Goal: Information Seeking & Learning: Learn about a topic

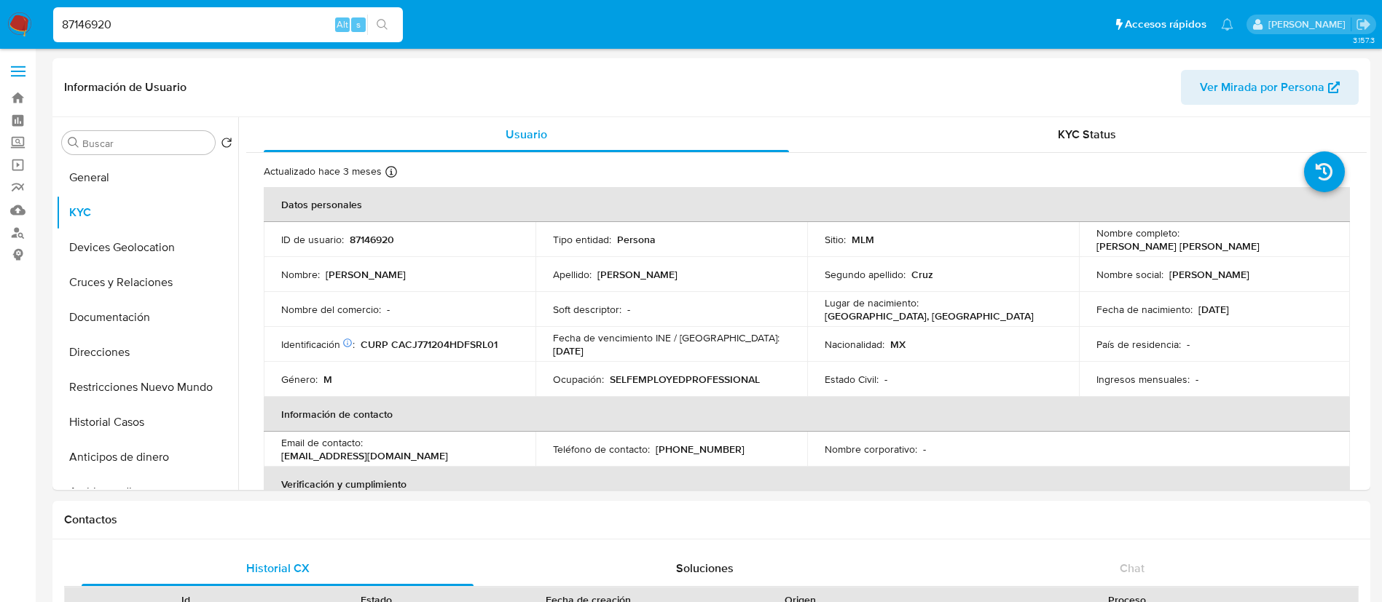
select select "10"
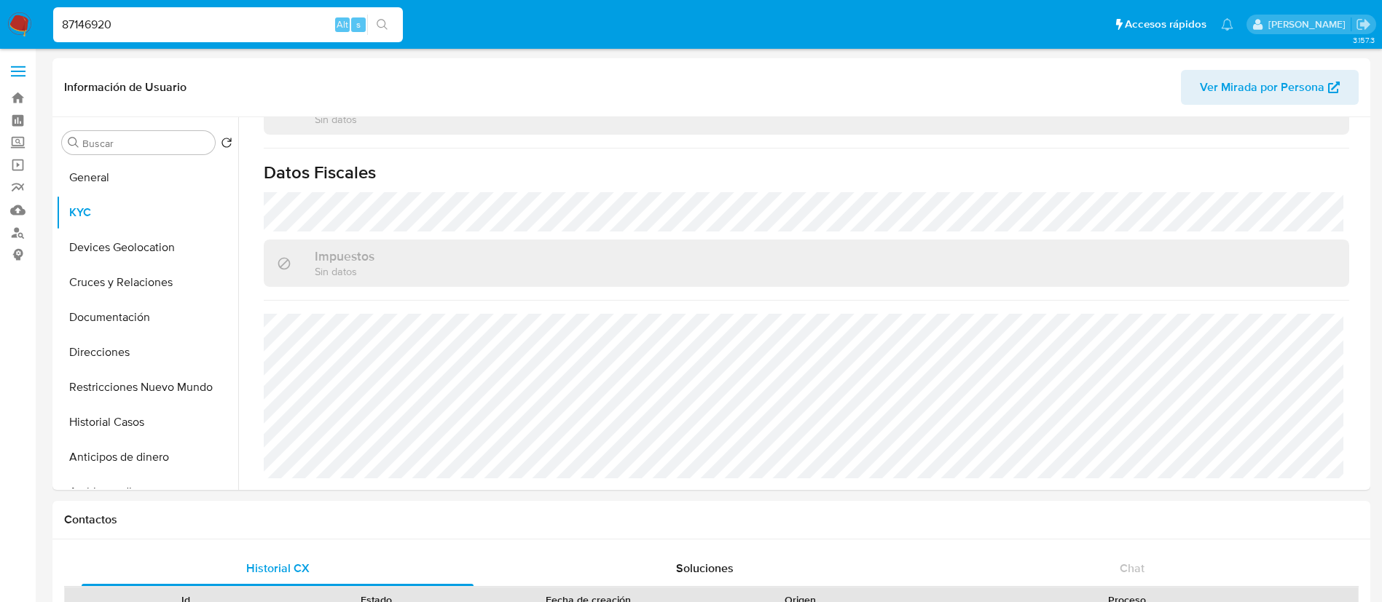
click at [9, 24] on img at bounding box center [19, 24] width 25 height 25
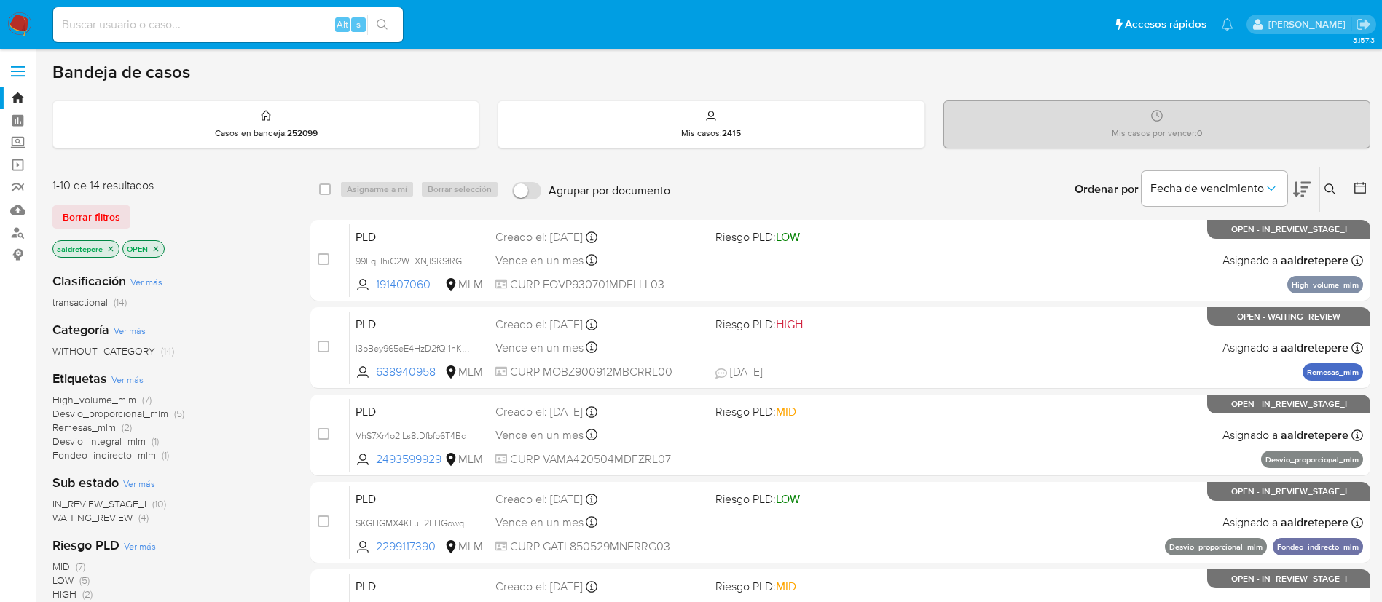
click at [181, 25] on input at bounding box center [228, 24] width 350 height 19
paste input "191407060"
type input "191407060"
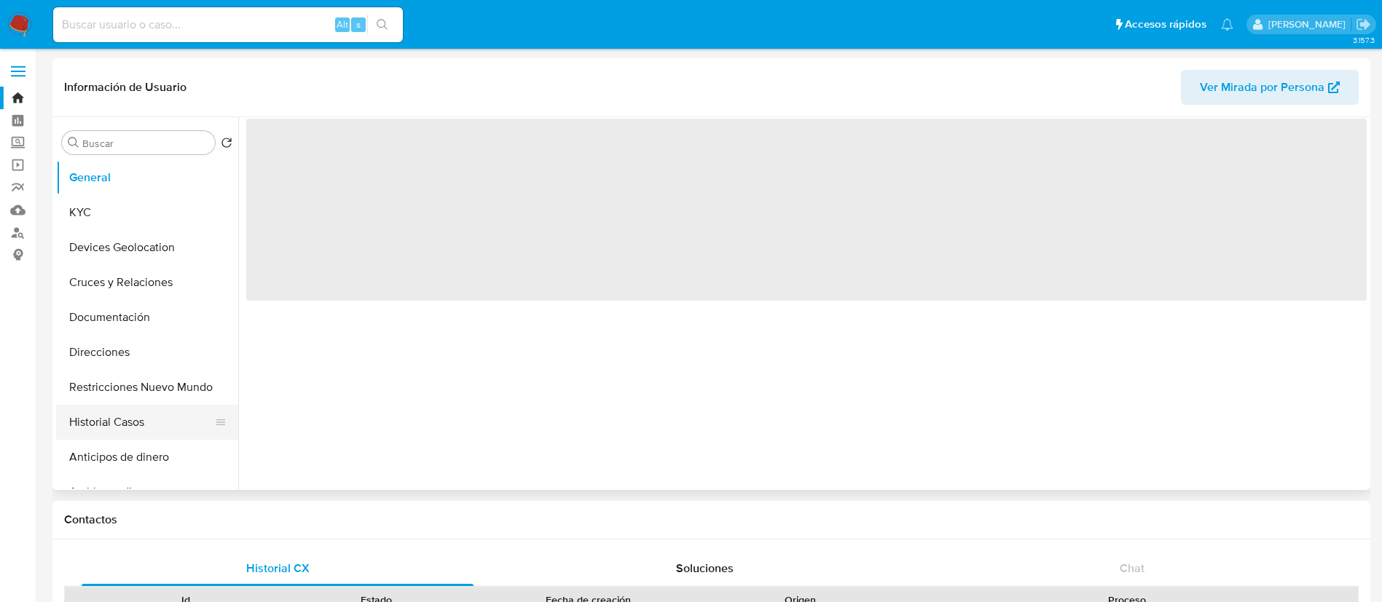
click at [135, 426] on button "Historial Casos" at bounding box center [141, 422] width 170 height 35
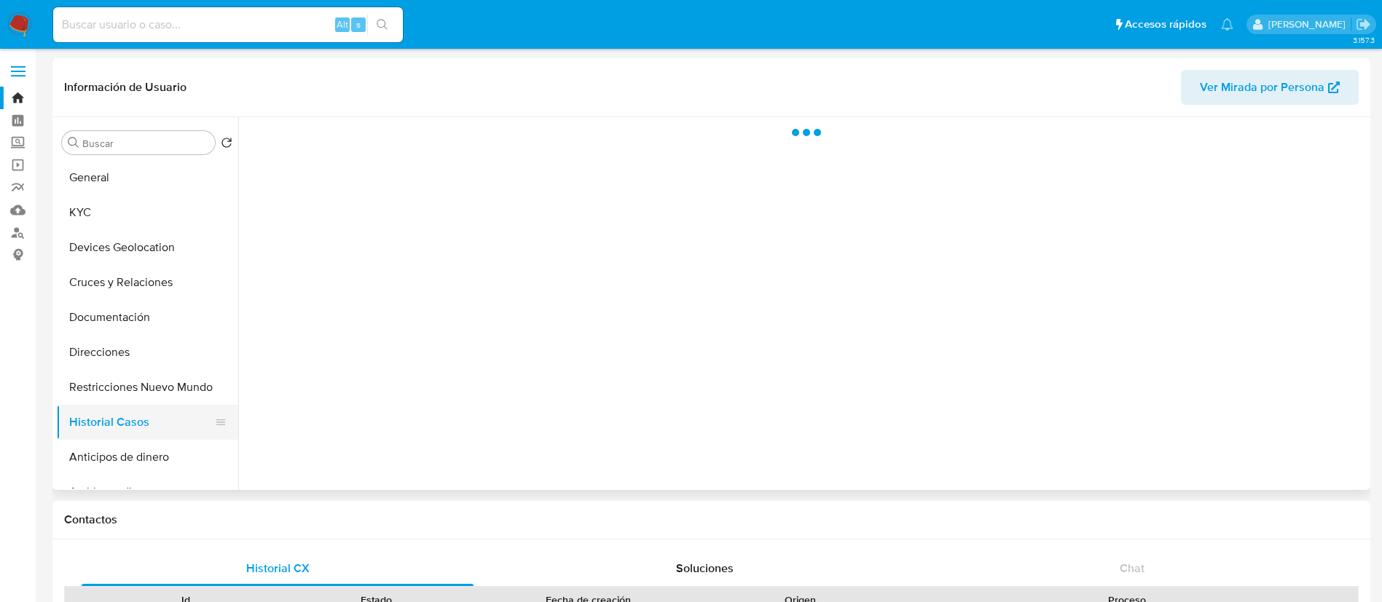
select select "10"
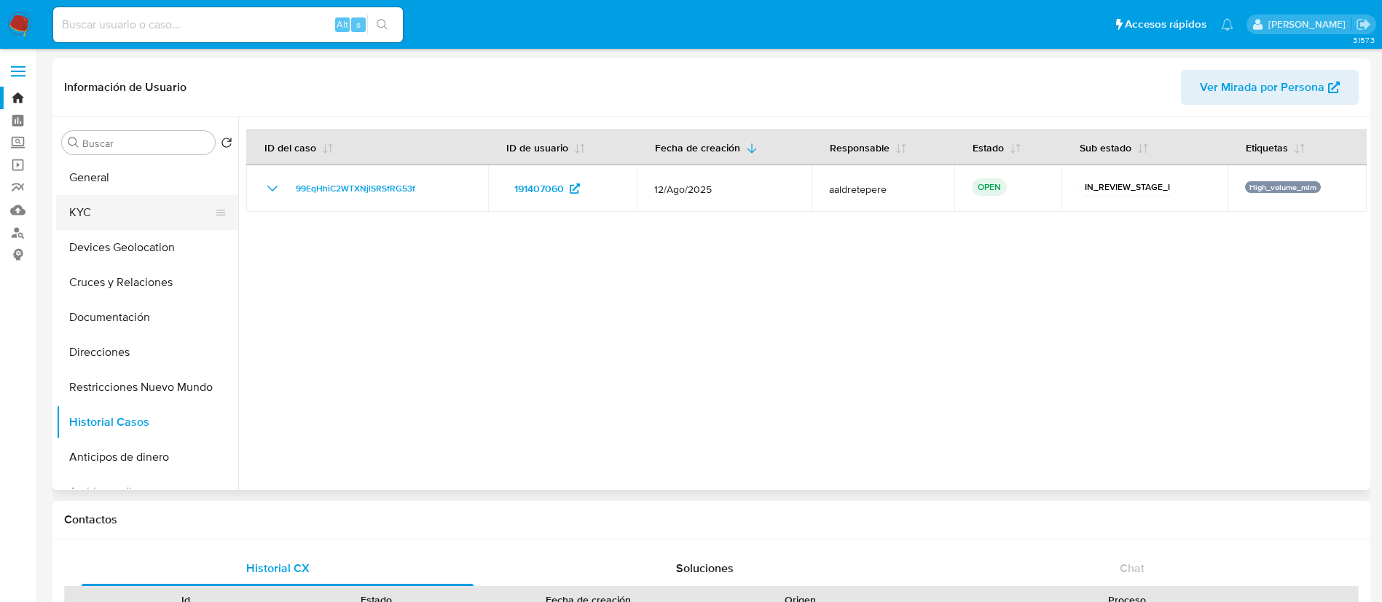
click at [123, 229] on button "KYC" at bounding box center [141, 212] width 170 height 35
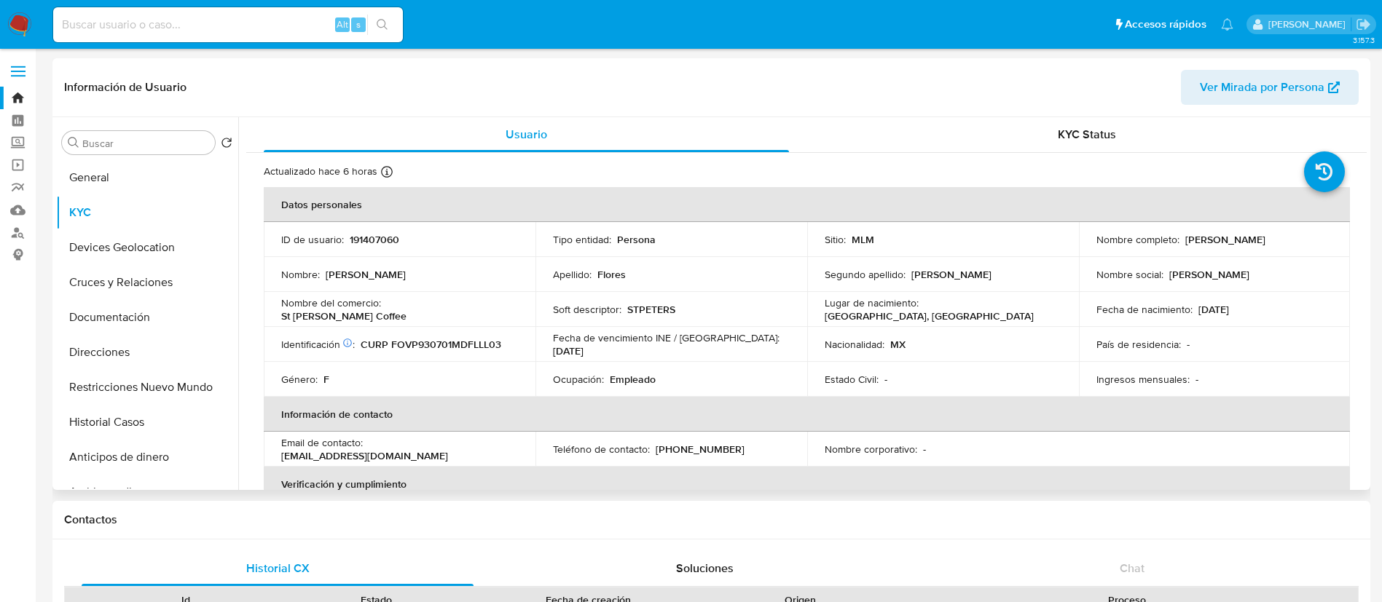
click at [366, 238] on p "191407060" at bounding box center [375, 239] width 50 height 13
click at [369, 237] on p "191407060" at bounding box center [375, 239] width 50 height 13
copy p "191407060"
drag, startPoint x: 1315, startPoint y: 235, endPoint x: 1181, endPoint y: 245, distance: 135.1
click at [1181, 245] on div "Nombre completo : Paula Viridiana Flores Vilchis" at bounding box center [1214, 239] width 237 height 13
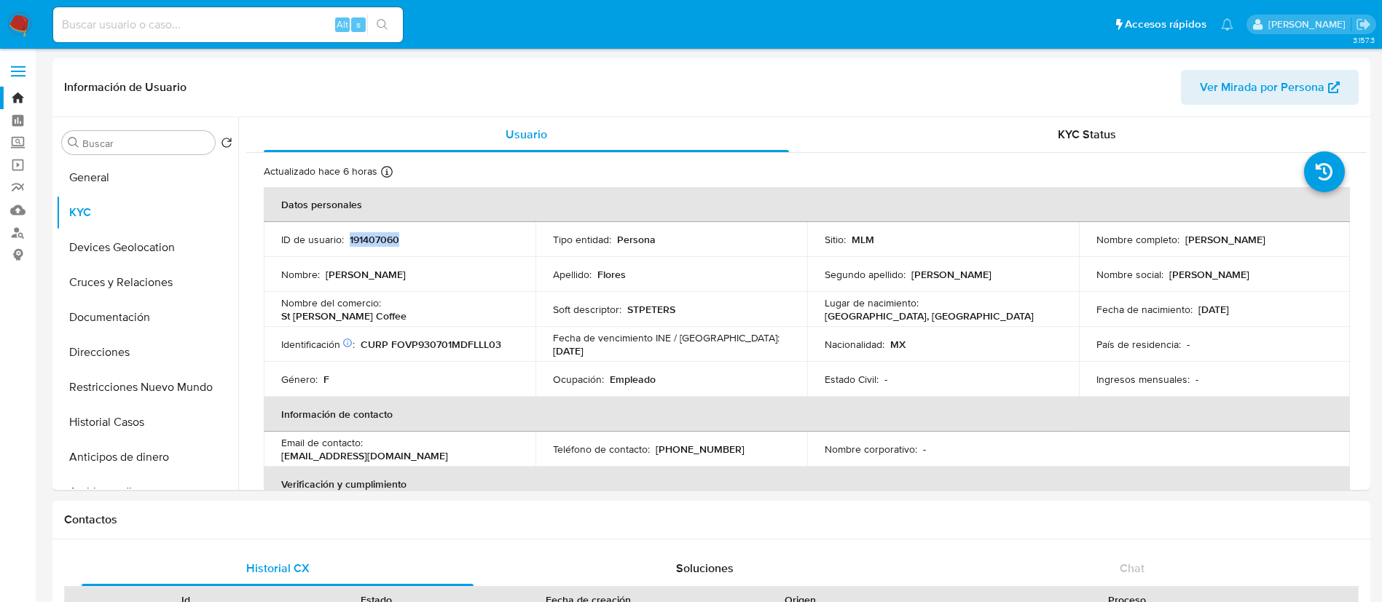
copy p "Paula Viridiana Flores Vilchis"
click at [391, 235] on p "191407060" at bounding box center [375, 239] width 50 height 13
copy p "191407060"
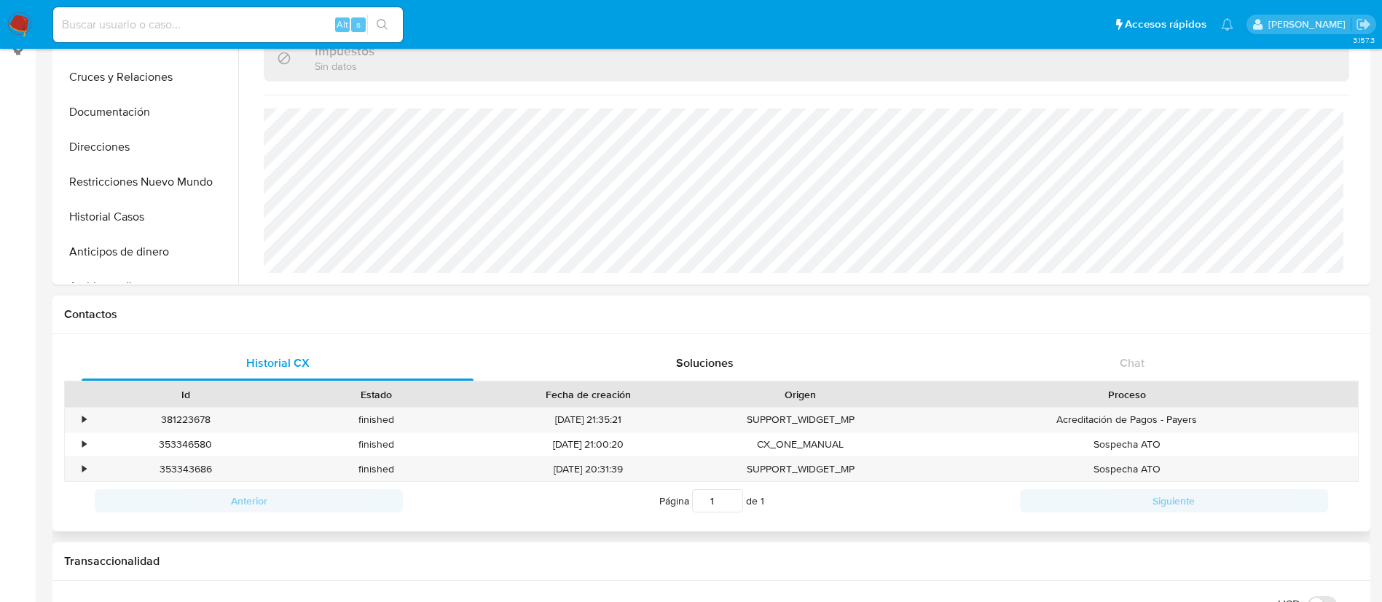
scroll to position [546, 0]
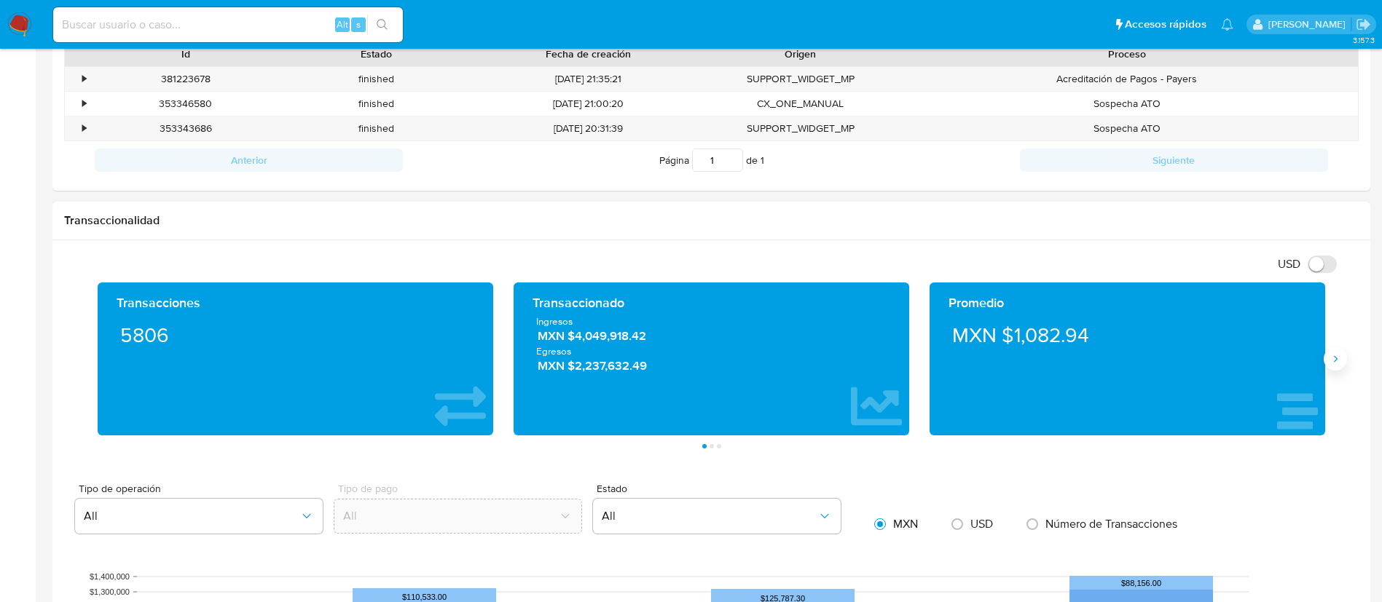
click at [1326, 358] on button "Siguiente" at bounding box center [1334, 358] width 23 height 23
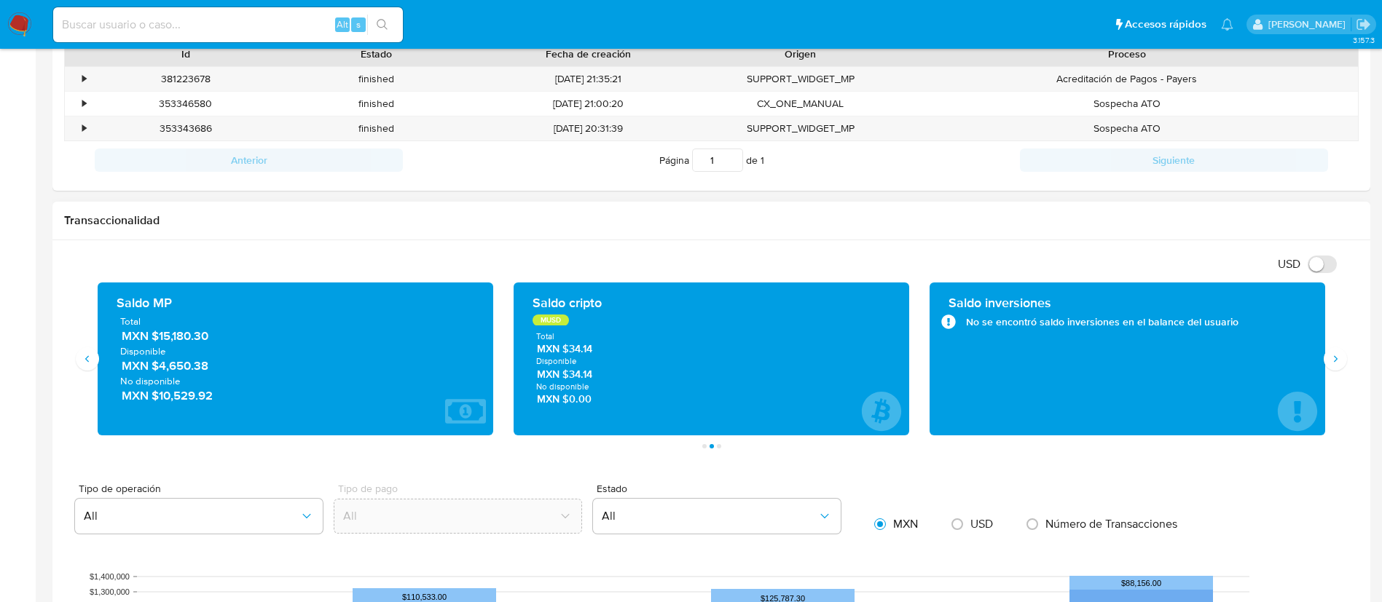
scroll to position [0, 0]
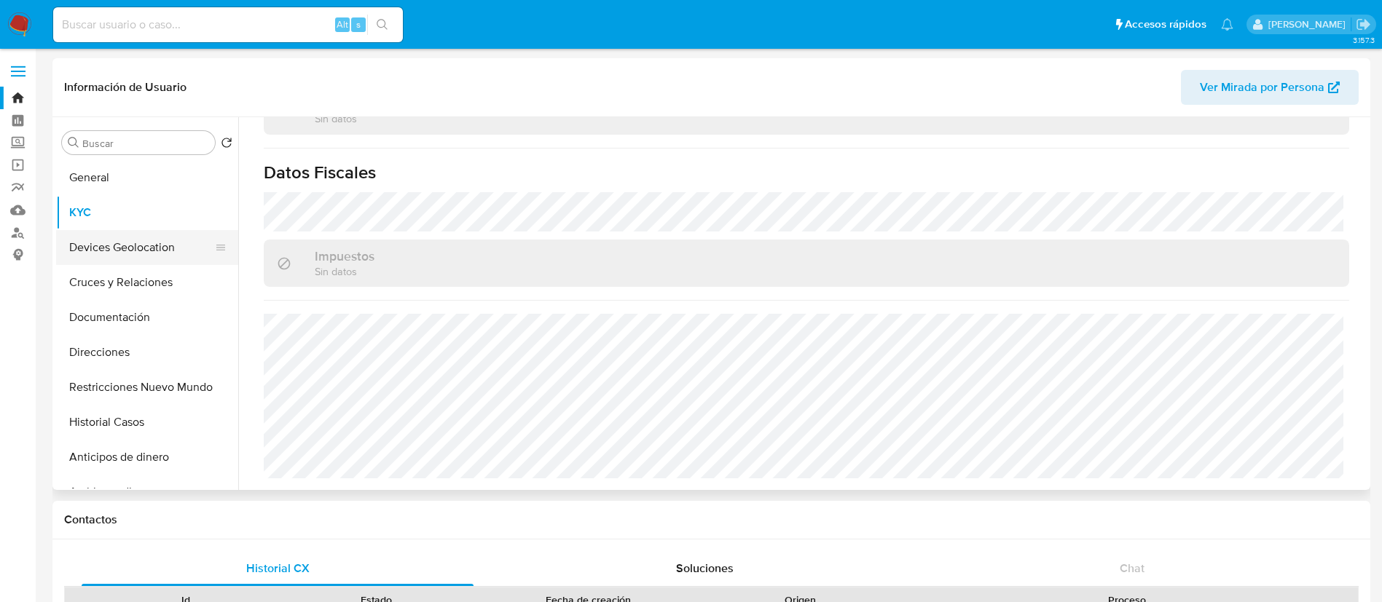
click at [119, 249] on button "Devices Geolocation" at bounding box center [141, 247] width 170 height 35
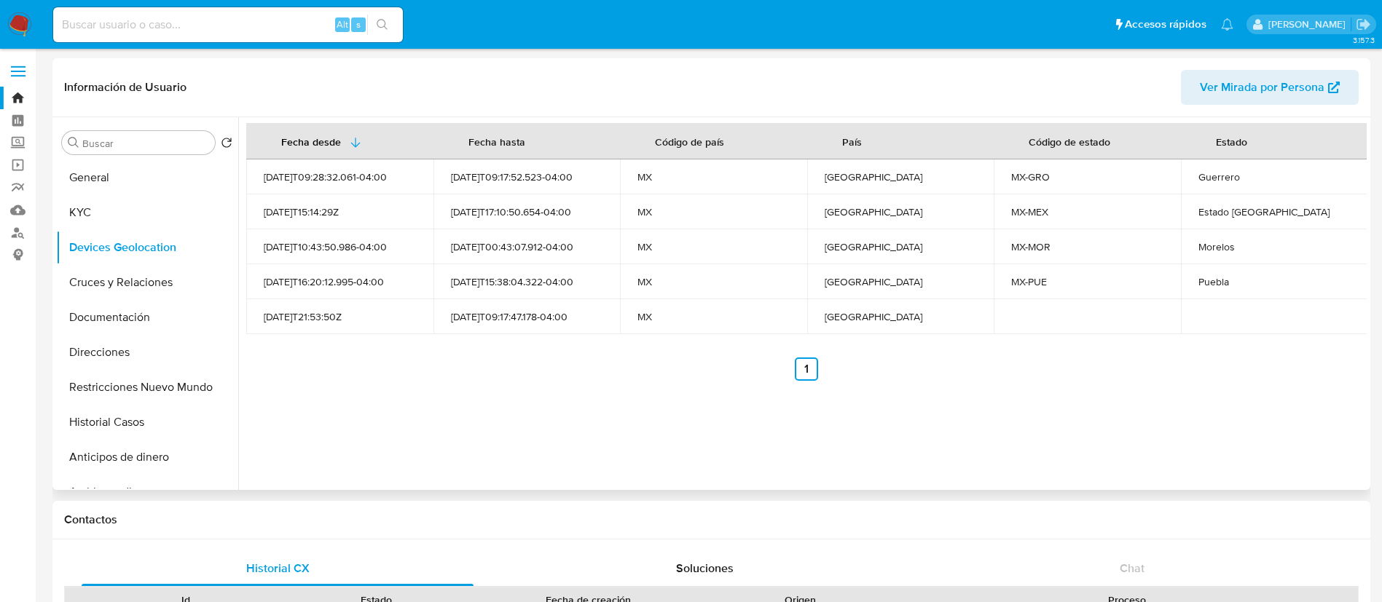
click at [592, 472] on div "Fecha desde Fecha hasta Código de país País Código de estado Estado 2025-07-21T…" at bounding box center [802, 303] width 1128 height 373
click at [157, 283] on button "Cruces y Relaciones" at bounding box center [141, 282] width 170 height 35
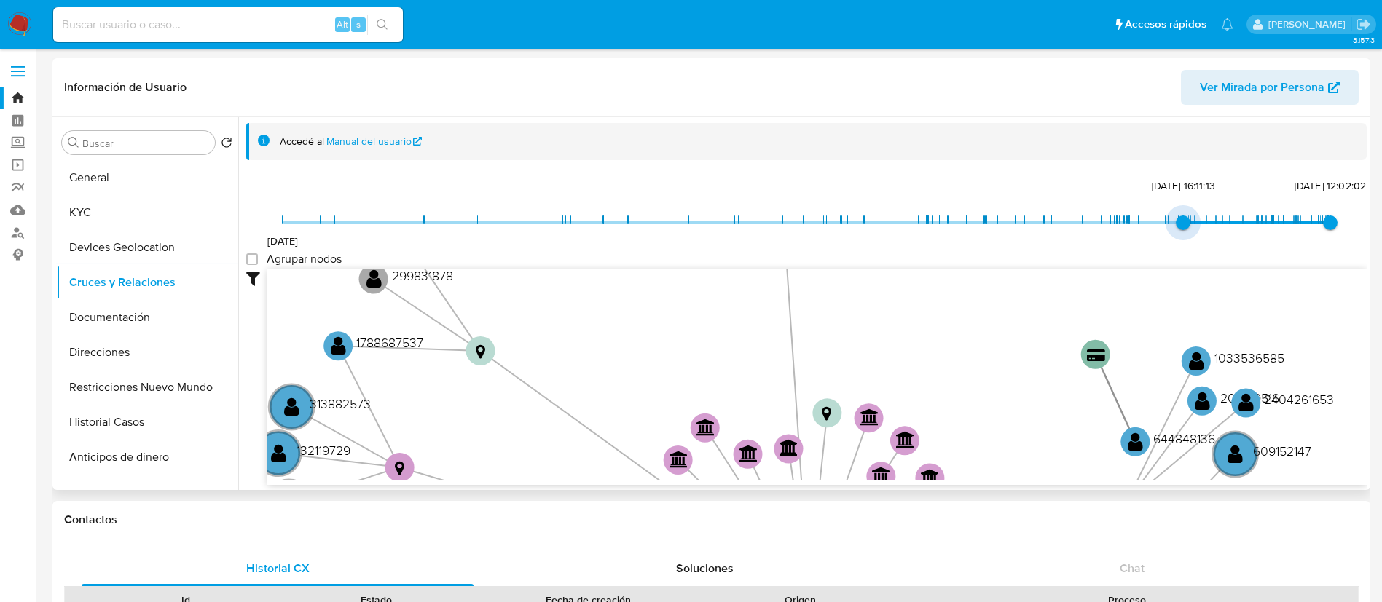
type input "1739028613000"
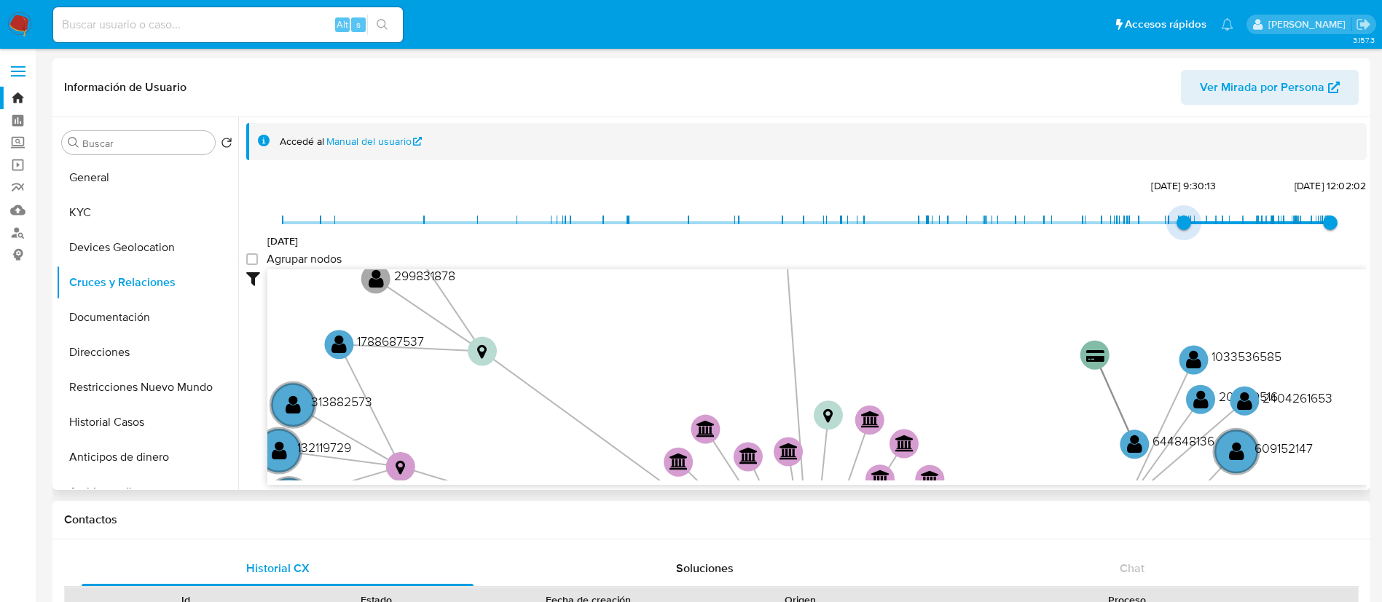
drag, startPoint x: 278, startPoint y: 224, endPoint x: 1179, endPoint y: 230, distance: 901.8
click at [1179, 230] on span "8/2/2025, 9:30:13" at bounding box center [1183, 223] width 15 height 15
click at [252, 255] on group_nodes "Agrupar nodos" at bounding box center [252, 259] width 12 height 12
checkbox group_nodes "true"
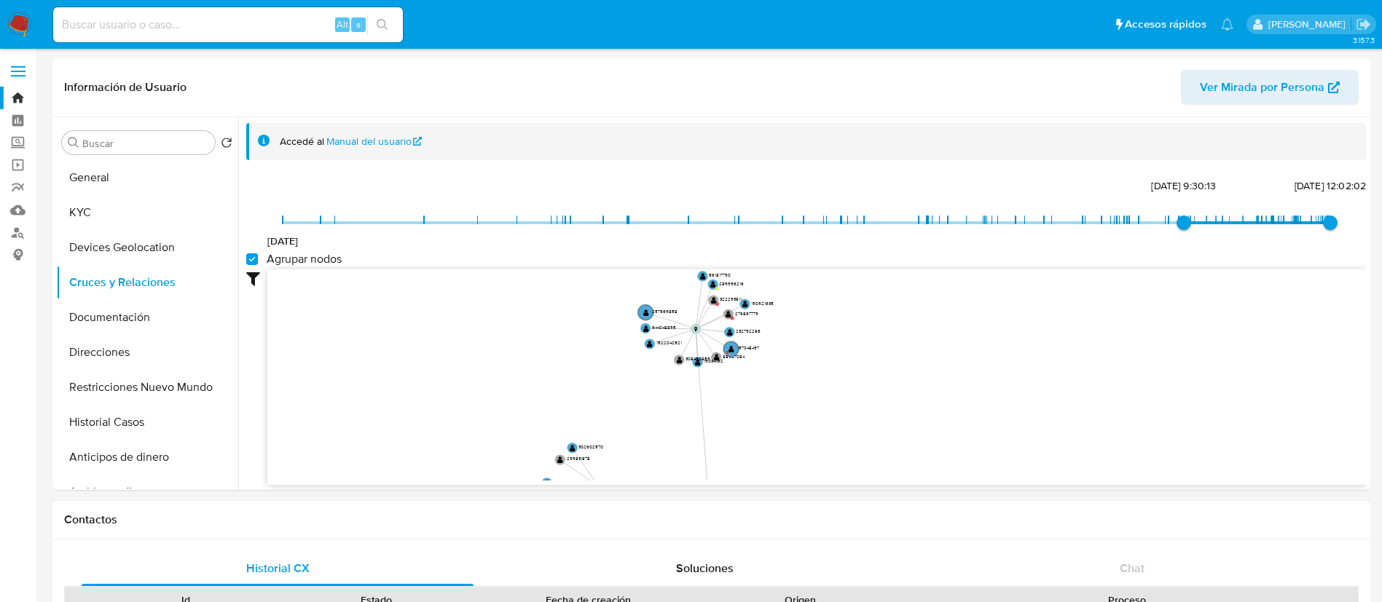
drag, startPoint x: 765, startPoint y: 323, endPoint x: 712, endPoint y: 500, distance: 185.5
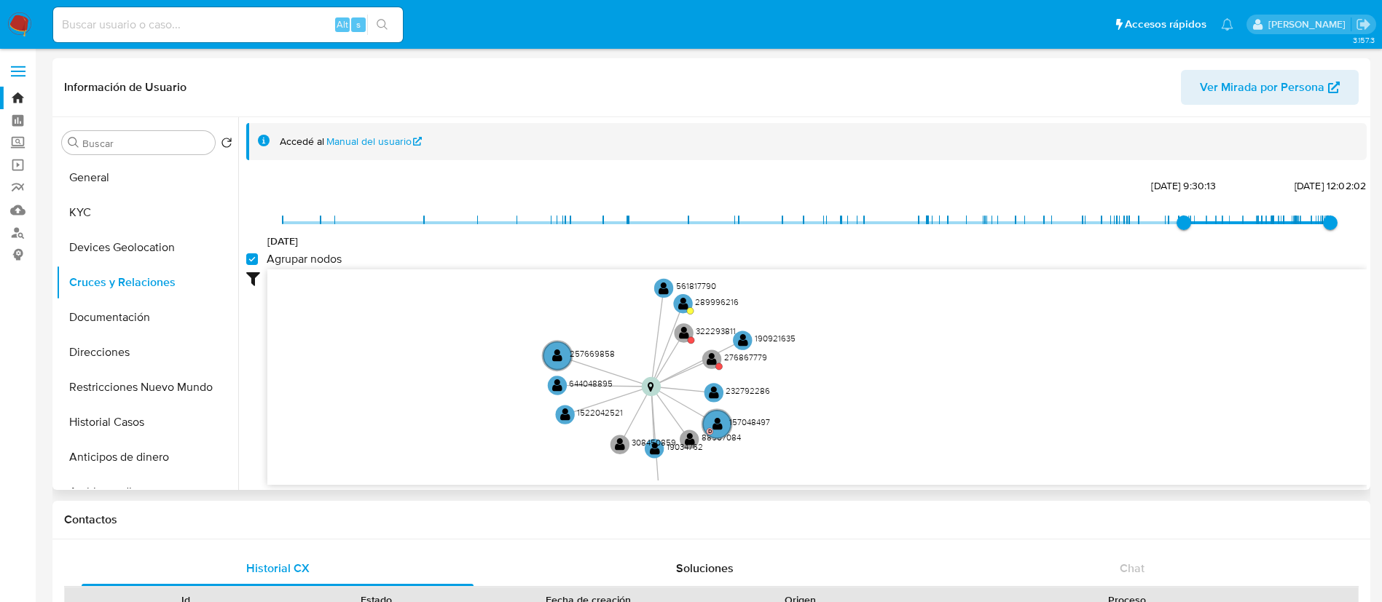
drag, startPoint x: 799, startPoint y: 327, endPoint x: 828, endPoint y: 404, distance: 81.8
click at [828, 404] on icon "device-66b2577d3cd75312194f001d  user-191407060  191407060 device-65f316b6ff7…" at bounding box center [816, 375] width 1099 height 211
drag, startPoint x: 699, startPoint y: 321, endPoint x: 701, endPoint y: 331, distance: 9.7
click at [701, 331] on icon "device-66b2577d3cd75312194f001d  user-191407060  191407060 device-65f316b6ff7…" at bounding box center [816, 375] width 1099 height 211
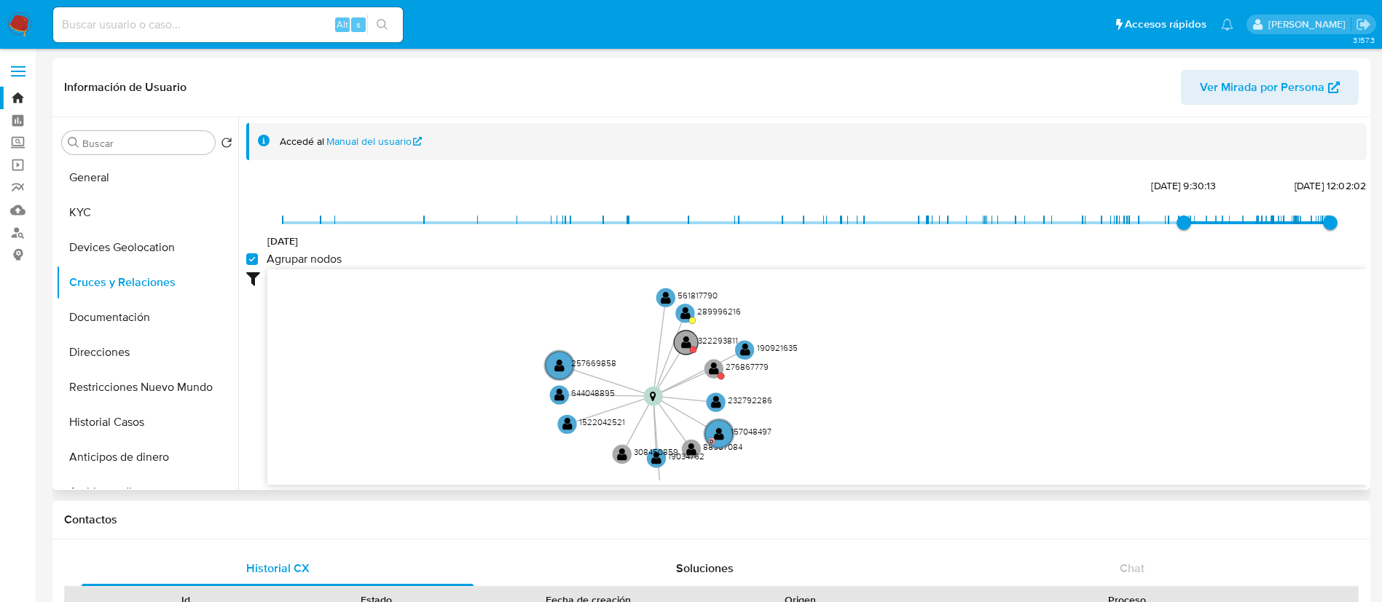
click at [724, 342] on text "322293811" at bounding box center [718, 340] width 40 height 12
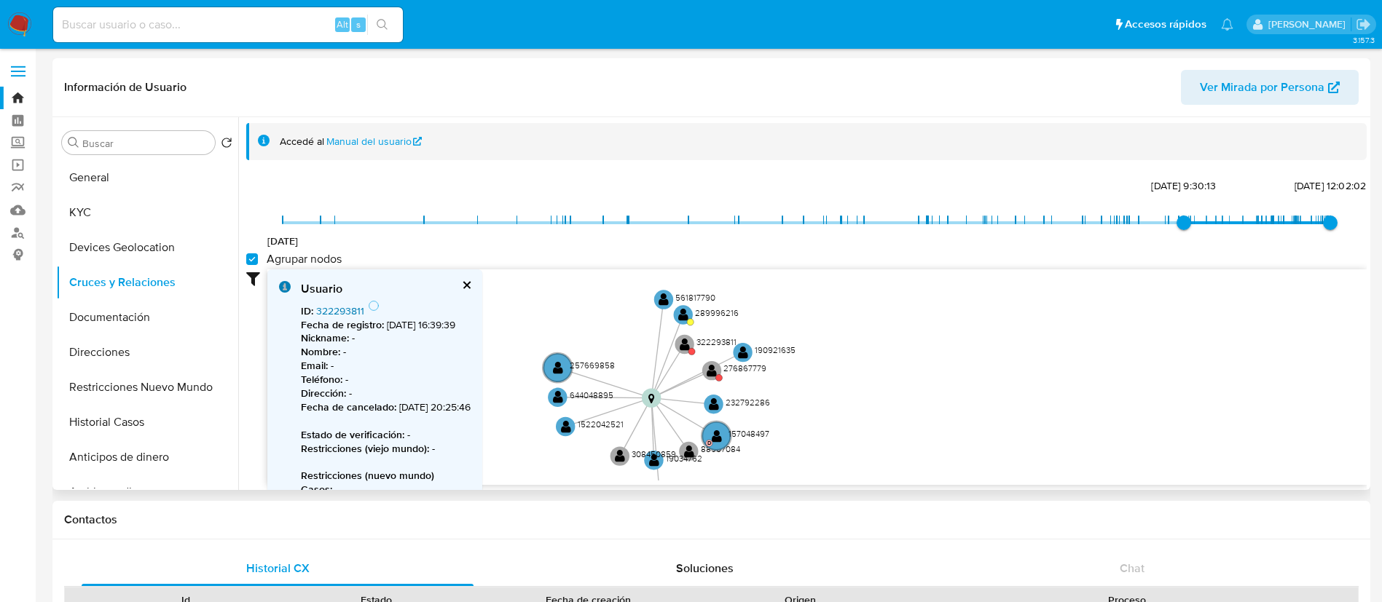
click at [353, 309] on link "322293811" at bounding box center [340, 311] width 48 height 15
click at [741, 364] on text "276867779" at bounding box center [744, 369] width 43 height 12
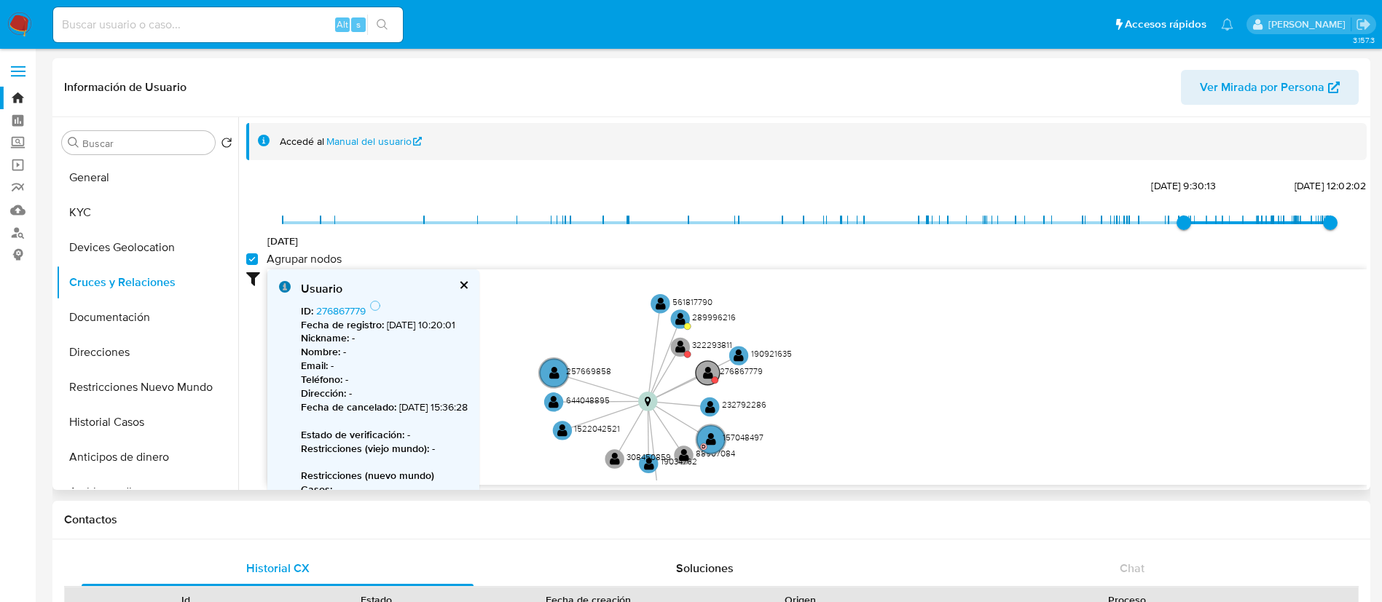
click at [739, 369] on text "276867779" at bounding box center [741, 371] width 43 height 12
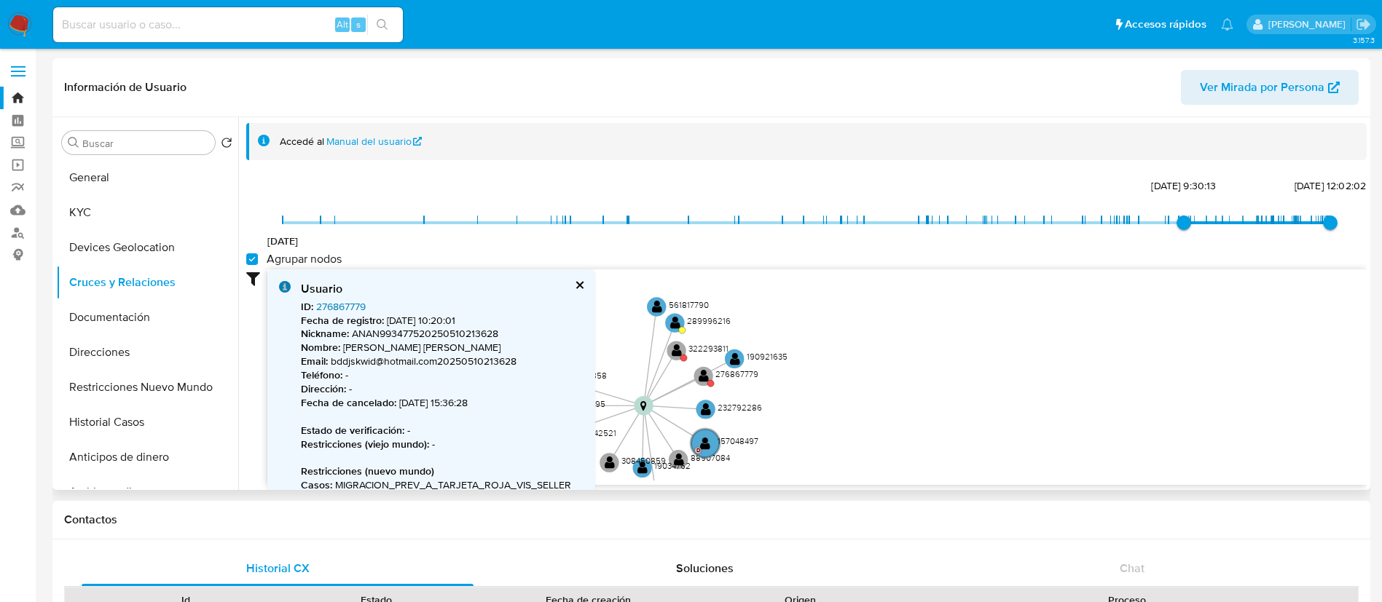
click at [351, 303] on link "276867779" at bounding box center [341, 306] width 50 height 15
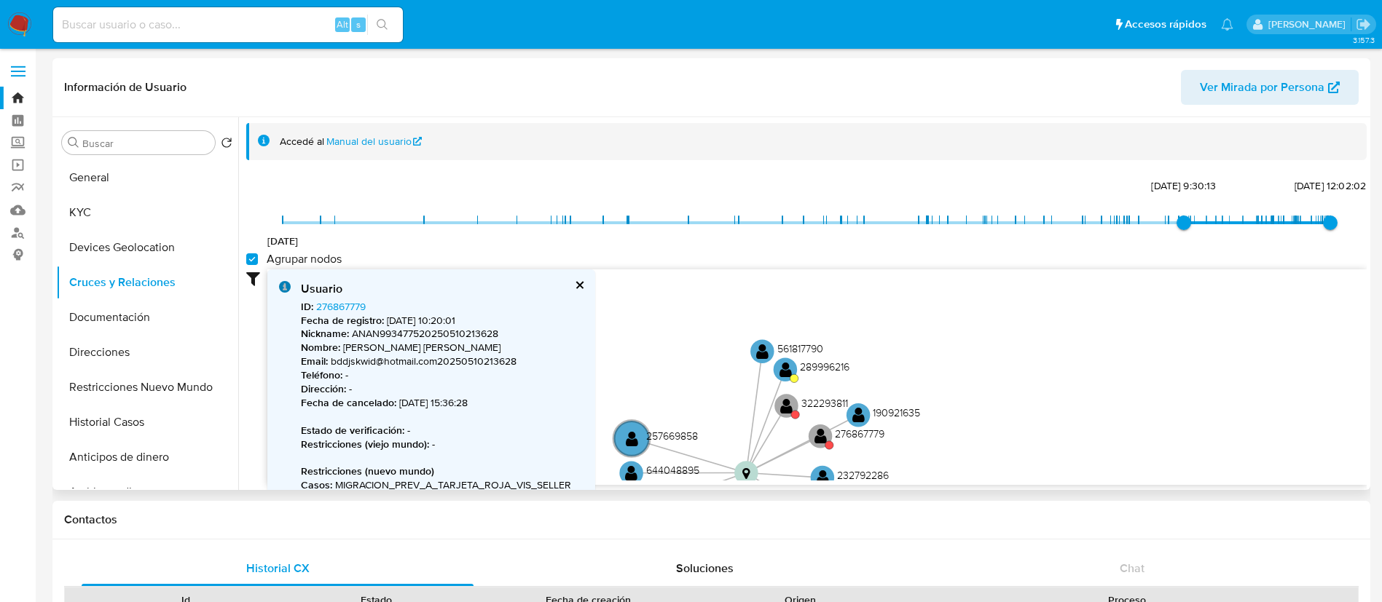
drag, startPoint x: 1046, startPoint y: 272, endPoint x: 929, endPoint y: 469, distance: 228.6
click at [929, 469] on icon "device-66b2577d3cd75312194f001d  user-191407060  191407060 device-65f316b6ff7…" at bounding box center [816, 375] width 1099 height 211
click at [823, 359] on icon "device-66b2577d3cd75312194f001d  user-191407060  191407060 device-65f316b6ff7…" at bounding box center [816, 375] width 1099 height 211
click at [821, 370] on text "289996216" at bounding box center [825, 367] width 50 height 15
click at [348, 300] on link "289996216" at bounding box center [341, 306] width 50 height 15
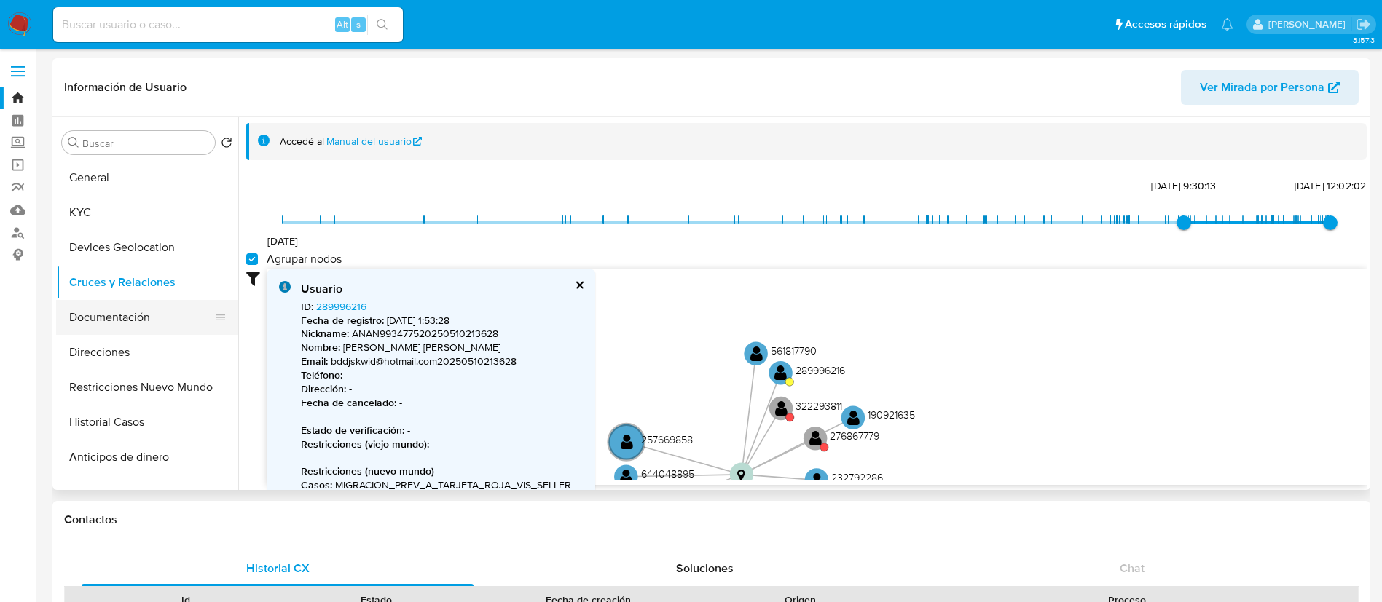
click at [162, 326] on button "Documentación" at bounding box center [141, 317] width 170 height 35
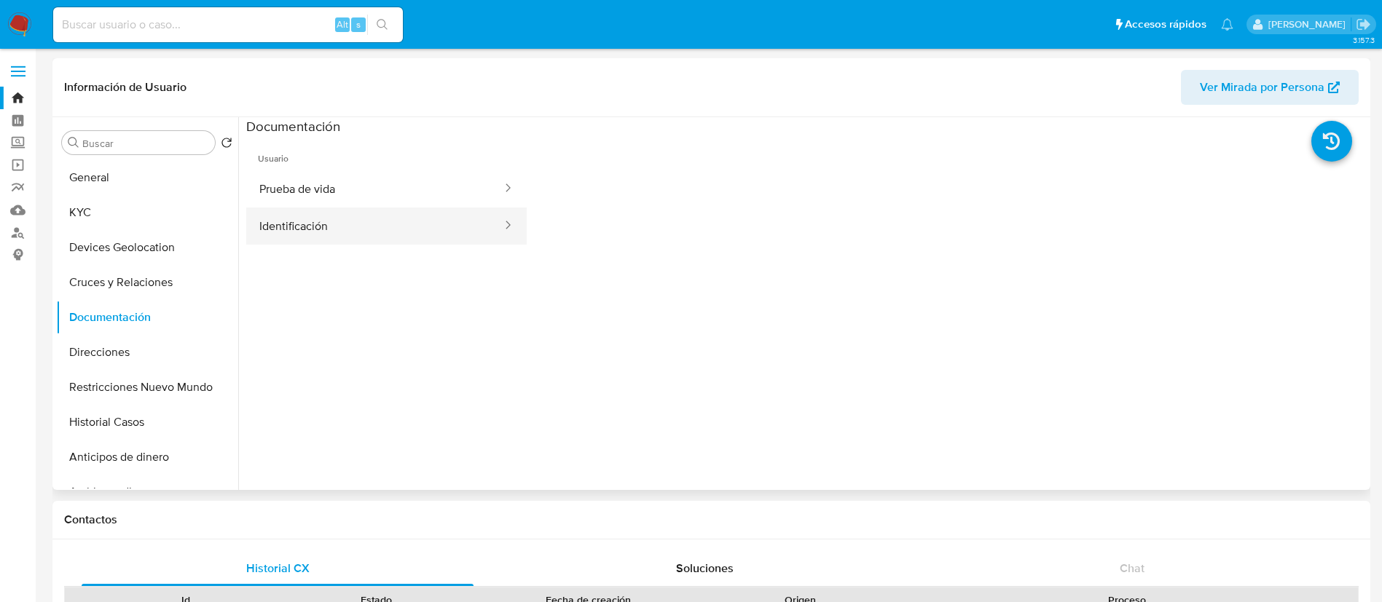
click at [341, 229] on button "Identificación" at bounding box center [374, 226] width 257 height 37
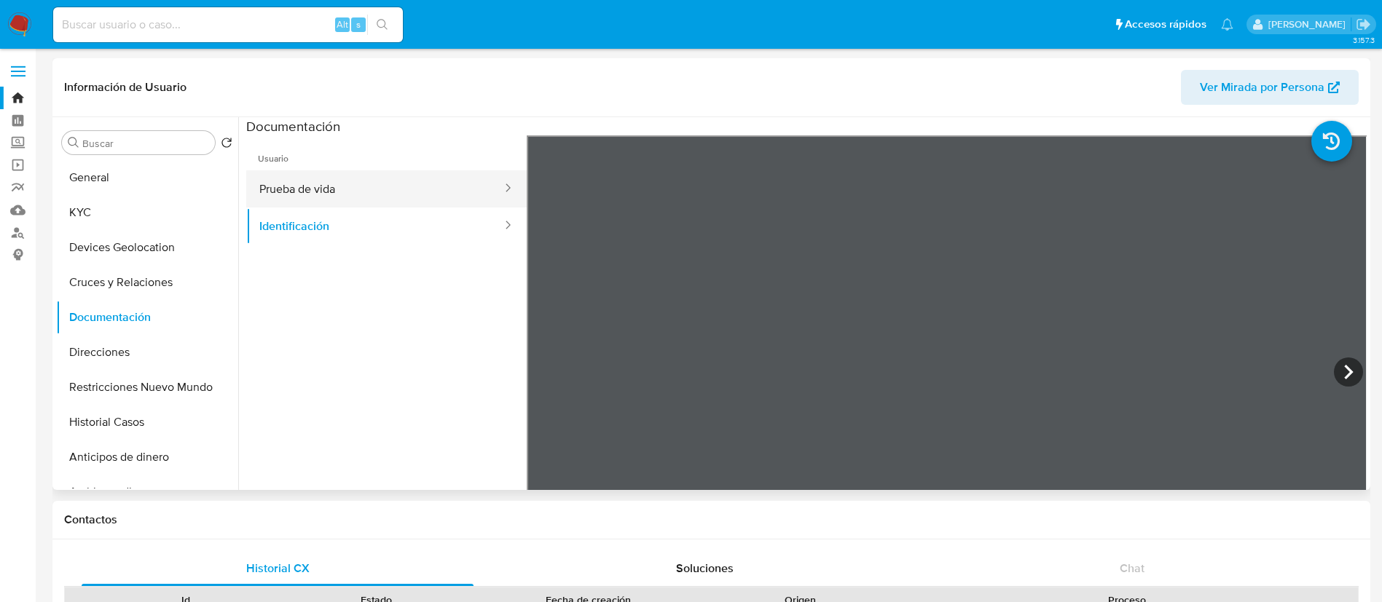
click at [345, 200] on button "Prueba de vida" at bounding box center [374, 188] width 257 height 37
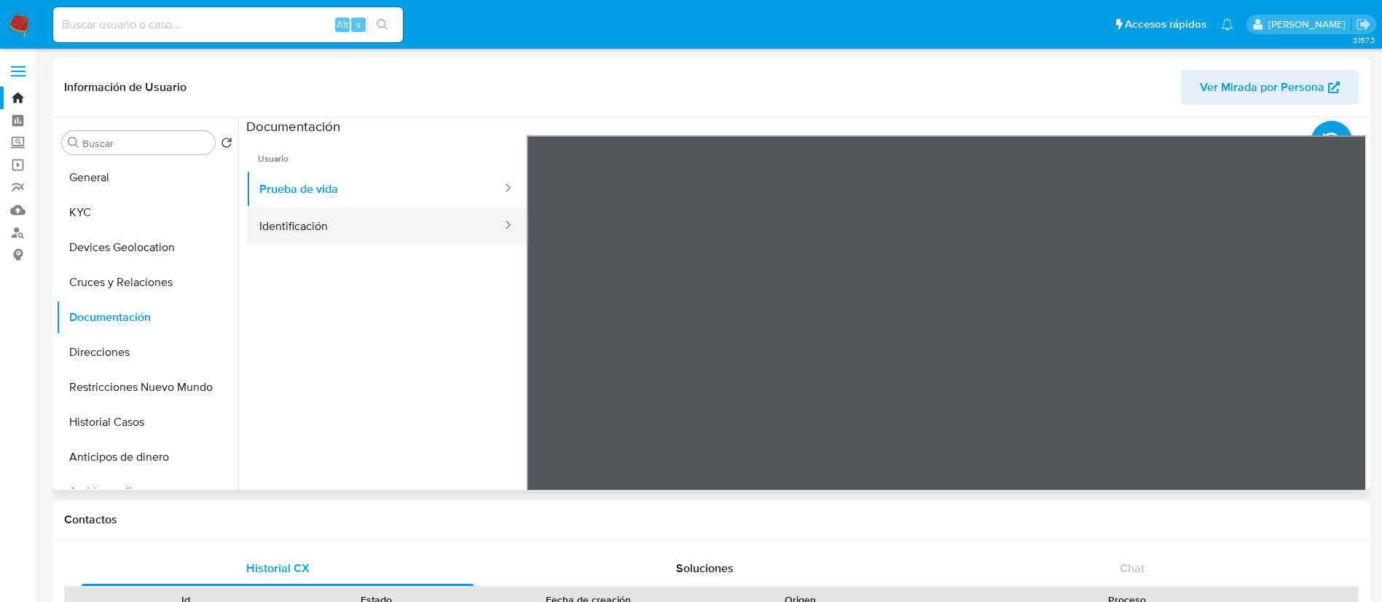
click at [394, 229] on button "Identificación" at bounding box center [374, 226] width 257 height 37
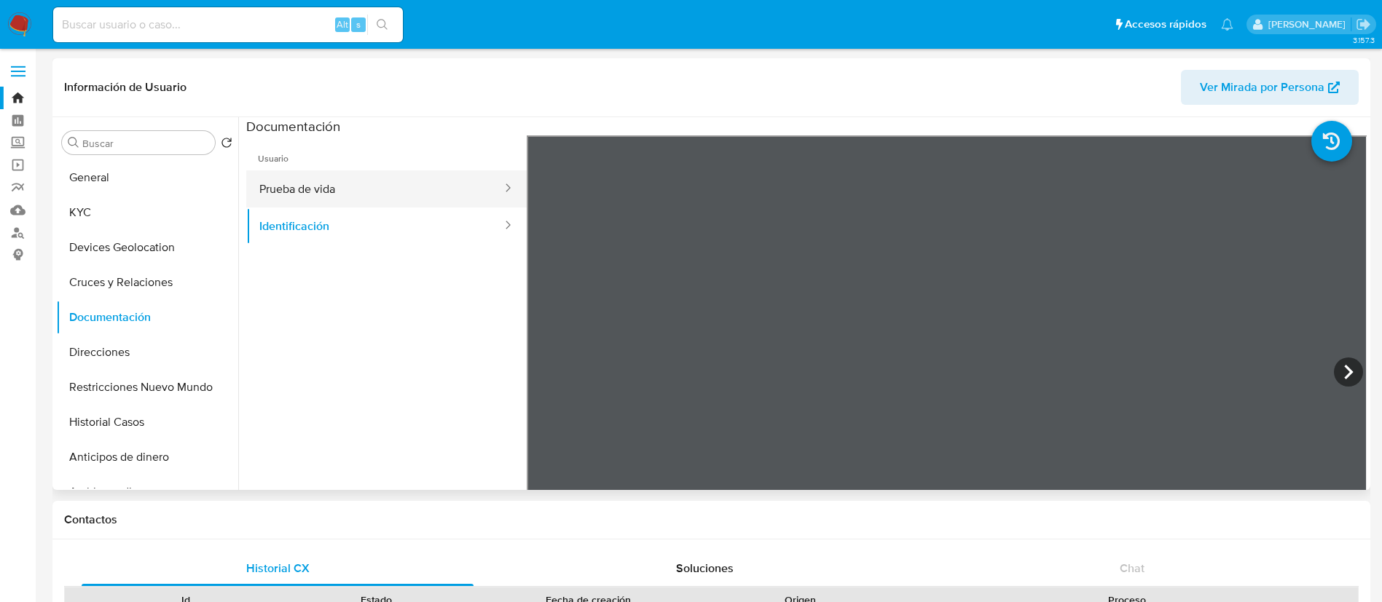
click at [375, 204] on button "Prueba de vida" at bounding box center [374, 188] width 257 height 37
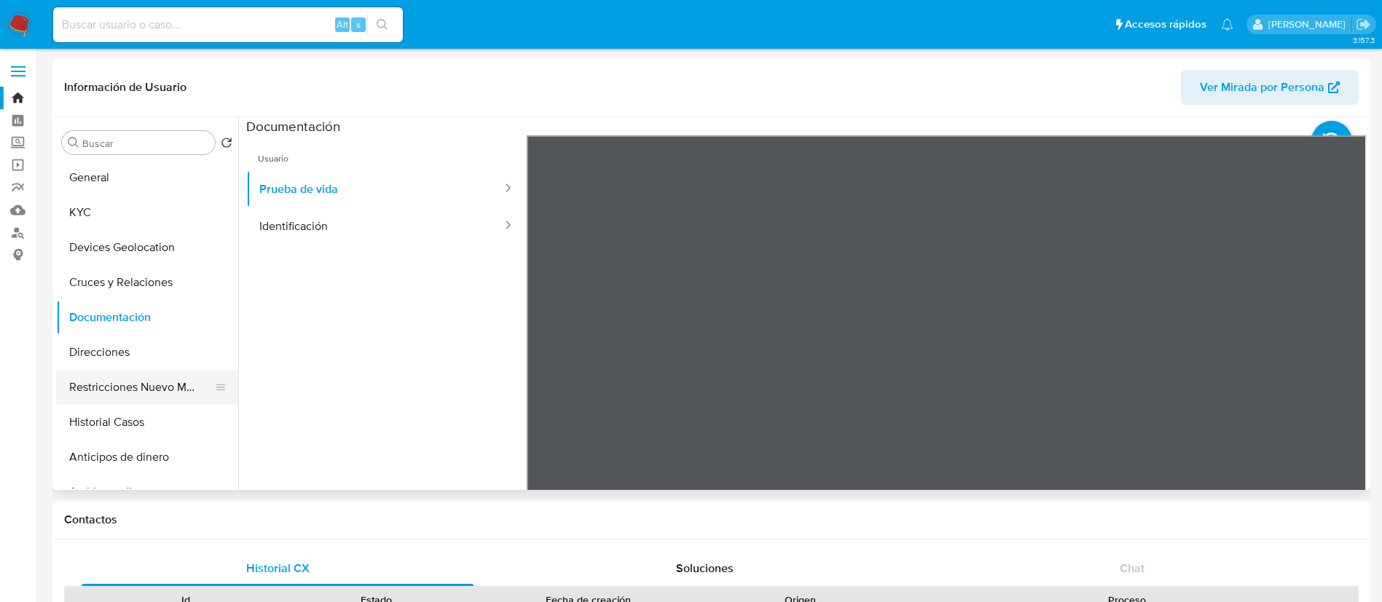
click at [176, 394] on button "Restricciones Nuevo Mundo" at bounding box center [141, 387] width 170 height 35
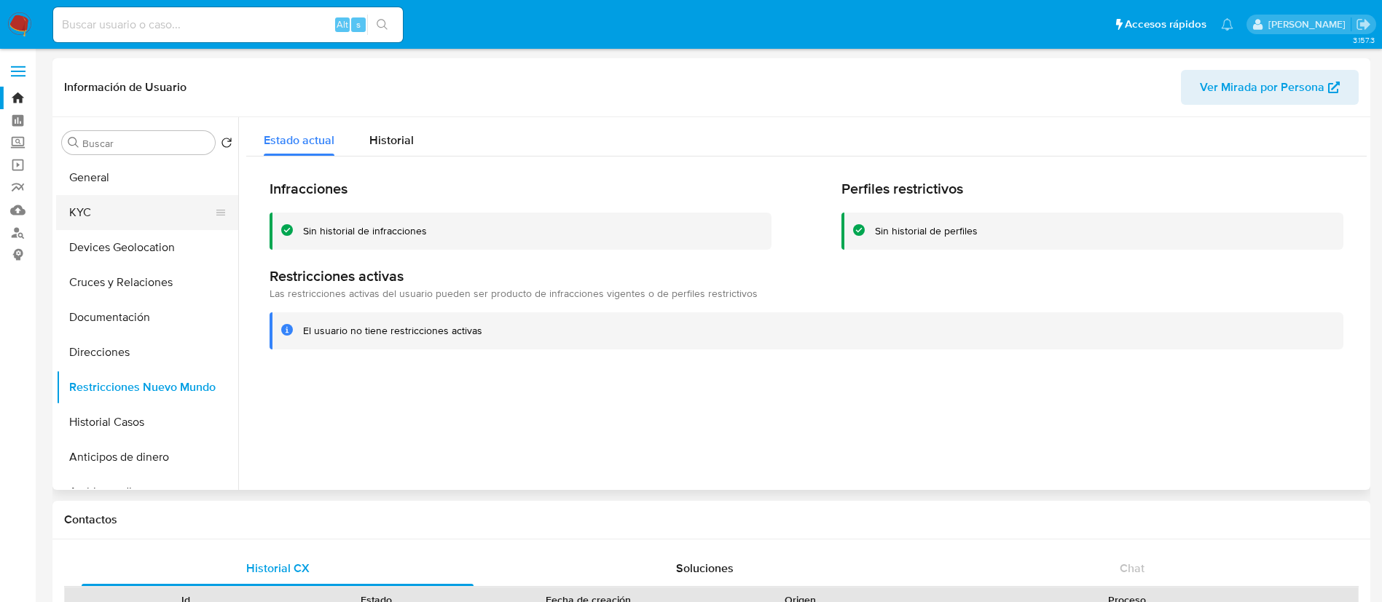
click at [109, 209] on button "KYC" at bounding box center [141, 212] width 170 height 35
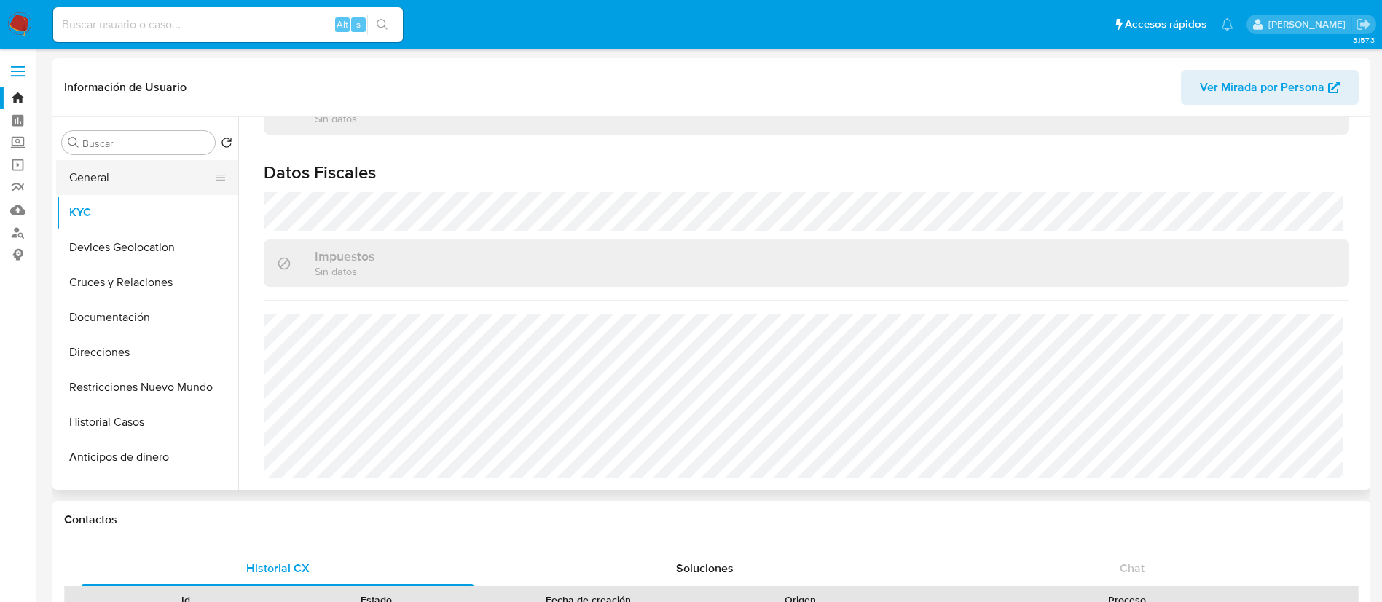
click at [123, 178] on button "General" at bounding box center [141, 177] width 170 height 35
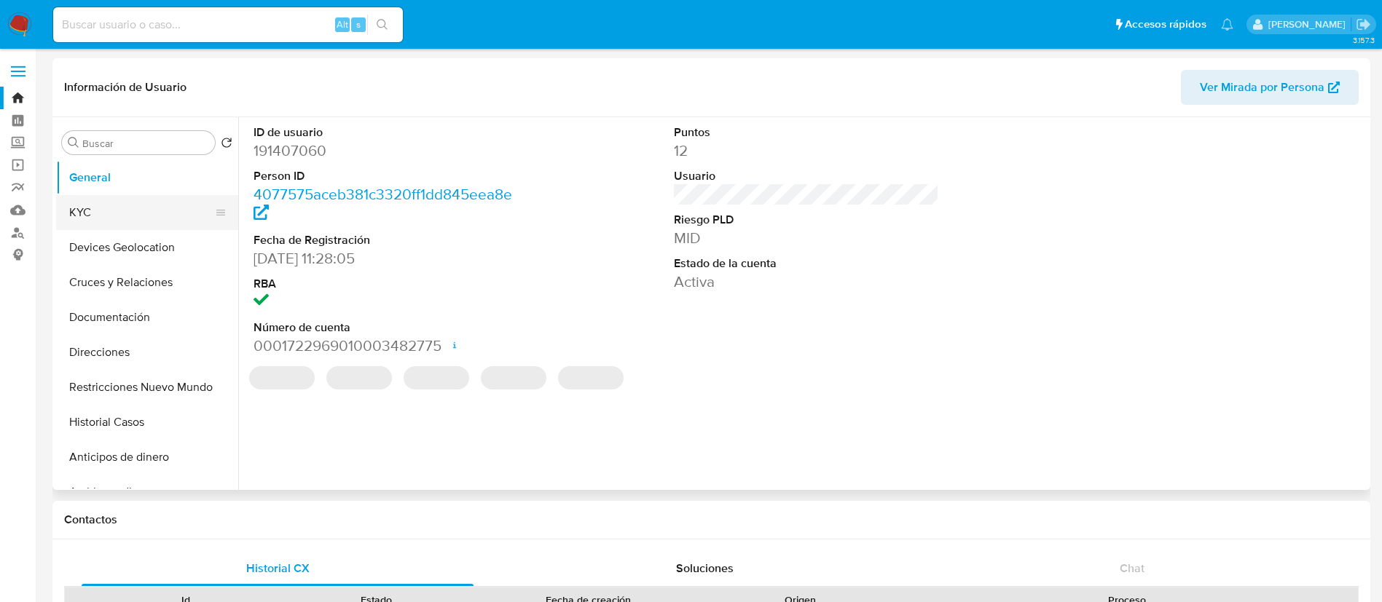
click at [101, 202] on button "KYC" at bounding box center [141, 212] width 170 height 35
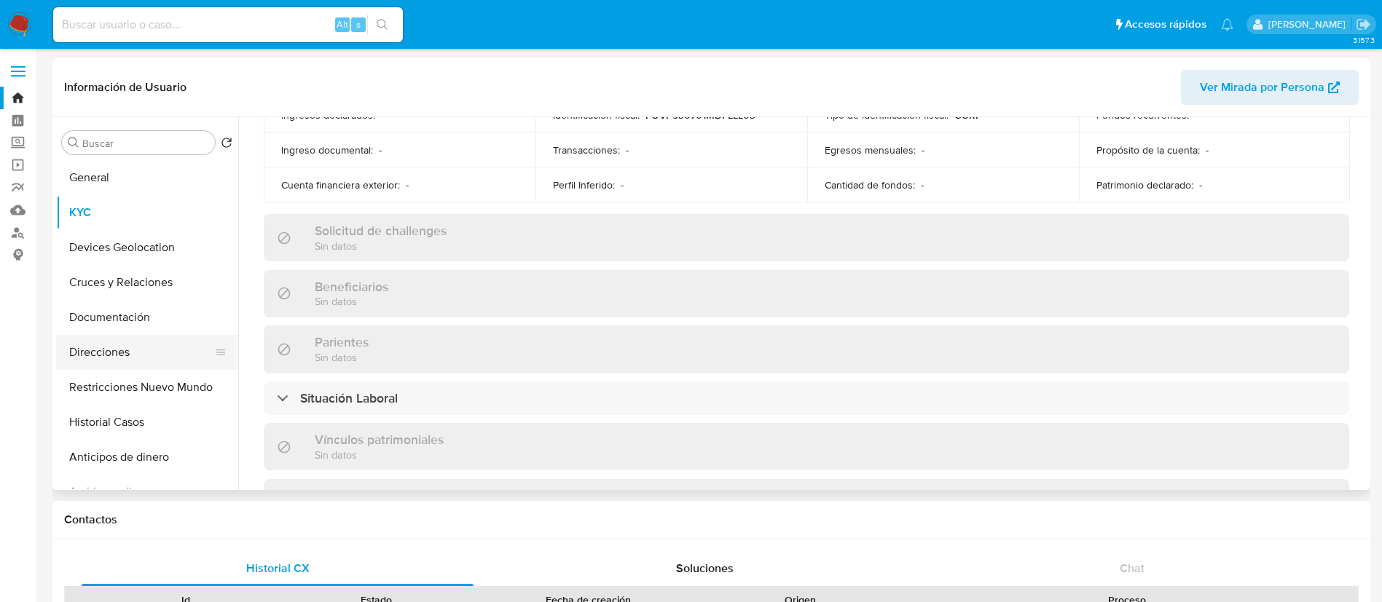
scroll to position [464, 0]
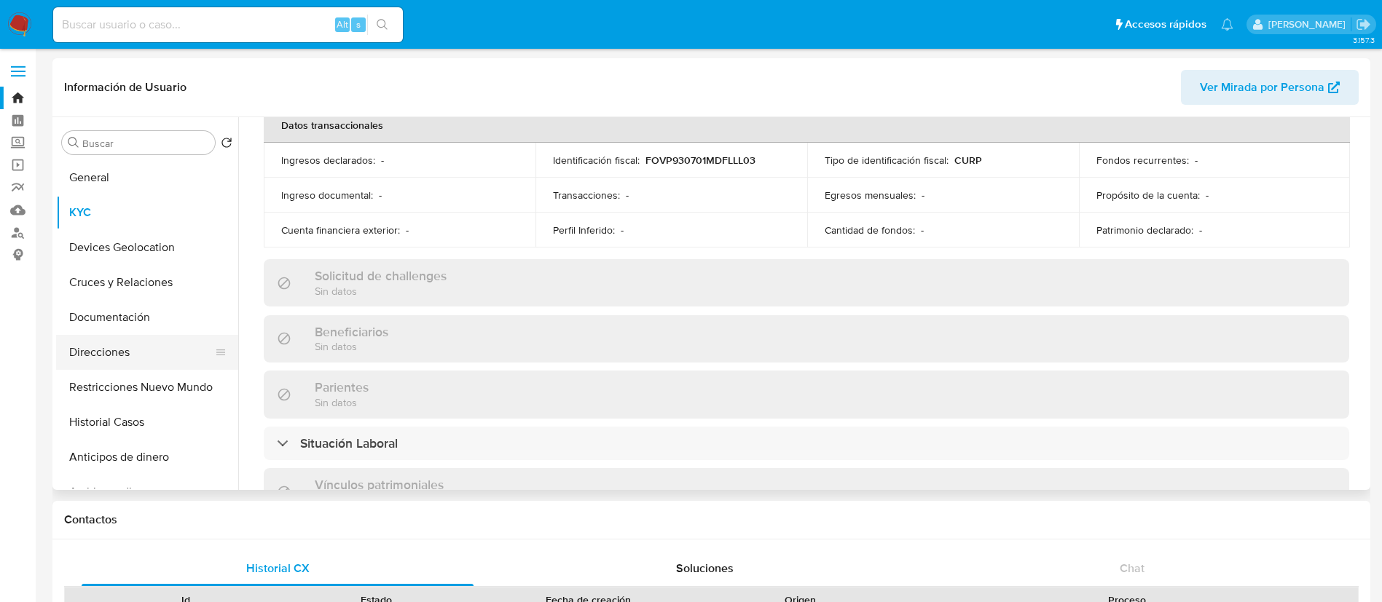
click at [156, 349] on button "Direcciones" at bounding box center [141, 352] width 170 height 35
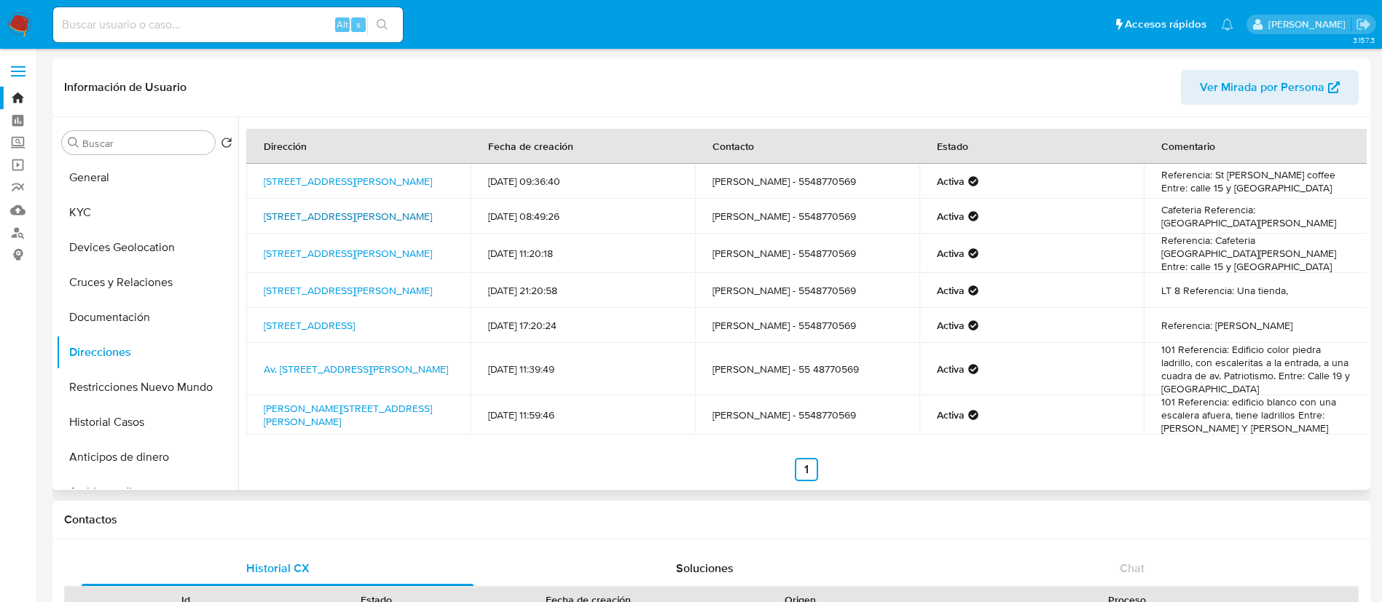
click at [304, 217] on link "Calle Diecinueve 89, Benito Juárez, Distrito Federal, 03800, Mexico 89" at bounding box center [348, 216] width 168 height 15
click at [404, 255] on td "Av 3 115, Benito Juárez, Distrito Federal, 03800, Mexico 115" at bounding box center [358, 253] width 224 height 39
click at [411, 247] on link "Av 3 115, Benito Juárez, Distrito Federal, 03800, Mexico 115" at bounding box center [348, 253] width 168 height 15
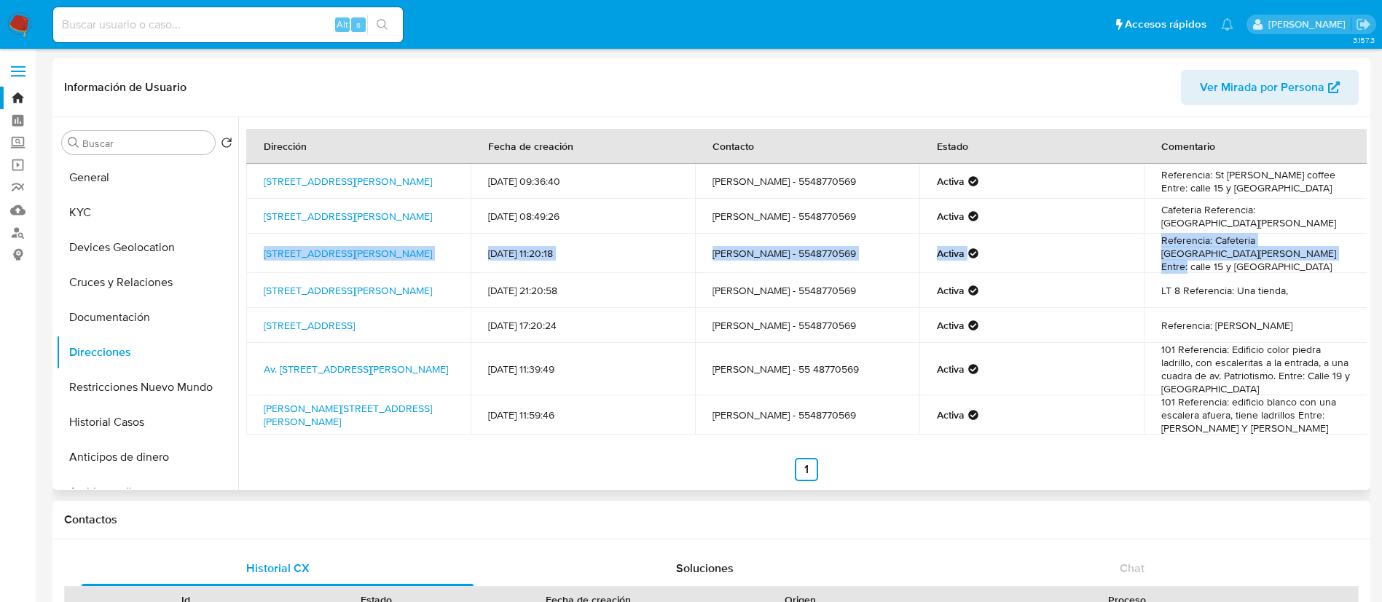
drag, startPoint x: 1208, startPoint y: 262, endPoint x: 253, endPoint y: 245, distance: 955.1
click at [253, 245] on tr "Av 3 115, Benito Juárez, Distrito Federal, 03800, Mexico 115 10/09/2022 11:20:1…" at bounding box center [807, 253] width 1122 height 39
click at [9, 32] on img at bounding box center [19, 24] width 25 height 25
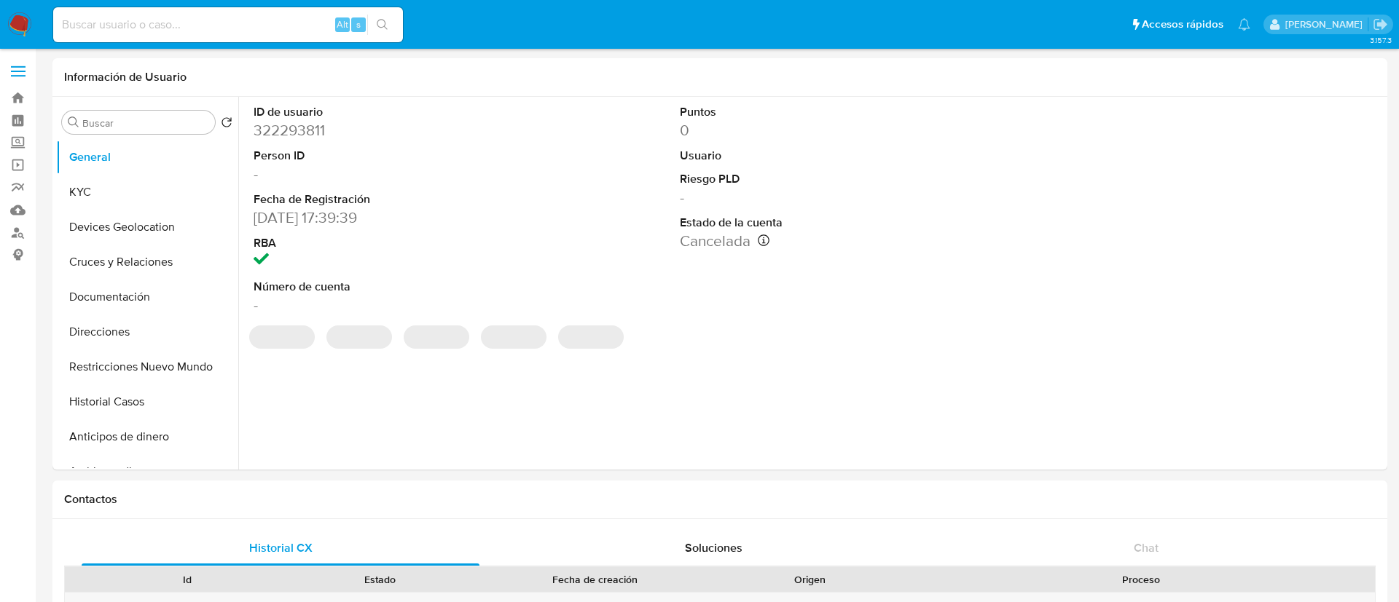
select select "10"
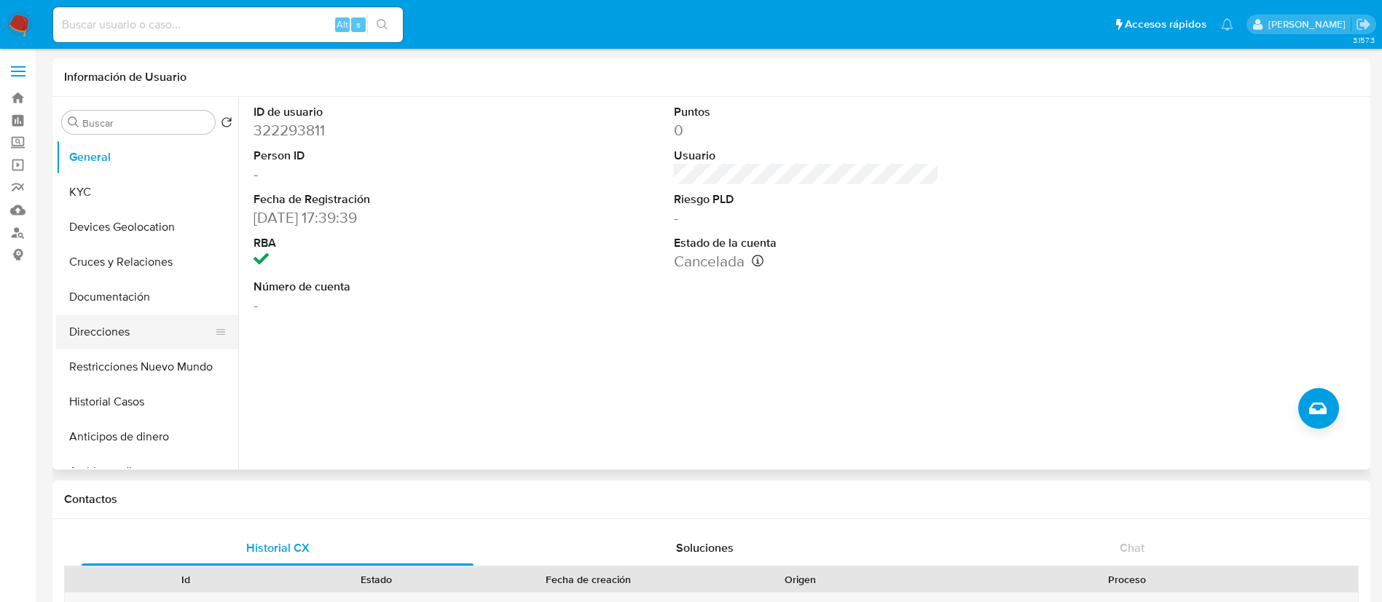
click at [130, 347] on button "Direcciones" at bounding box center [141, 332] width 170 height 35
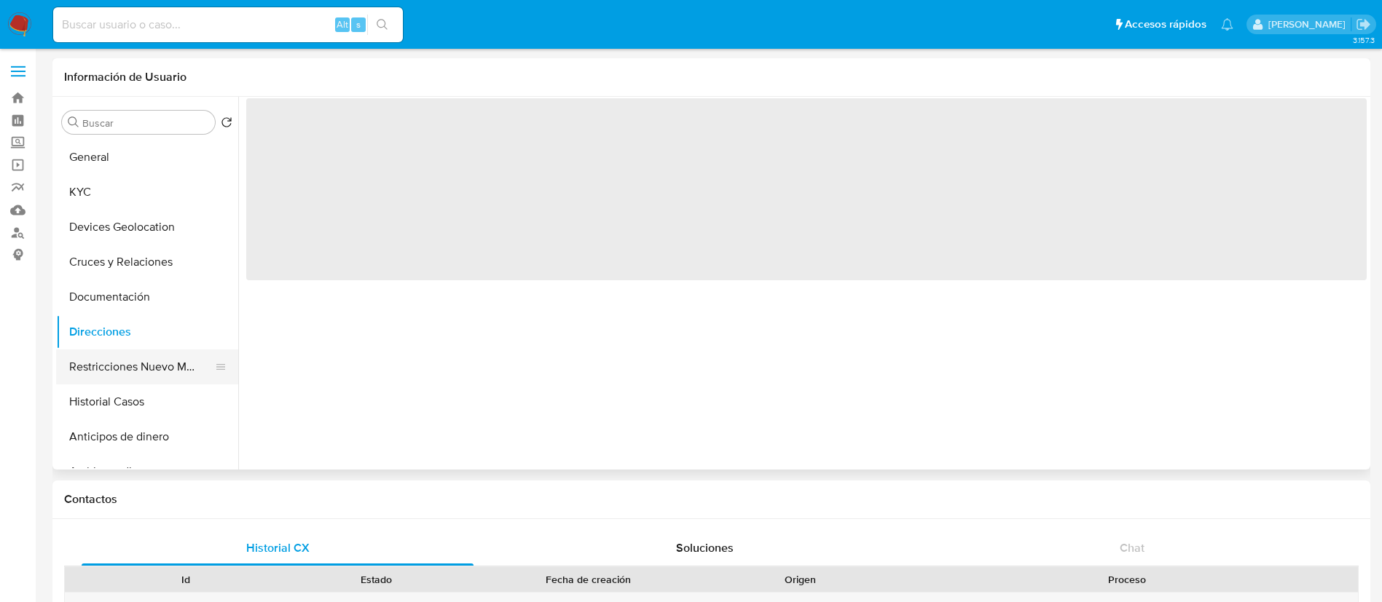
click at [136, 360] on button "Restricciones Nuevo Mundo" at bounding box center [141, 367] width 170 height 35
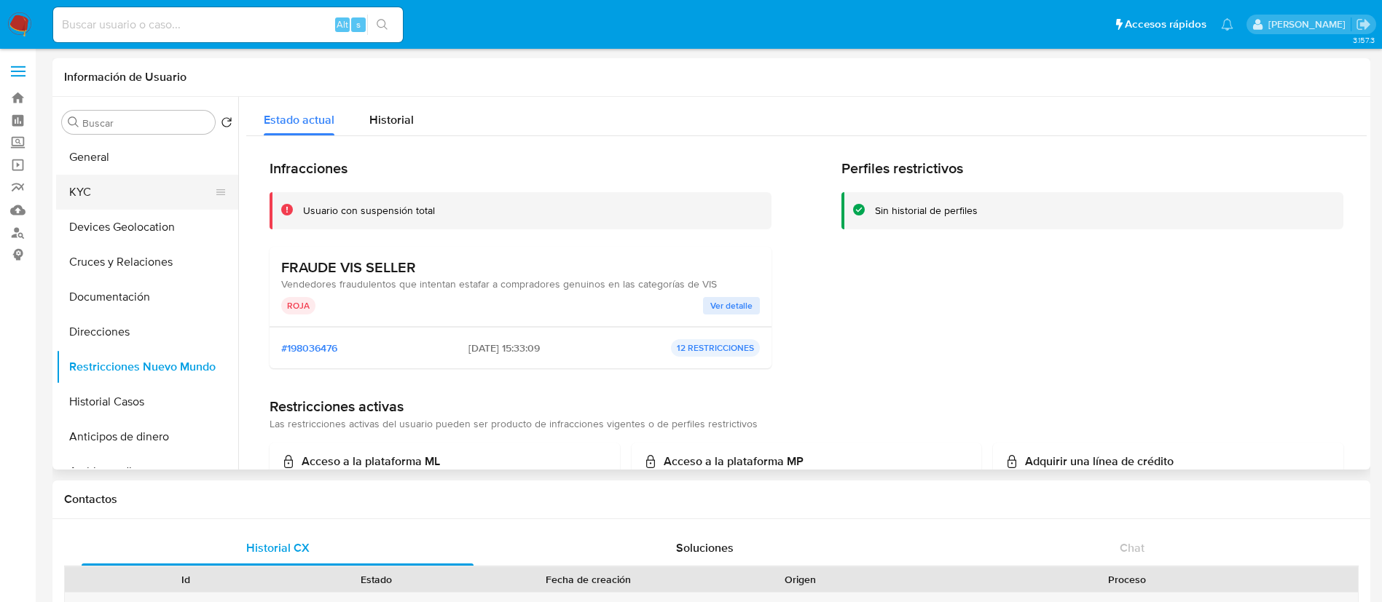
click at [122, 198] on button "KYC" at bounding box center [141, 192] width 170 height 35
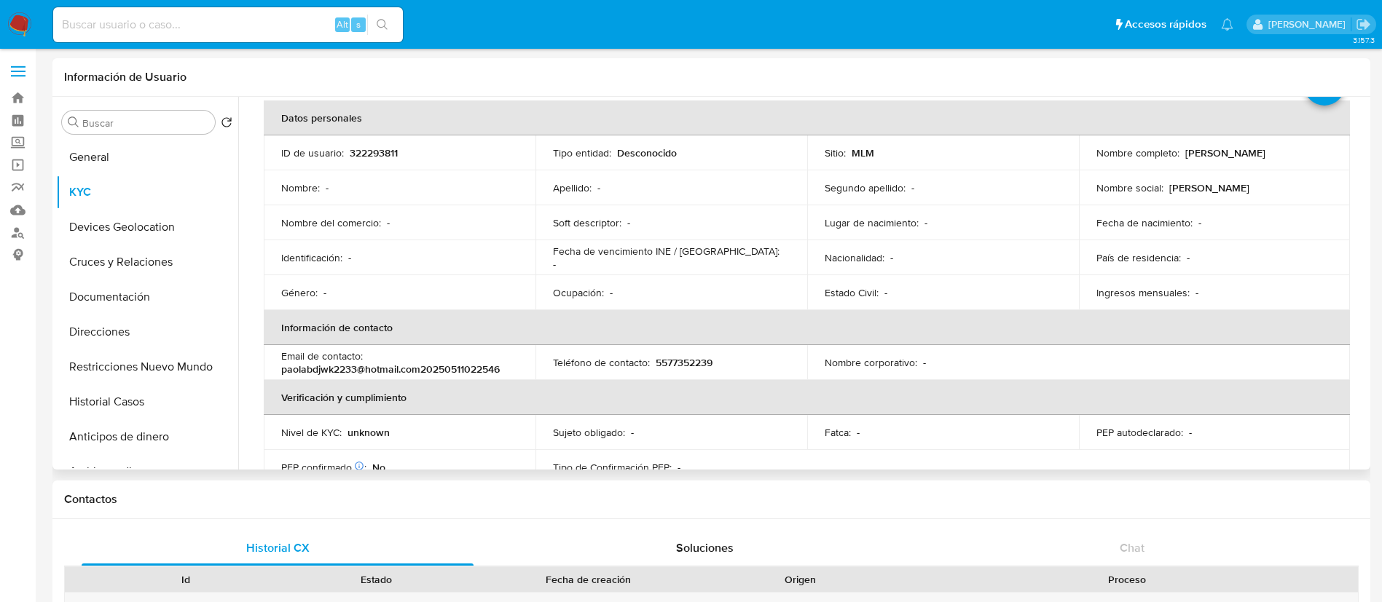
scroll to position [245, 0]
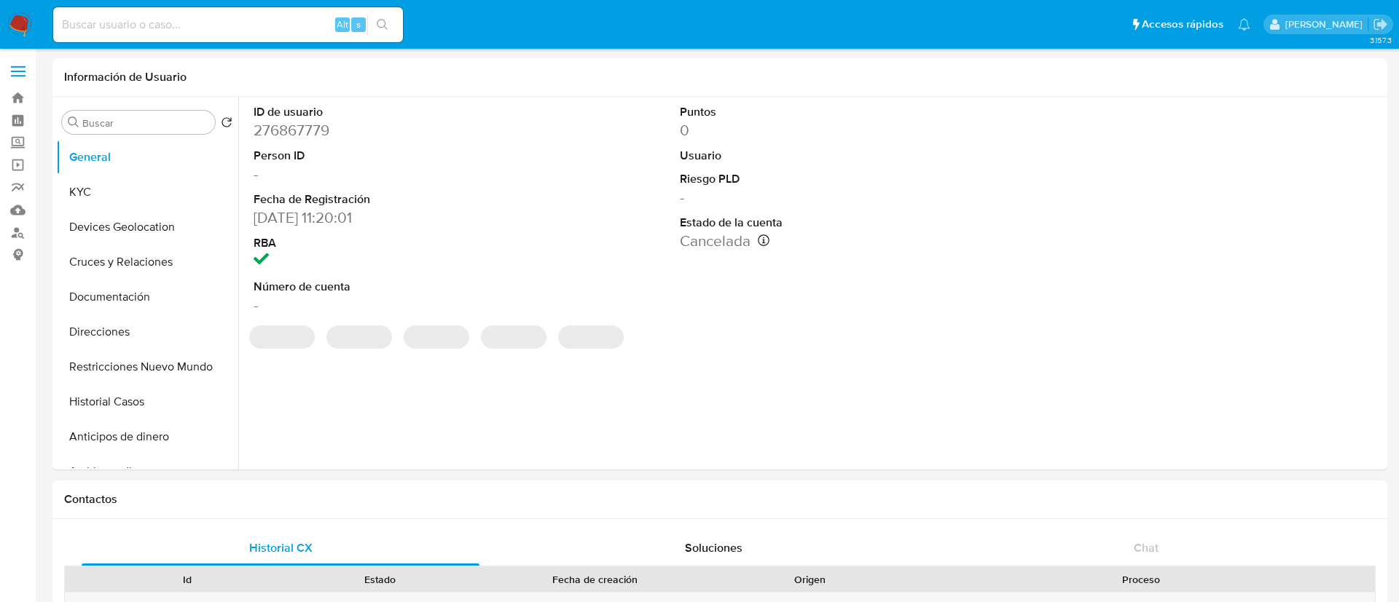
select select "10"
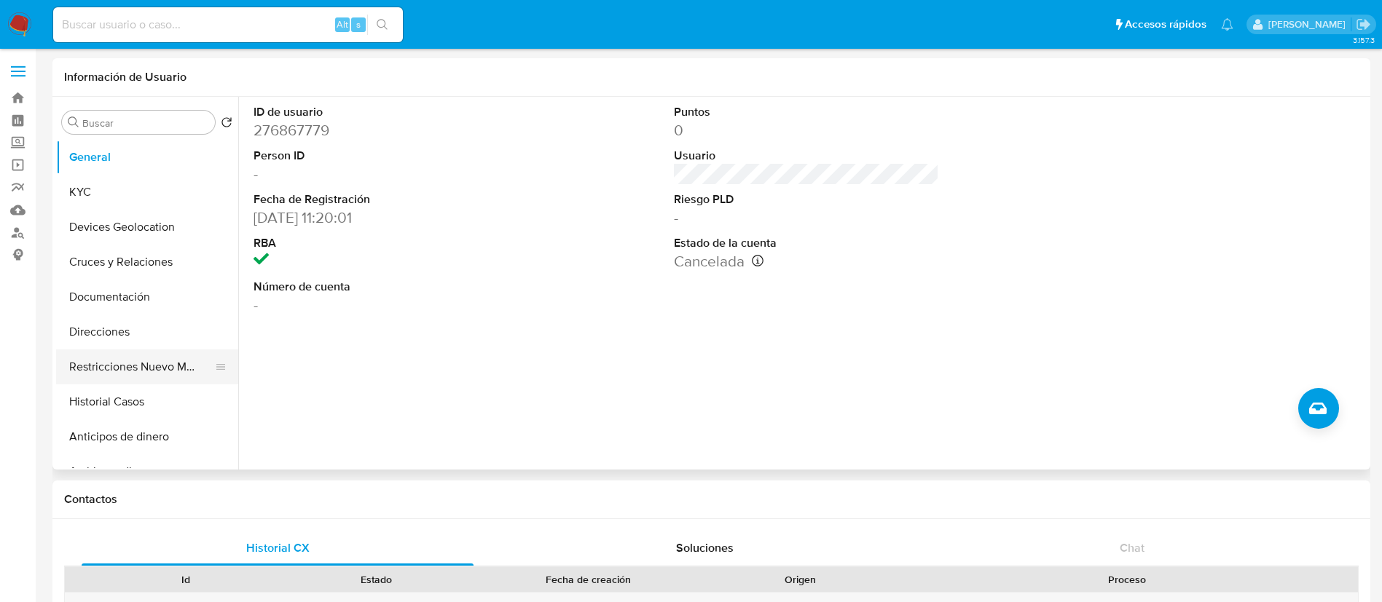
click at [151, 371] on button "Restricciones Nuevo Mundo" at bounding box center [141, 367] width 170 height 35
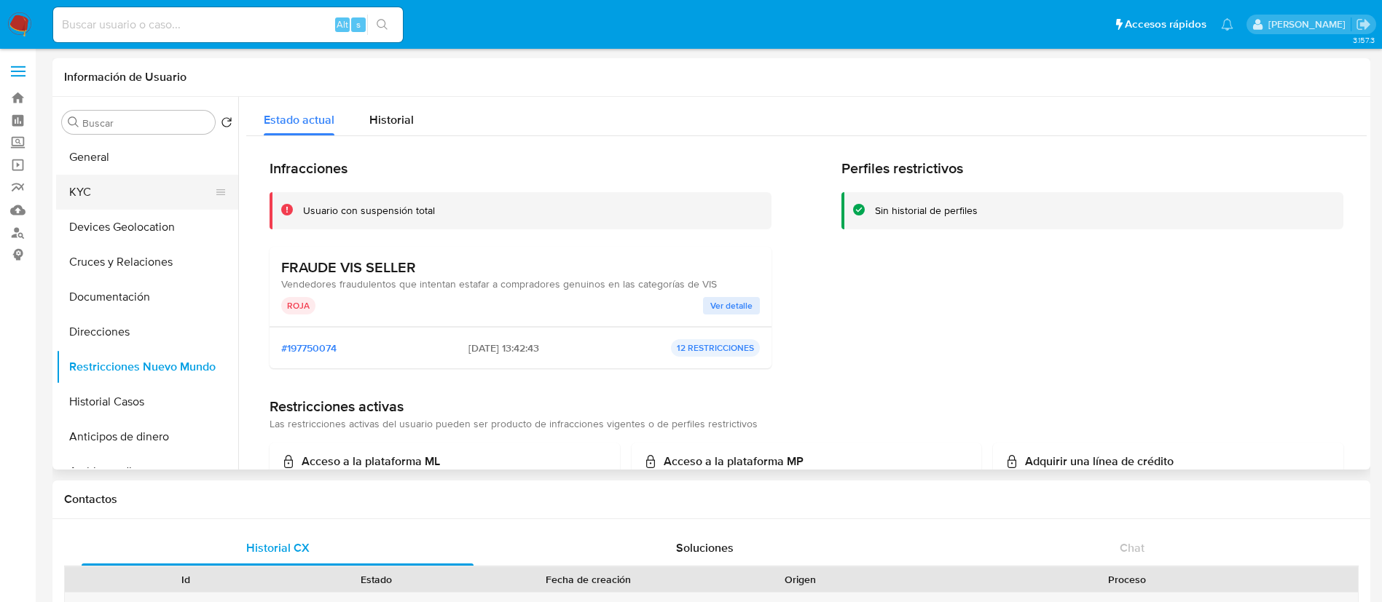
click at [111, 194] on button "KYC" at bounding box center [141, 192] width 170 height 35
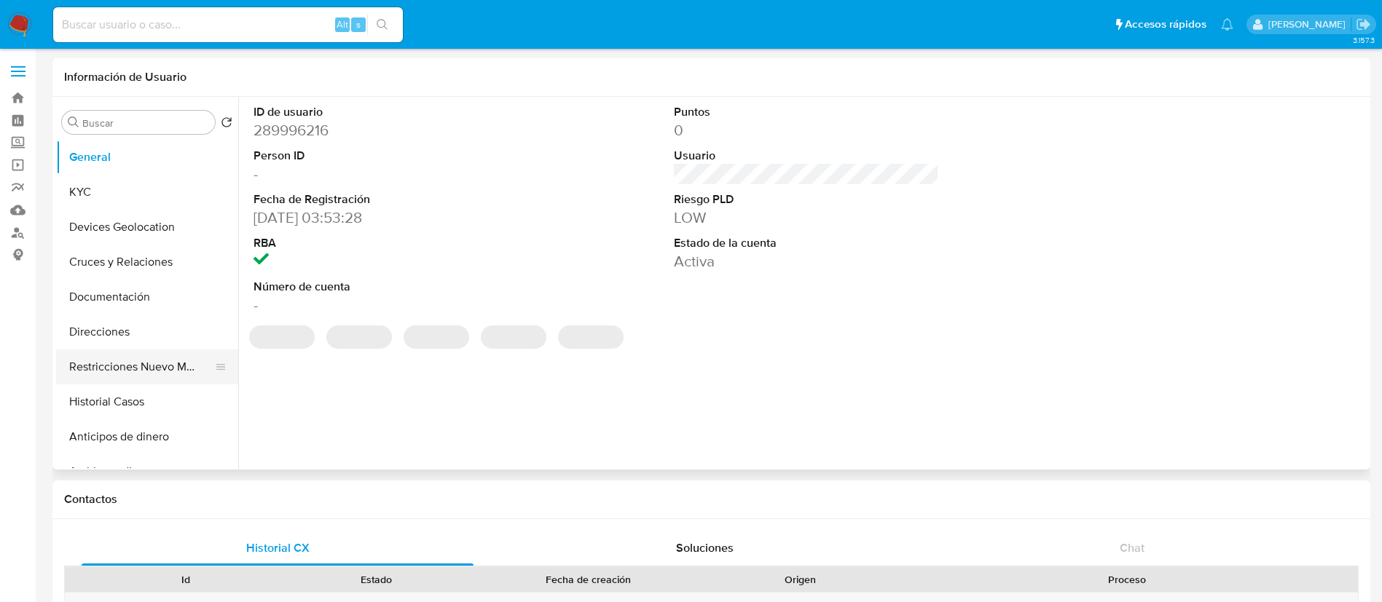
click at [105, 369] on button "Restricciones Nuevo Mundo" at bounding box center [141, 367] width 170 height 35
select select "10"
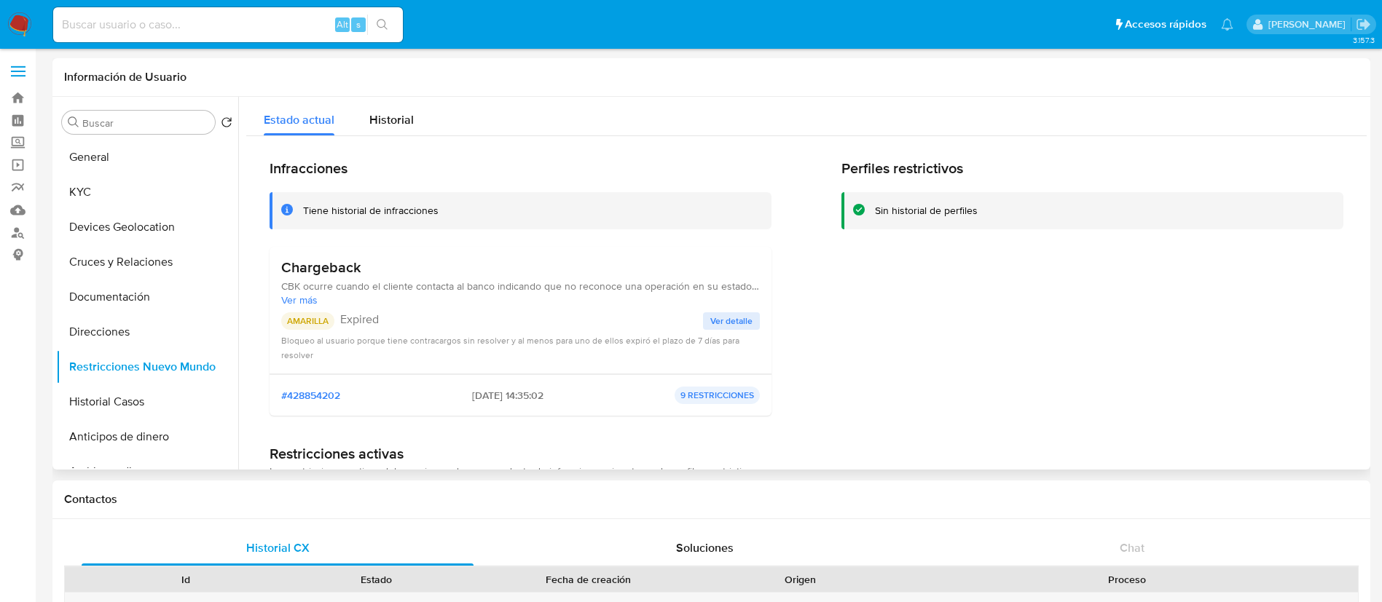
click at [736, 323] on span "Ver detalle" at bounding box center [731, 321] width 42 height 15
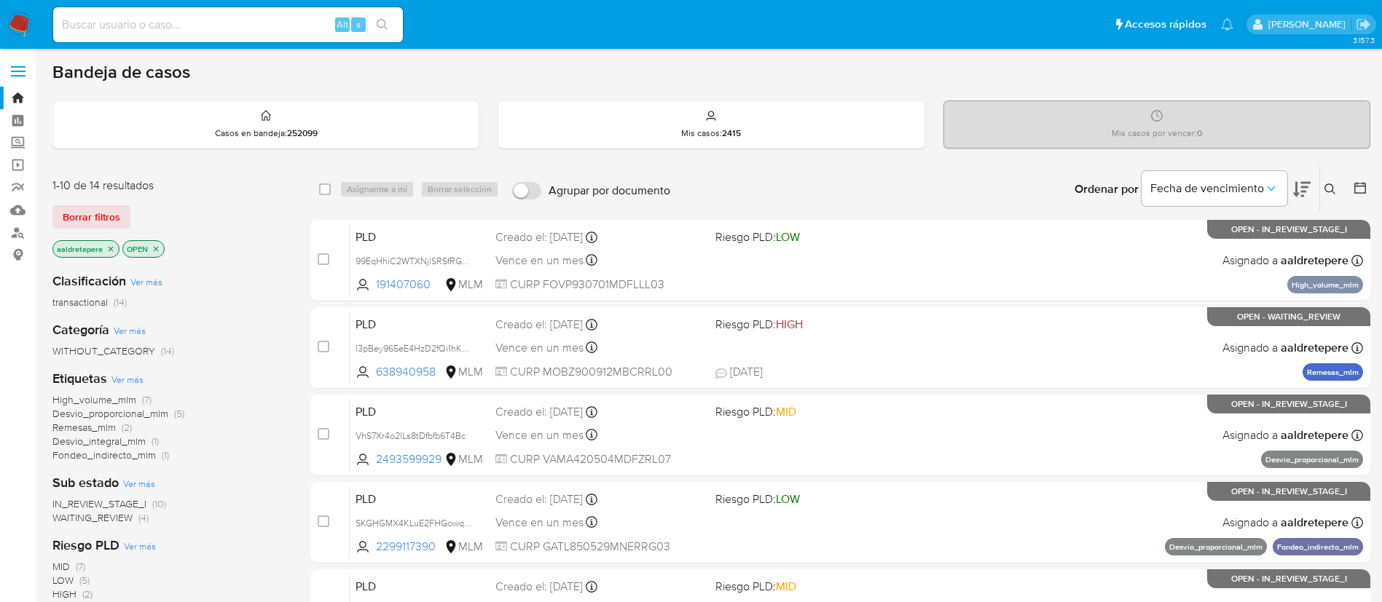
click at [23, 11] on nav "Pausado Ver notificaciones Alt s Accesos rápidos Presiona las siguientes teclas…" at bounding box center [691, 24] width 1382 height 49
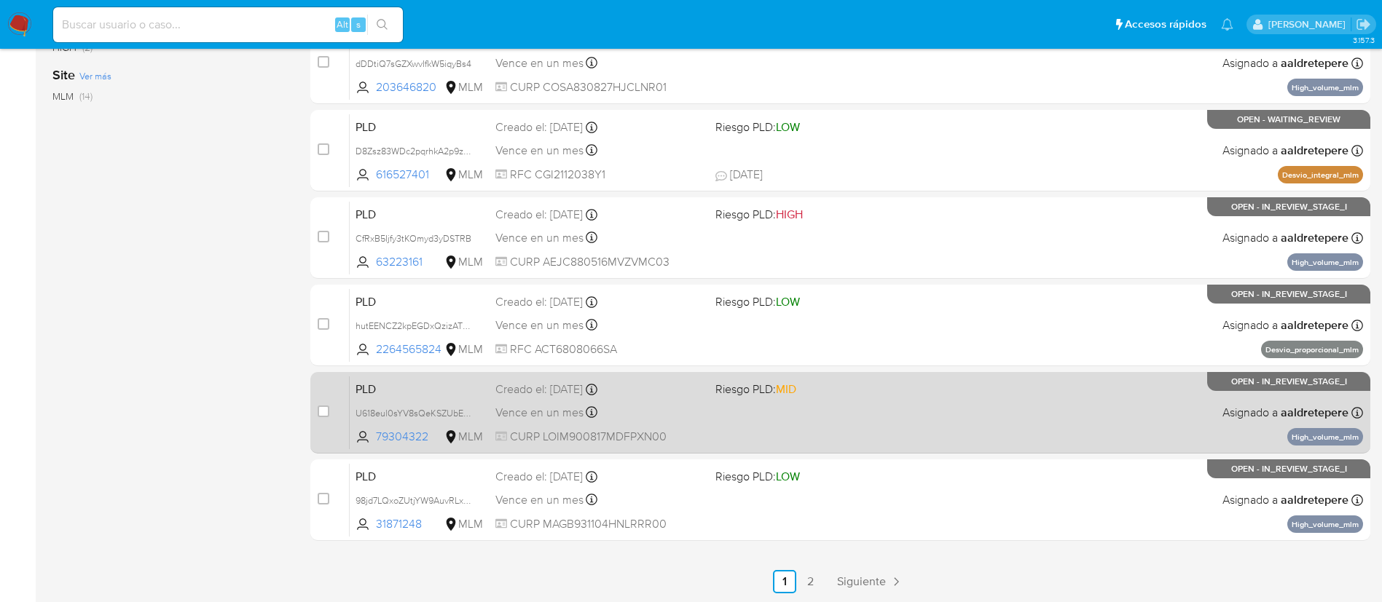
scroll to position [548, 0]
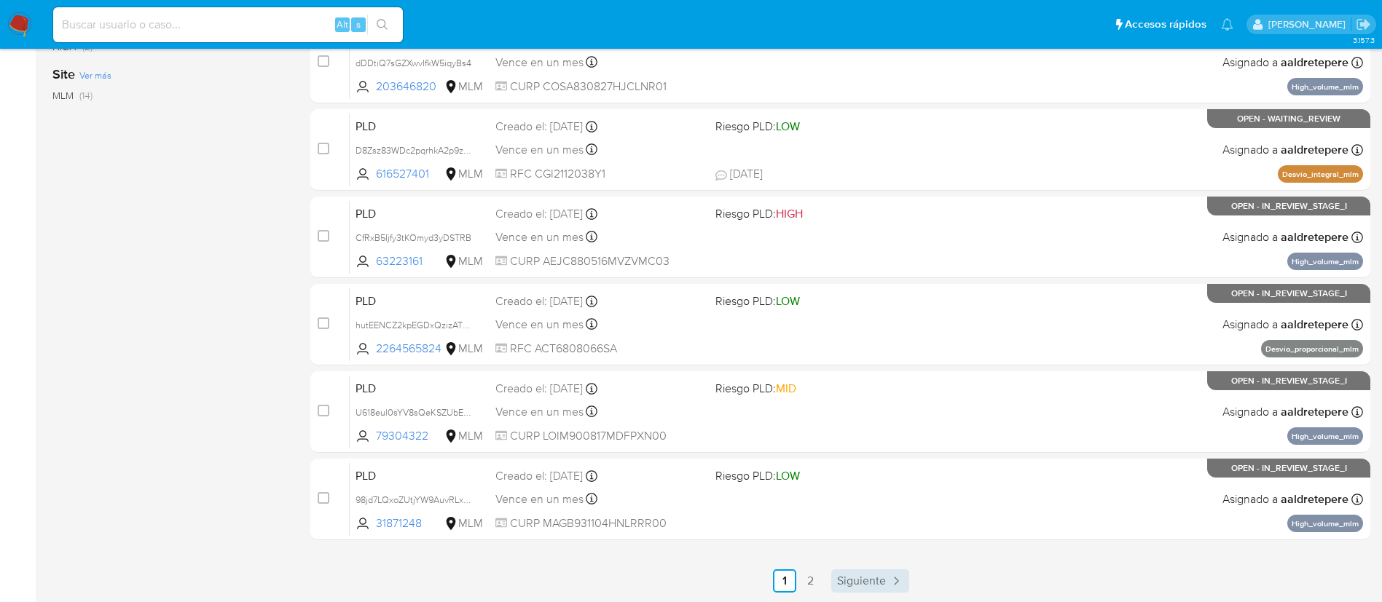
click at [886, 581] on link "Siguiente" at bounding box center [870, 581] width 78 height 23
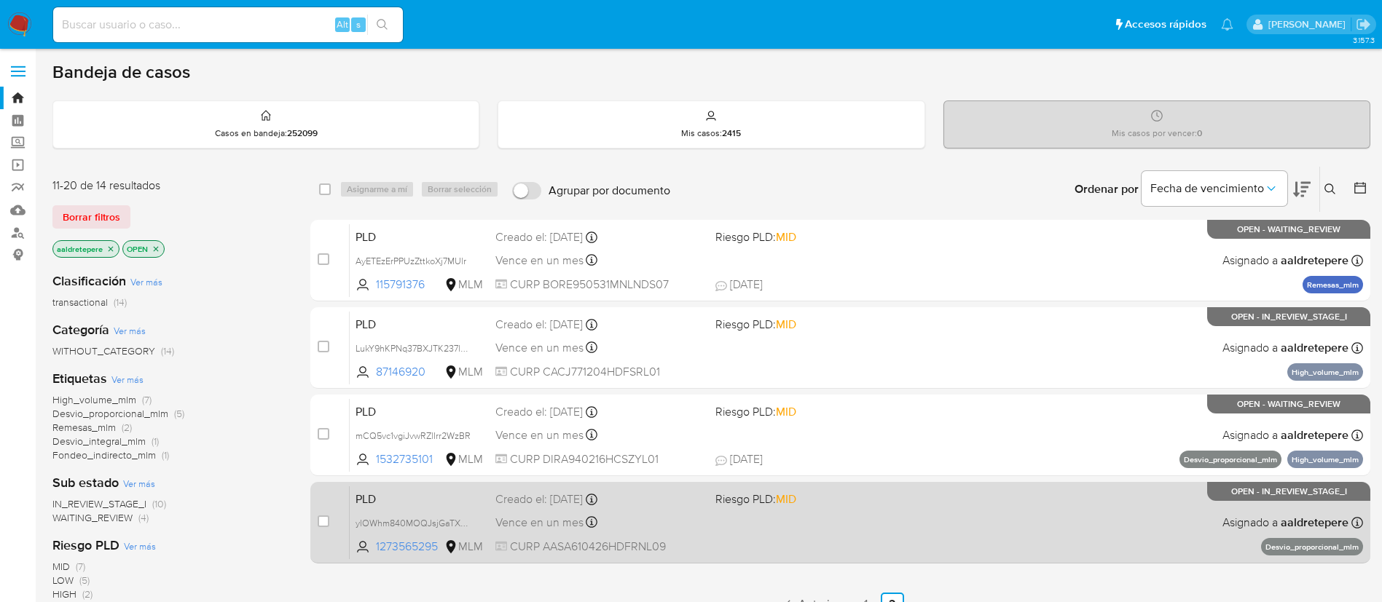
click at [809, 512] on div "PLD ylOWhm840MOQJsjGaTXURaDY 1273565295 MLM Riesgo PLD: MID Creado el: 12/08/20…" at bounding box center [856, 523] width 1013 height 74
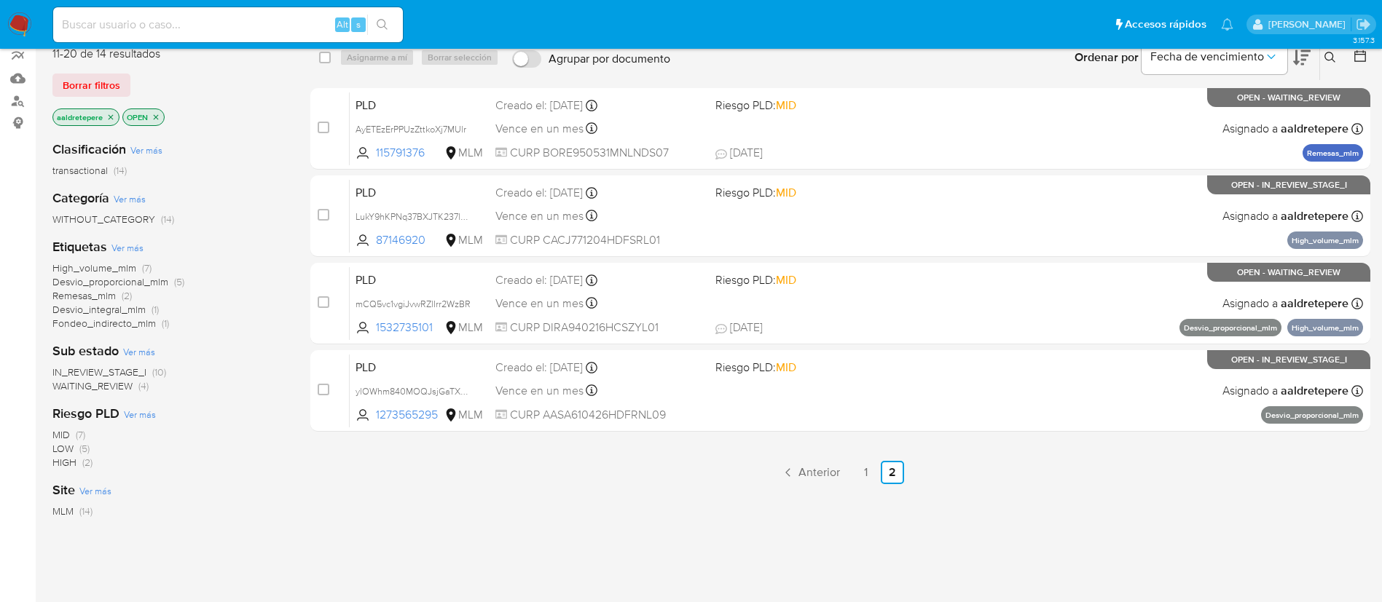
scroll to position [232, 0]
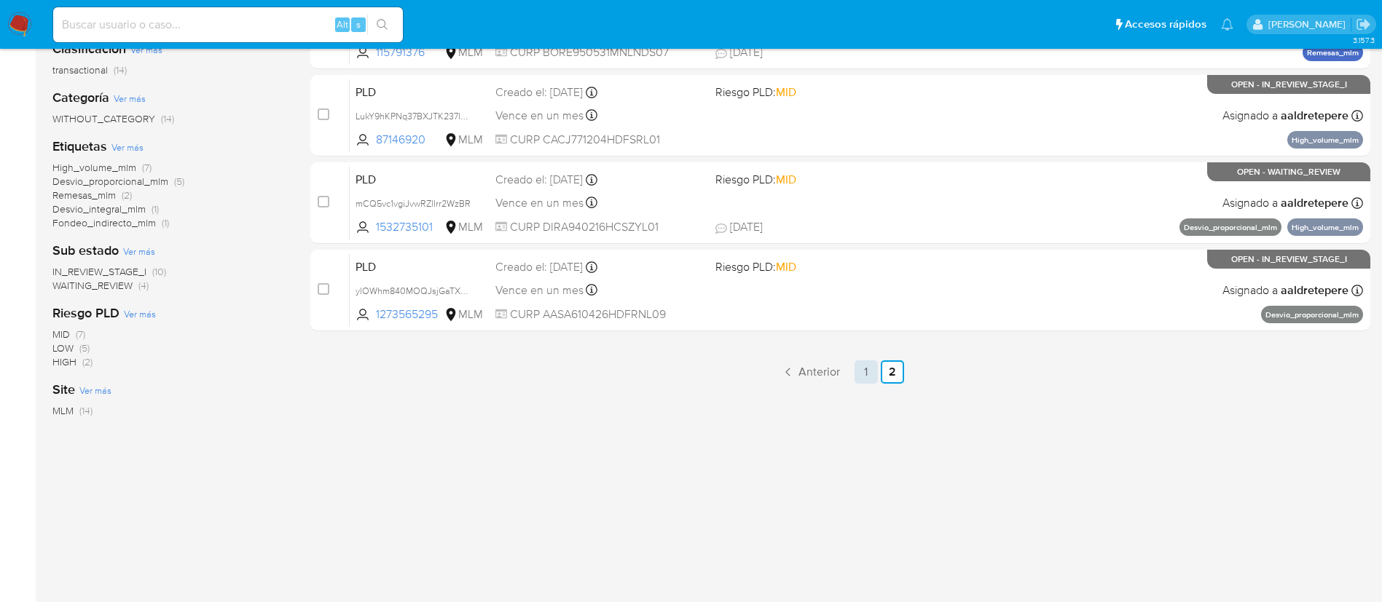
click at [863, 376] on link "1" at bounding box center [865, 372] width 23 height 23
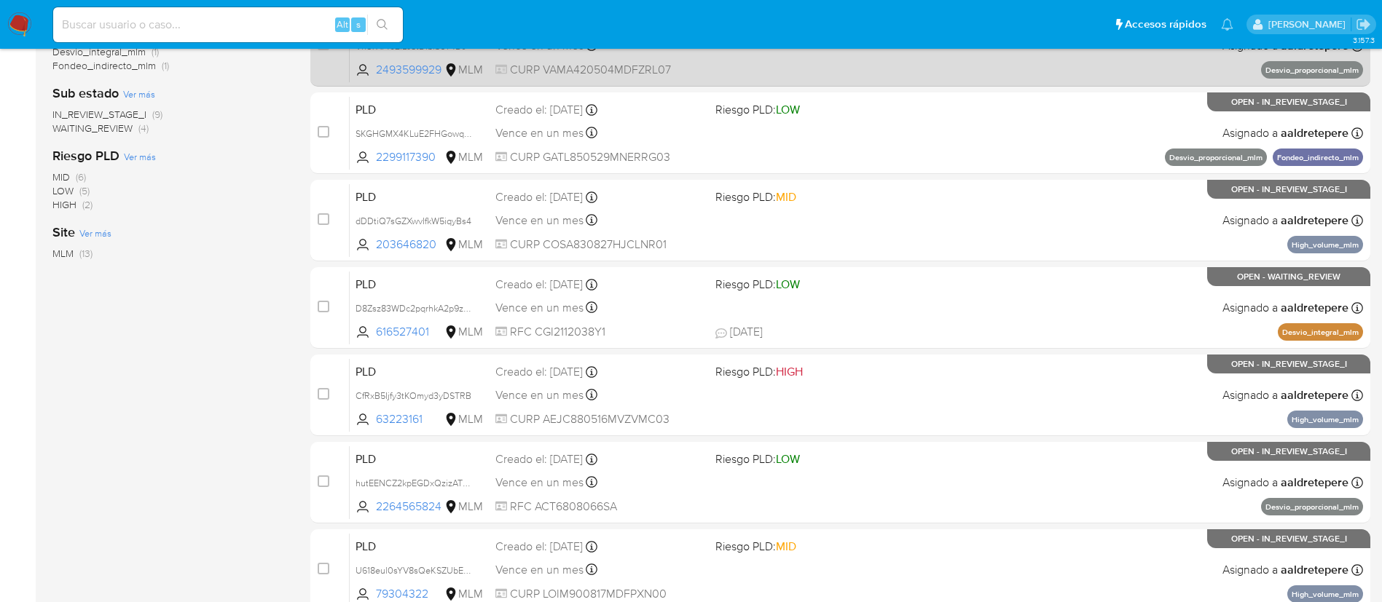
scroll to position [437, 0]
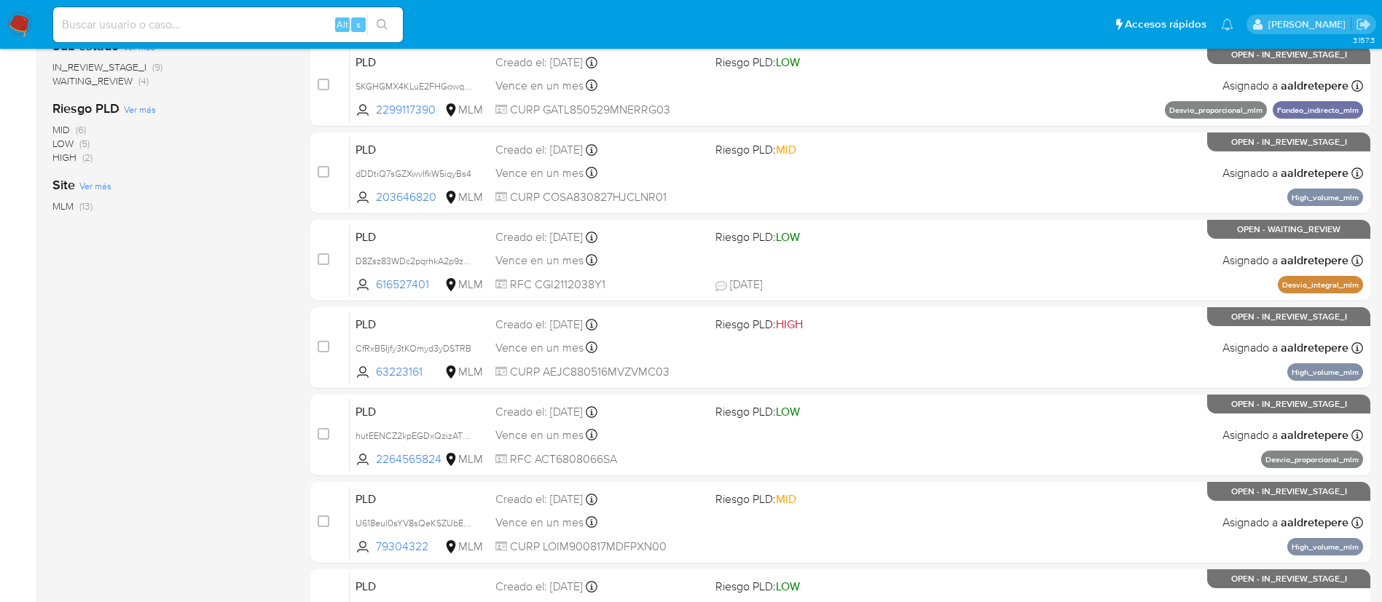
click at [768, 454] on div "PLD hutEENCZ2kpEGDxQzizATUkt 2264565824 MLM Riesgo PLD: LOW Creado el: 12/08/20…" at bounding box center [856, 435] width 1013 height 74
drag, startPoint x: 12, startPoint y: 17, endPoint x: 18, endPoint y: 23, distance: 8.3
click at [12, 17] on img at bounding box center [19, 24] width 25 height 25
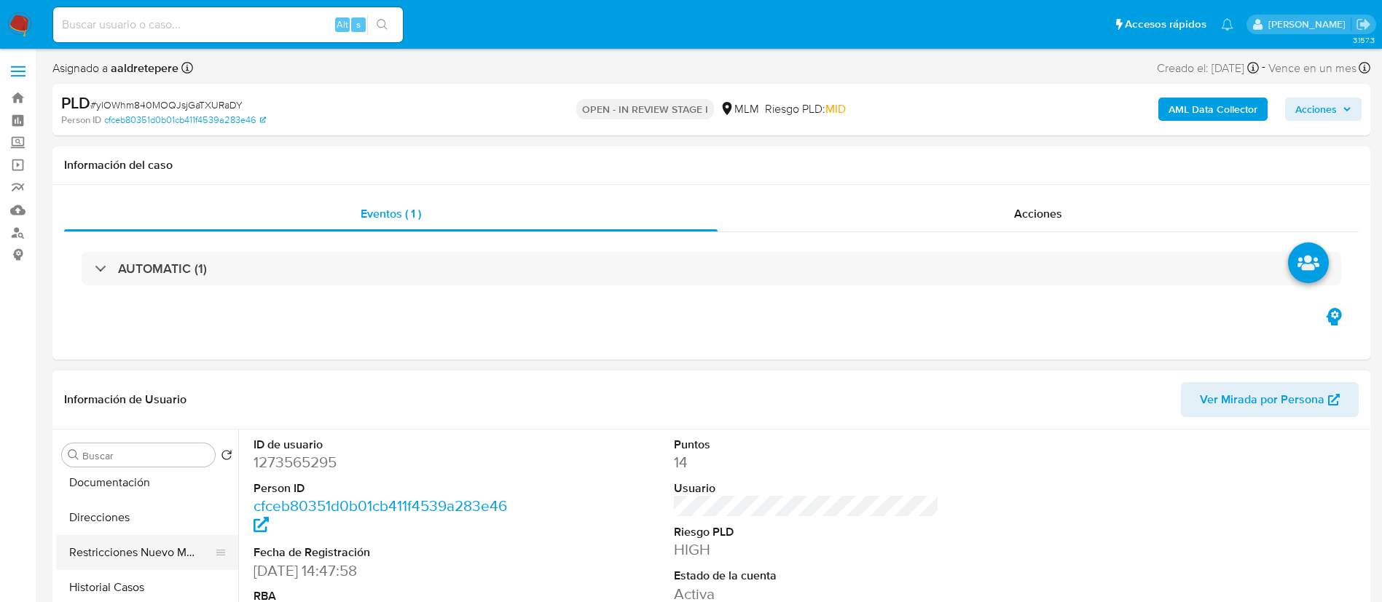
scroll to position [219, 0]
select select "10"
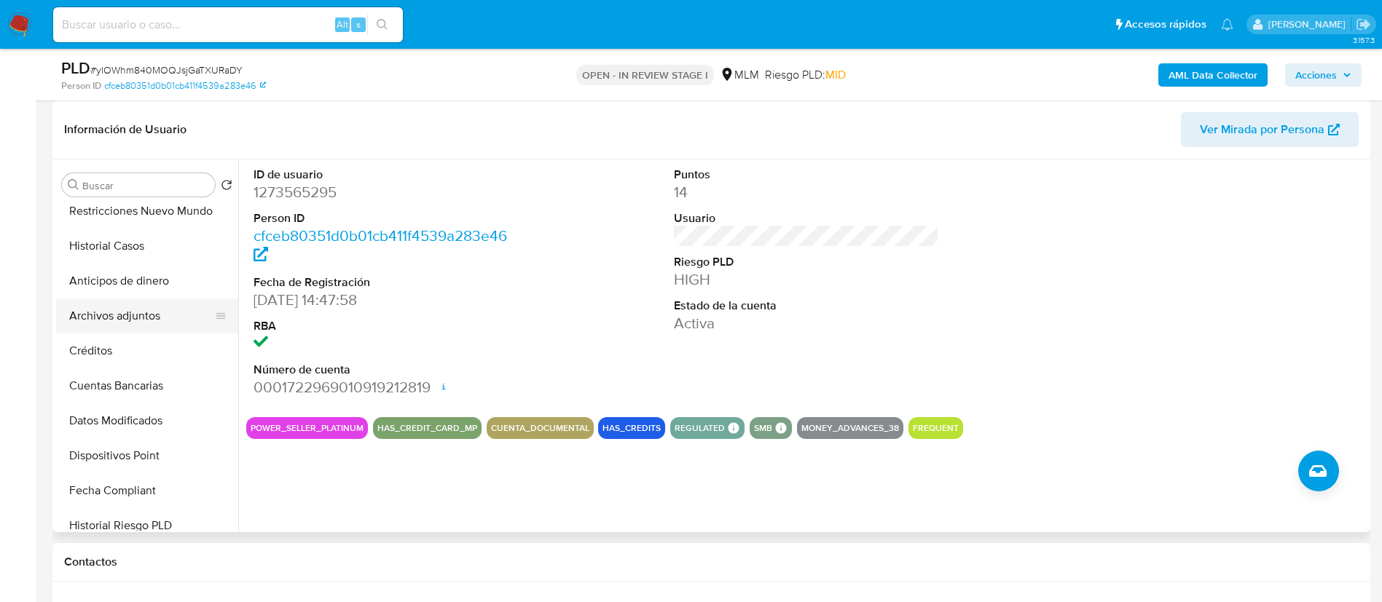
click at [125, 313] on button "Archivos adjuntos" at bounding box center [141, 316] width 170 height 35
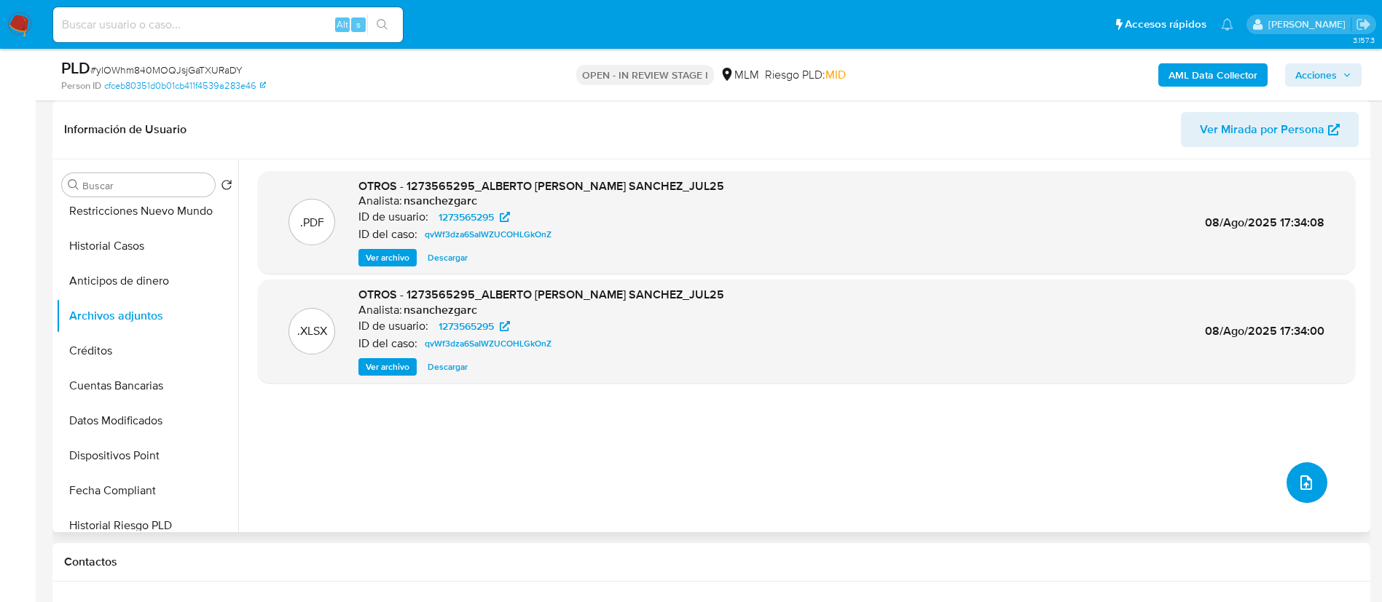
click at [1297, 485] on icon "upload-file" at bounding box center [1305, 482] width 17 height 17
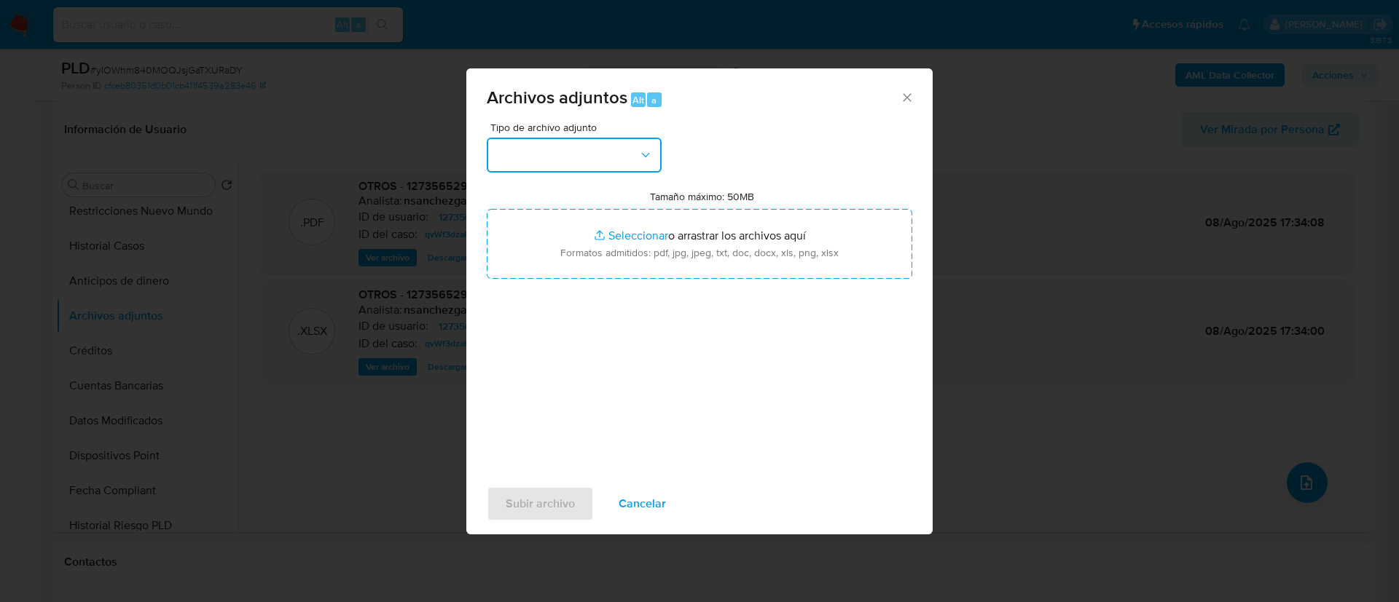
click at [543, 162] on button "button" at bounding box center [574, 155] width 175 height 35
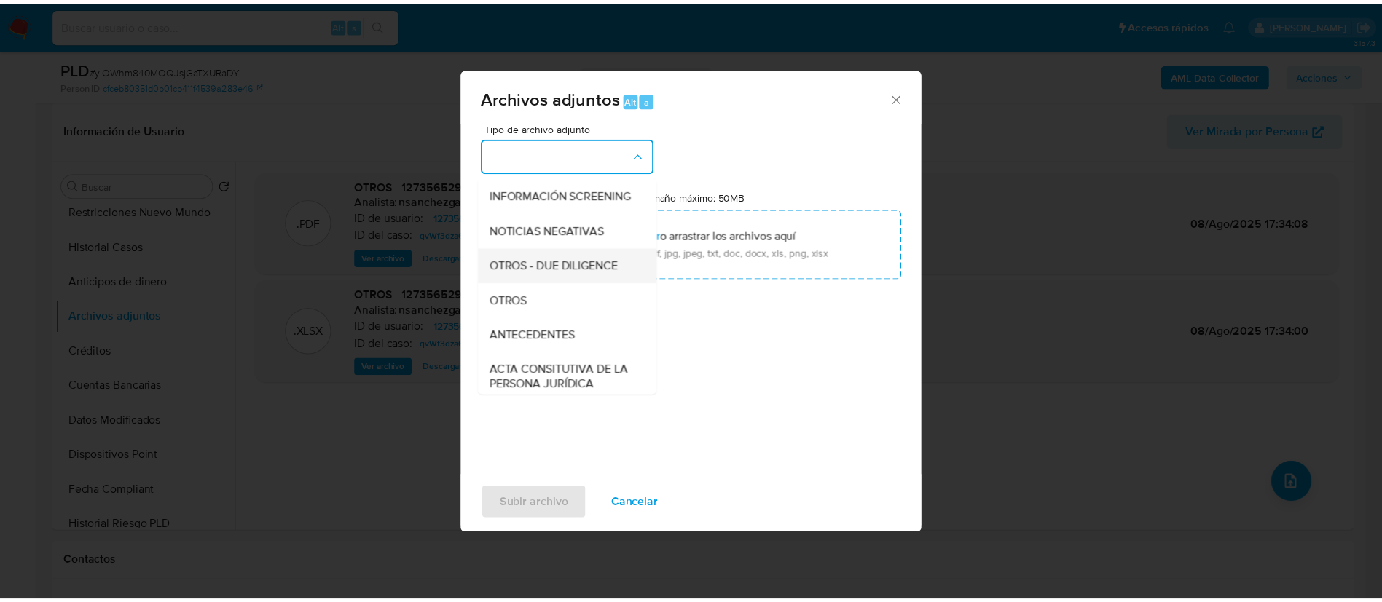
scroll to position [259, 0]
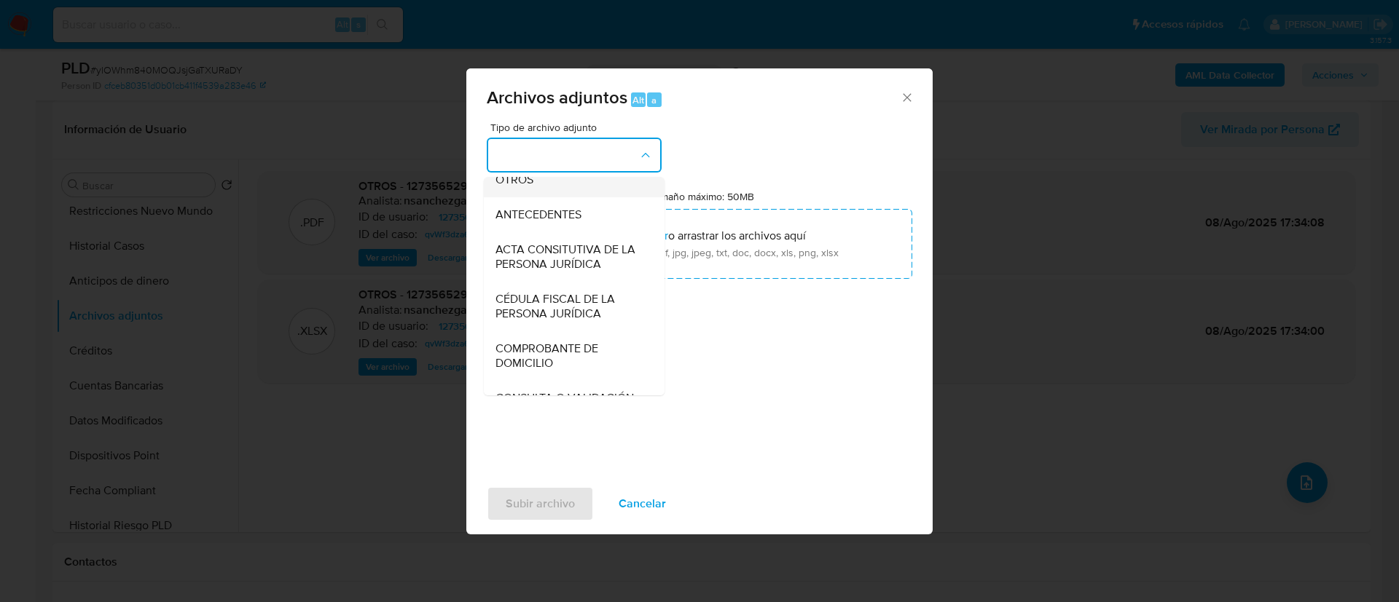
click at [556, 197] on div "OTROS" at bounding box center [569, 179] width 149 height 35
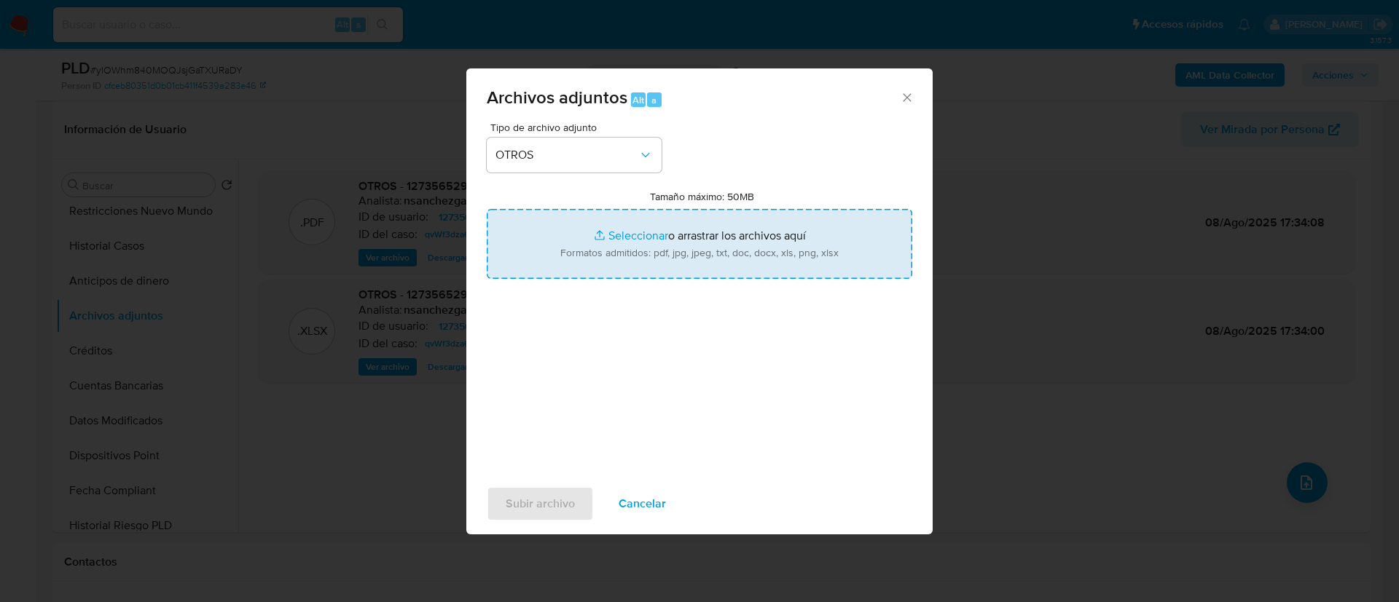
click at [642, 234] on input "Tamaño máximo: 50MB Seleccionar archivos" at bounding box center [699, 244] width 425 height 70
type input "C:\fakepath\1273565295_Alberto Arzate Sanchez_AGOSTO 2025.pdf"
click at [546, 504] on span "Subir archivo" at bounding box center [540, 504] width 69 height 32
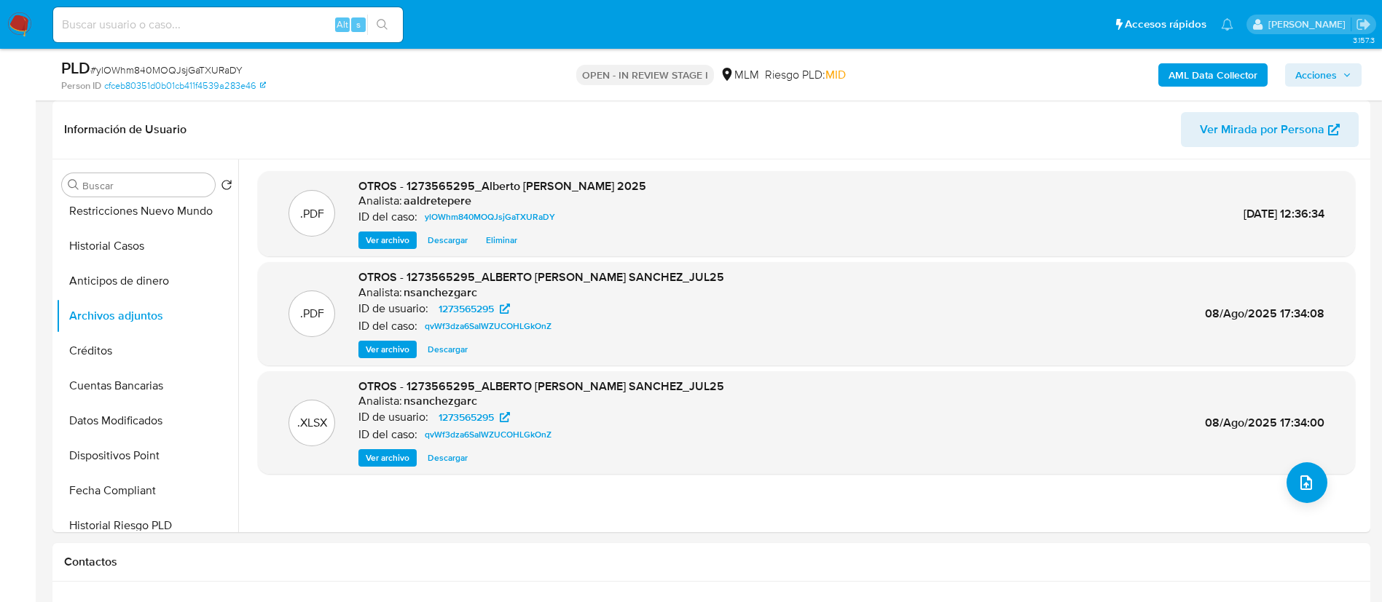
click at [1310, 73] on span "Acciones" at bounding box center [1316, 74] width 42 height 23
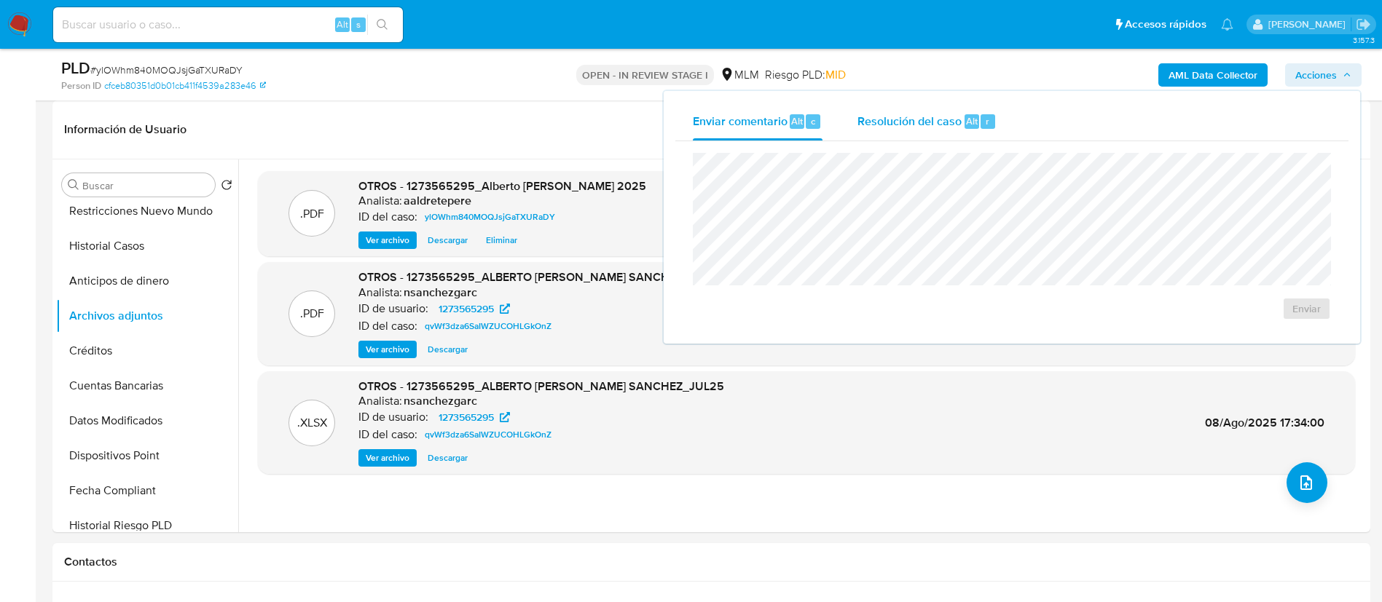
click at [879, 124] on span "Resolución del caso" at bounding box center [909, 120] width 104 height 17
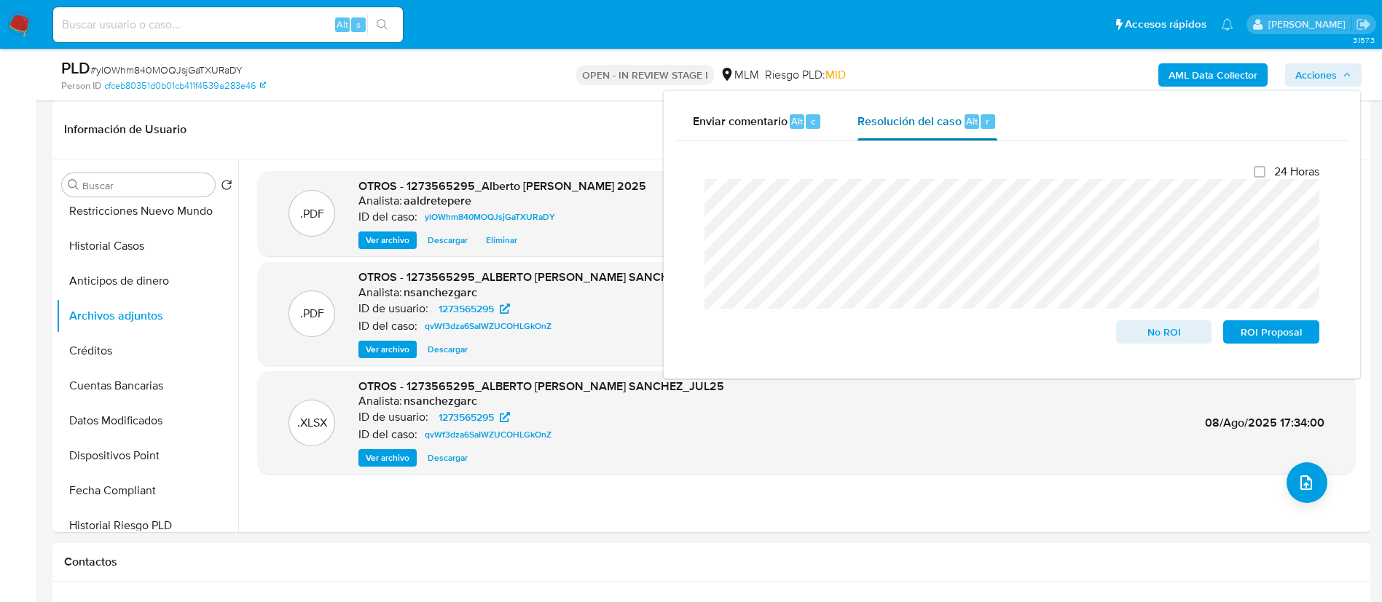
scroll to position [0, 0]
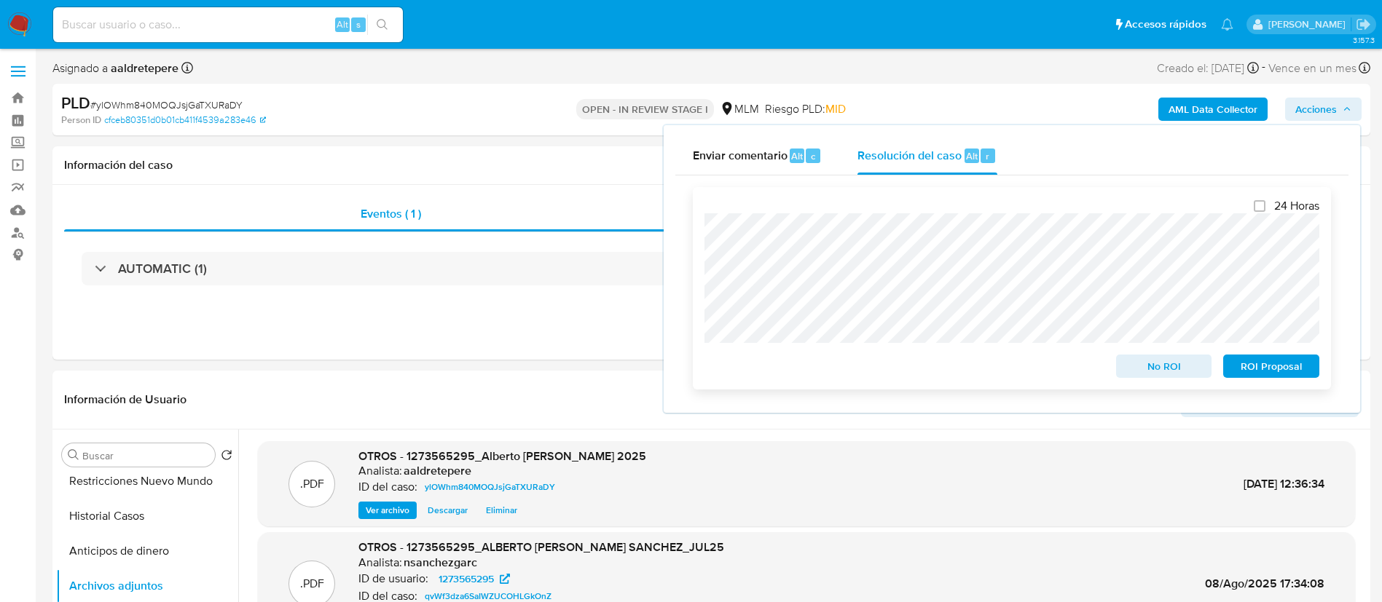
click at [1178, 366] on span "No ROI" at bounding box center [1164, 366] width 76 height 20
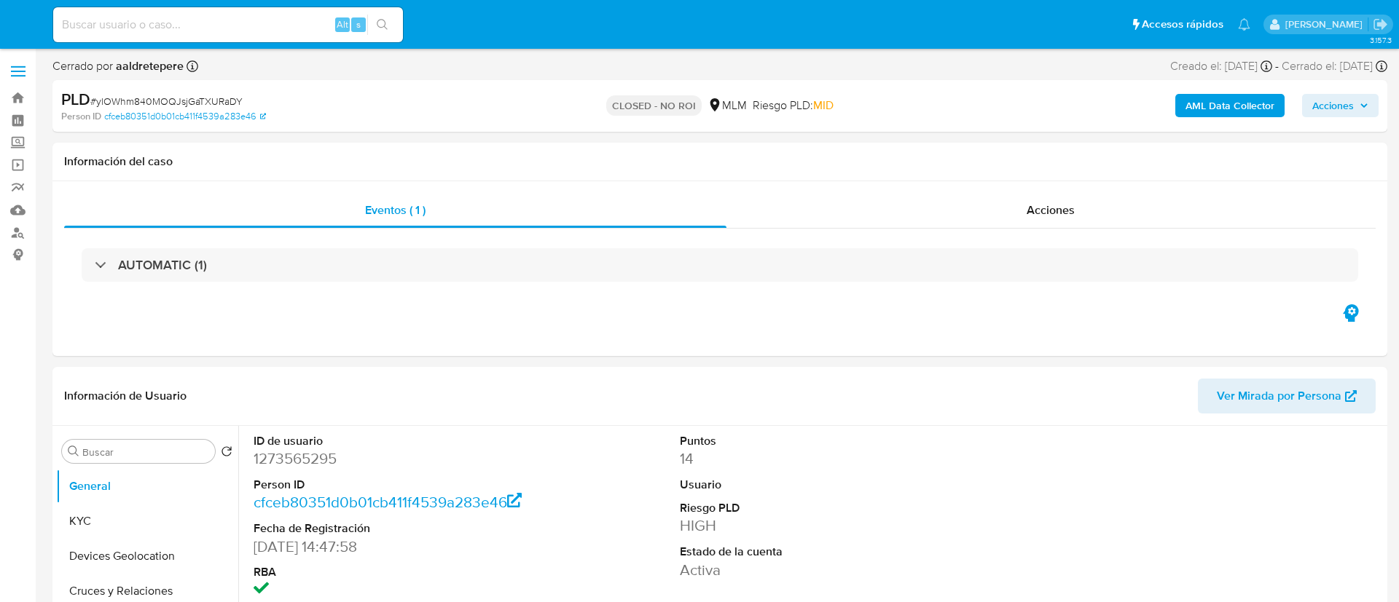
select select "10"
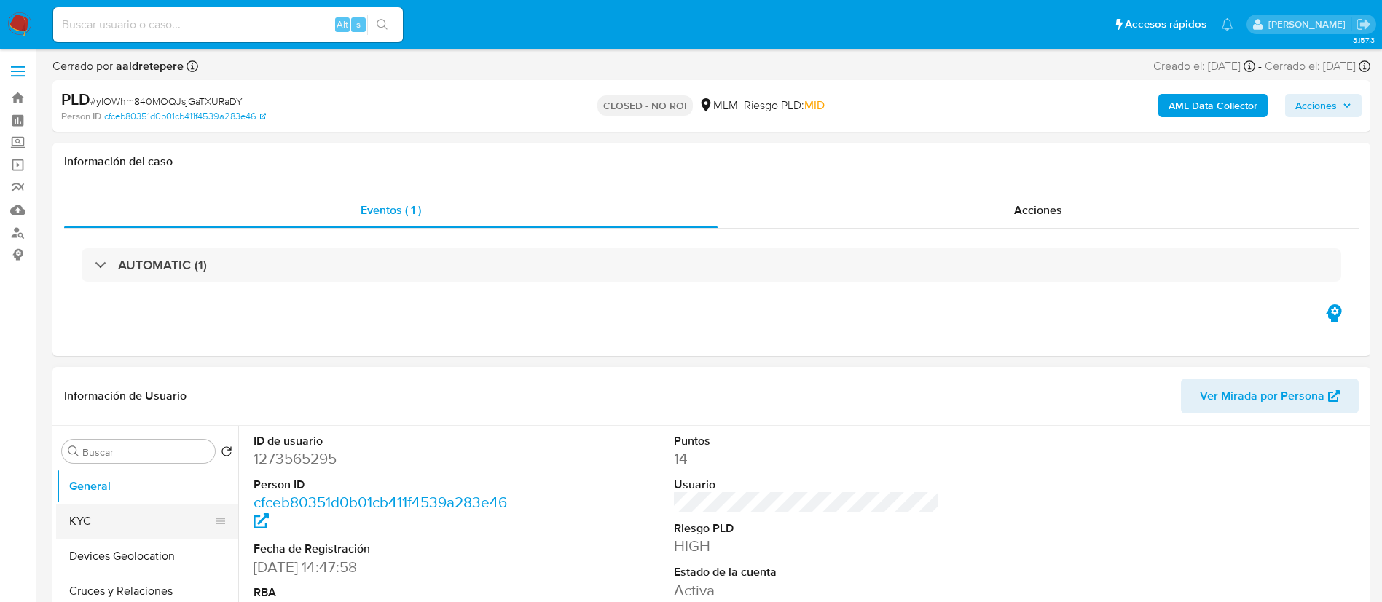
click at [115, 514] on button "KYC" at bounding box center [141, 521] width 170 height 35
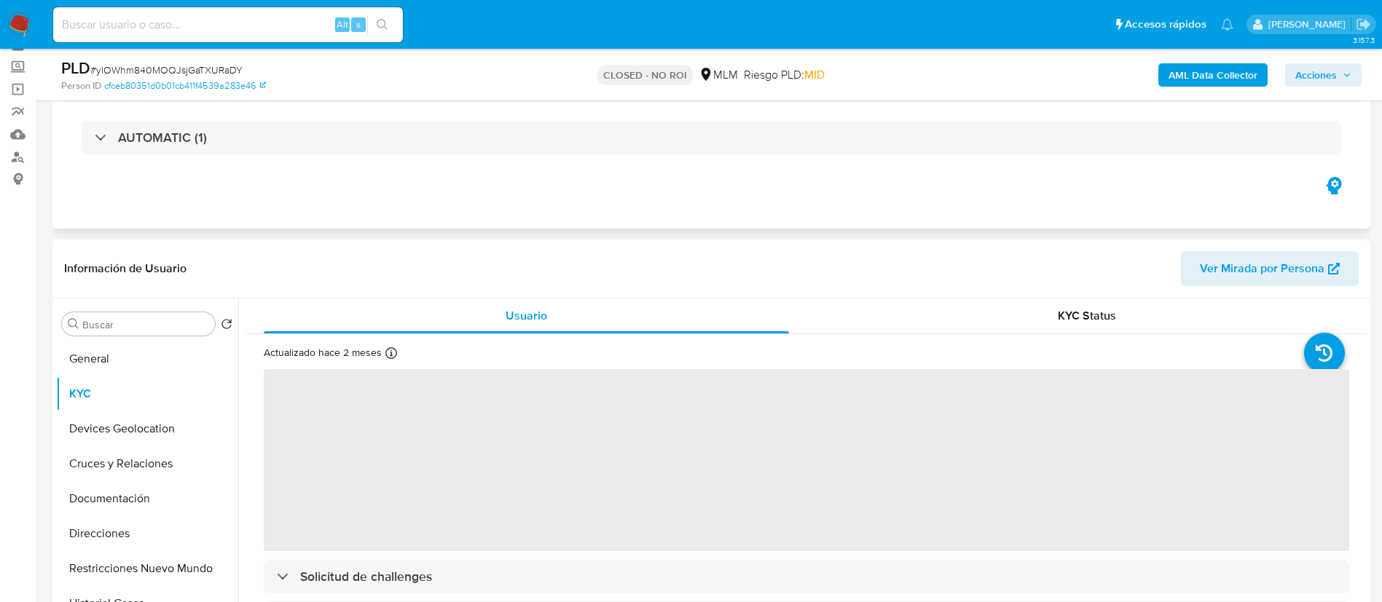
scroll to position [109, 0]
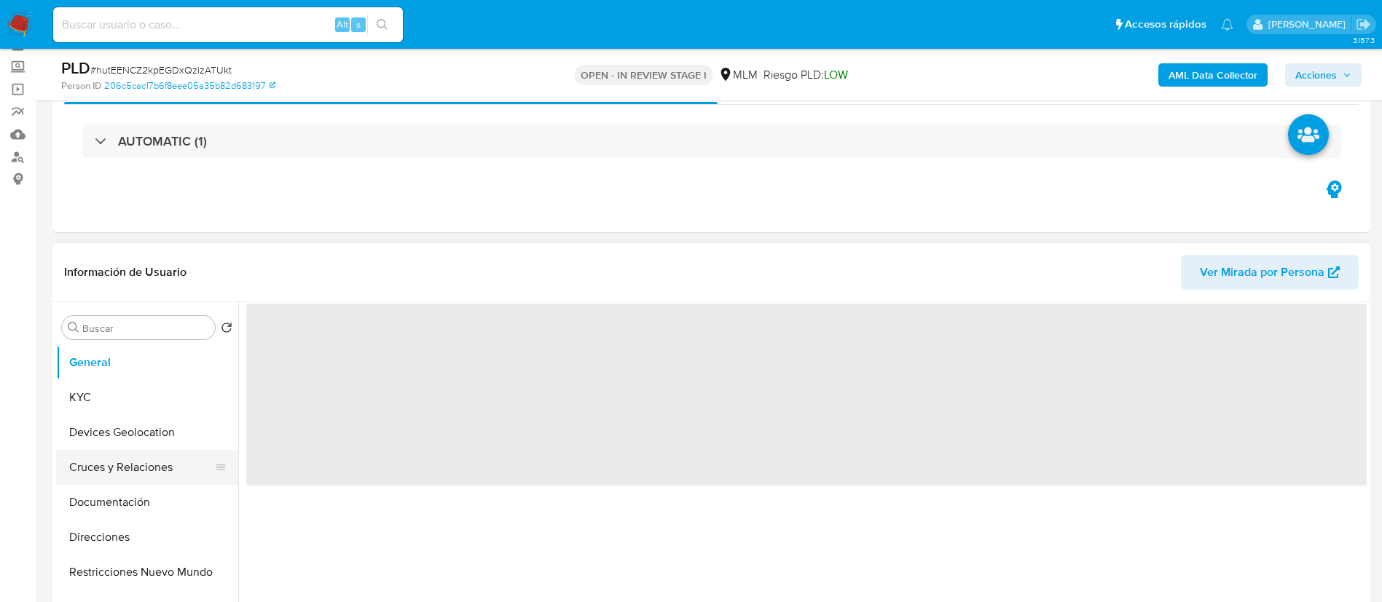
scroll to position [109, 0]
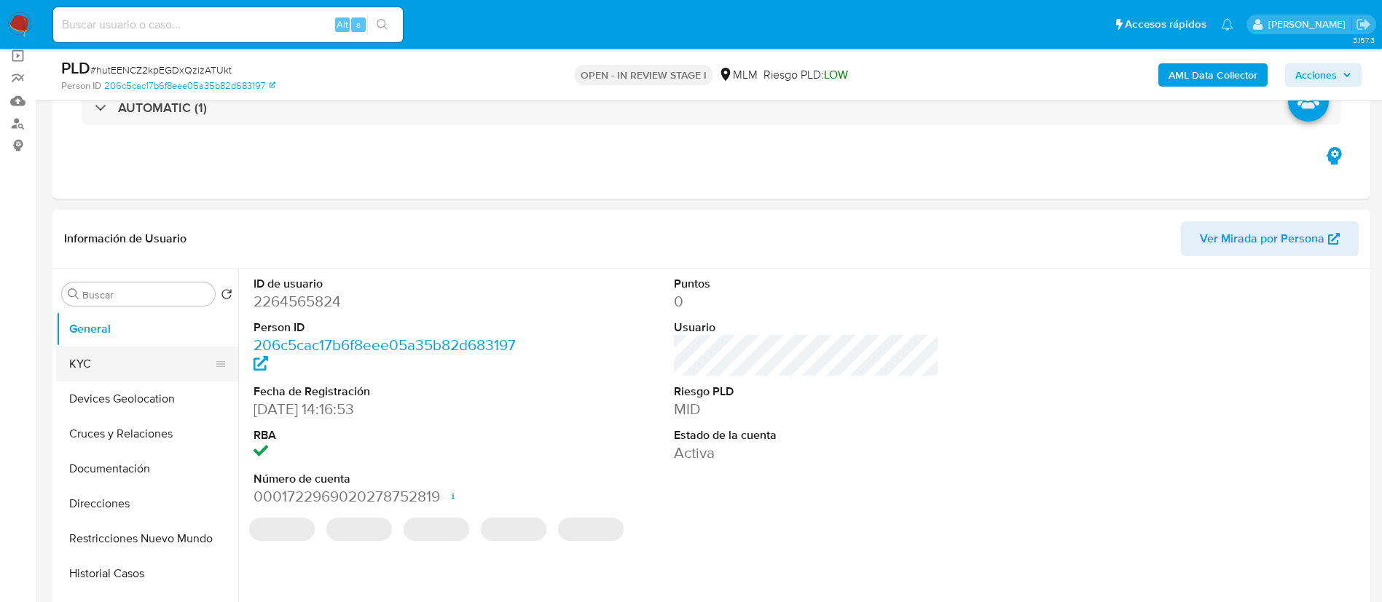
click at [171, 360] on button "KYC" at bounding box center [141, 364] width 170 height 35
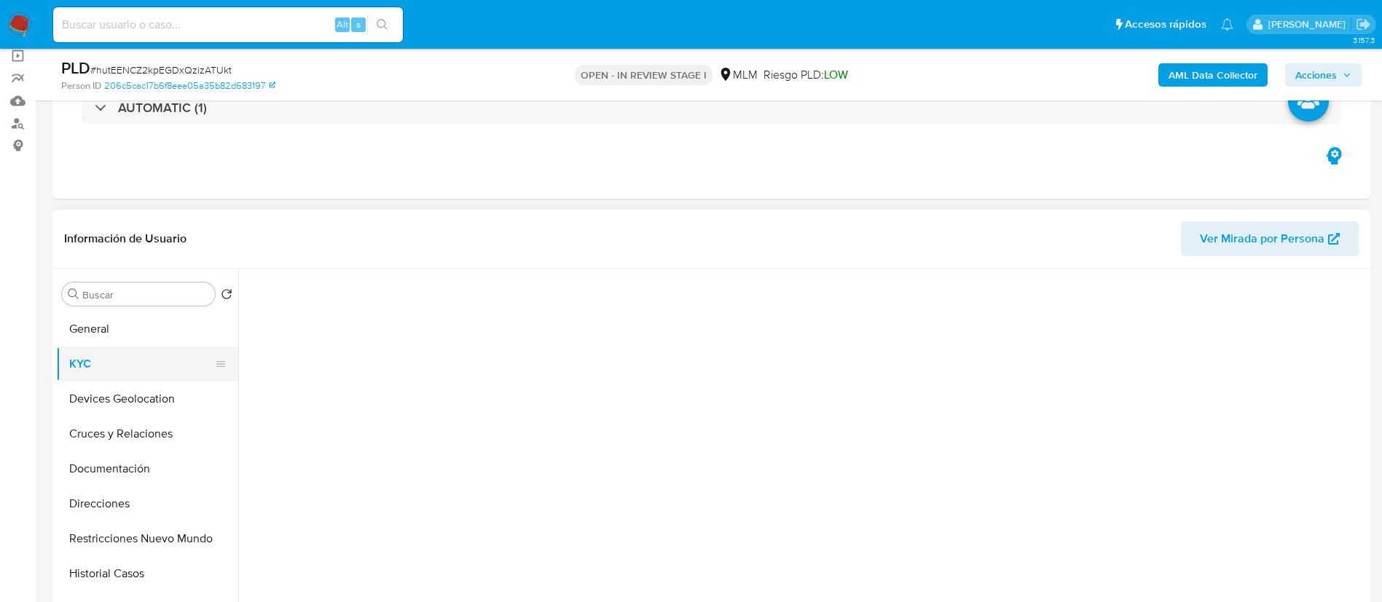
select select "10"
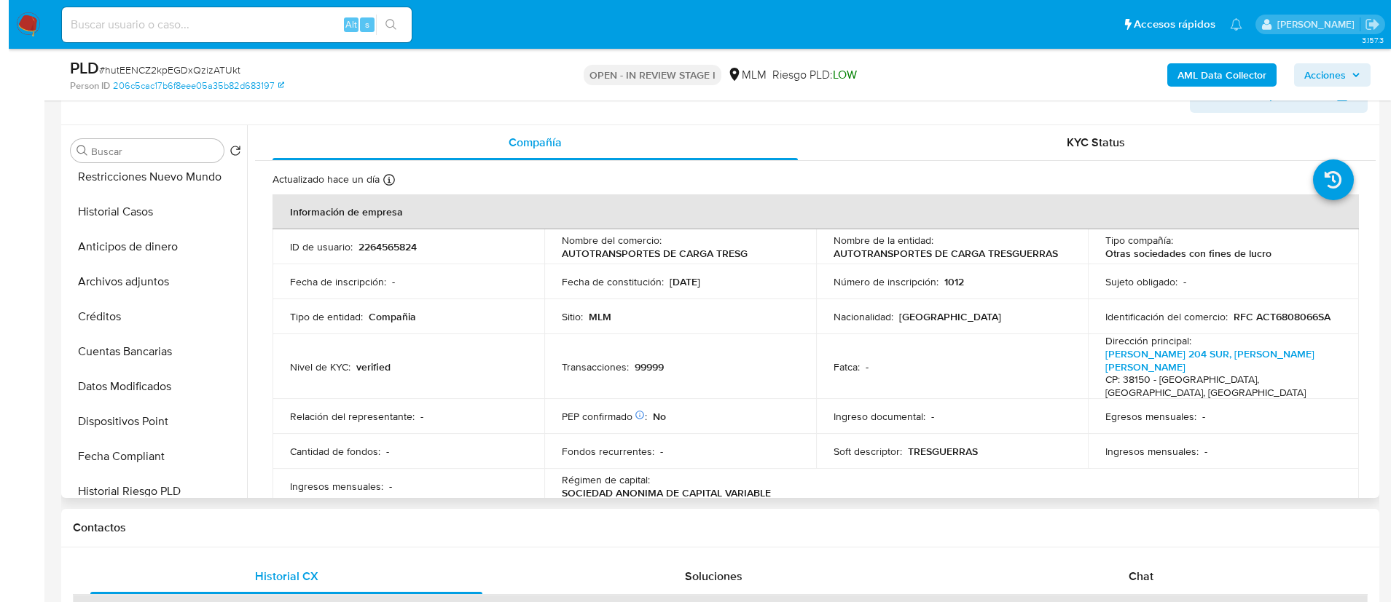
scroll to position [219, 0]
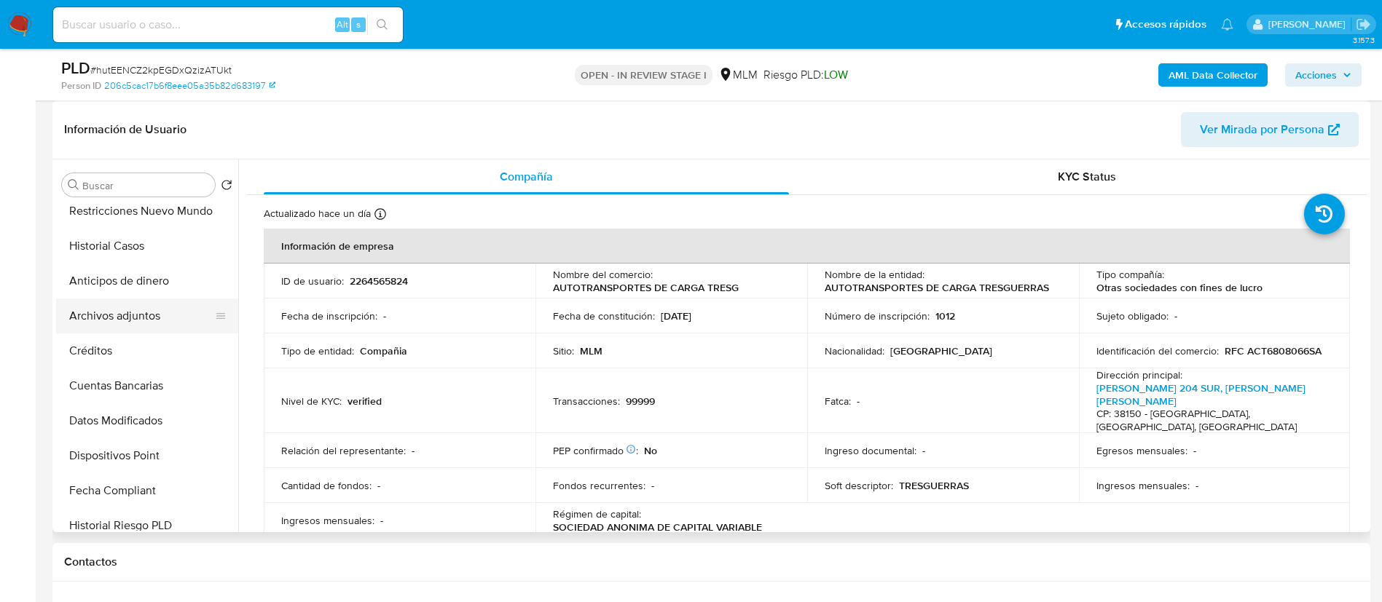
click at [135, 315] on button "Archivos adjuntos" at bounding box center [141, 316] width 170 height 35
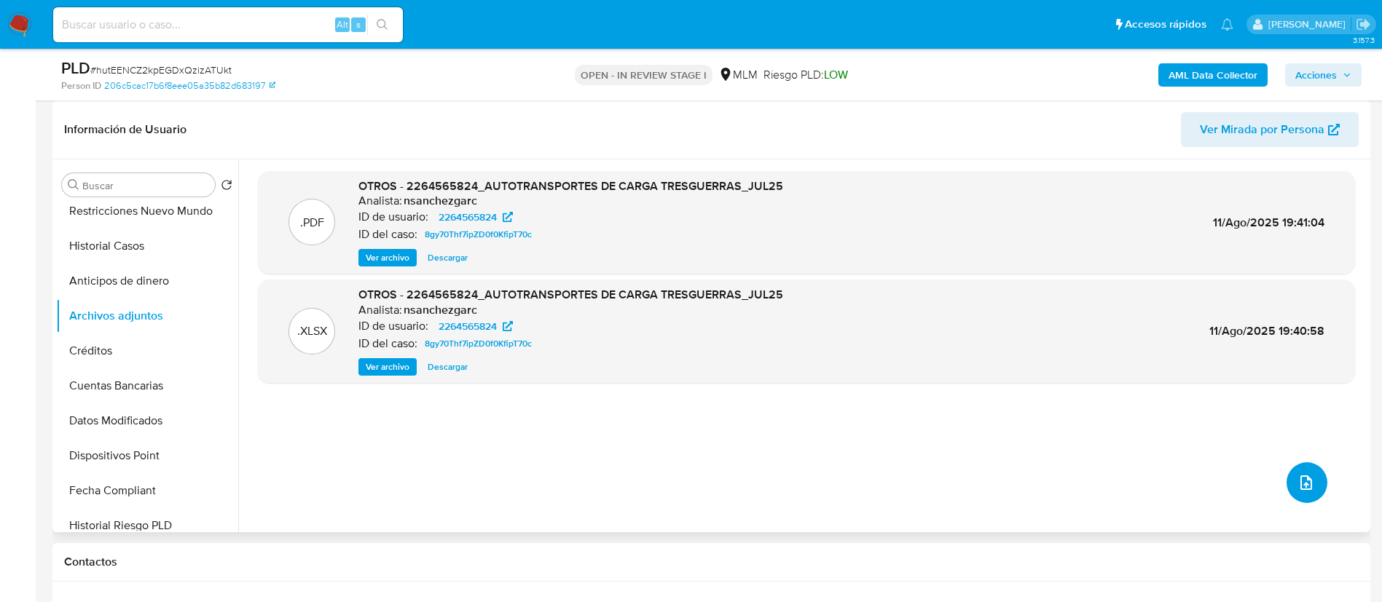
click at [1301, 481] on icon "upload-file" at bounding box center [1305, 482] width 17 height 17
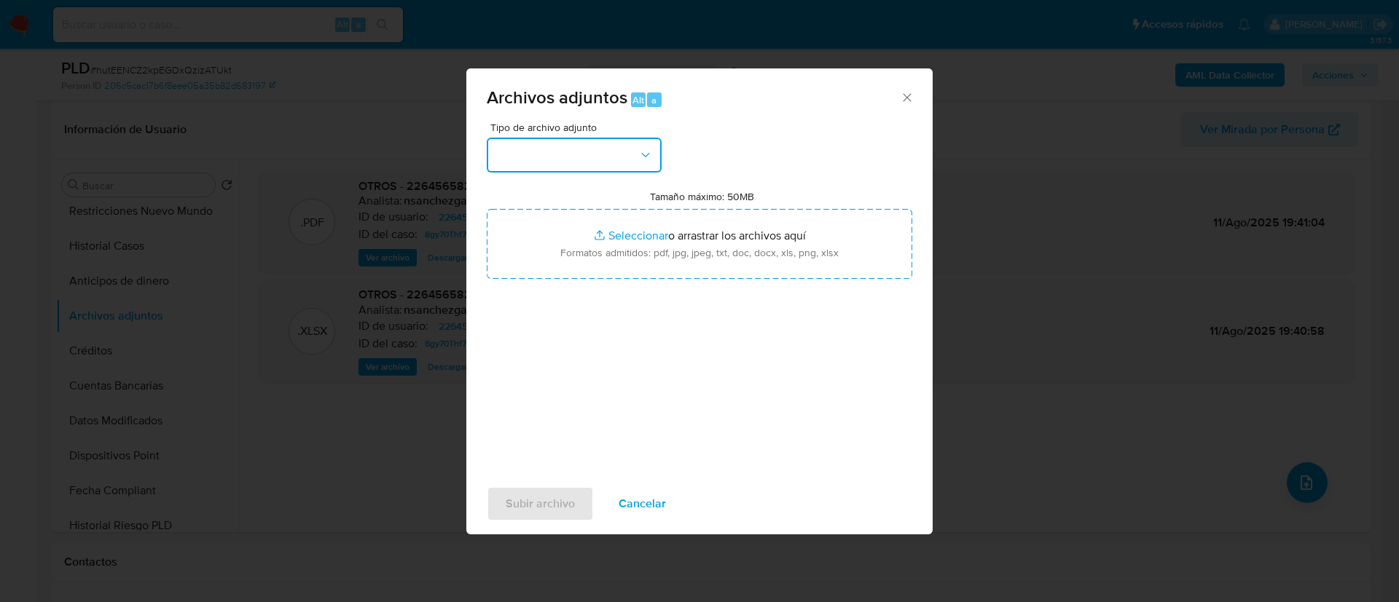
click at [565, 152] on button "button" at bounding box center [574, 155] width 175 height 35
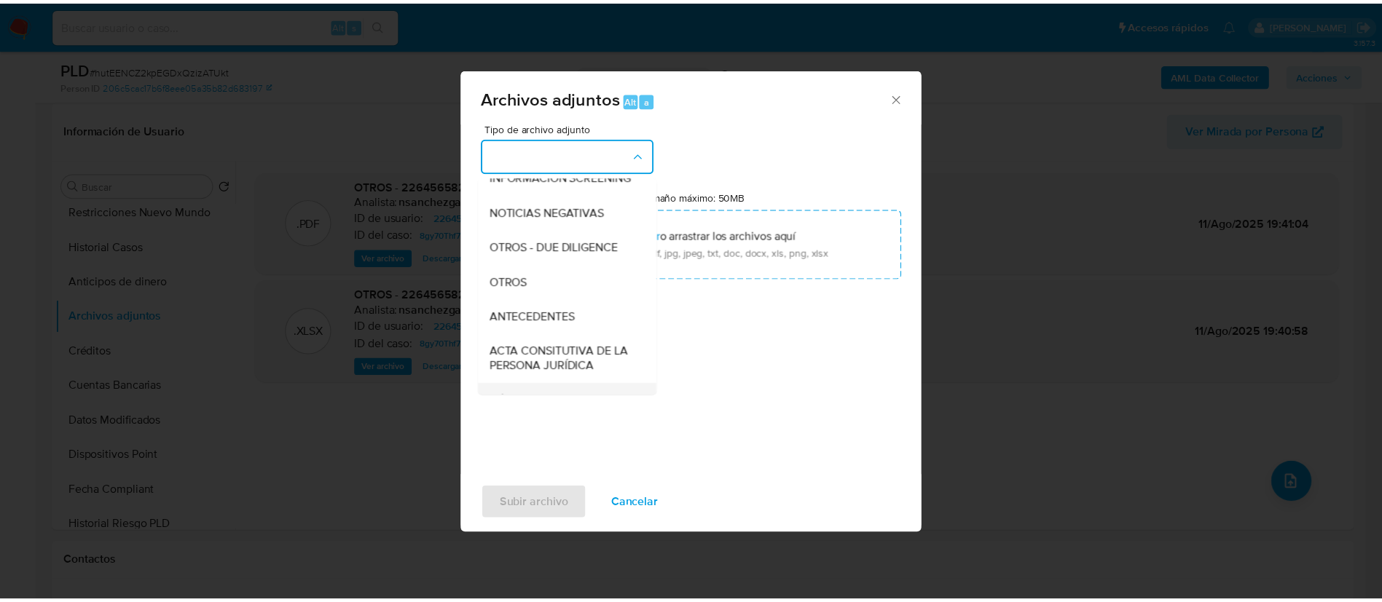
scroll to position [259, 0]
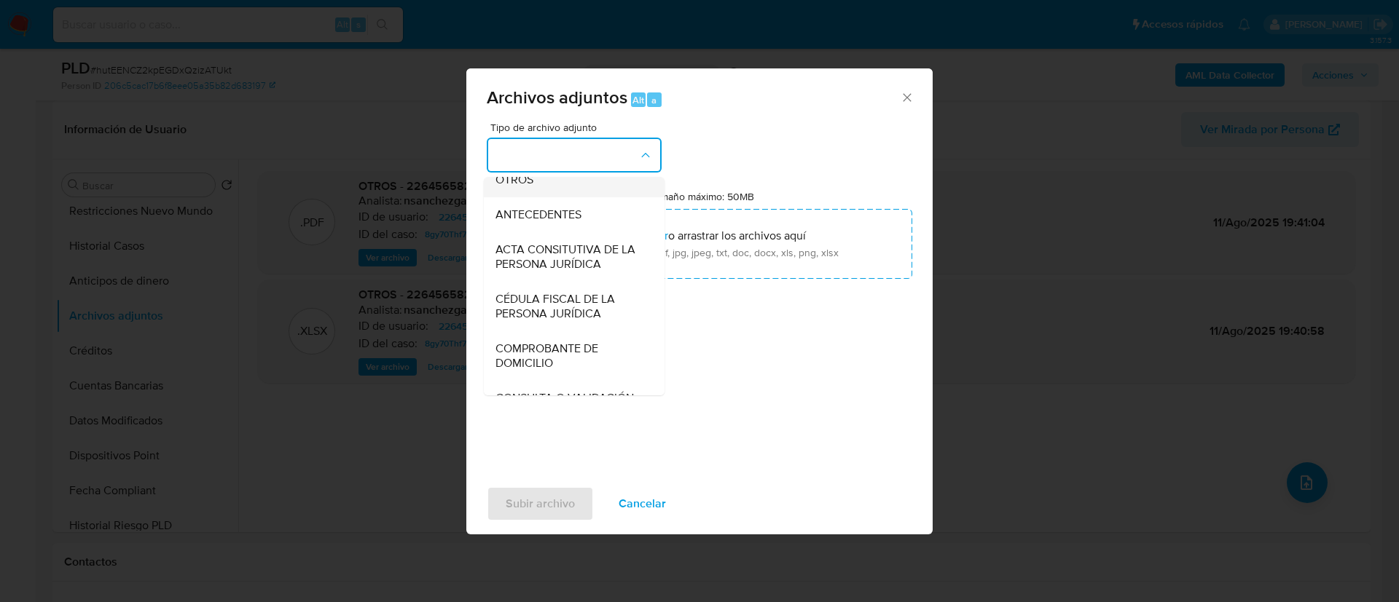
click at [543, 193] on div "OTROS" at bounding box center [569, 179] width 149 height 35
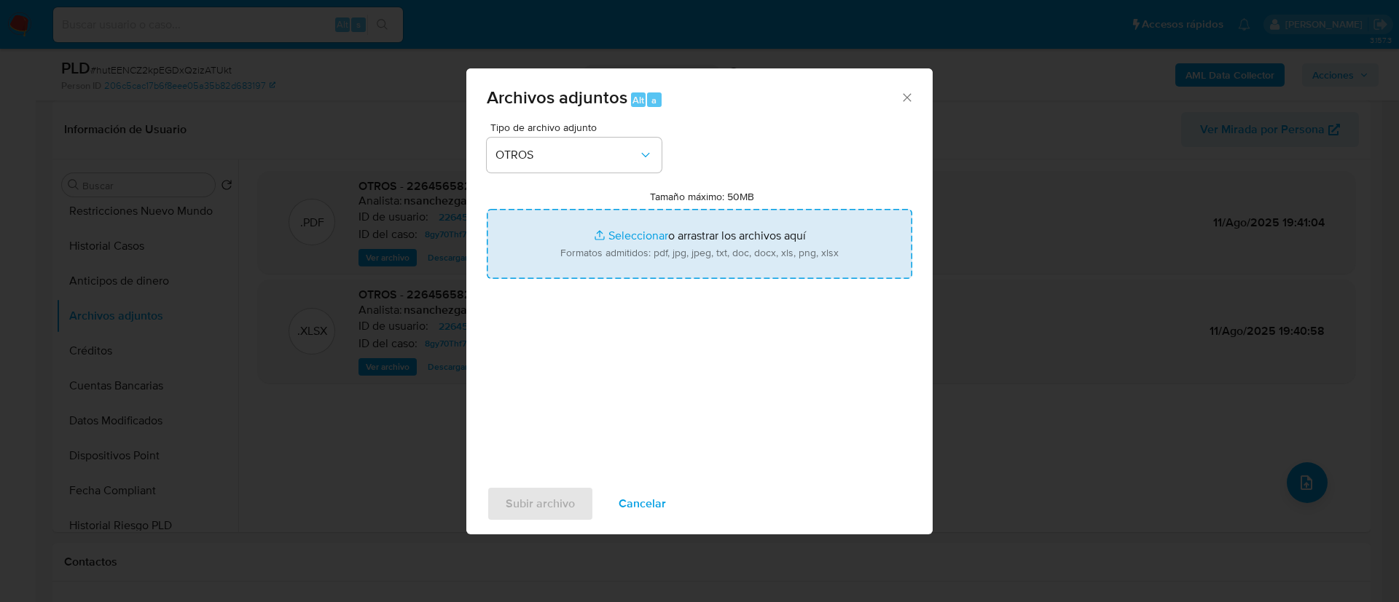
click at [596, 224] on input "Tamaño máximo: 50MB Seleccionar archivos" at bounding box center [699, 244] width 425 height 70
type input "C:\fakepath\2264565824_AUTOTRANSPORTES DE CARGA TRESGUERRAS_AGOSTO 2025.pdf"
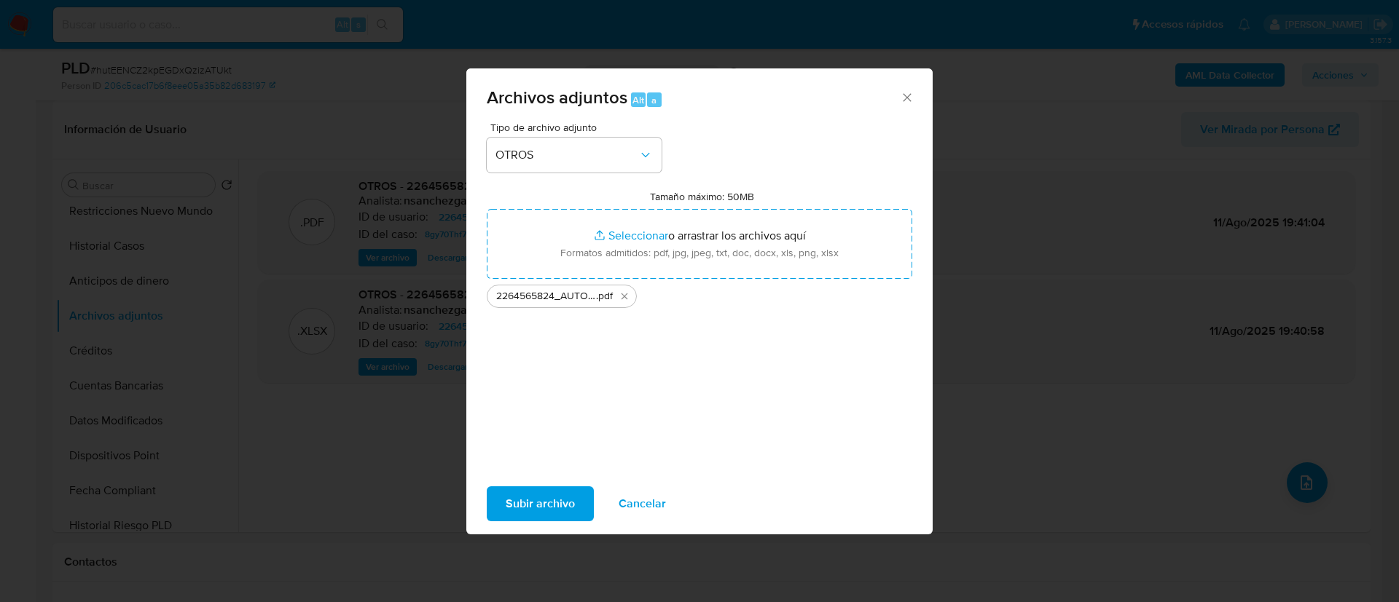
click at [545, 478] on div "Subir archivo Cancelar" at bounding box center [699, 503] width 466 height 55
click at [534, 493] on span "Subir archivo" at bounding box center [540, 504] width 69 height 32
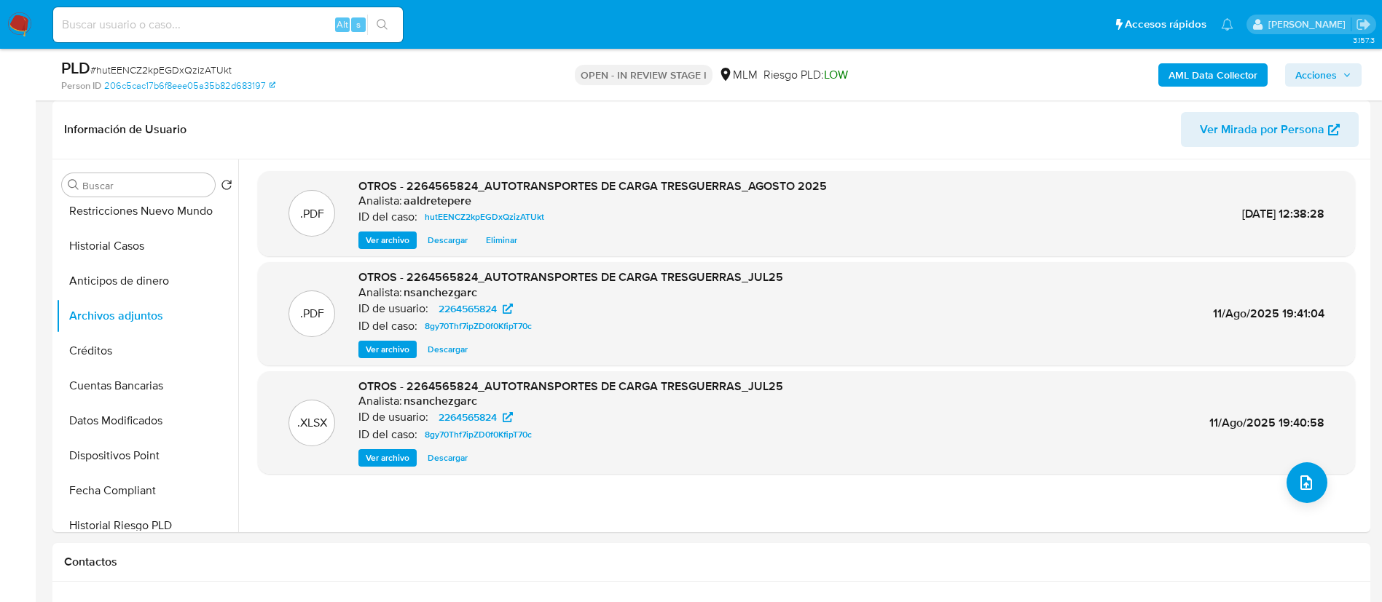
click at [1290, 78] on button "Acciones" at bounding box center [1323, 74] width 76 height 23
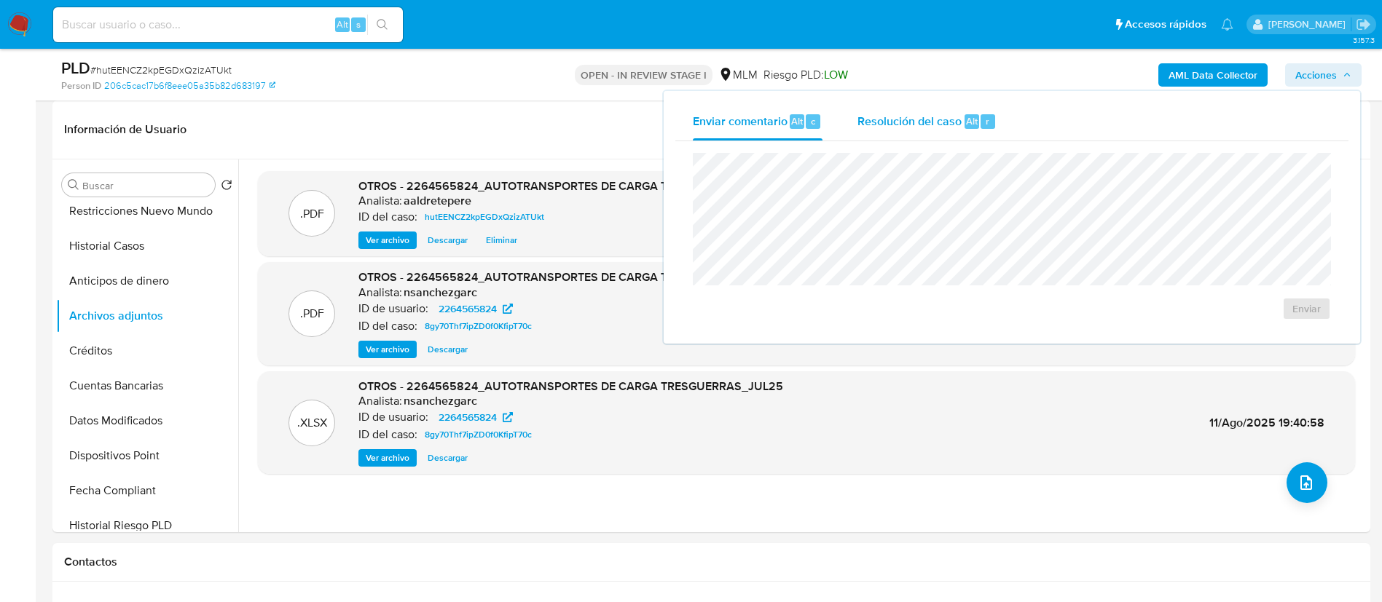
click at [959, 112] on span "Resolución del caso" at bounding box center [909, 120] width 104 height 17
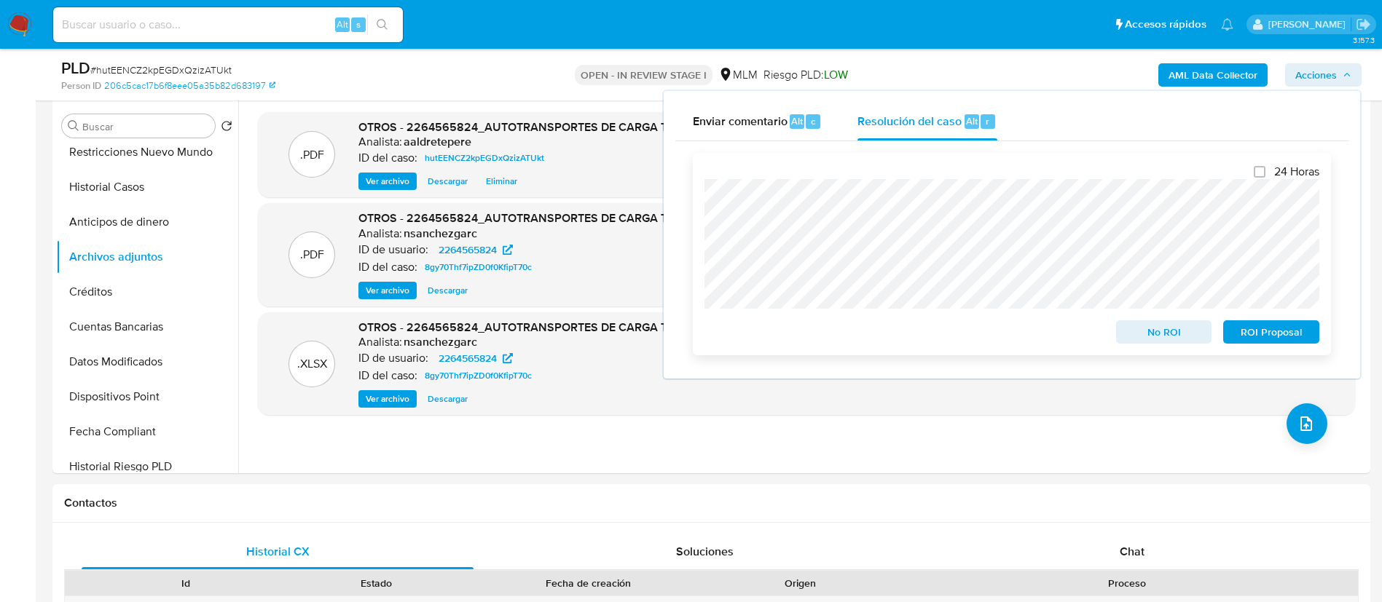
scroll to position [328, 0]
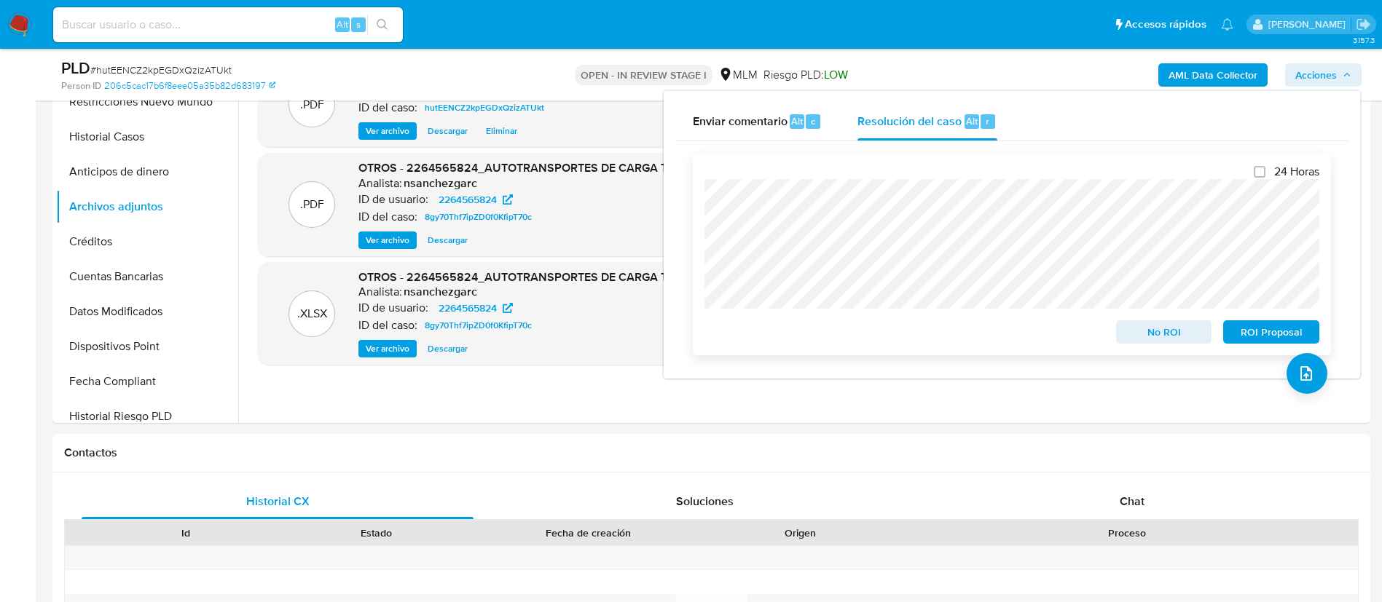
click at [1157, 337] on span "No ROI" at bounding box center [1164, 332] width 76 height 20
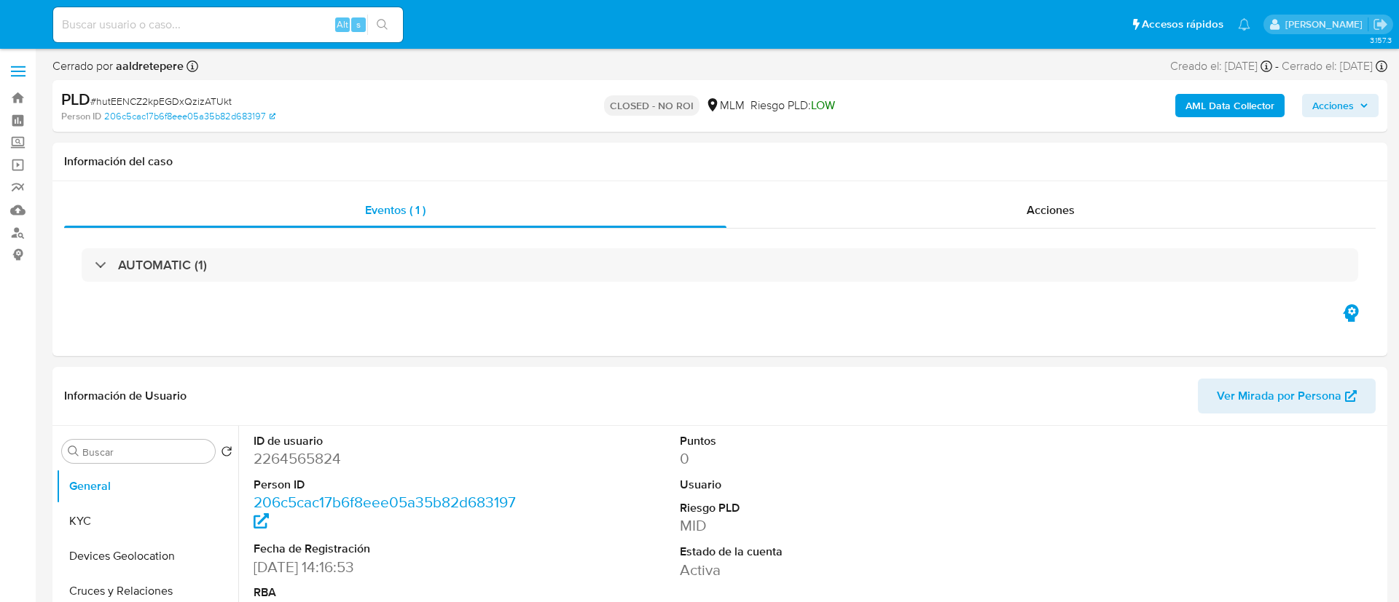
select select "10"
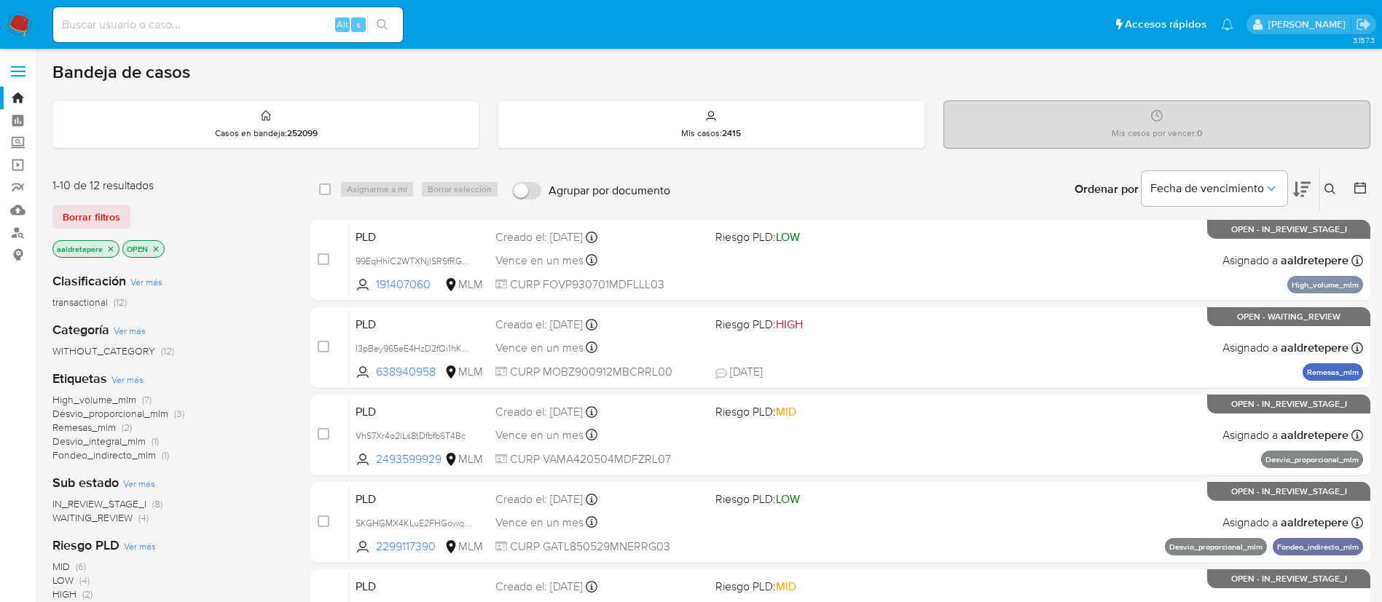
click at [912, 56] on main "3.157.3" at bounding box center [691, 575] width 1382 height 1150
click at [159, 26] on input at bounding box center [228, 24] width 350 height 19
paste input "1381515795"
type input "1381515795"
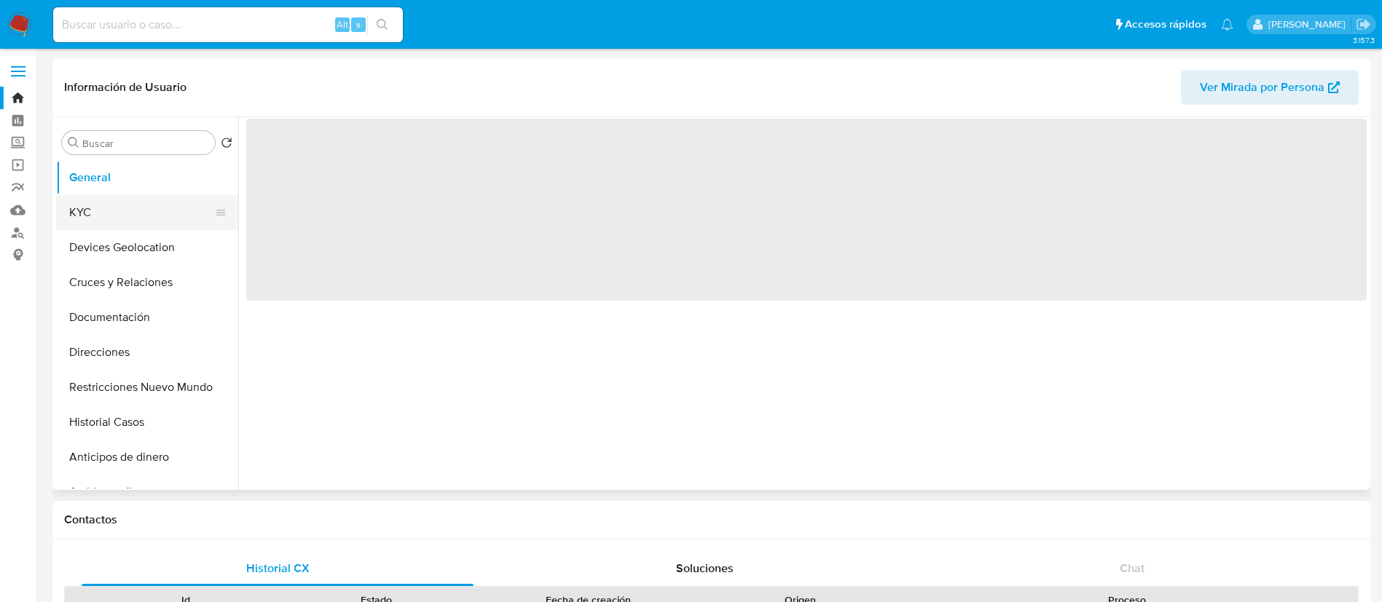
click at [127, 198] on button "KYC" at bounding box center [141, 212] width 170 height 35
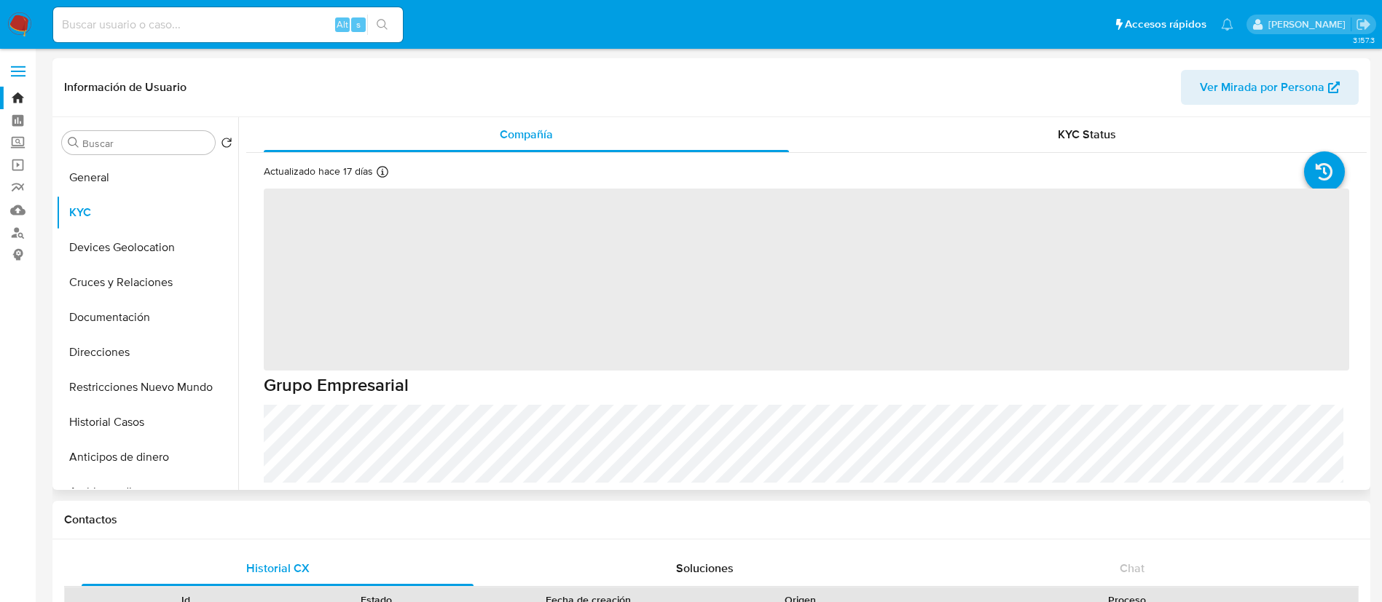
select select "10"
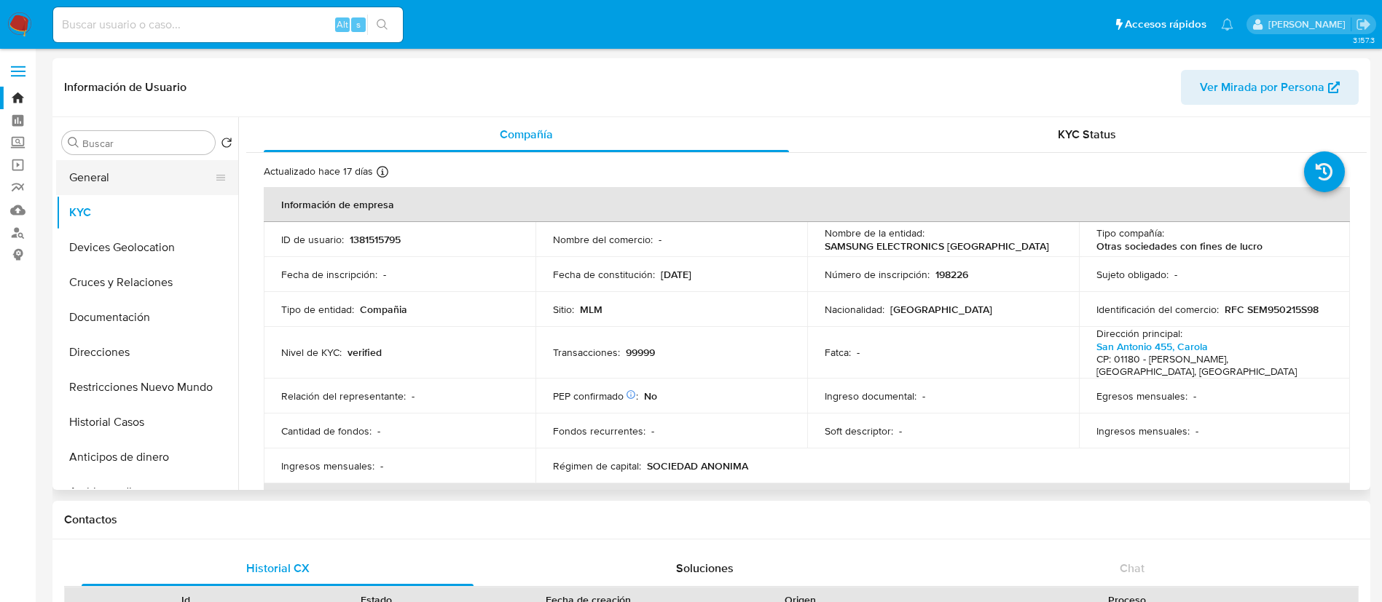
click at [167, 168] on button "General" at bounding box center [141, 177] width 170 height 35
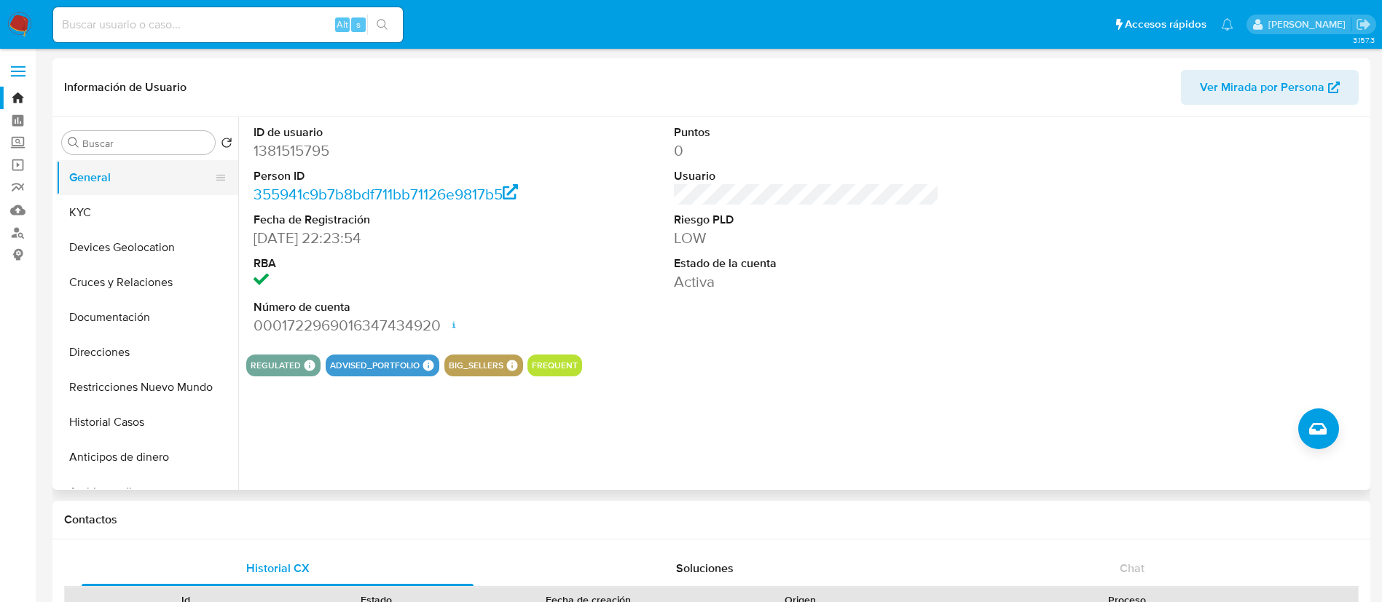
click at [162, 172] on button "General" at bounding box center [141, 177] width 170 height 35
click at [157, 220] on button "KYC" at bounding box center [141, 212] width 170 height 35
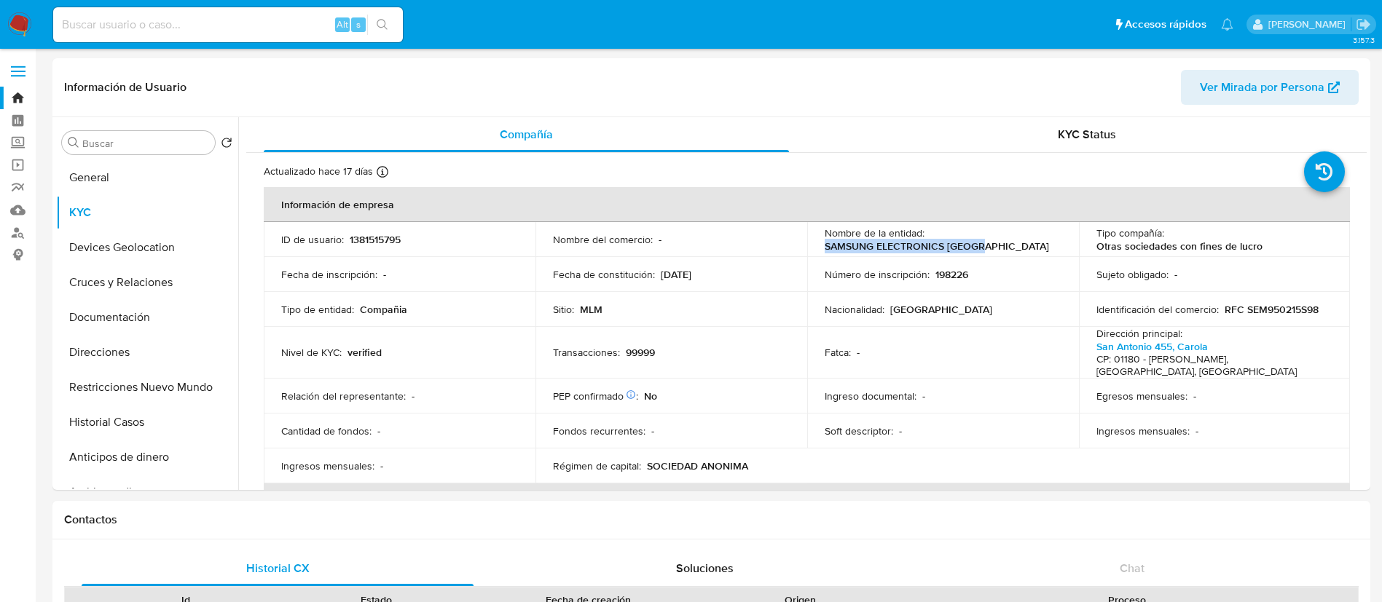
drag, startPoint x: 985, startPoint y: 248, endPoint x: 809, endPoint y: 250, distance: 176.3
click at [809, 250] on td "Nombre de la entidad : SAMSUNG ELECTRONICS MEXICO" at bounding box center [943, 239] width 272 height 35
copy p "SAMSUNG ELECTRONICS [GEOGRAPHIC_DATA]"
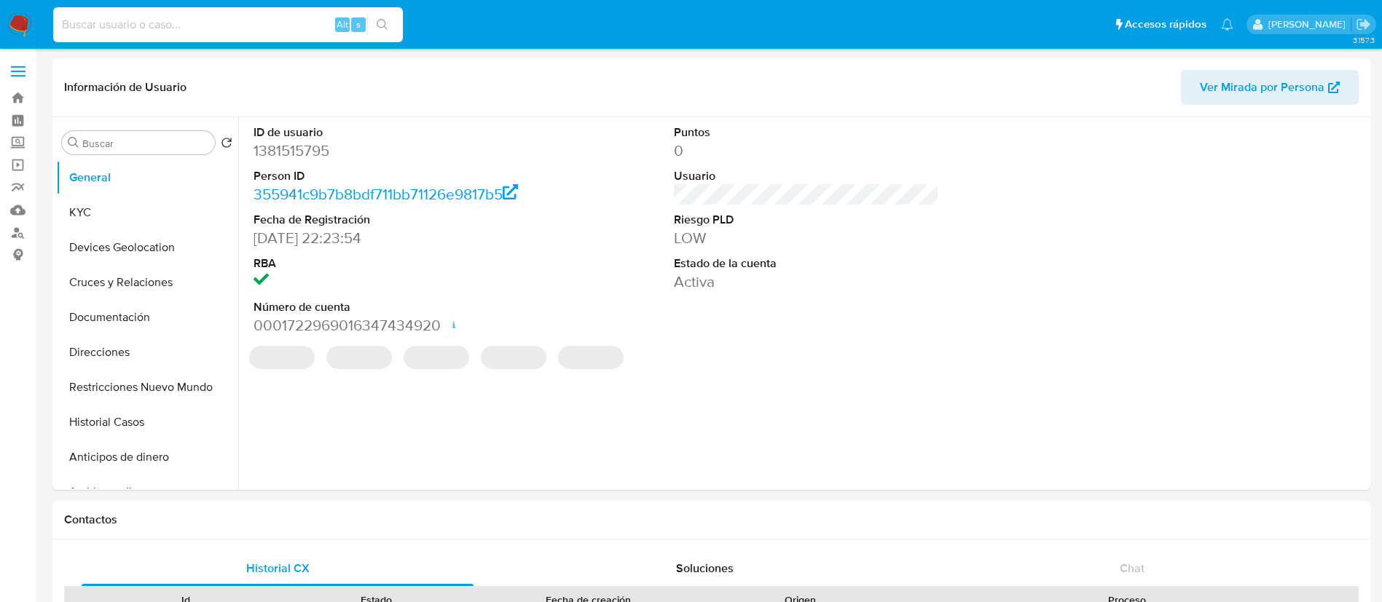
click at [75, 19] on input at bounding box center [228, 24] width 350 height 19
paste input "2548355026"
type input "2548355026"
select select "10"
type input "2548355026"
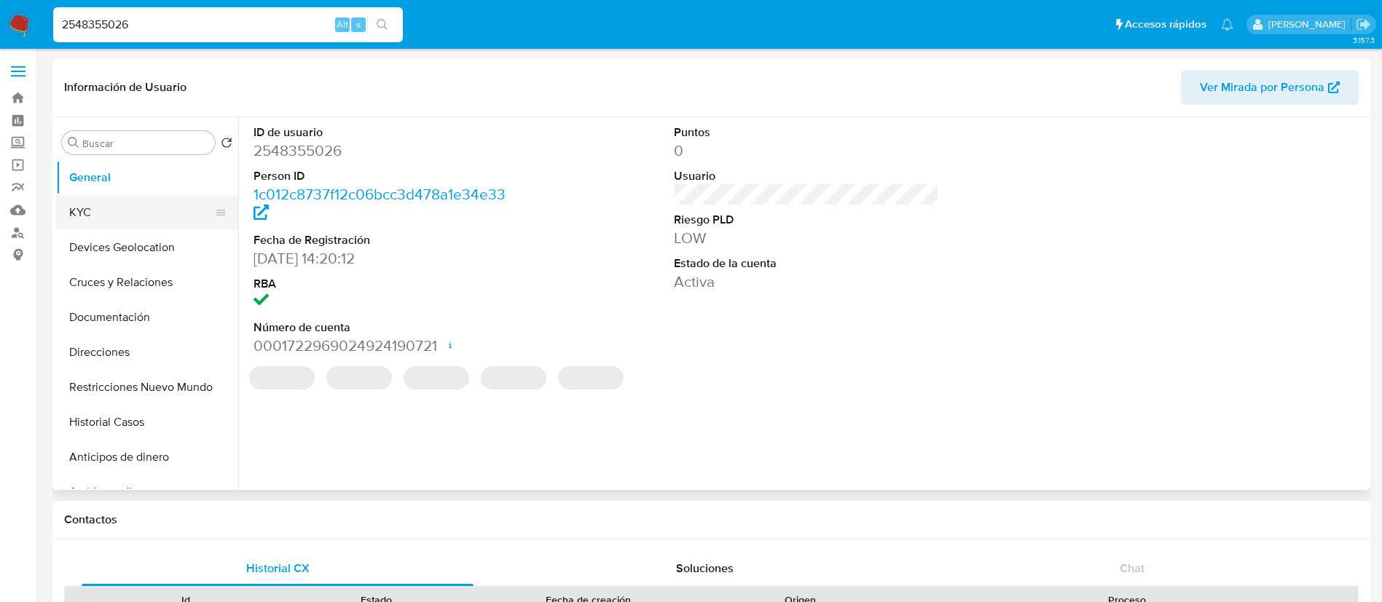
select select "10"
click at [85, 224] on button "KYC" at bounding box center [141, 212] width 170 height 35
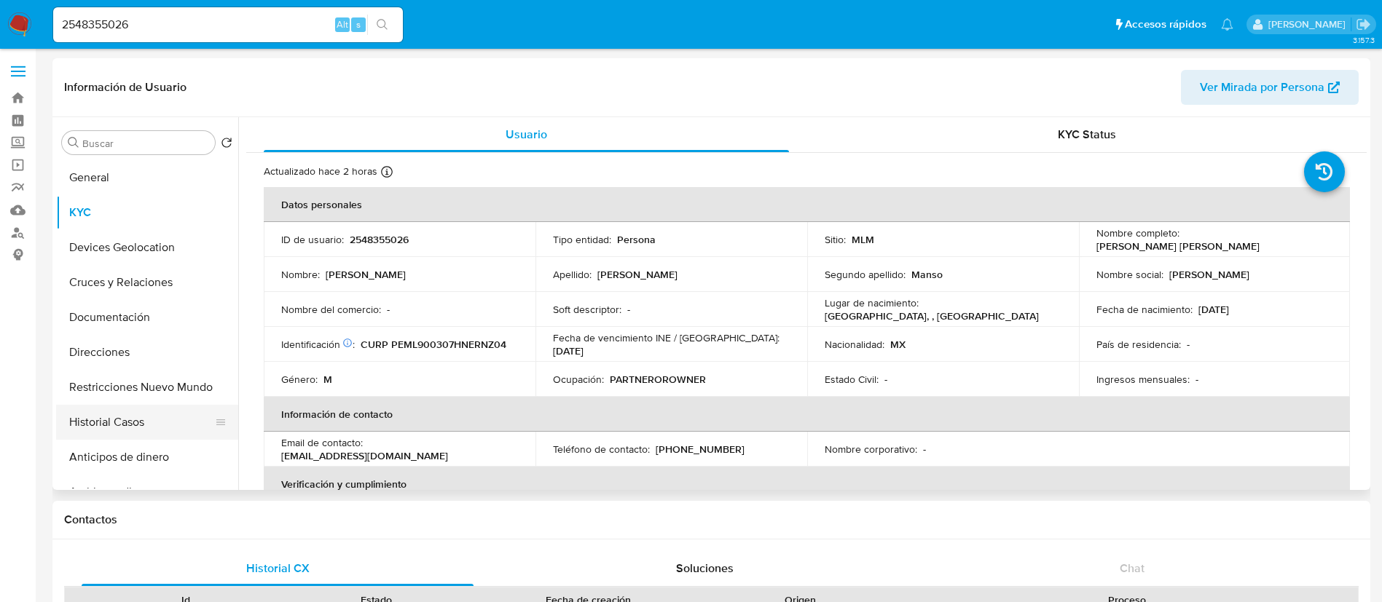
click at [90, 430] on button "Historial Casos" at bounding box center [141, 422] width 170 height 35
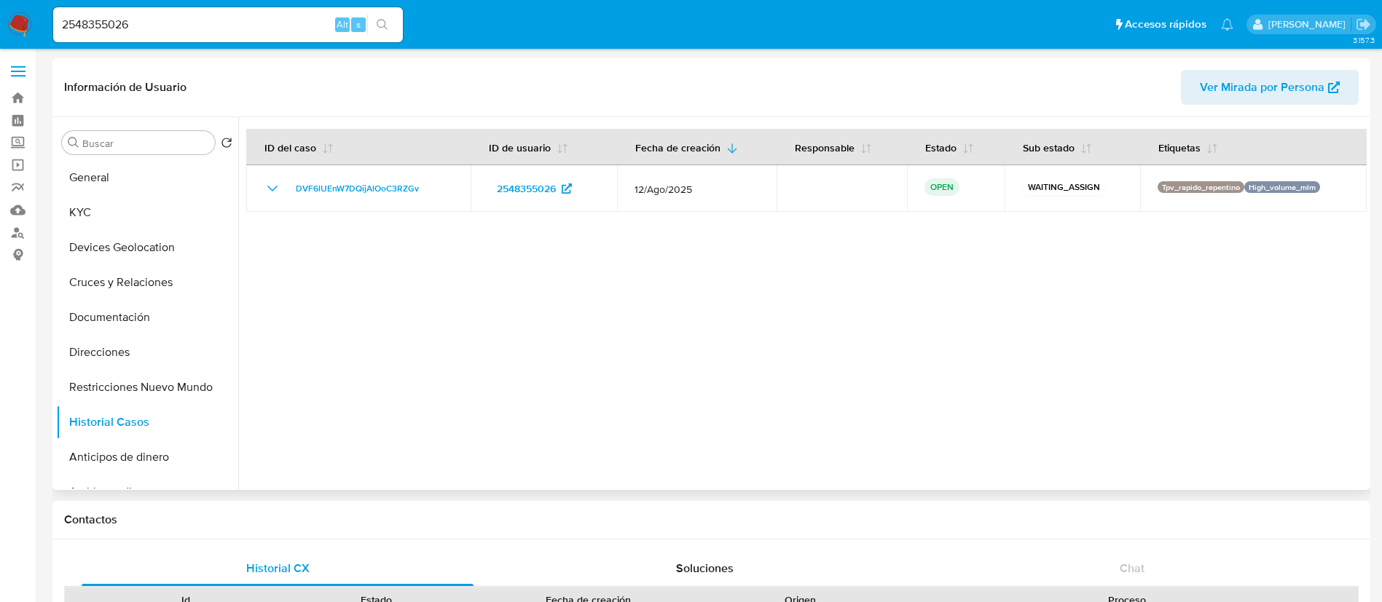
click at [1042, 468] on div at bounding box center [802, 303] width 1128 height 373
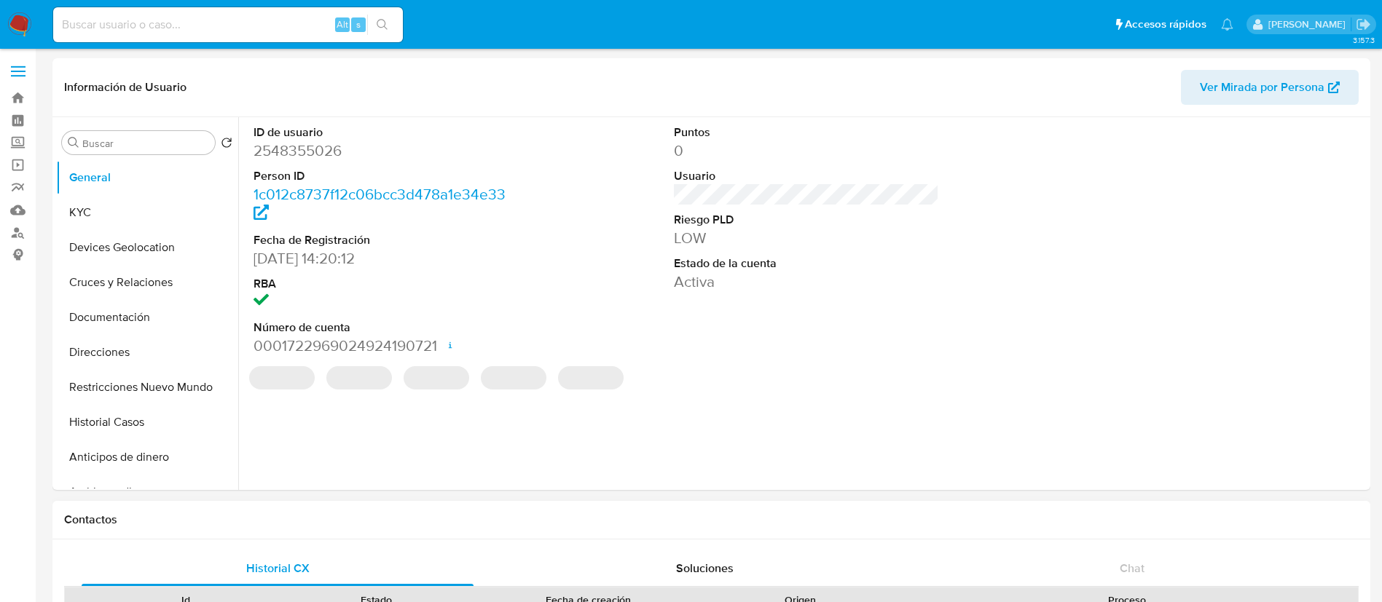
select select "10"
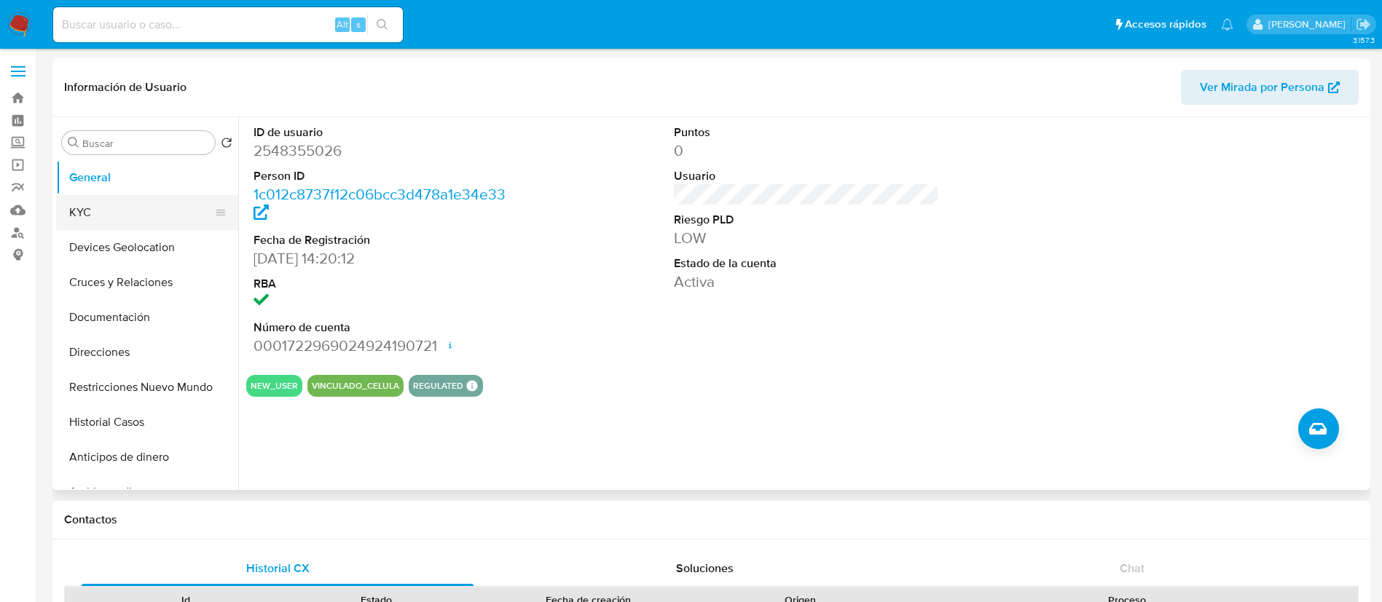
click at [125, 210] on button "KYC" at bounding box center [141, 212] width 170 height 35
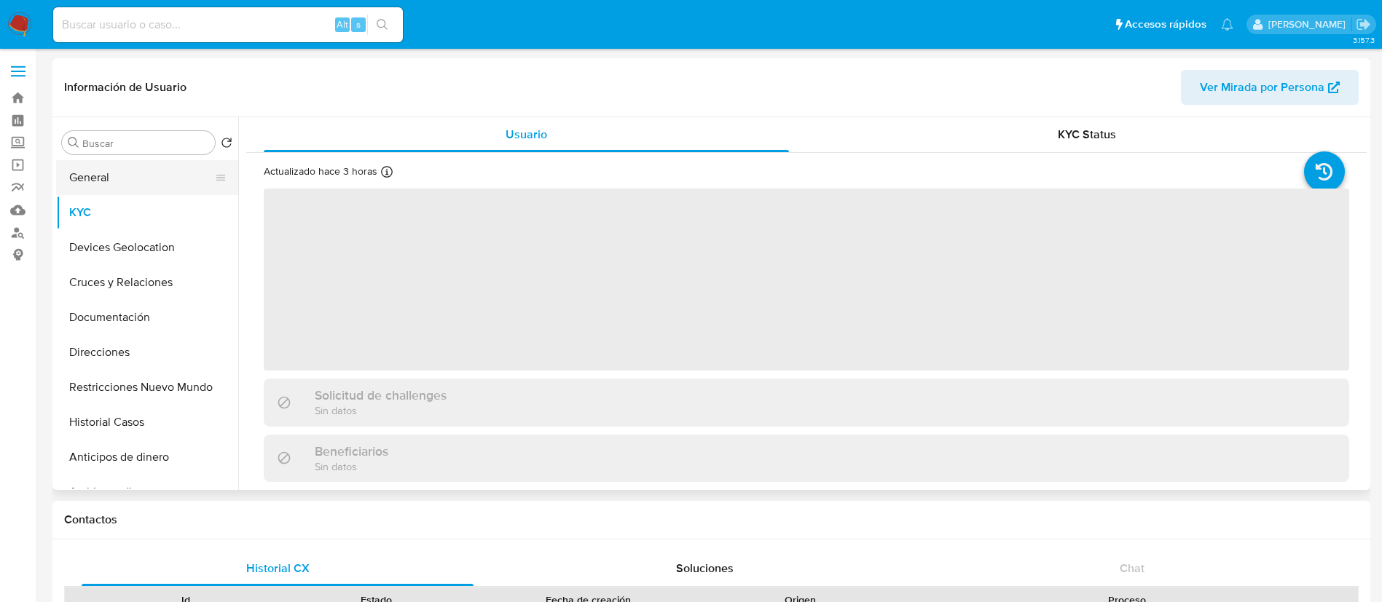
click at [124, 165] on button "General" at bounding box center [141, 177] width 170 height 35
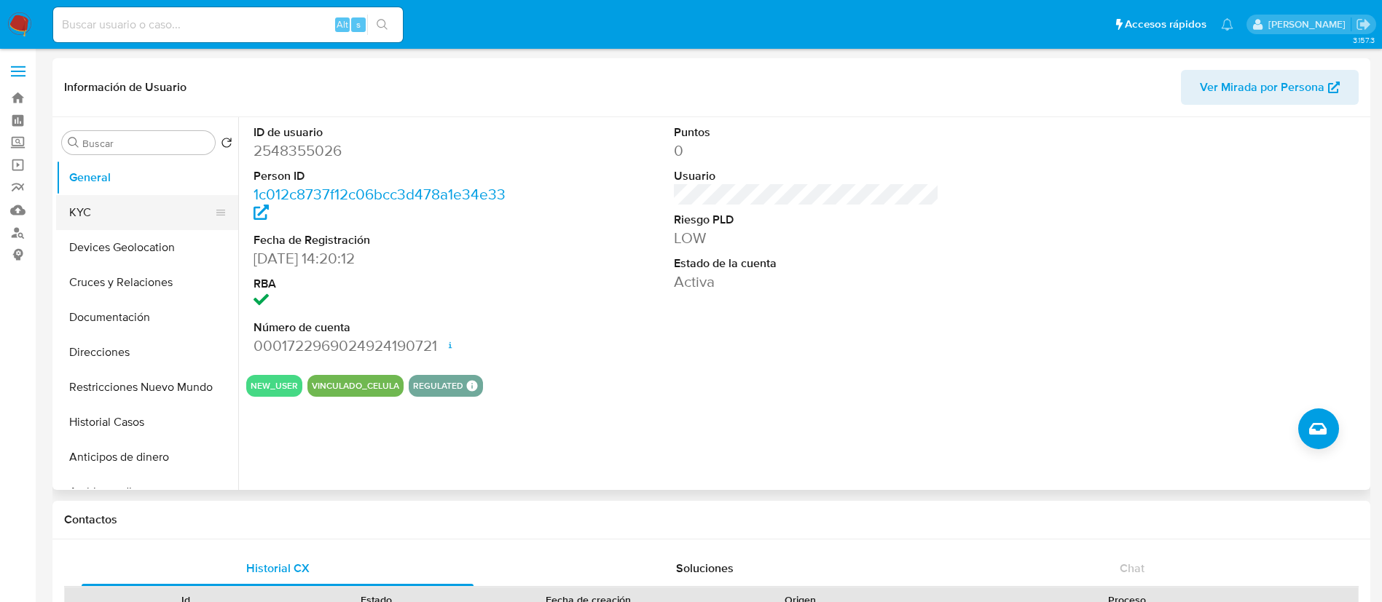
click at [101, 201] on button "KYC" at bounding box center [141, 212] width 170 height 35
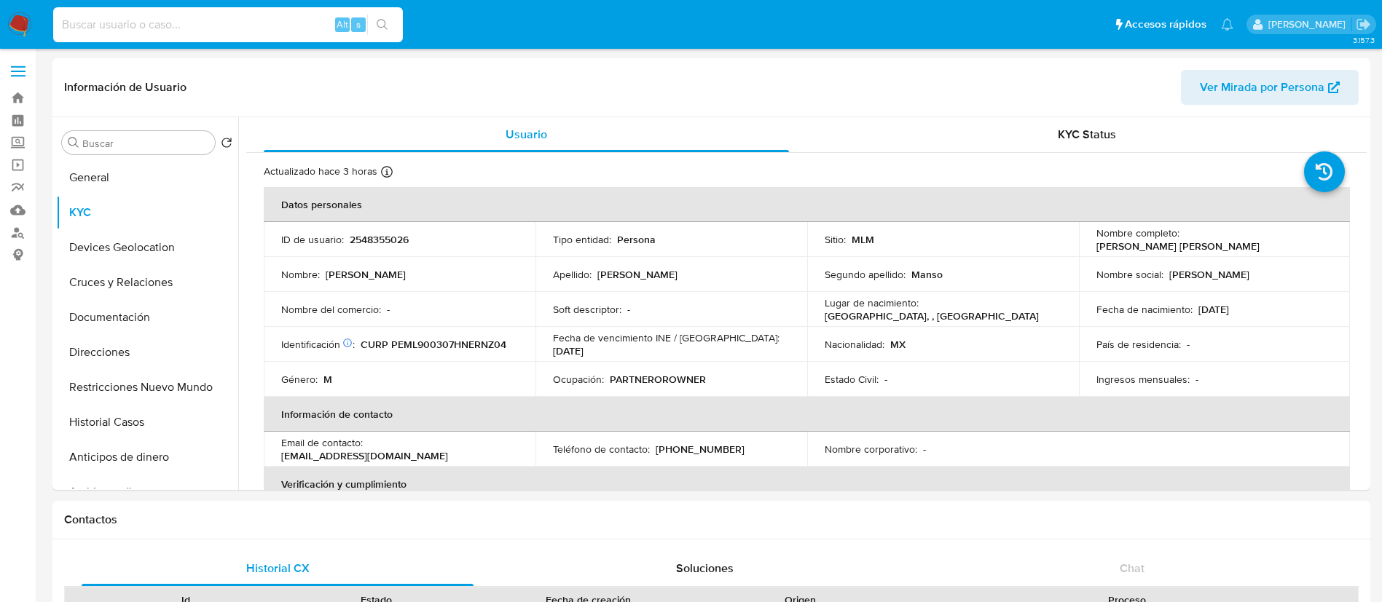
drag, startPoint x: 135, startPoint y: 32, endPoint x: 160, endPoint y: 31, distance: 24.8
click at [136, 32] on input at bounding box center [228, 24] width 350 height 19
paste input "31871248"
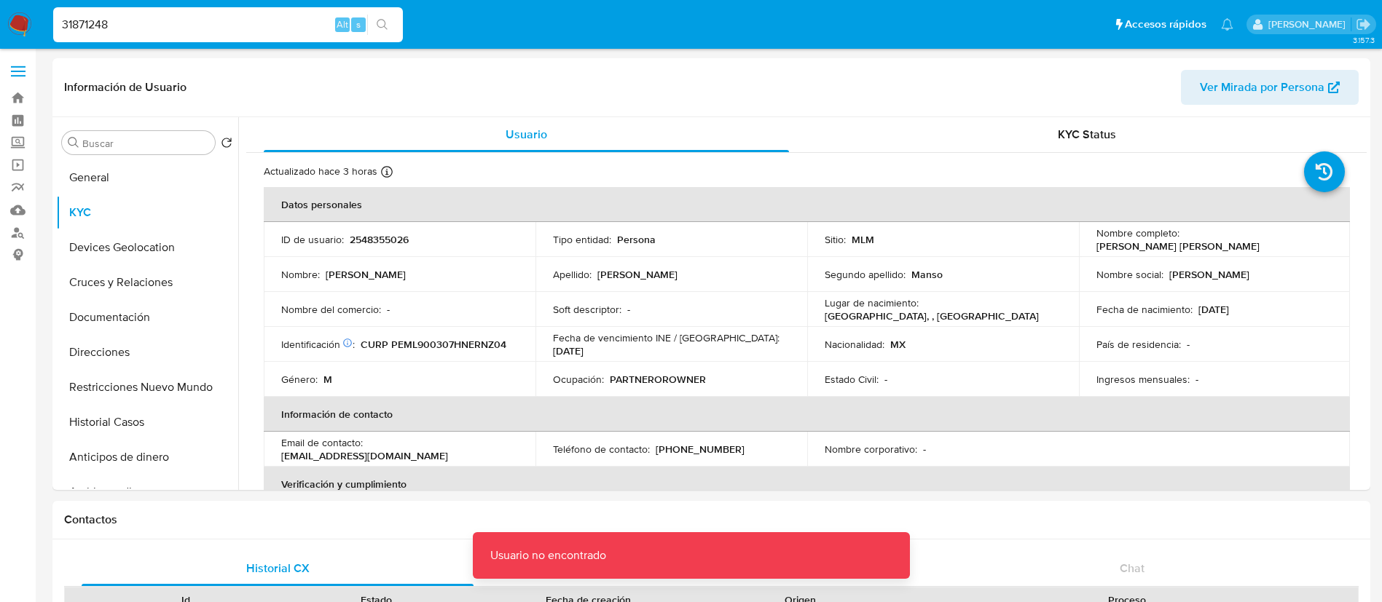
click at [151, 25] on input "31871248" at bounding box center [228, 24] width 350 height 19
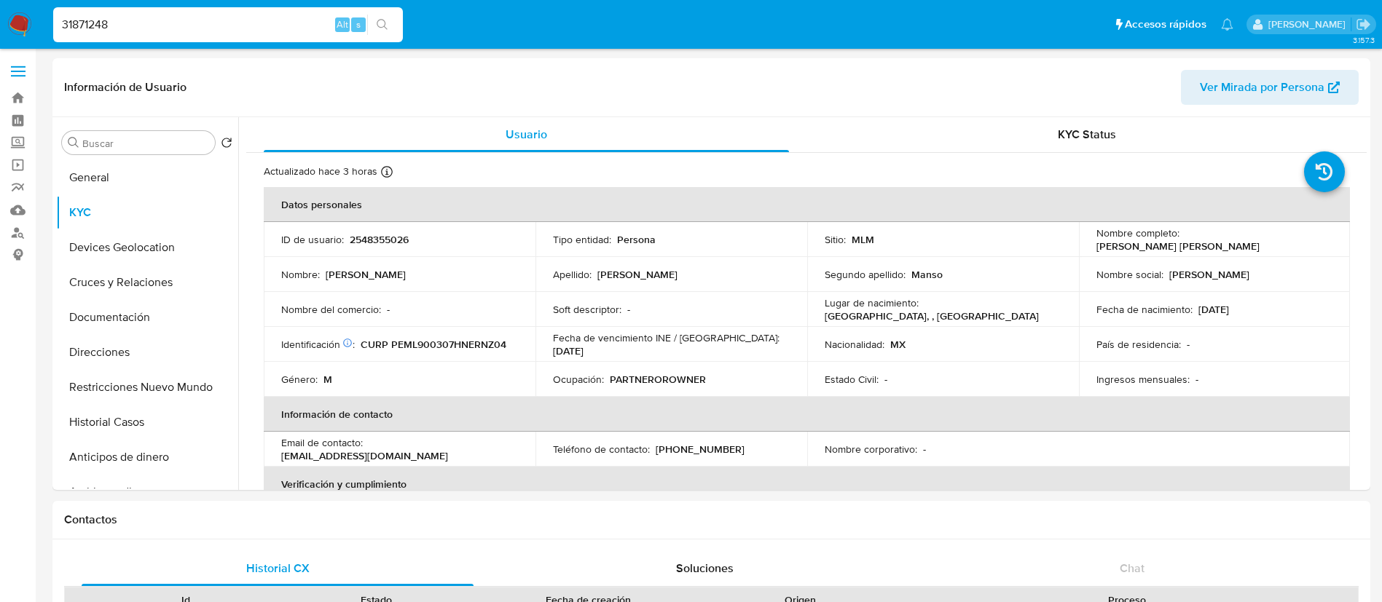
type input "31871248"
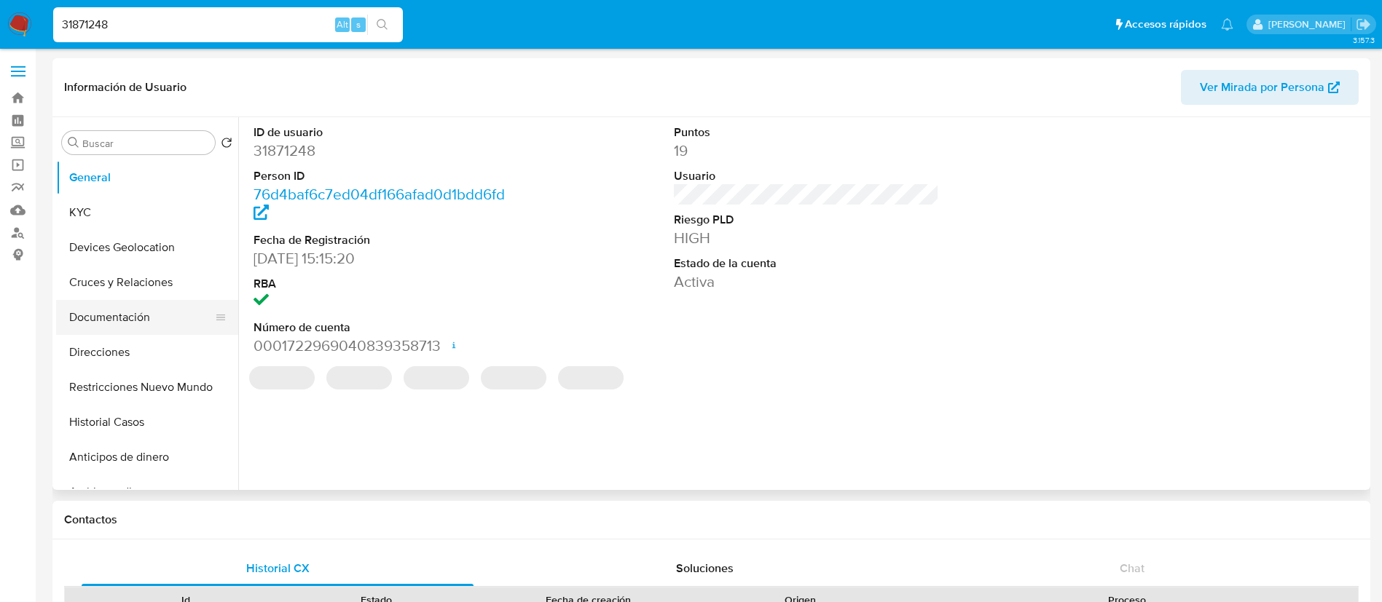
select select "10"
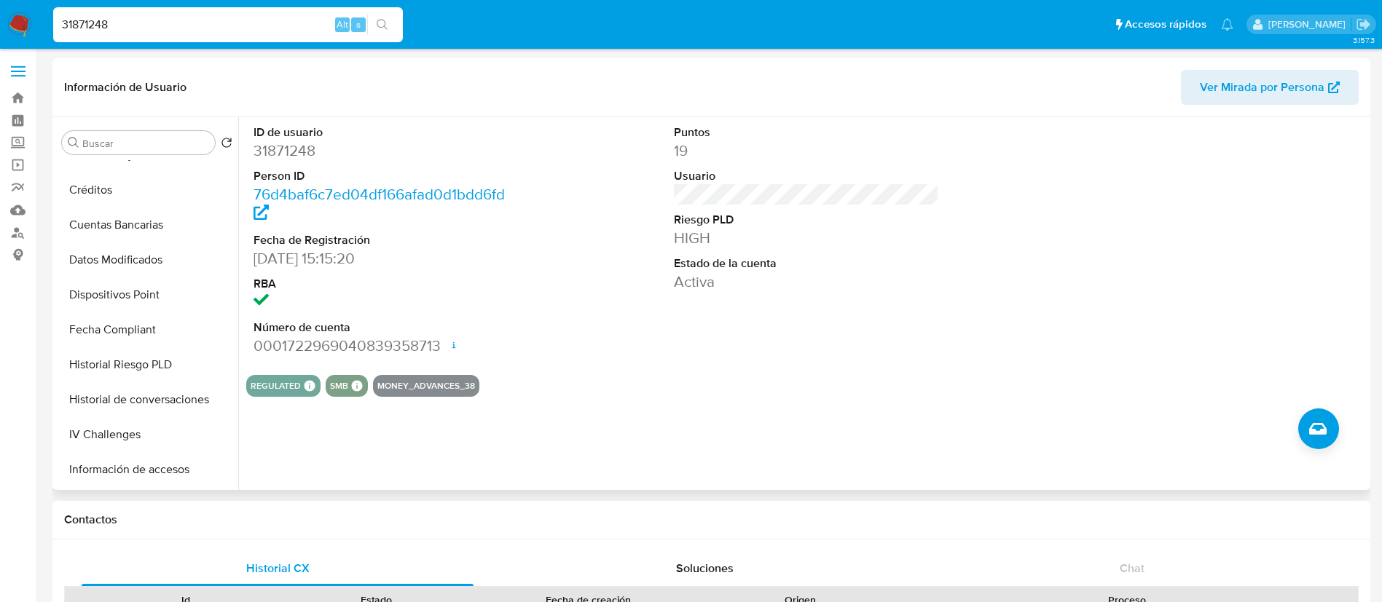
scroll to position [437, 0]
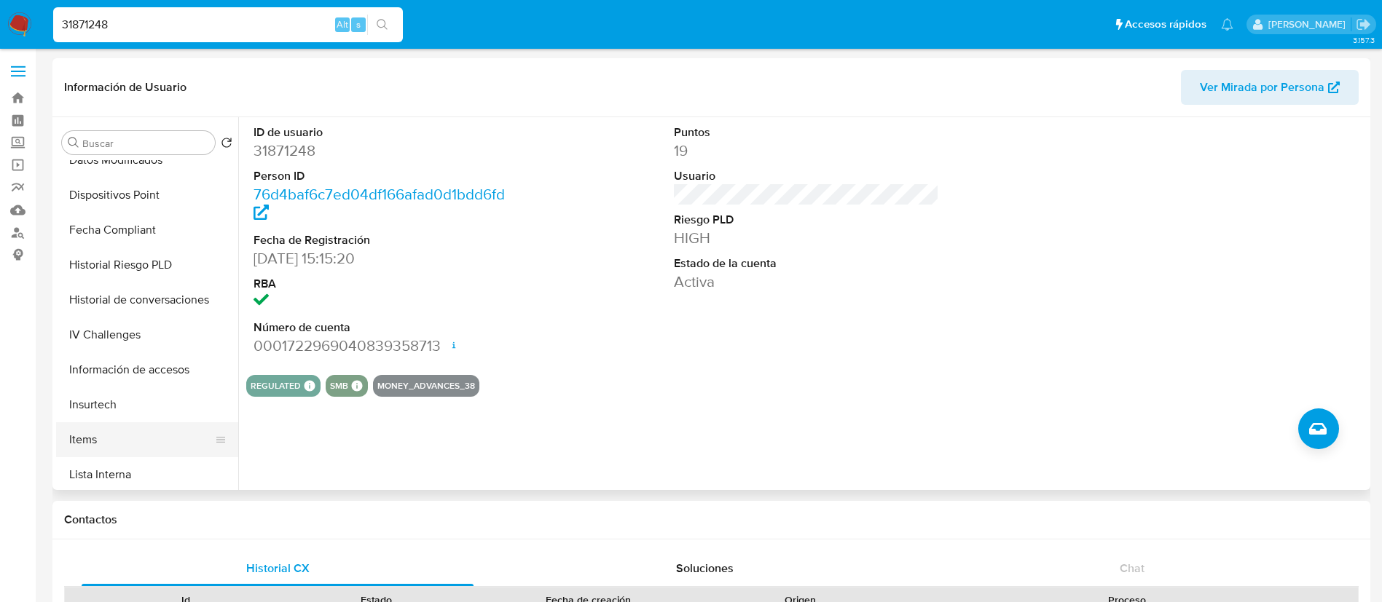
click at [114, 429] on button "Items" at bounding box center [141, 439] width 170 height 35
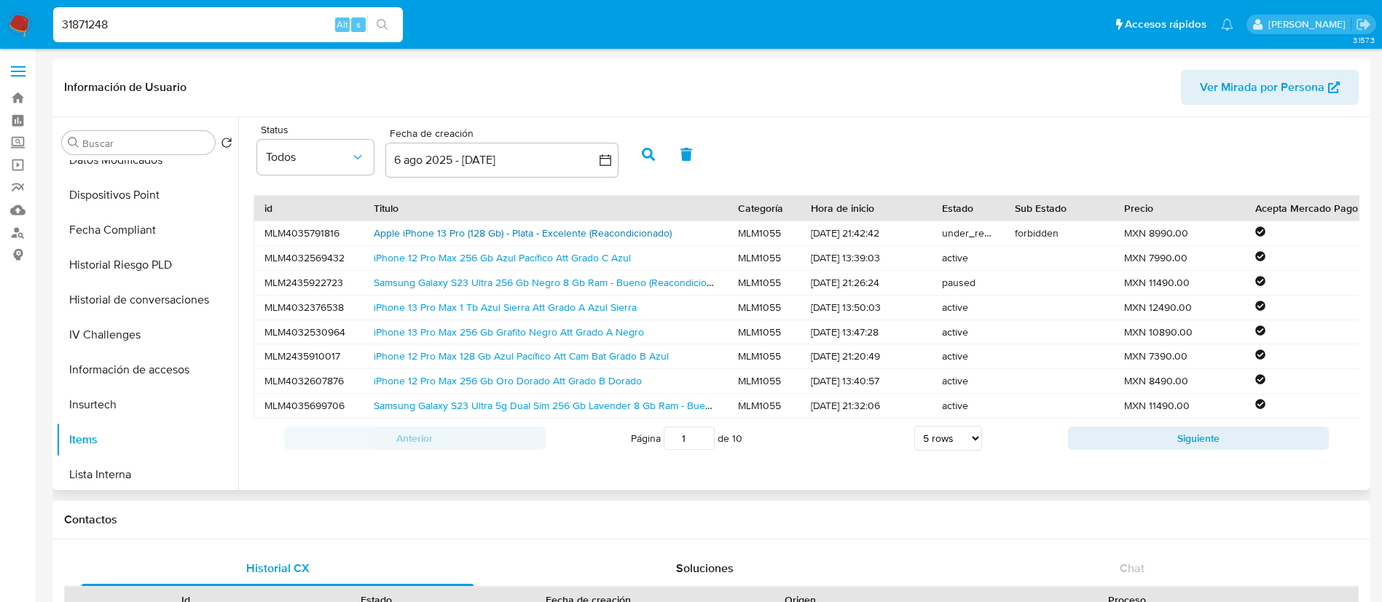
click at [396, 232] on link "Apple iPhone 13 Pro (128 Gb) - Plata - Excelente (Reacondicionado)" at bounding box center [523, 233] width 298 height 15
click at [402, 258] on link "iPhone 12 Pro Max 256 Gb Azul Pacífico Att Grado C Azul" at bounding box center [502, 258] width 257 height 15
click at [419, 311] on link "iPhone 13 Pro Max 1 Tb Azul Sierra Att Grado A Azul Sierra" at bounding box center [505, 307] width 263 height 15
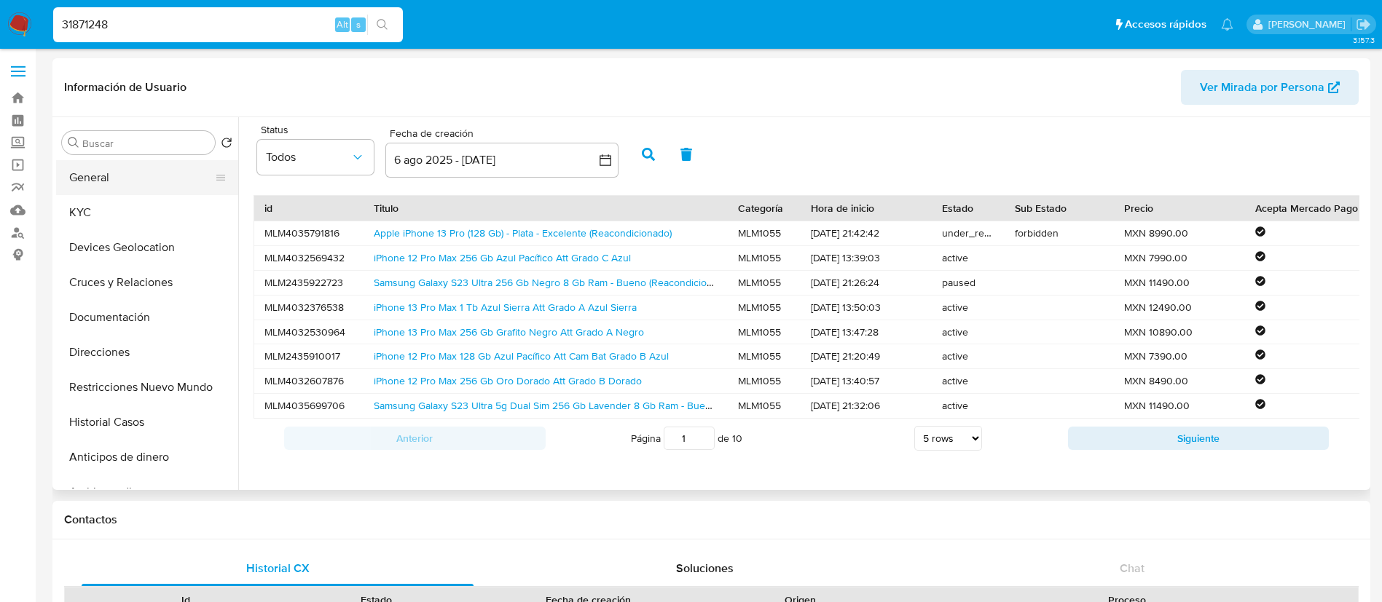
click at [116, 192] on button "General" at bounding box center [141, 177] width 170 height 35
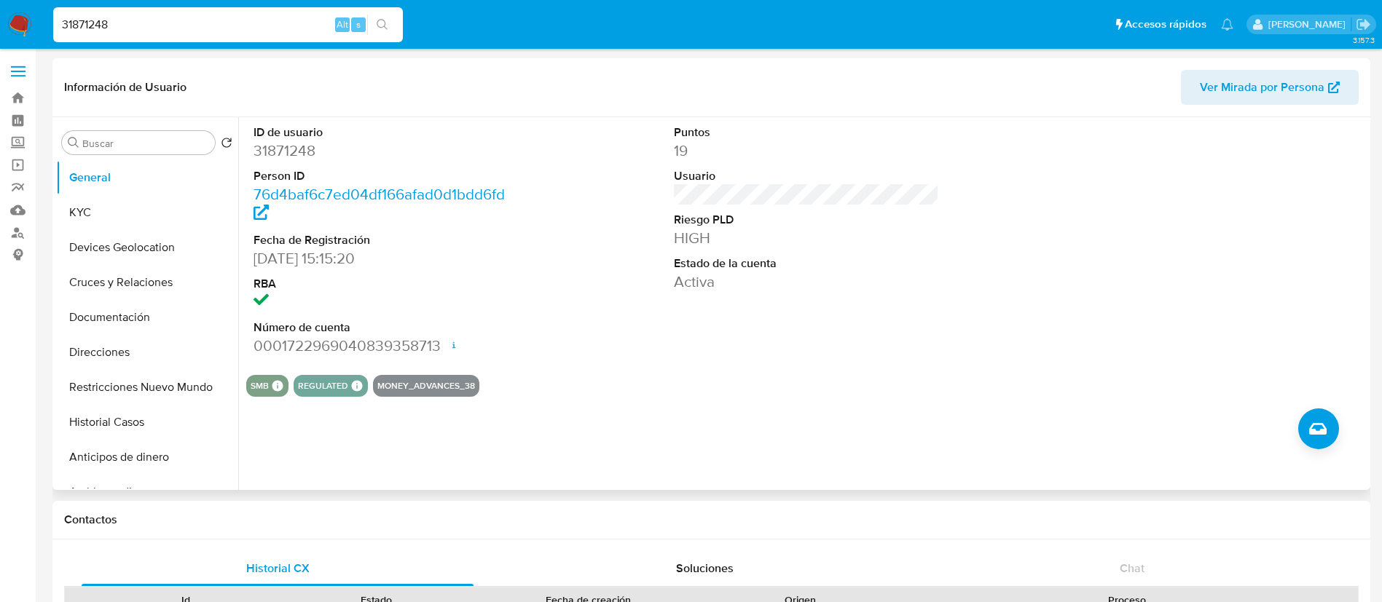
click at [318, 386] on button "REGULATED" at bounding box center [323, 386] width 50 height 6
drag, startPoint x: 329, startPoint y: 381, endPoint x: 766, endPoint y: 302, distance: 444.2
click at [766, 302] on section "ID de usuario 31871248 Person ID 76d4baf6c7ed04df166afad0d1bdd6fd Fecha de Regi…" at bounding box center [806, 257] width 1120 height 280
click at [766, 302] on div "Puntos 19 Usuario Riesgo PLD HIGH Estado de la cuenta Activa" at bounding box center [806, 240] width 280 height 246
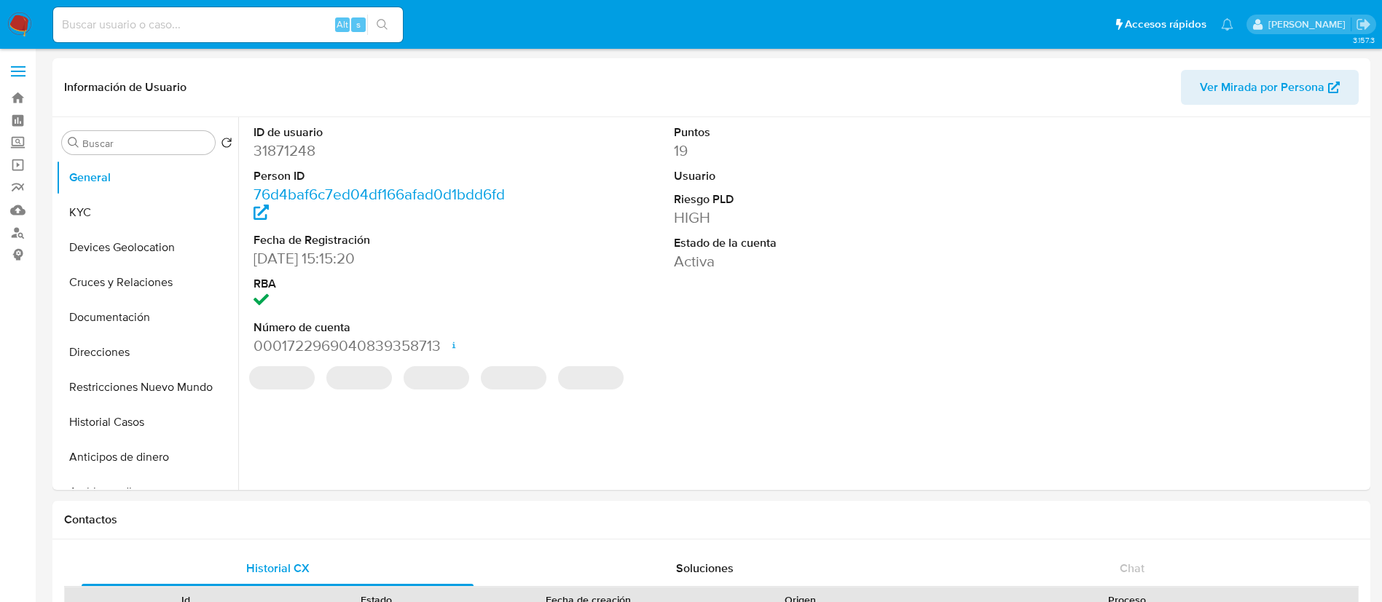
select select "10"
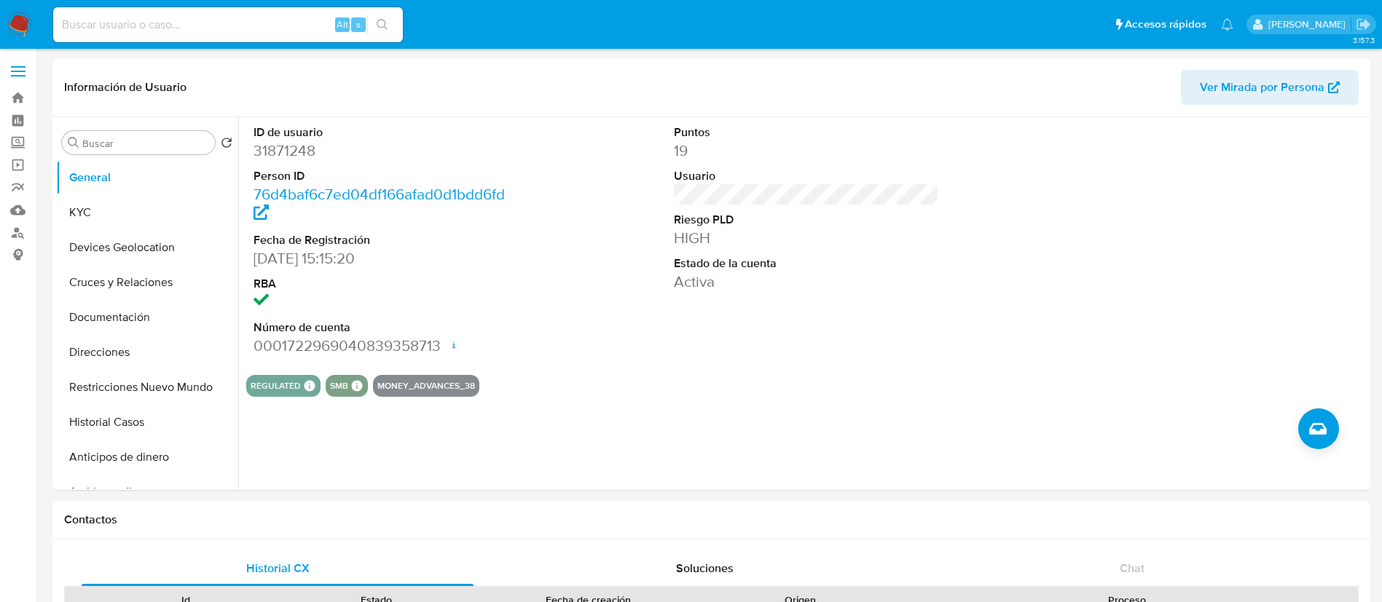
click at [23, 18] on img at bounding box center [19, 24] width 25 height 25
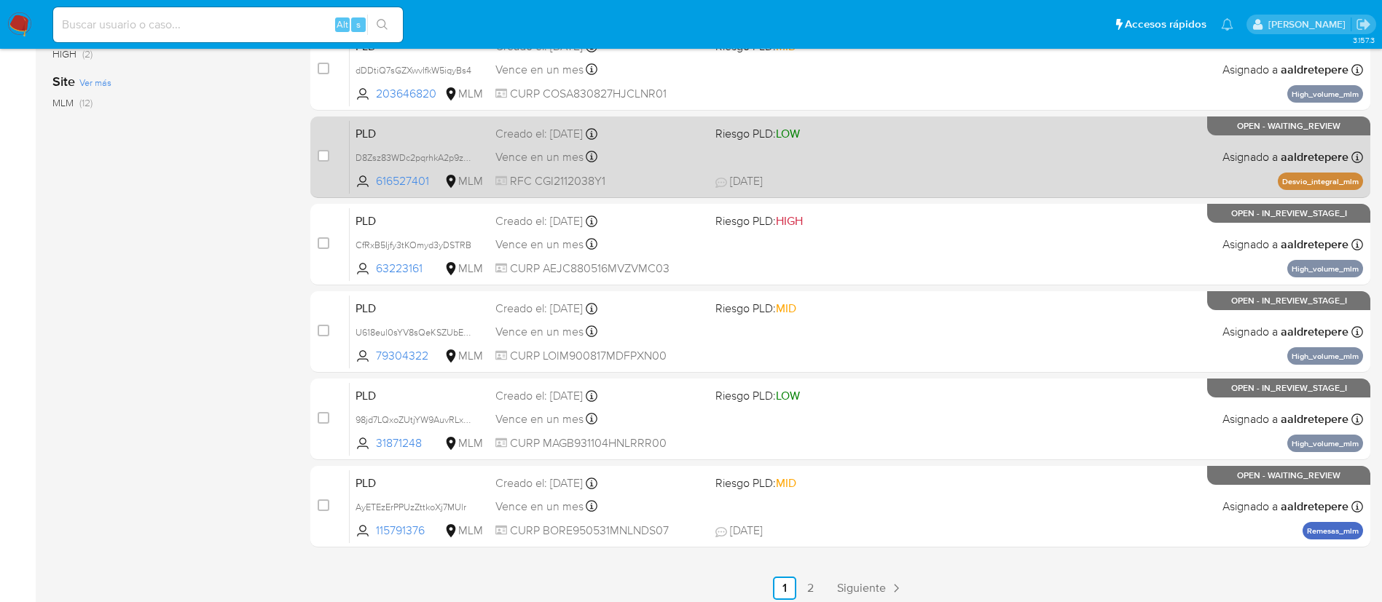
scroll to position [546, 0]
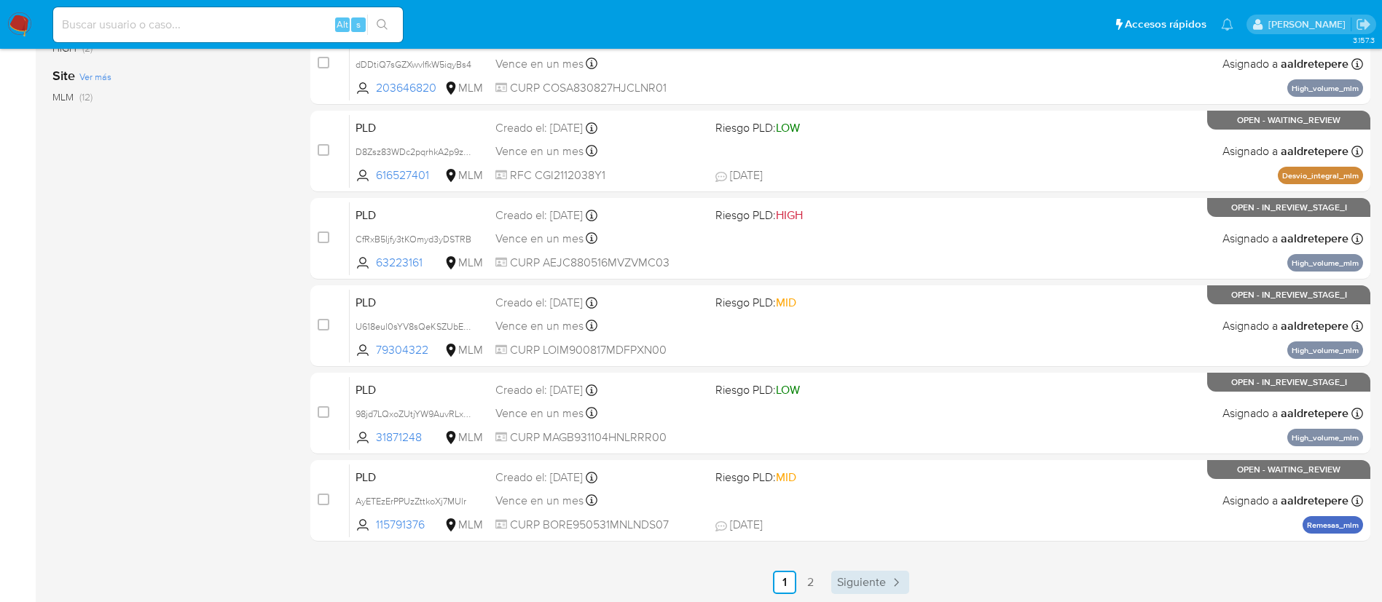
click at [903, 589] on link "Siguiente" at bounding box center [870, 582] width 78 height 23
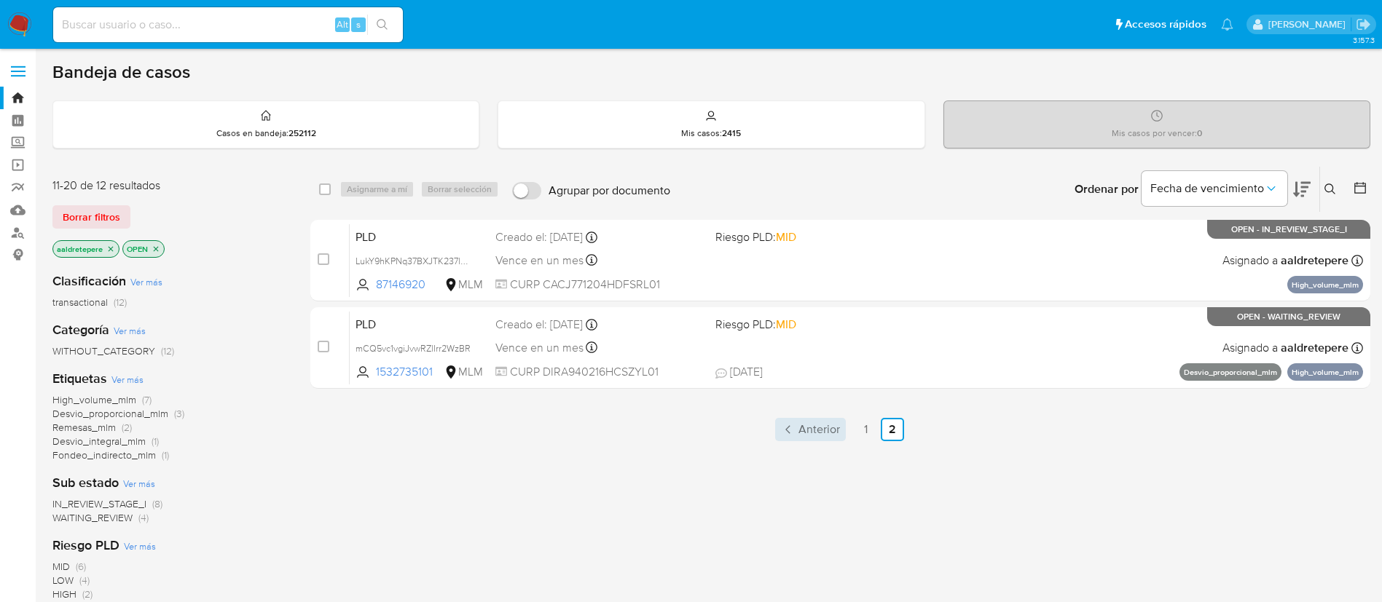
click at [817, 438] on link "Anterior" at bounding box center [810, 429] width 71 height 23
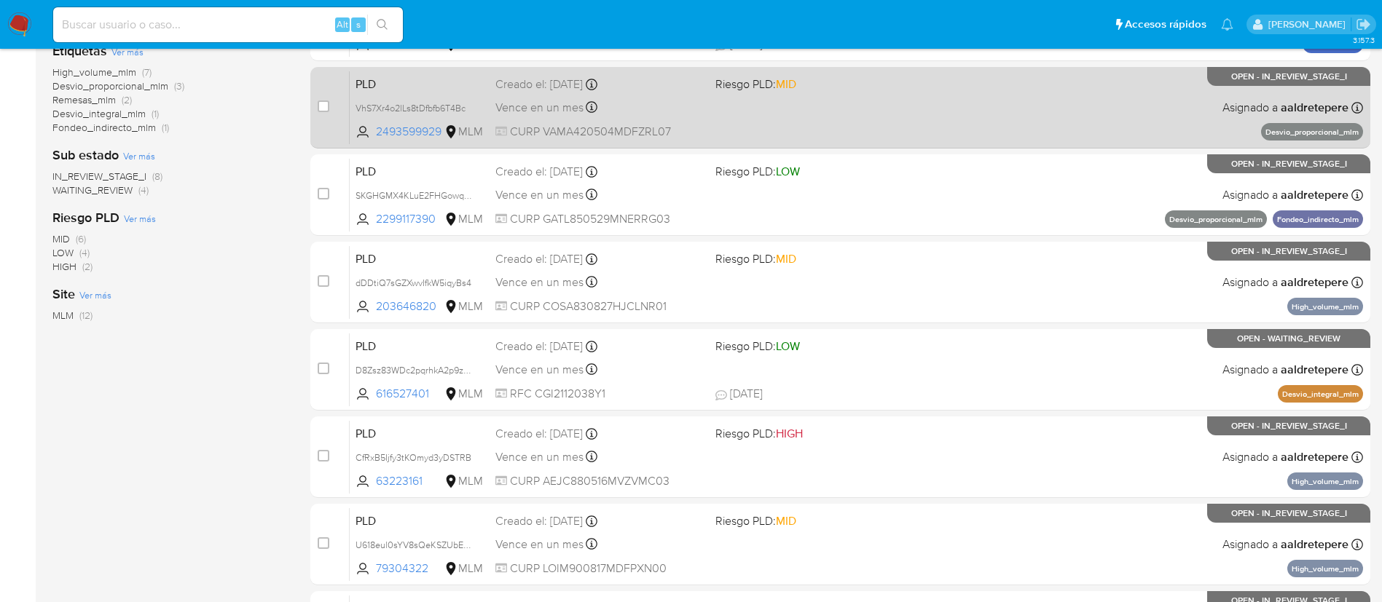
scroll to position [437, 0]
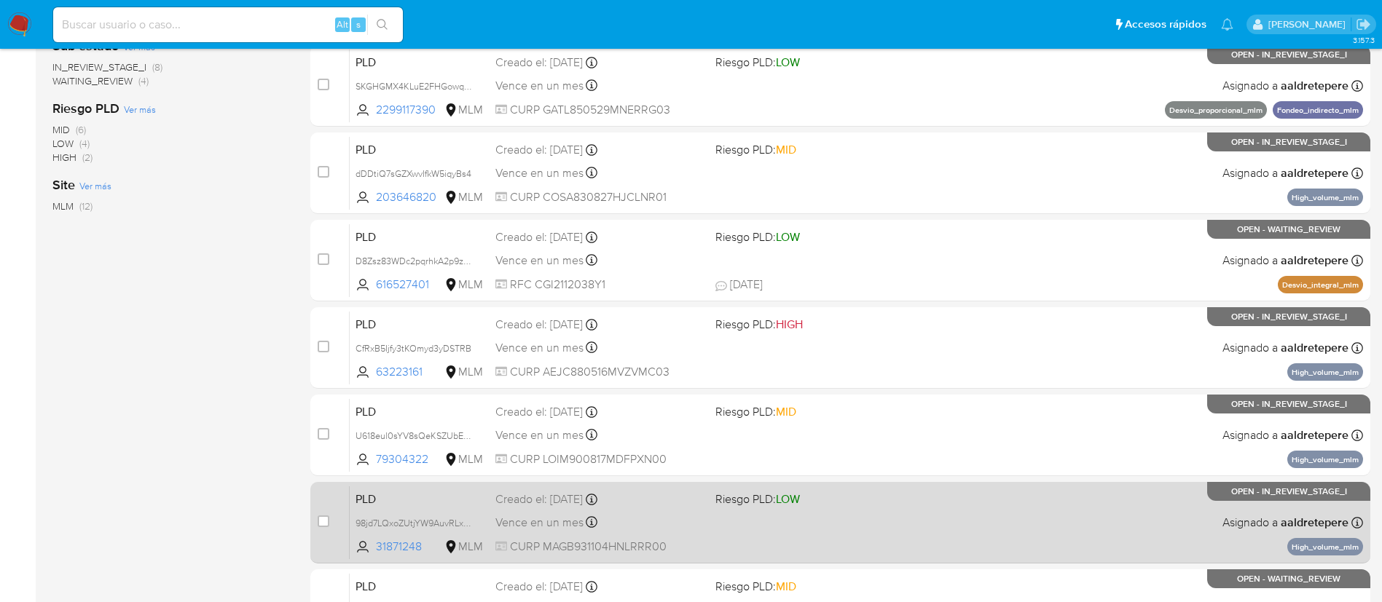
click at [811, 514] on div "PLD 98jd7LQxoZUtjYW9AuvRLxph 31871248 MLM Riesgo PLD: LOW Creado el: 12/08/2025…" at bounding box center [856, 523] width 1013 height 74
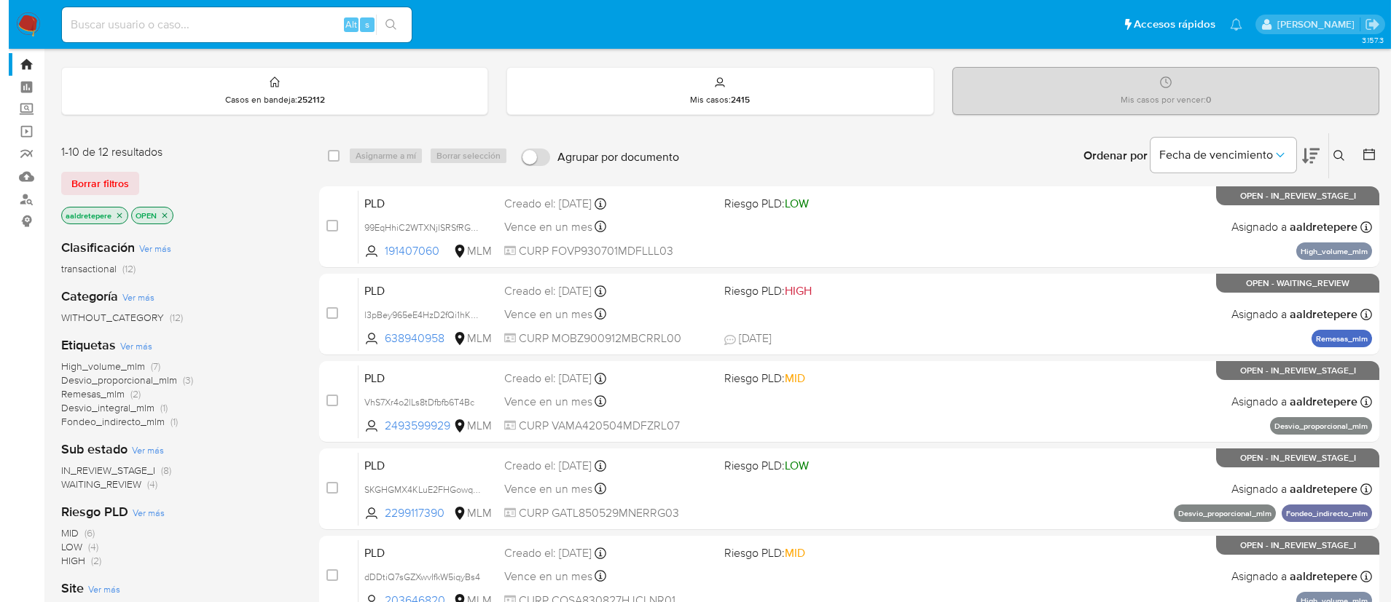
scroll to position [0, 0]
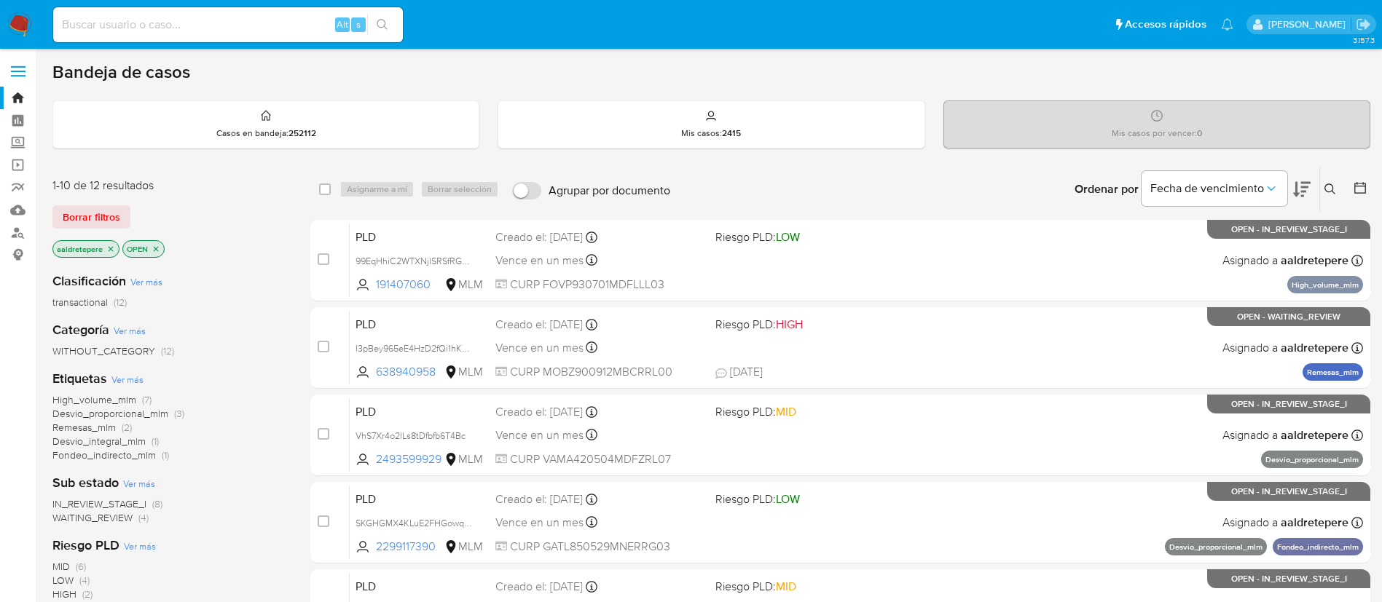
click at [1329, 189] on icon at bounding box center [1330, 190] width 12 height 12
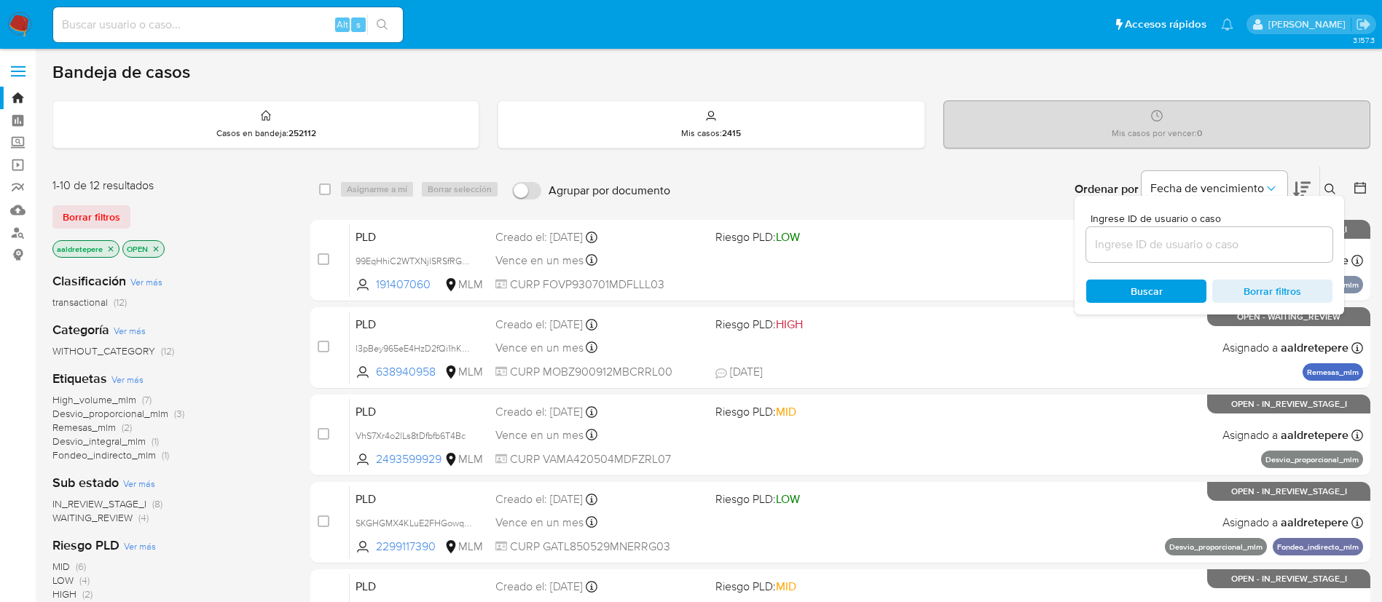
drag, startPoint x: 1292, startPoint y: 251, endPoint x: 1284, endPoint y: 251, distance: 8.0
click at [1292, 251] on input at bounding box center [1209, 244] width 246 height 19
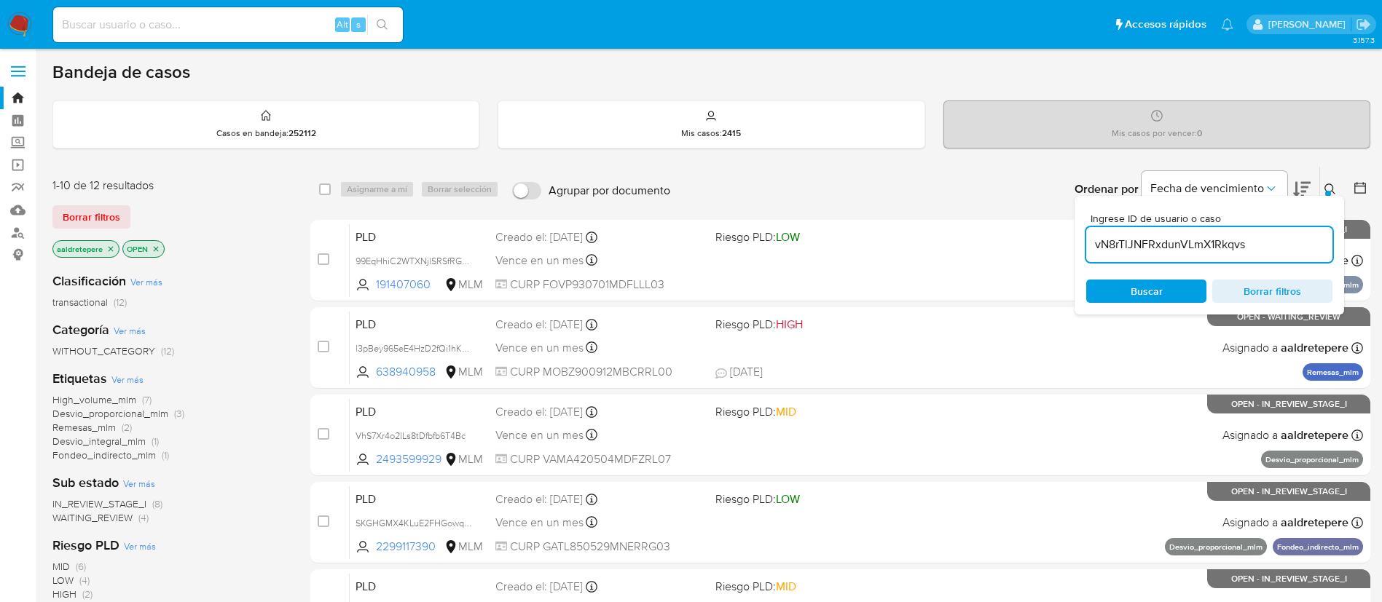
type input "vN8rTlJNFRxdunVLmX1Rkqvs"
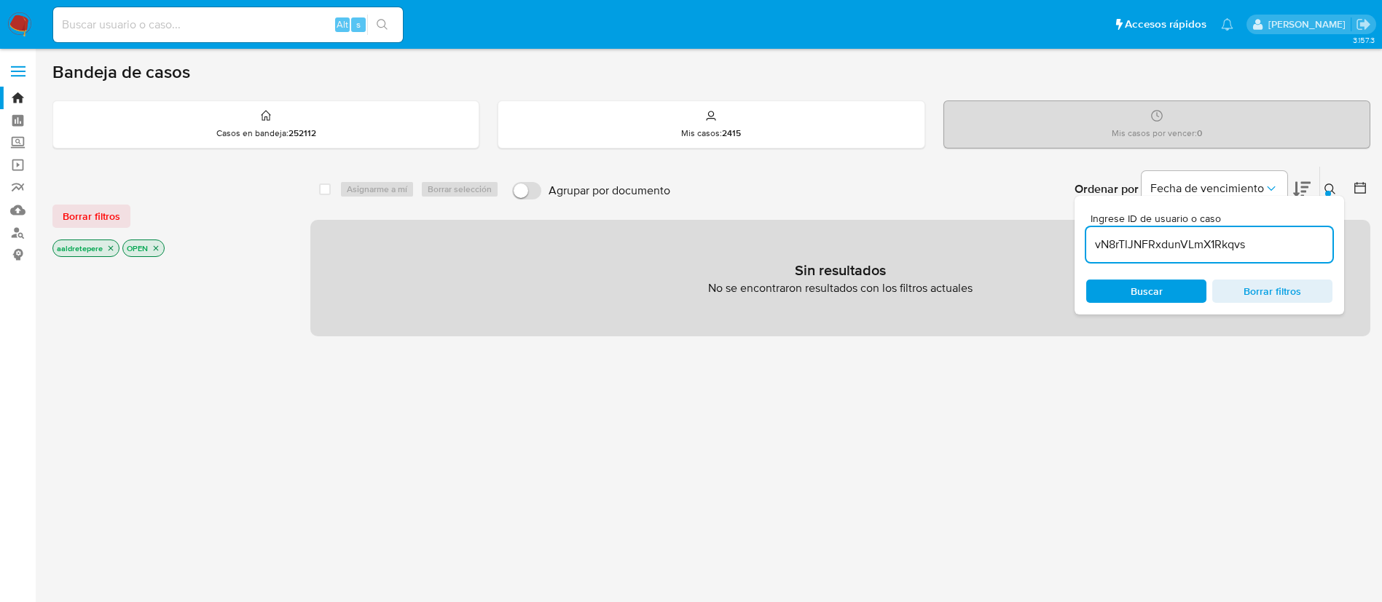
drag, startPoint x: 84, startPoint y: 221, endPoint x: 175, endPoint y: 228, distance: 90.6
click at [84, 221] on span "Borrar filtros" at bounding box center [92, 216] width 58 height 20
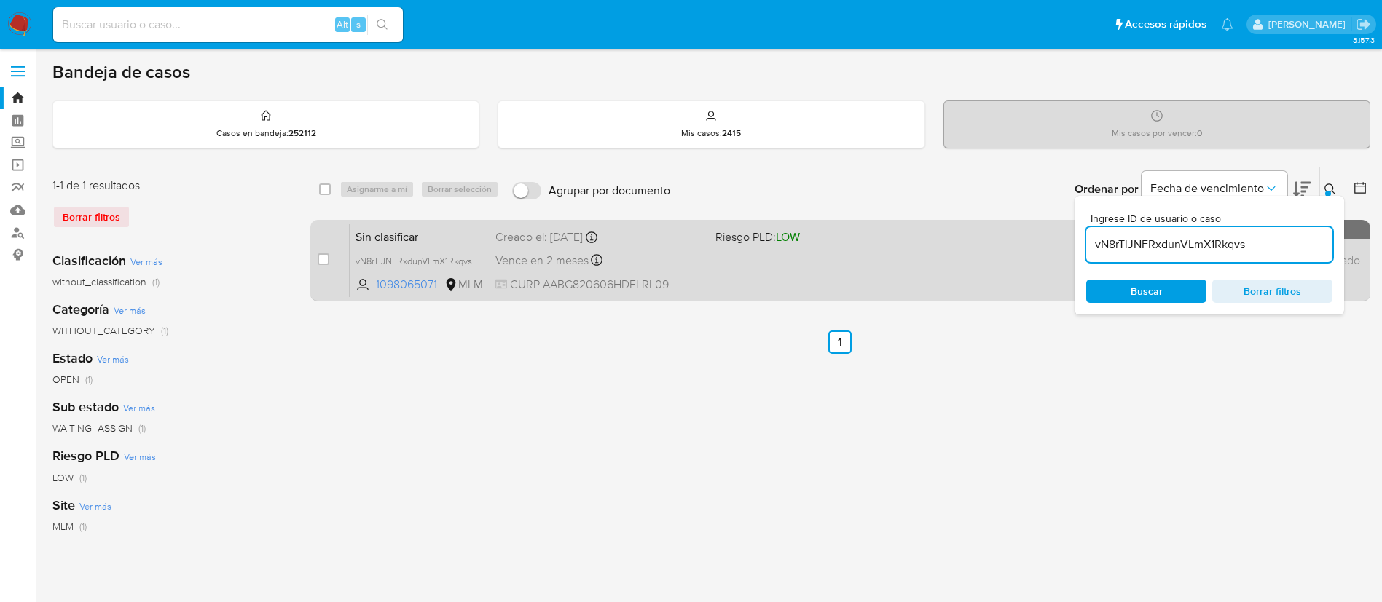
click at [326, 264] on input "checkbox" at bounding box center [324, 259] width 12 height 12
checkbox input "true"
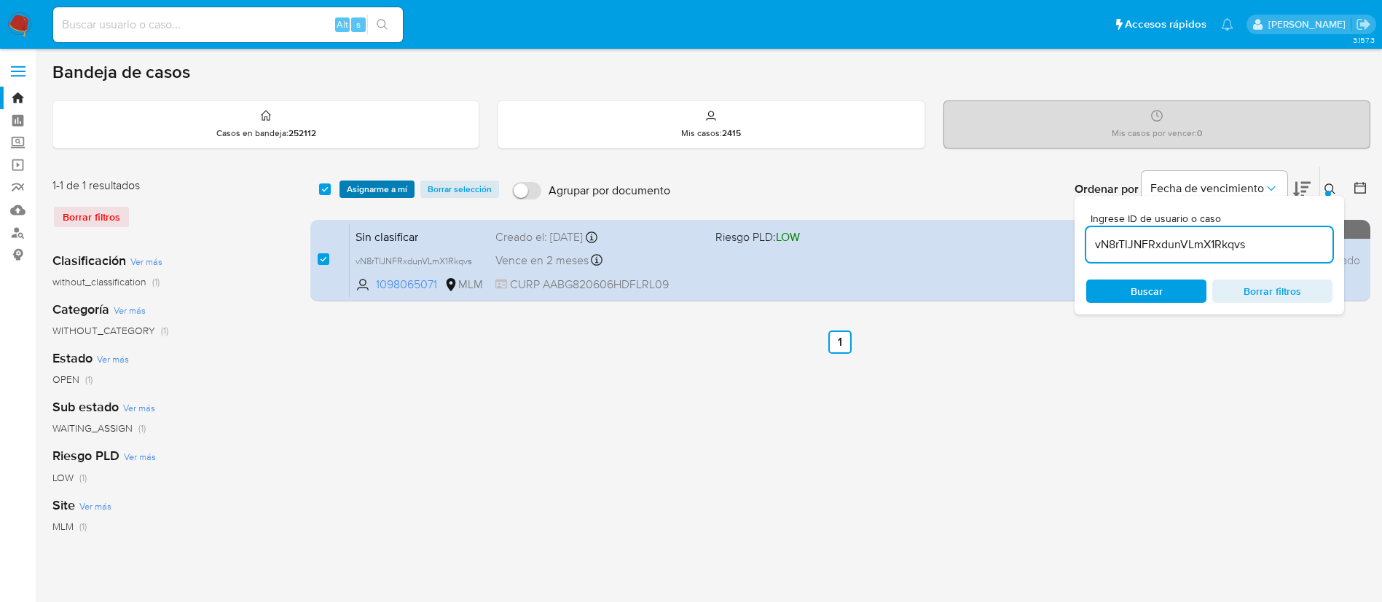
click at [367, 182] on span "Asignarme a mí" at bounding box center [377, 189] width 60 height 15
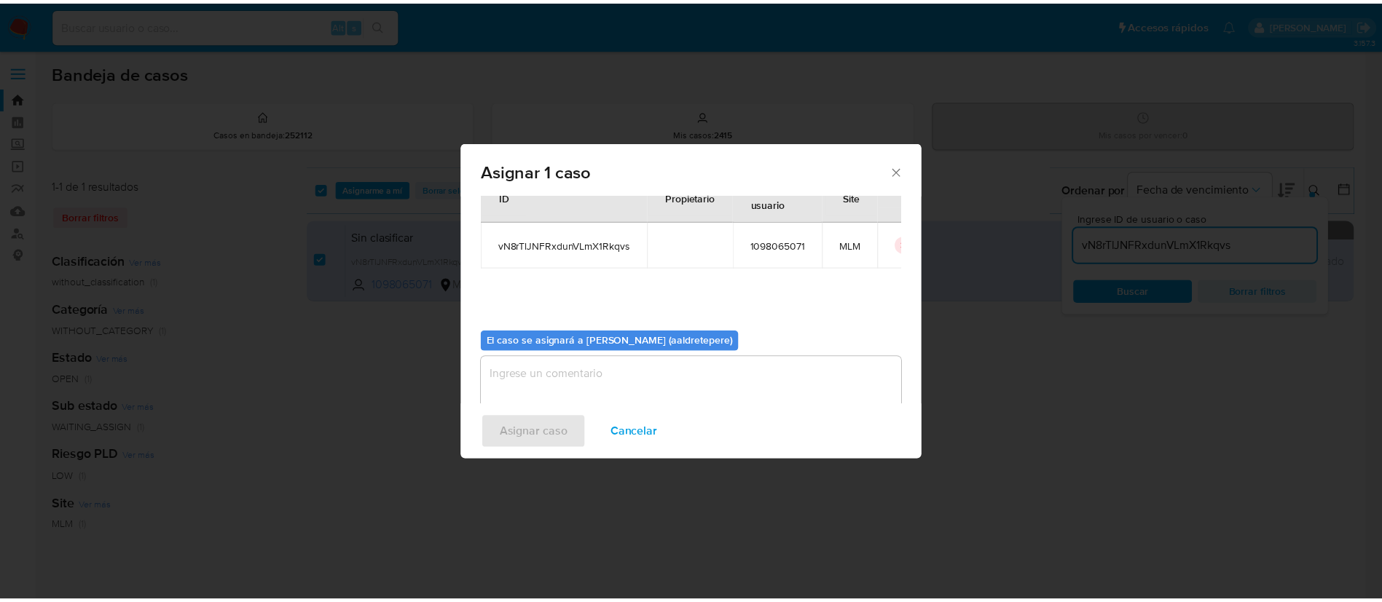
scroll to position [76, 0]
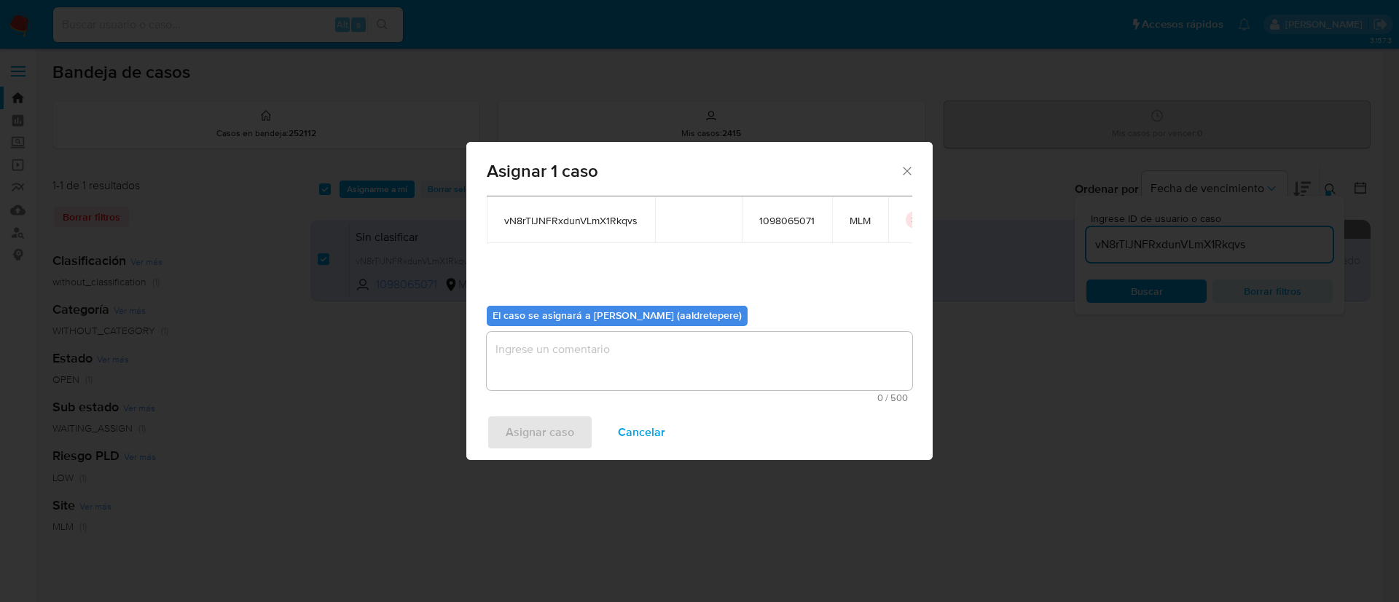
click at [637, 351] on textarea "assign-modal" at bounding box center [699, 361] width 425 height 58
click at [587, 412] on div "Asignar caso Cancelar" at bounding box center [699, 432] width 466 height 55
click at [528, 431] on span "Asignar caso" at bounding box center [540, 433] width 68 height 32
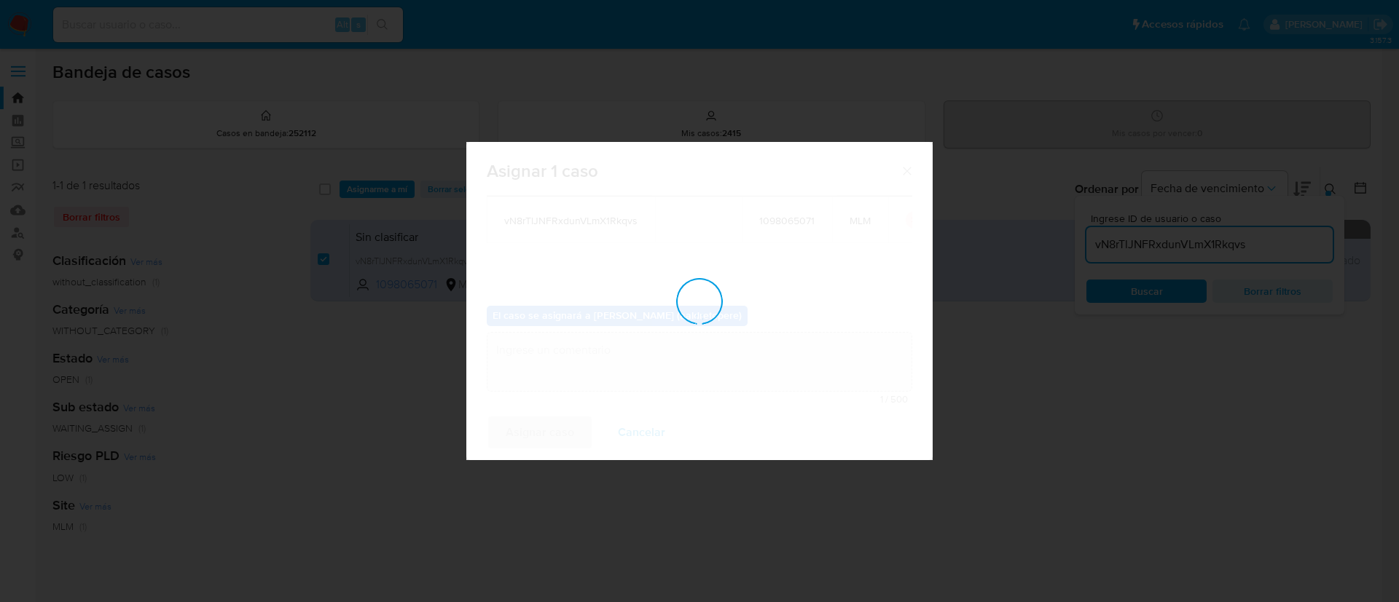
checkbox input "false"
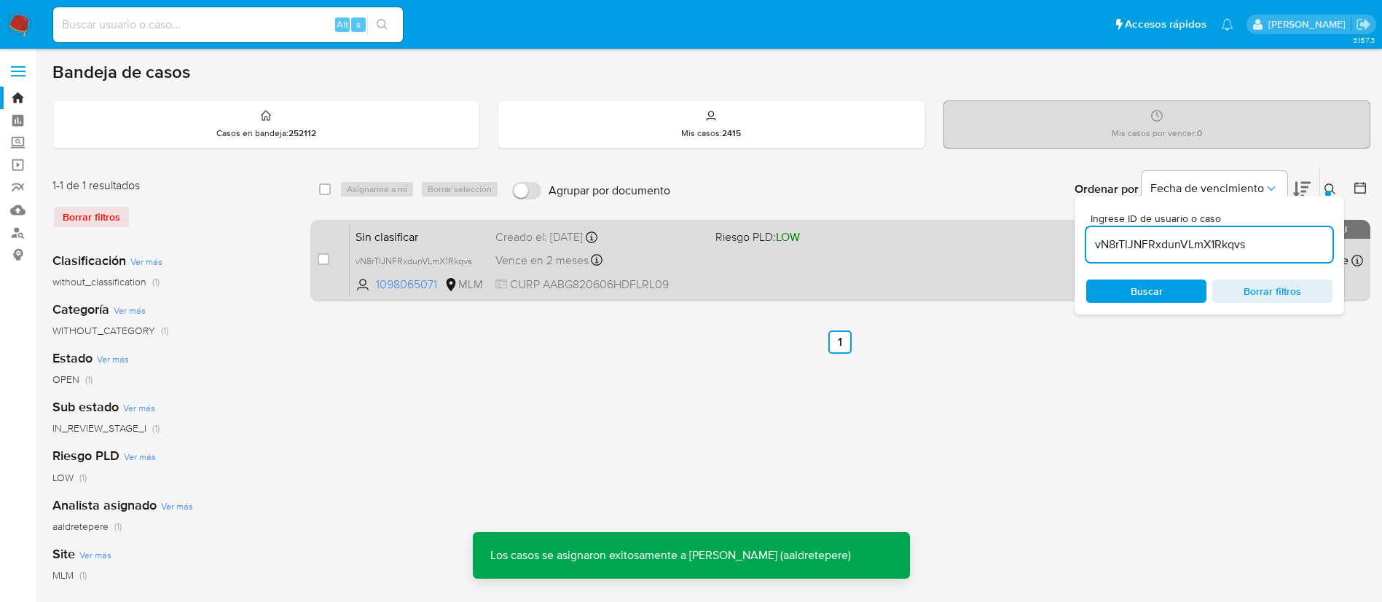
click at [817, 253] on div "Sin clasificar vN8rTlJNFRxdunVLmX1Rkqvs 1098065071 MLM Riesgo PLD: LOW Creado e…" at bounding box center [856, 261] width 1013 height 74
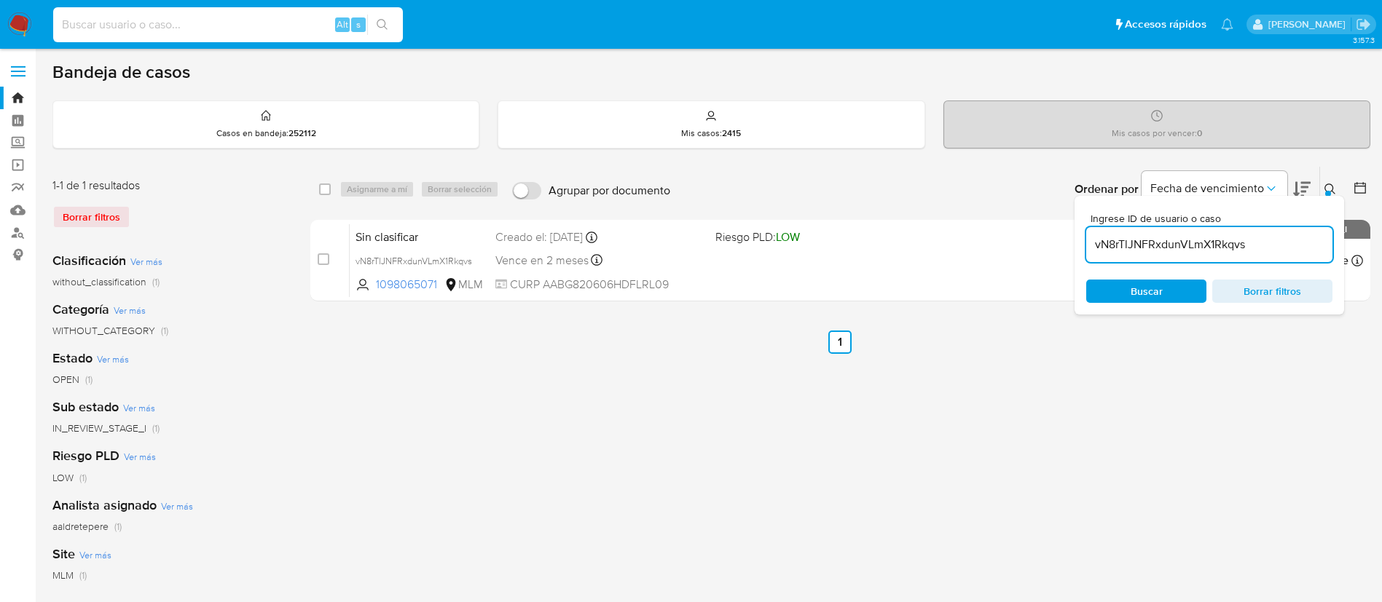
drag, startPoint x: 177, startPoint y: 25, endPoint x: 186, endPoint y: 9, distance: 18.6
click at [180, 17] on input at bounding box center [228, 24] width 350 height 19
paste input "230829351"
type input "230829351"
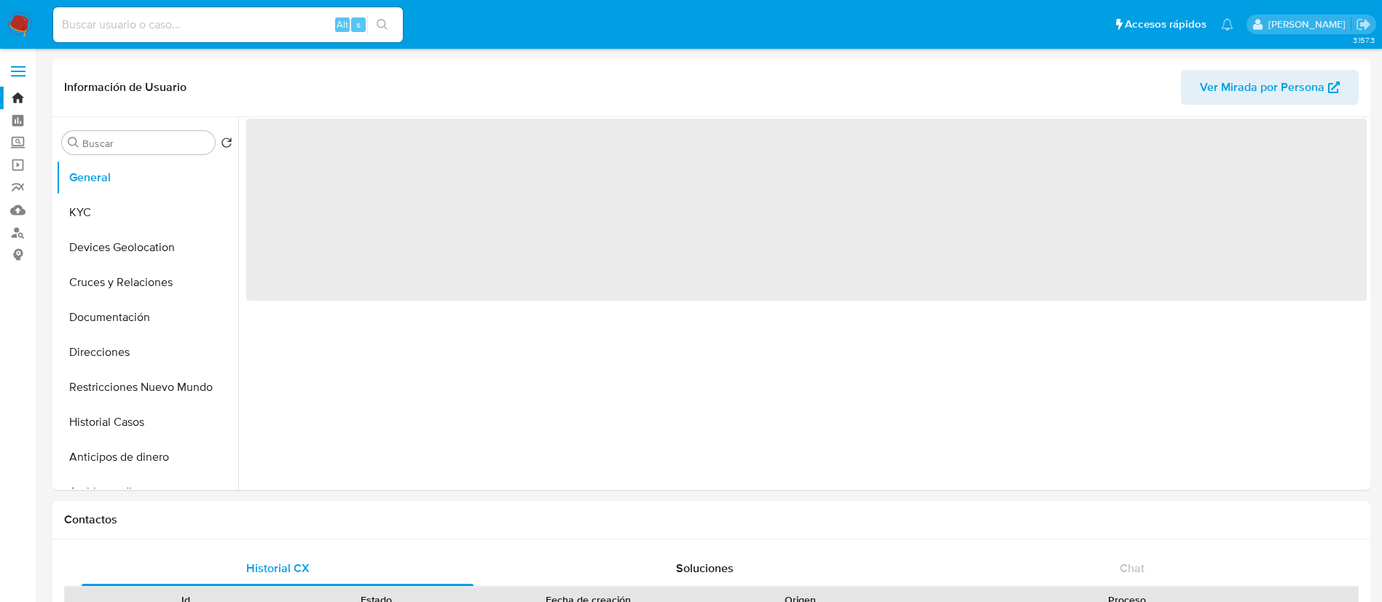
select select "10"
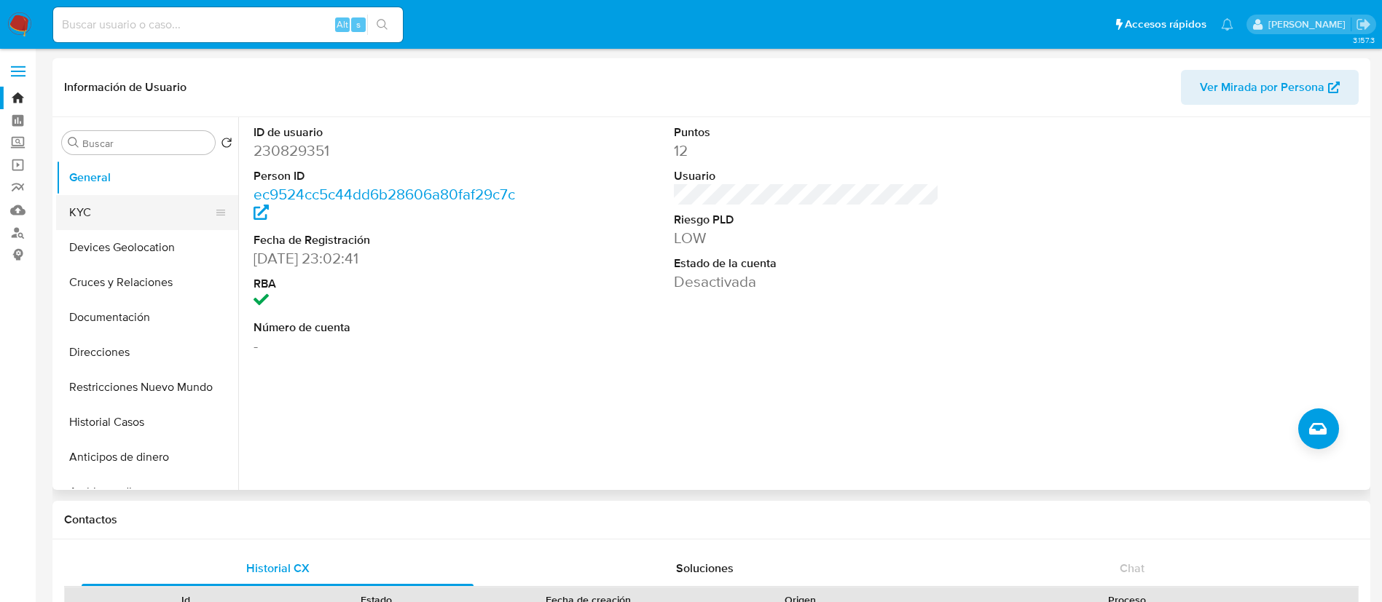
click at [93, 202] on button "KYC" at bounding box center [141, 212] width 170 height 35
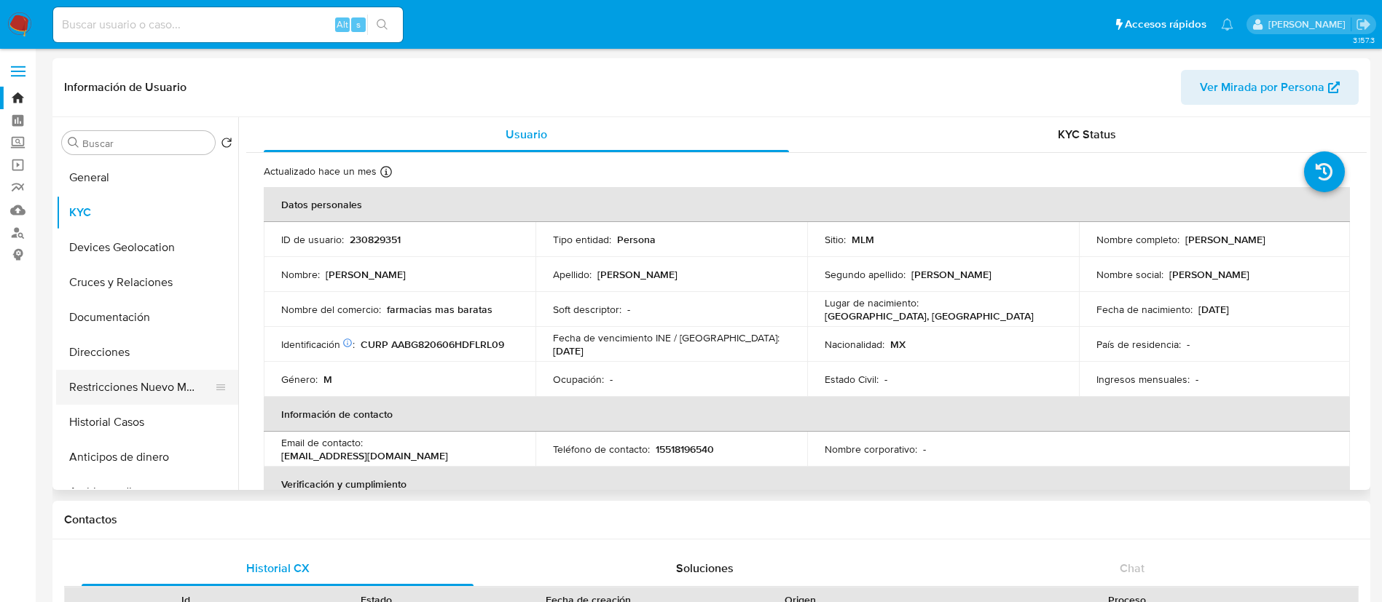
click at [176, 397] on button "Restricciones Nuevo Mundo" at bounding box center [141, 387] width 170 height 35
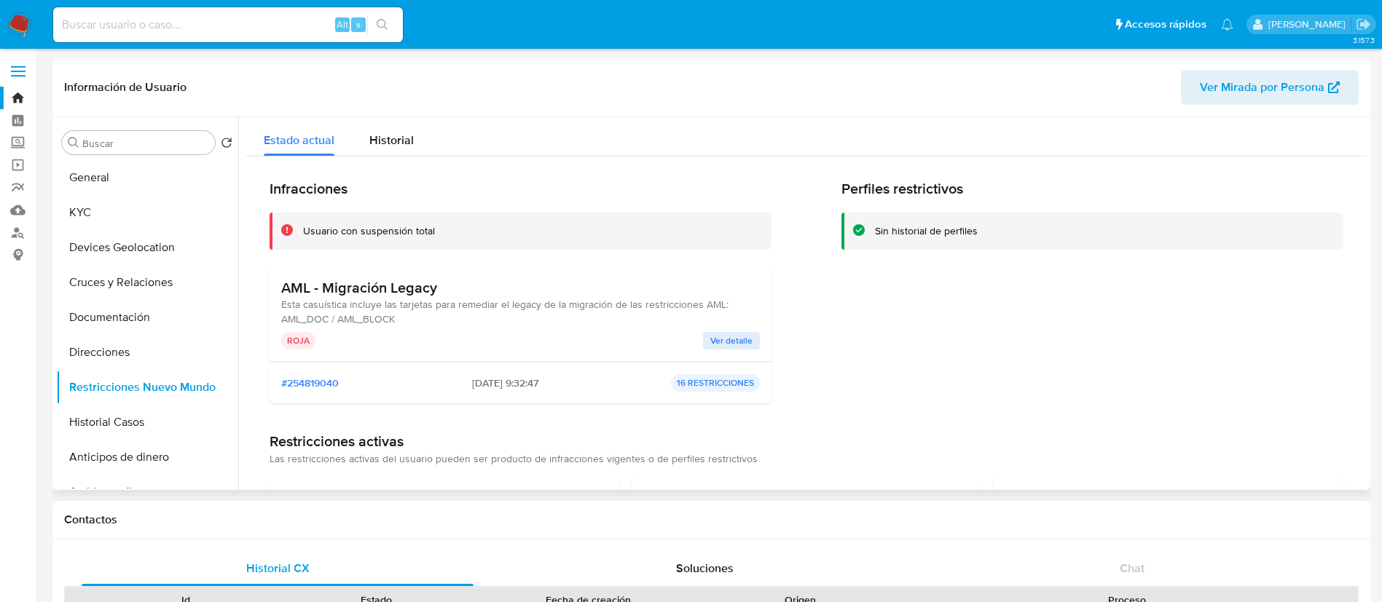
click at [715, 337] on span "Ver detalle" at bounding box center [731, 341] width 42 height 15
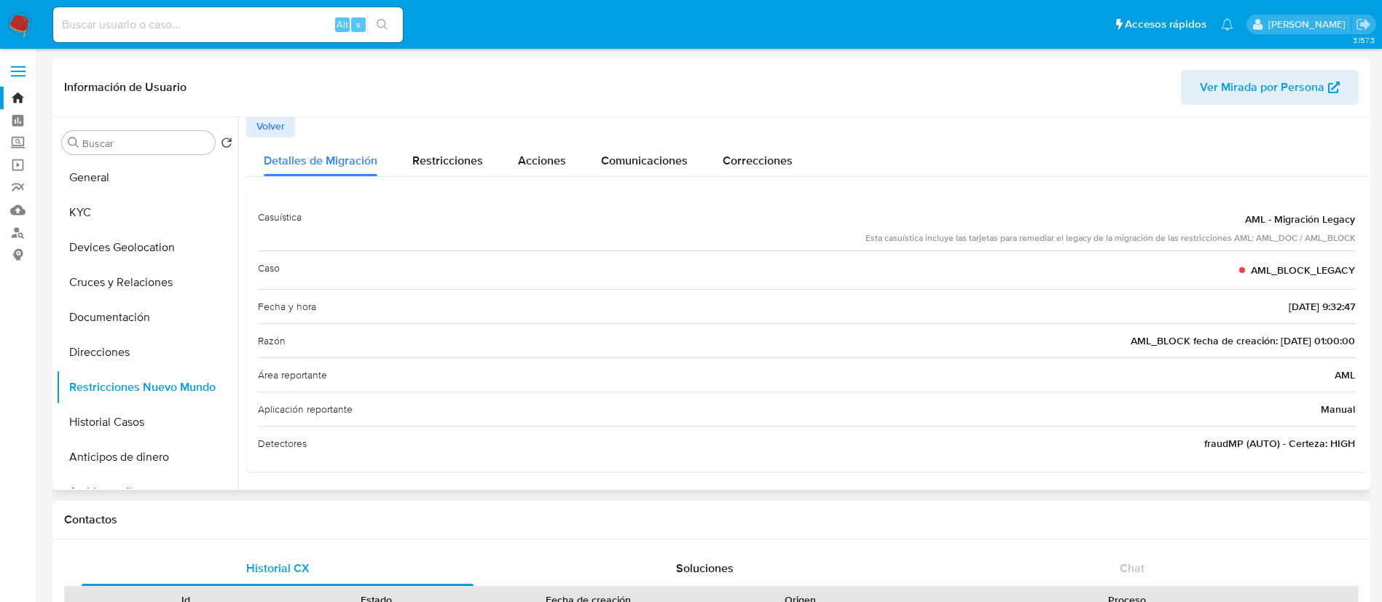
scroll to position [4, 0]
click at [481, 170] on div "Restricciones" at bounding box center [447, 156] width 71 height 39
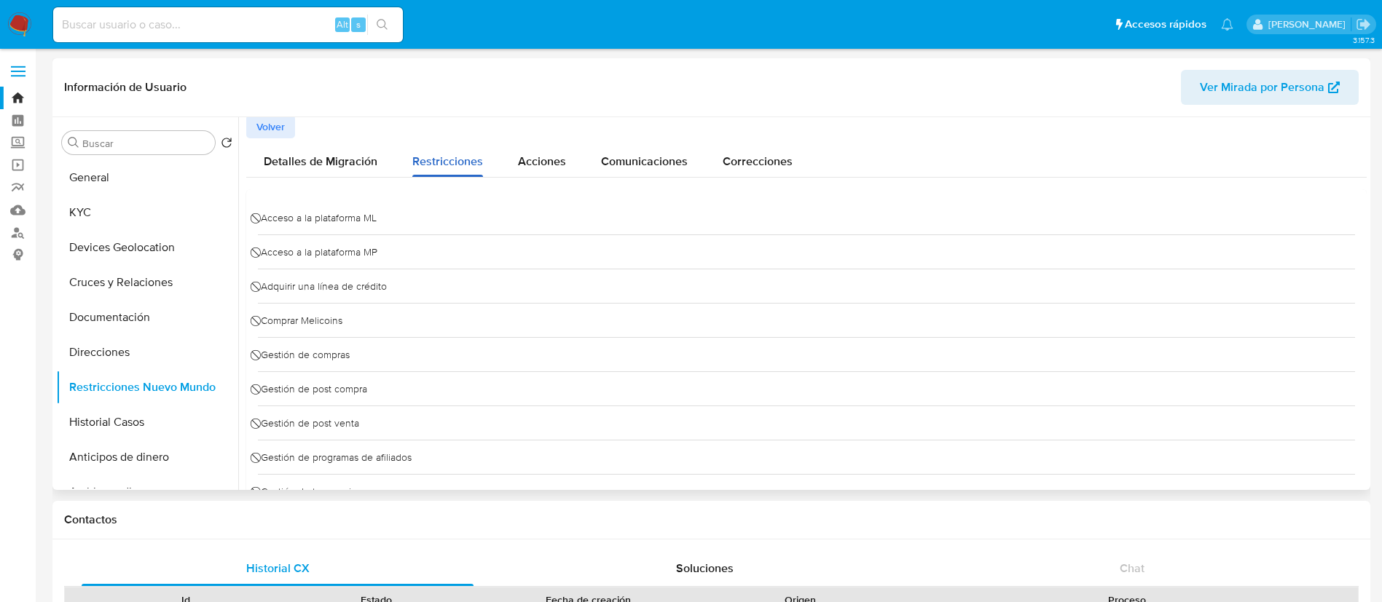
scroll to position [0, 0]
click at [541, 154] on div "Acciones" at bounding box center [542, 160] width 48 height 39
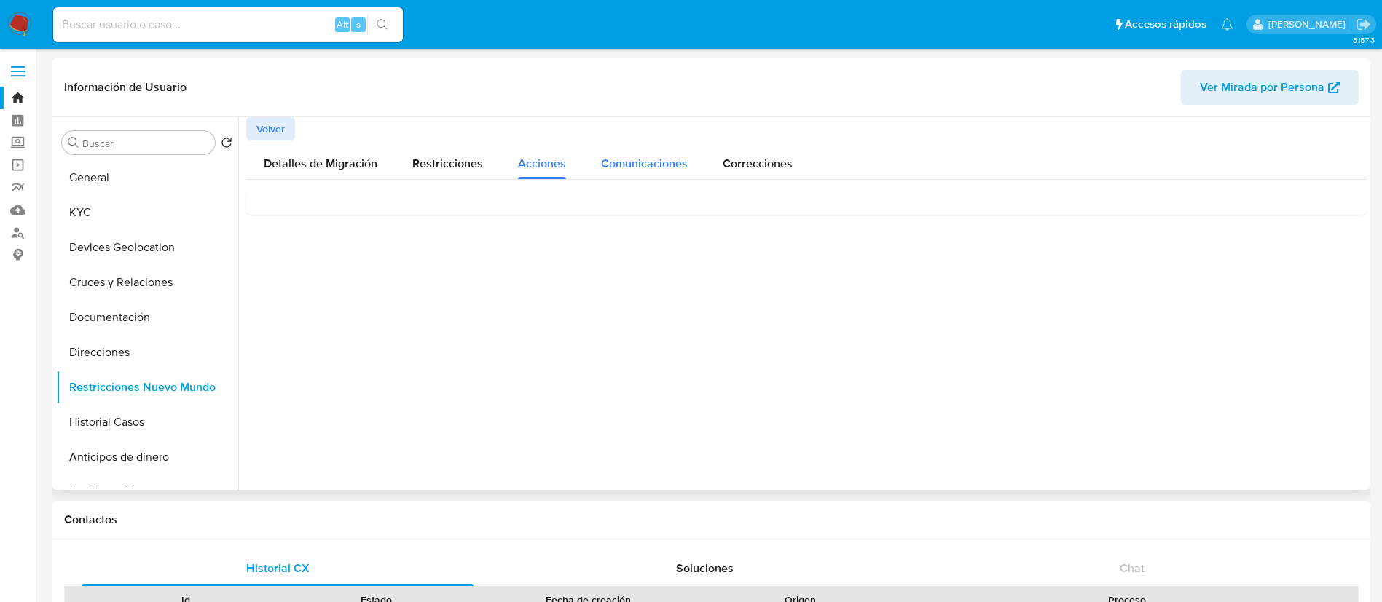
click at [634, 150] on div "Comunicaciones" at bounding box center [644, 160] width 87 height 39
click at [763, 172] on div "Correcciones" at bounding box center [758, 160] width 70 height 39
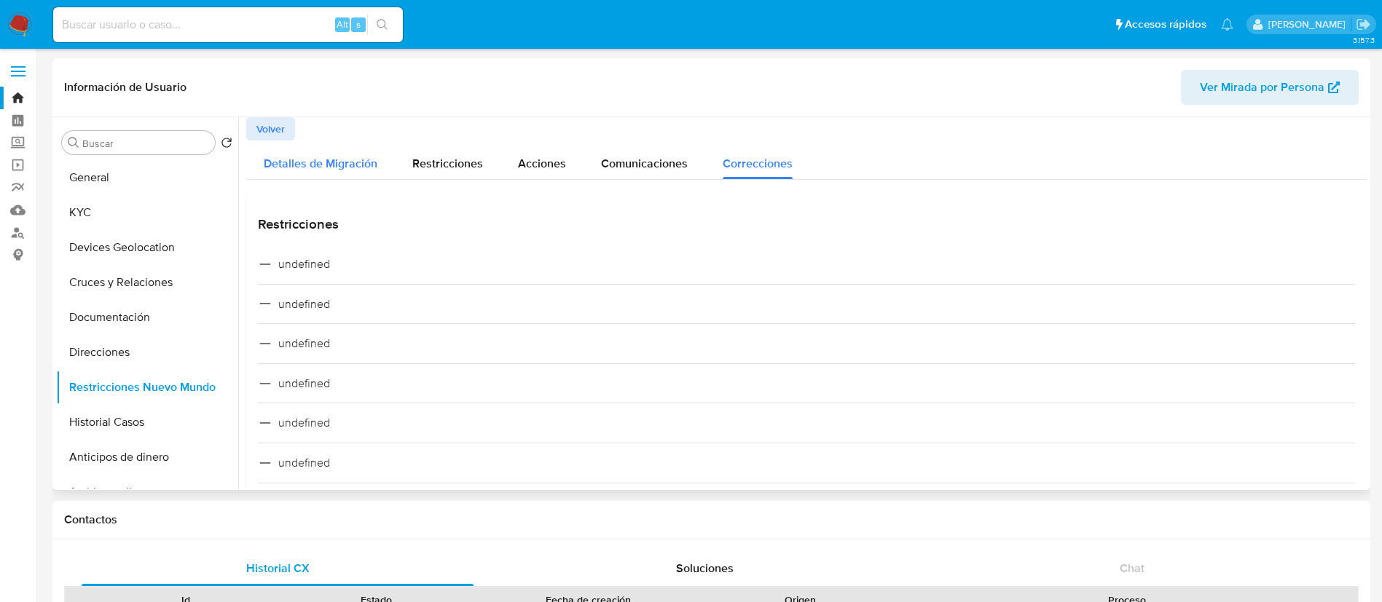
click at [319, 157] on span "Detalles de Migración" at bounding box center [321, 163] width 114 height 17
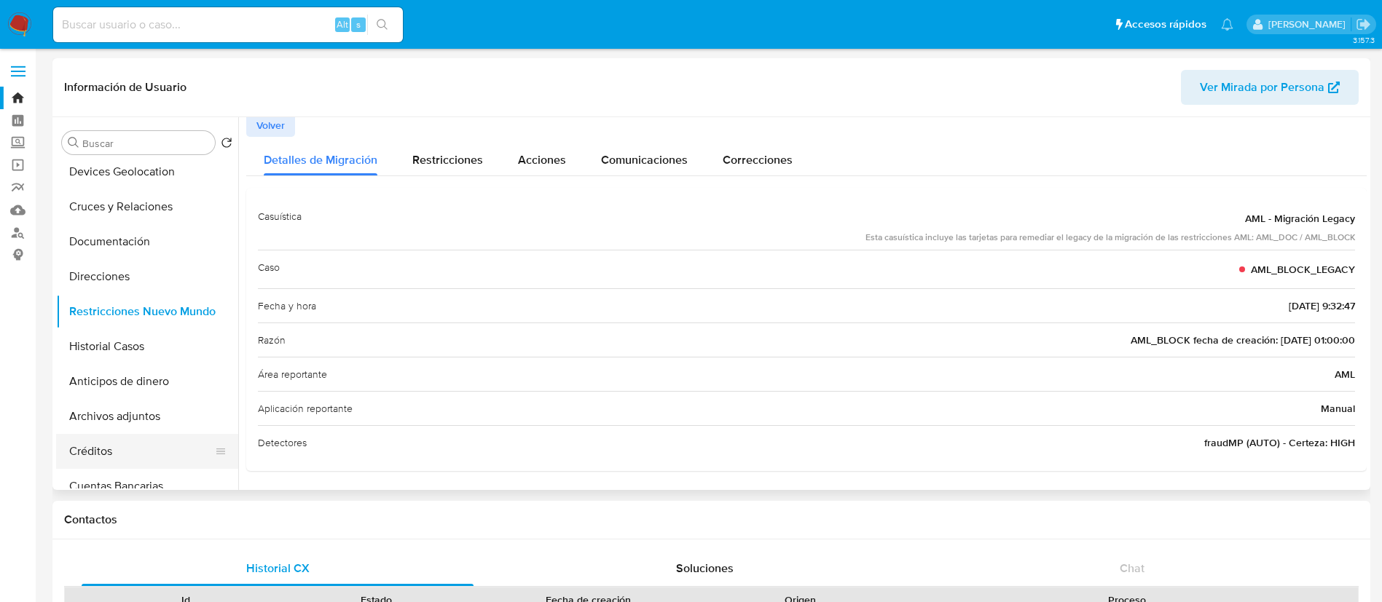
scroll to position [109, 0]
click at [144, 304] on button "Historial Casos" at bounding box center [141, 313] width 170 height 35
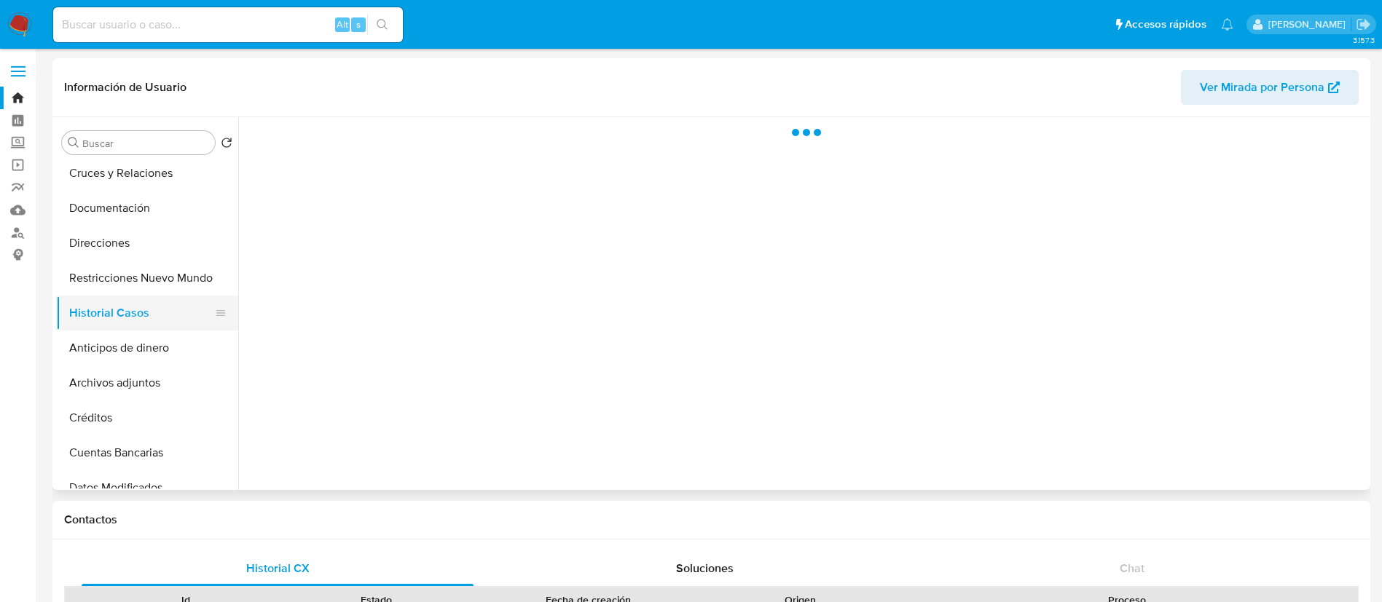
scroll to position [0, 0]
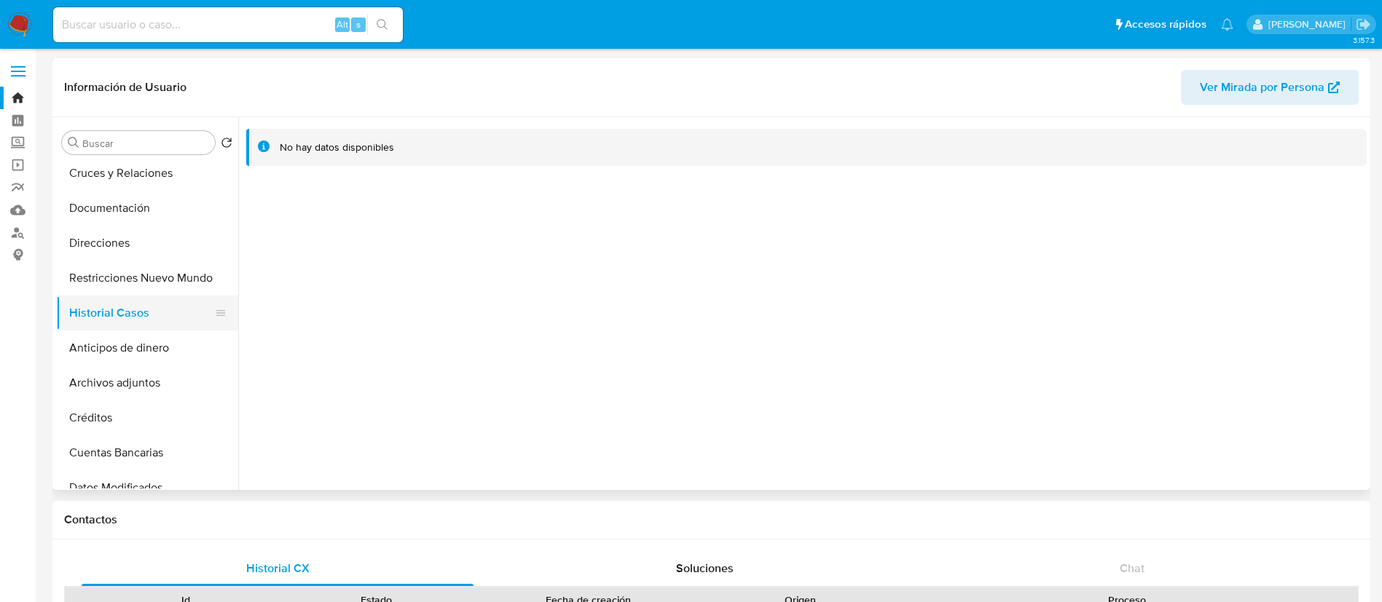
drag, startPoint x: 115, startPoint y: 304, endPoint x: 128, endPoint y: 304, distance: 13.1
click at [121, 304] on button "Historial Casos" at bounding box center [141, 313] width 170 height 35
click at [127, 241] on button "Direcciones" at bounding box center [141, 243] width 170 height 35
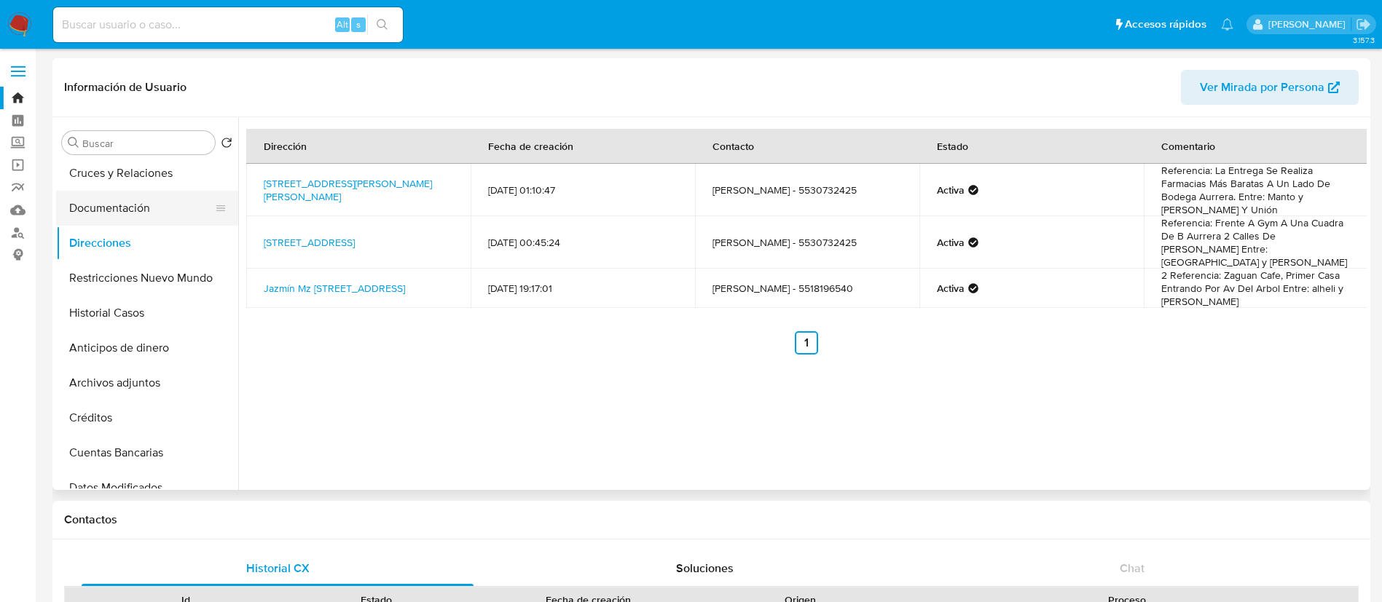
click at [142, 197] on button "Documentación" at bounding box center [141, 208] width 170 height 35
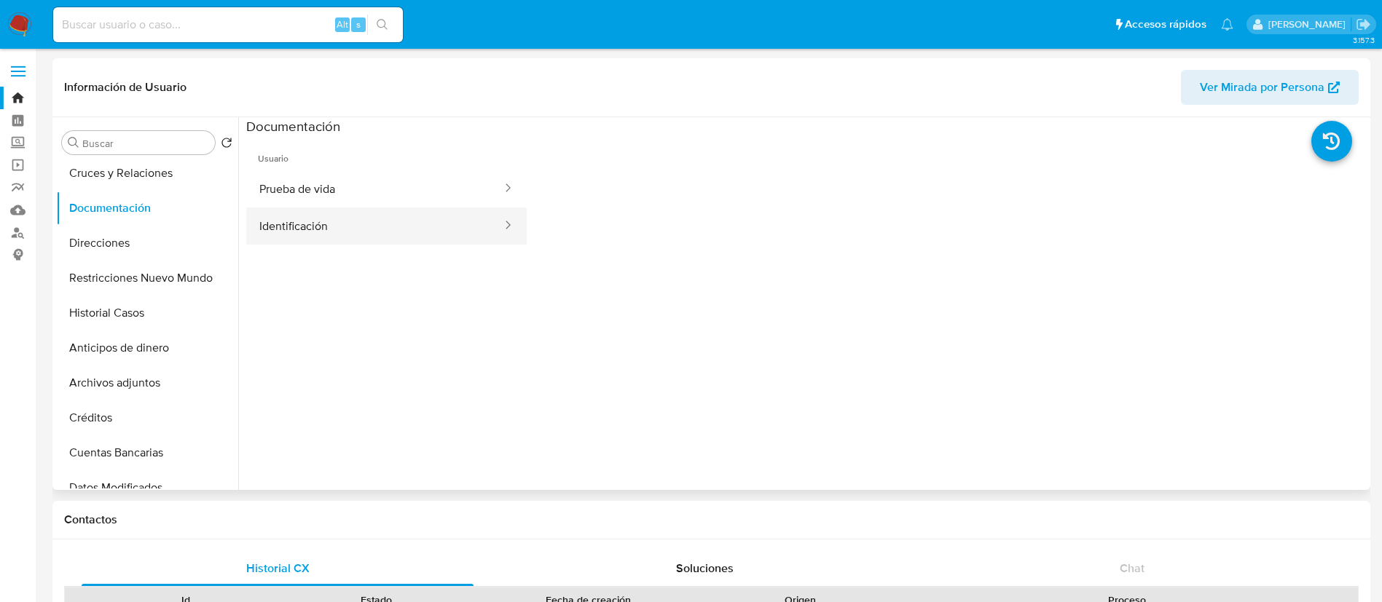
click at [354, 217] on button "Identificación" at bounding box center [374, 226] width 257 height 37
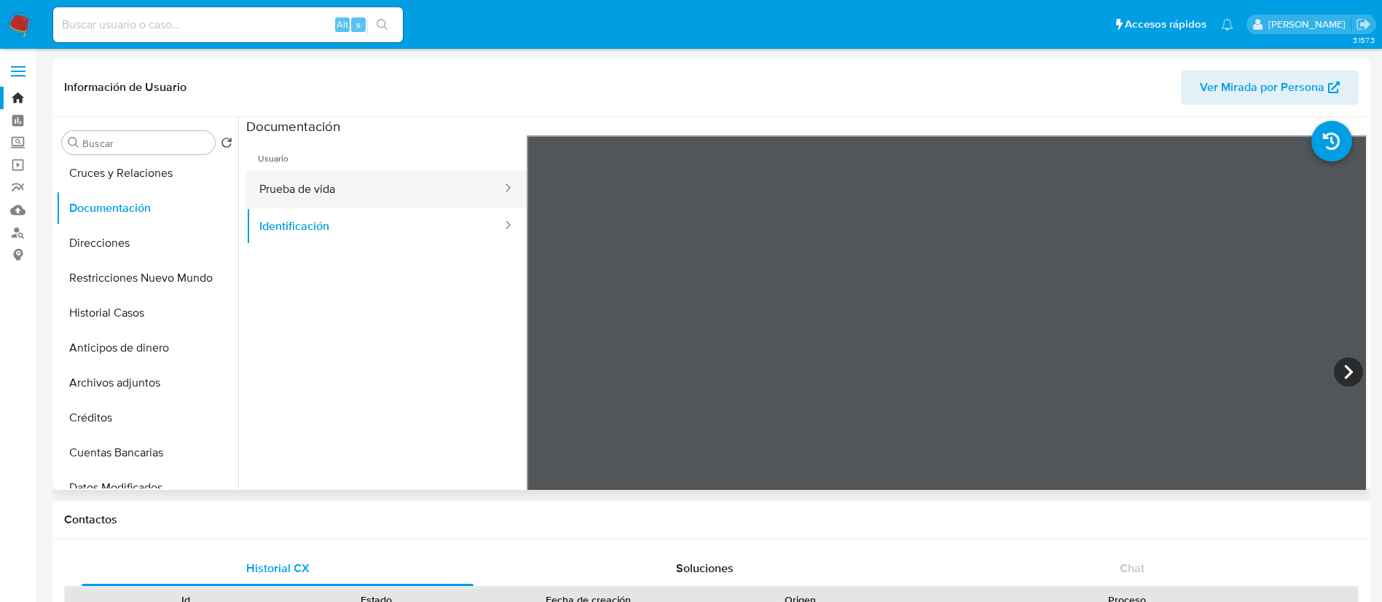
click at [420, 193] on button "Prueba de vida" at bounding box center [374, 188] width 257 height 37
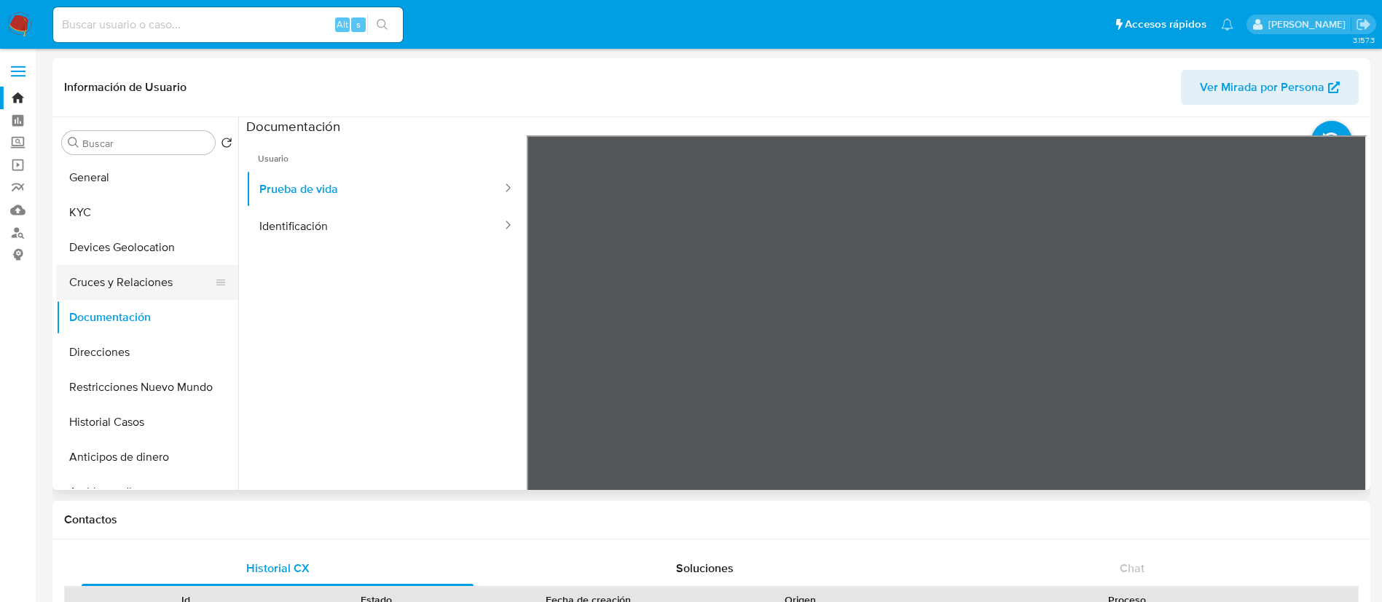
click at [118, 277] on button "Cruces y Relaciones" at bounding box center [141, 282] width 170 height 35
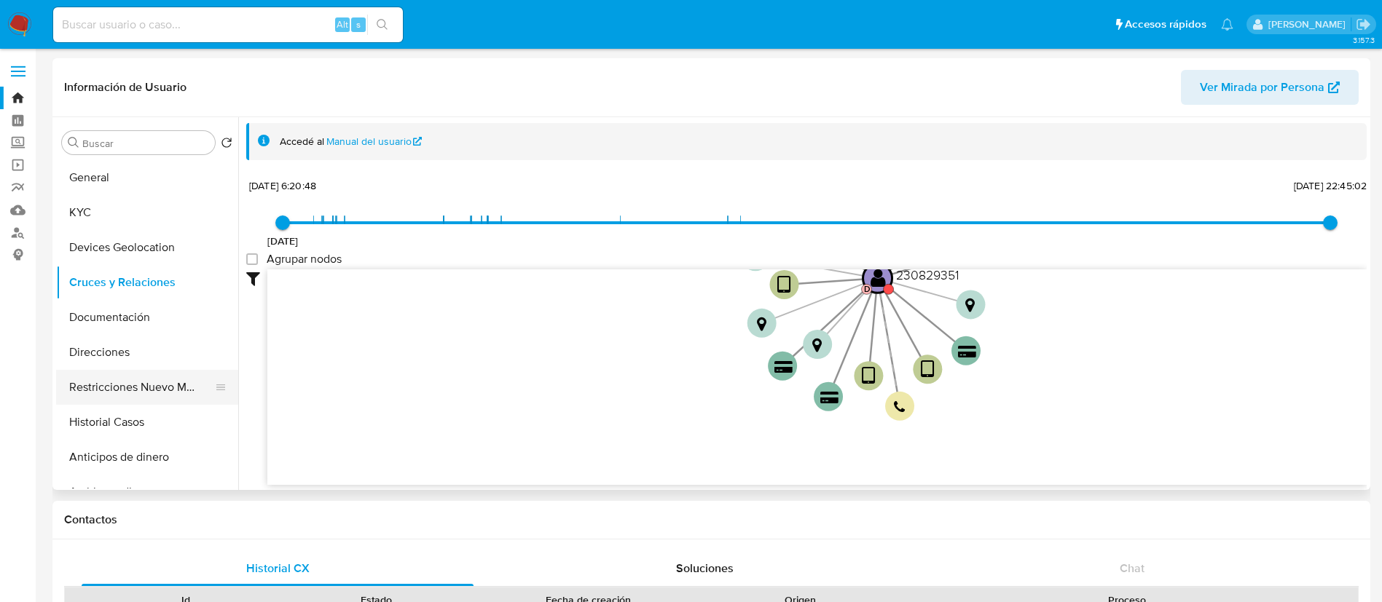
click at [201, 394] on button "Restricciones Nuevo Mundo" at bounding box center [141, 387] width 170 height 35
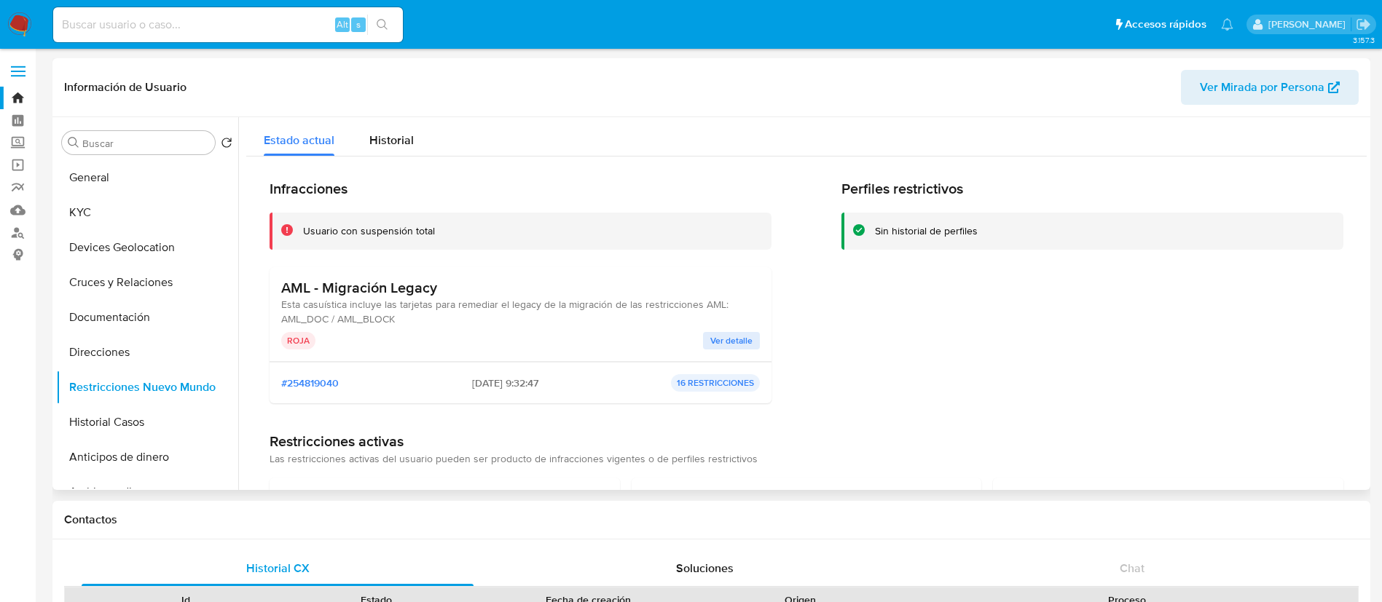
click at [741, 329] on div "AML - Migración Legacy Esta casuística incluye las tarjetas para remediar el le…" at bounding box center [520, 314] width 479 height 71
click at [737, 341] on span "Ver detalle" at bounding box center [731, 341] width 42 height 15
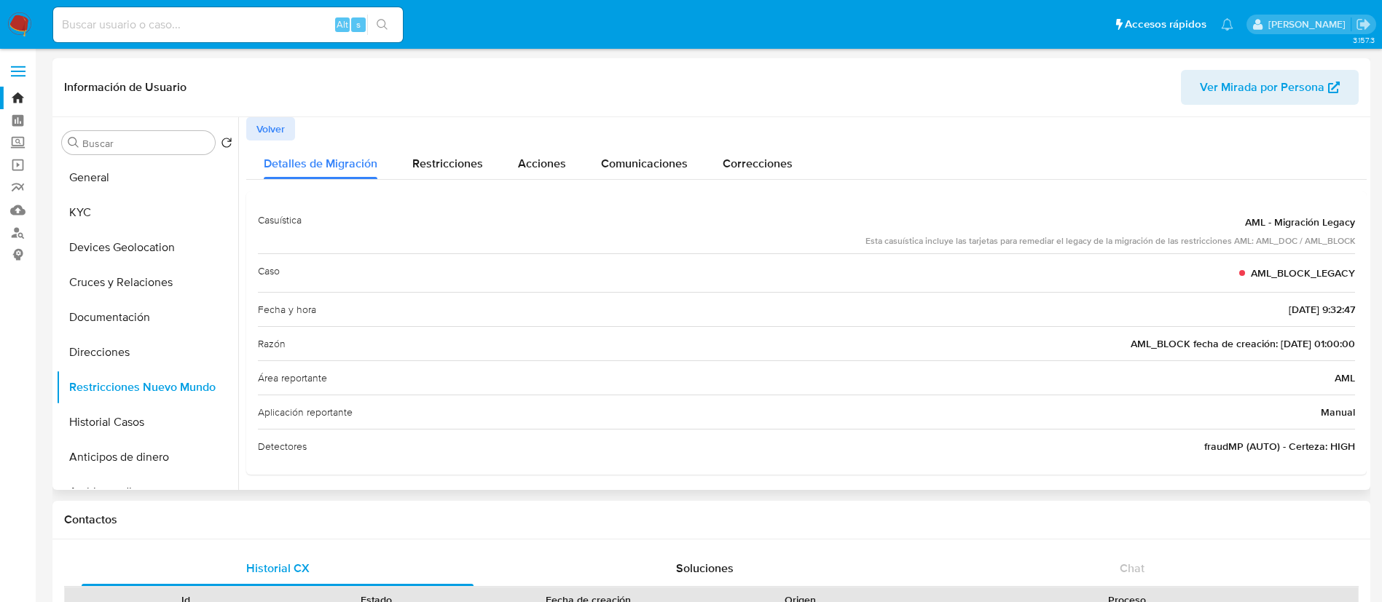
drag, startPoint x: 858, startPoint y: 241, endPoint x: 1290, endPoint y: 250, distance: 432.0
click at [1290, 250] on div "Casuística AML - Migración Legacy Esta casuística incluye las tarjetas para rem…" at bounding box center [806, 228] width 1097 height 50
click at [137, 417] on button "Historial Casos" at bounding box center [141, 422] width 170 height 35
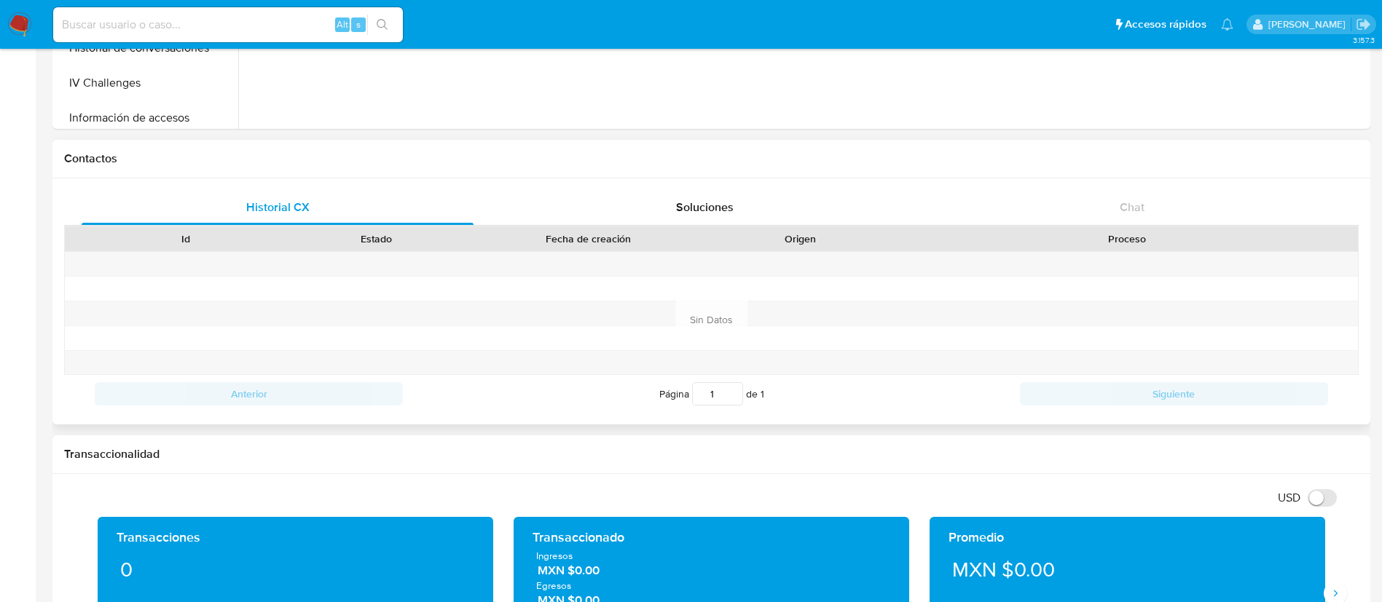
scroll to position [328, 0]
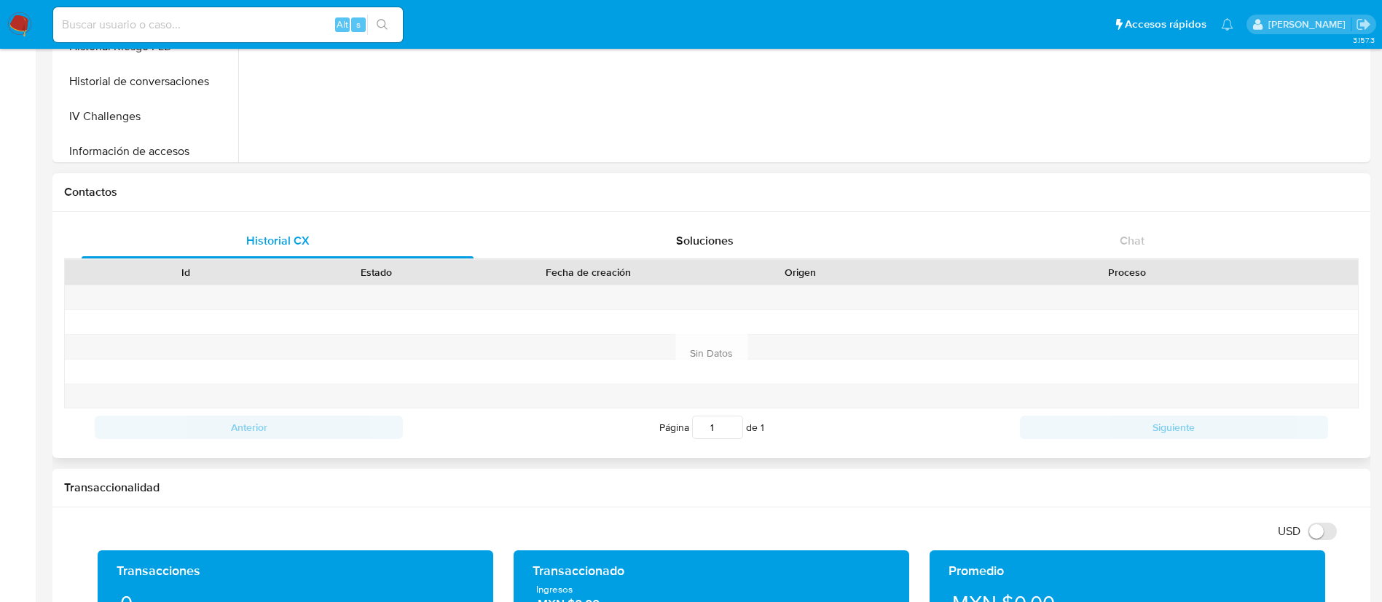
click at [237, 308] on div at bounding box center [185, 298] width 191 height 24
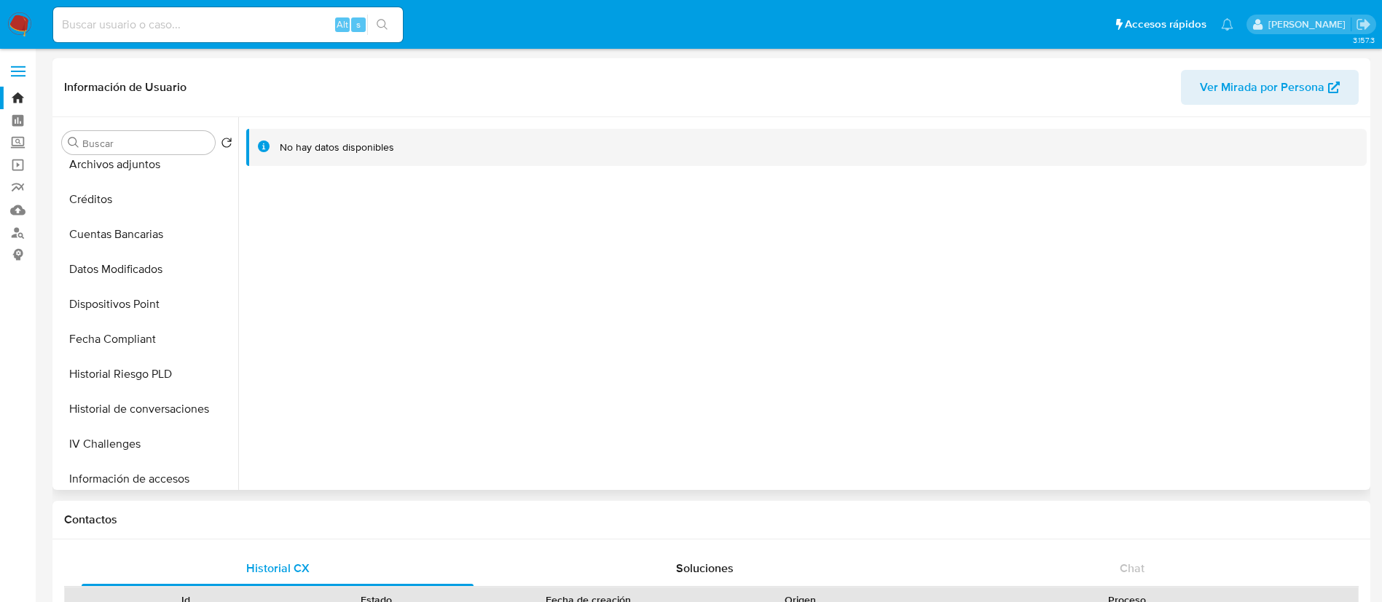
scroll to position [0, 0]
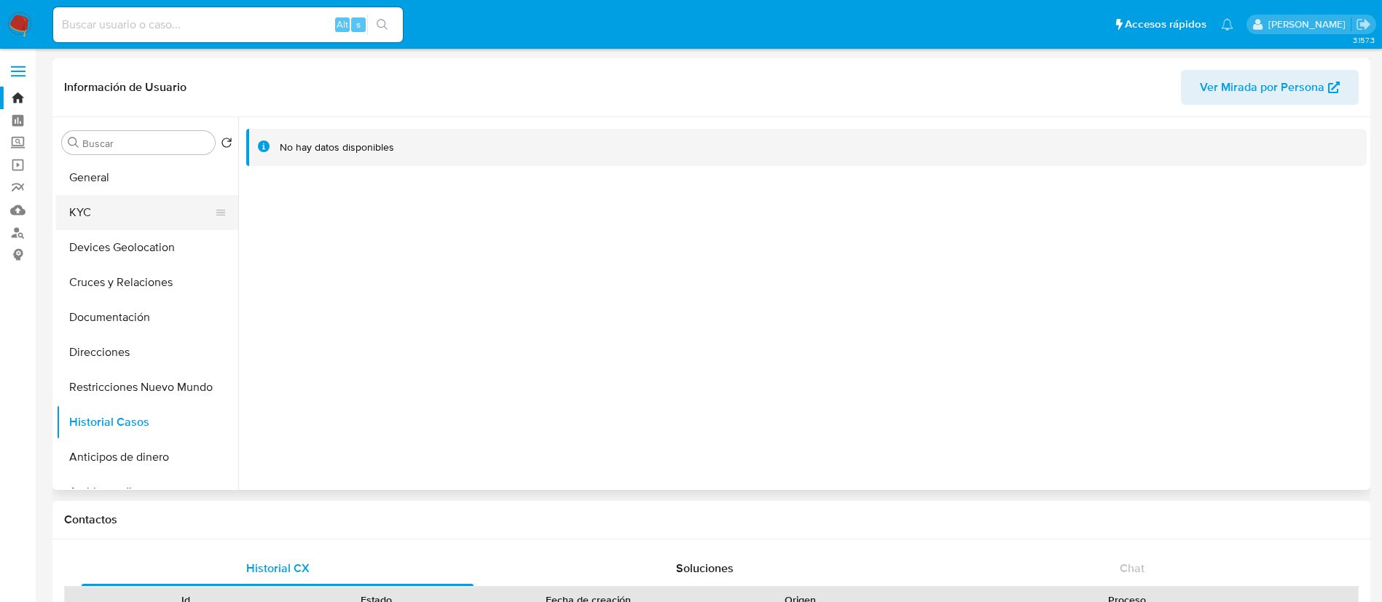
click at [132, 212] on button "KYC" at bounding box center [141, 212] width 170 height 35
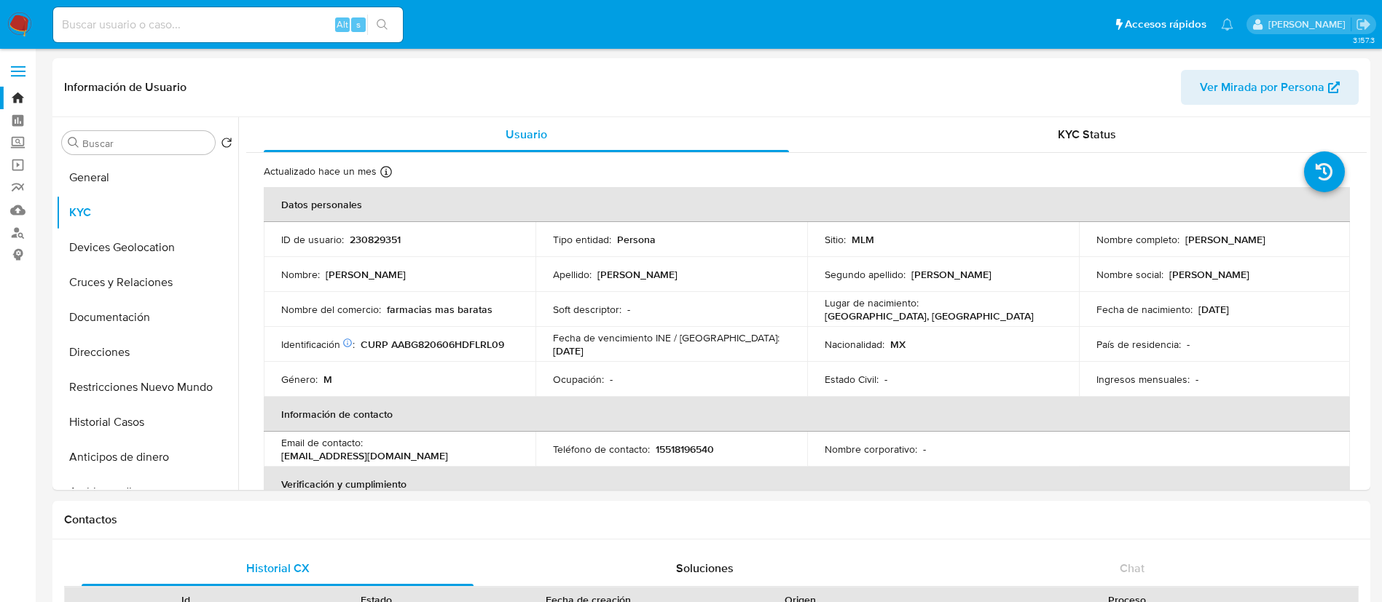
click at [23, 23] on img at bounding box center [19, 24] width 25 height 25
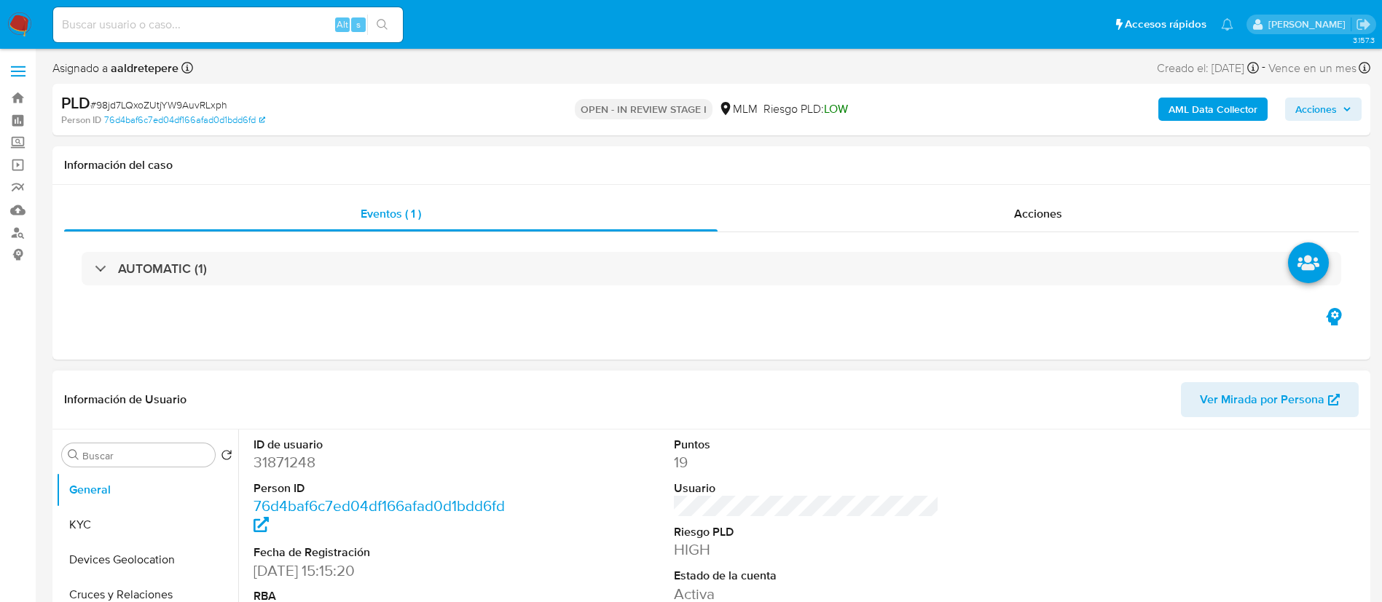
select select "10"
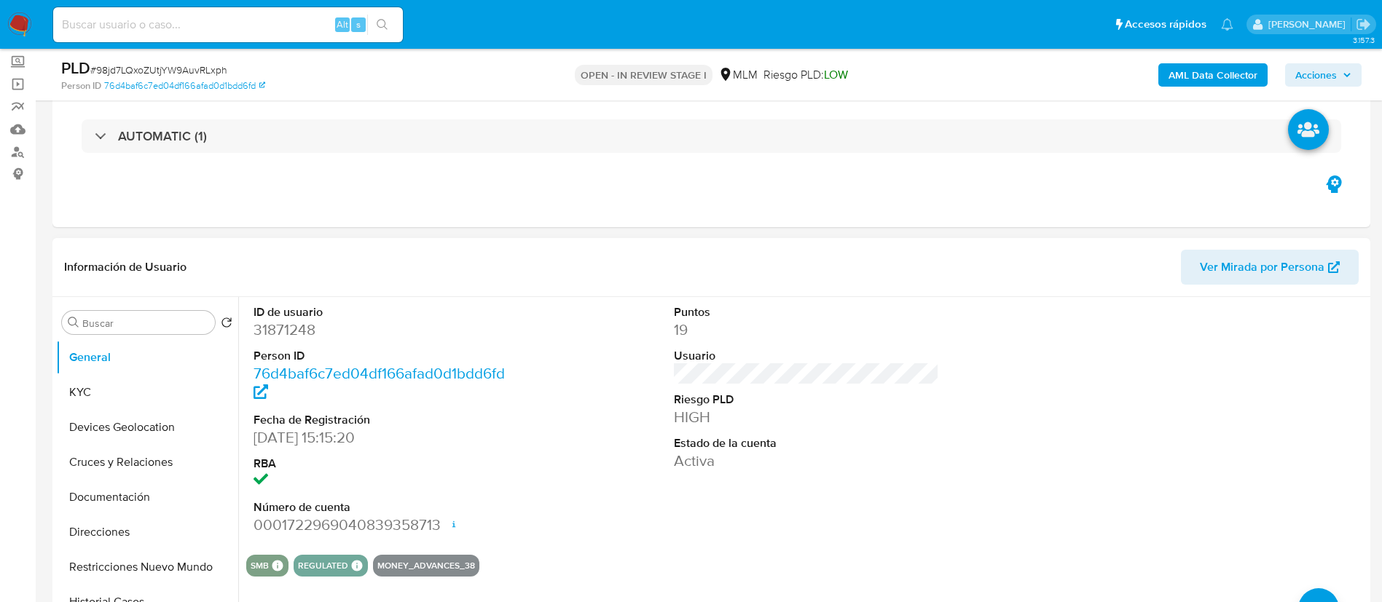
scroll to position [109, 0]
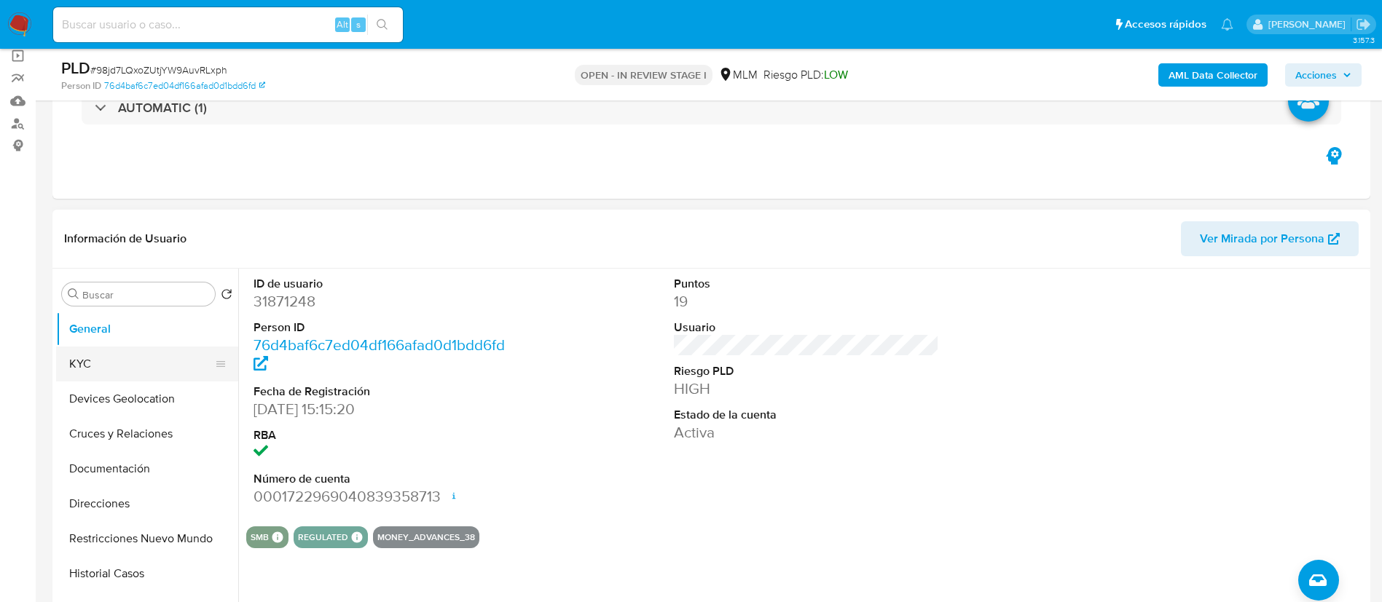
click at [147, 368] on button "KYC" at bounding box center [141, 364] width 170 height 35
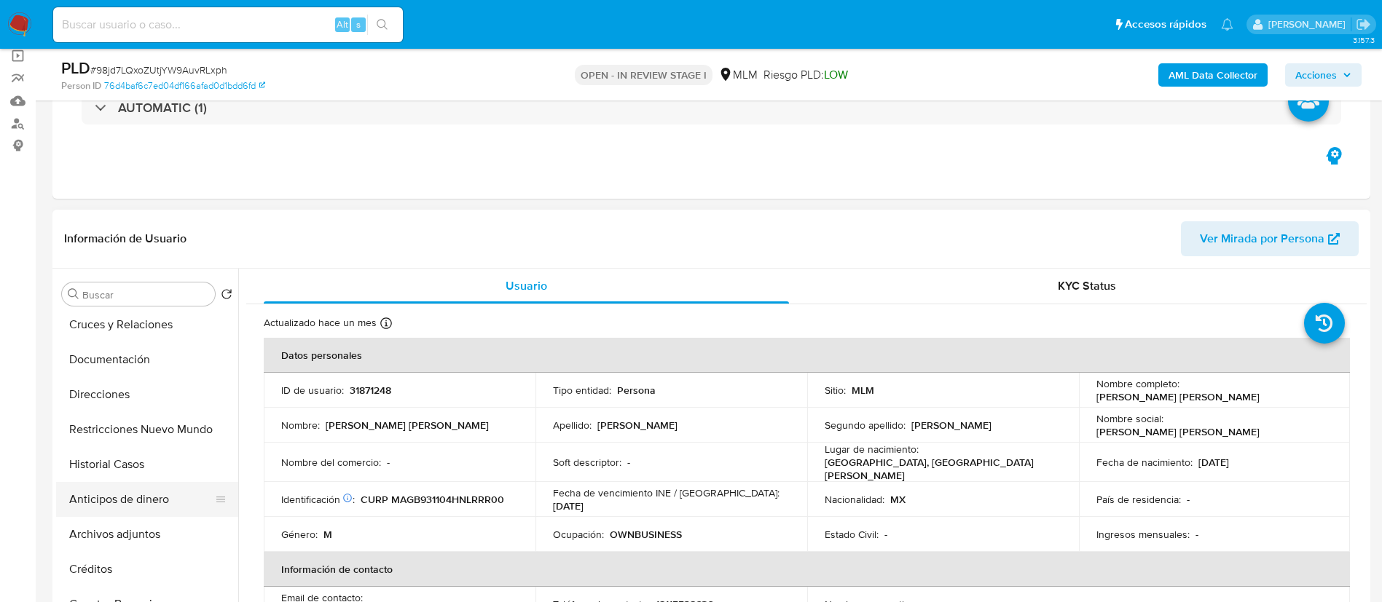
click at [115, 492] on button "Anticipos de dinero" at bounding box center [141, 499] width 170 height 35
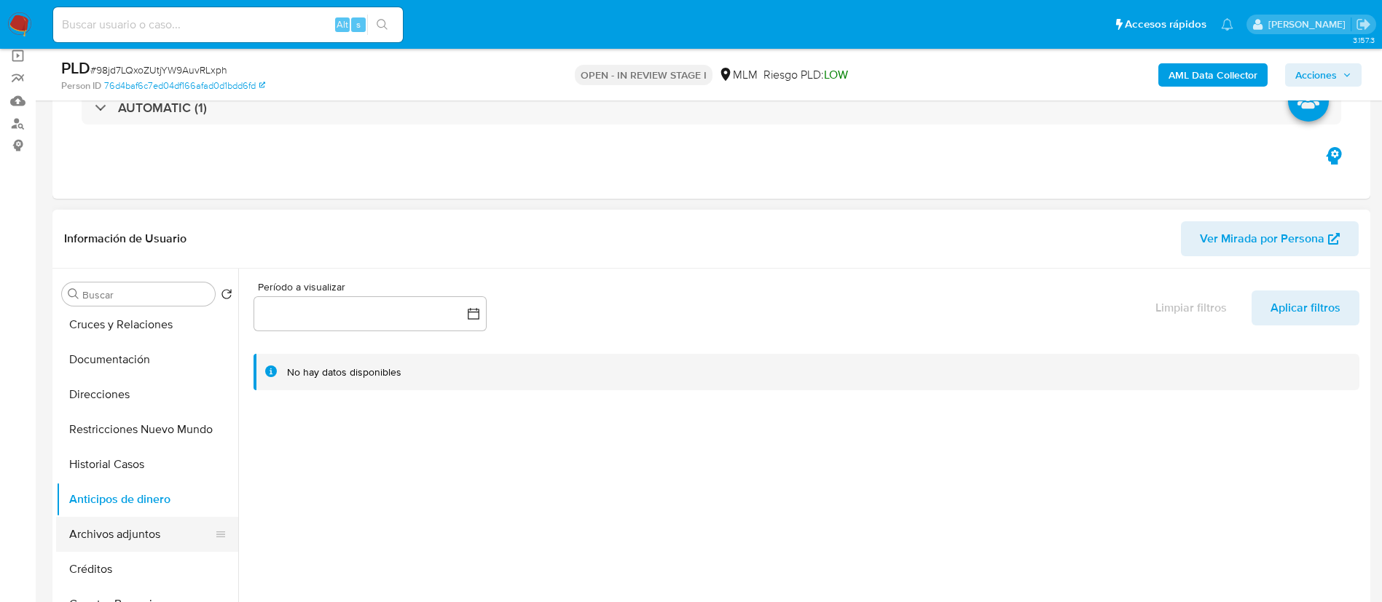
click at [87, 522] on button "Archivos adjuntos" at bounding box center [141, 534] width 170 height 35
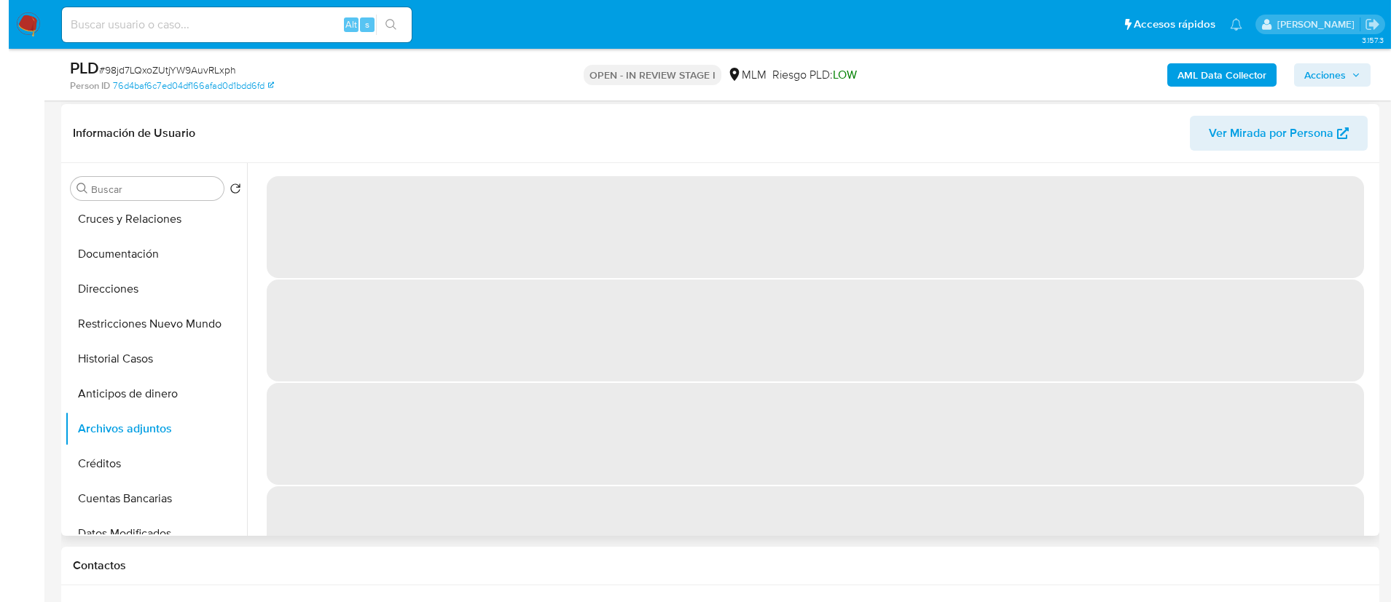
scroll to position [219, 0]
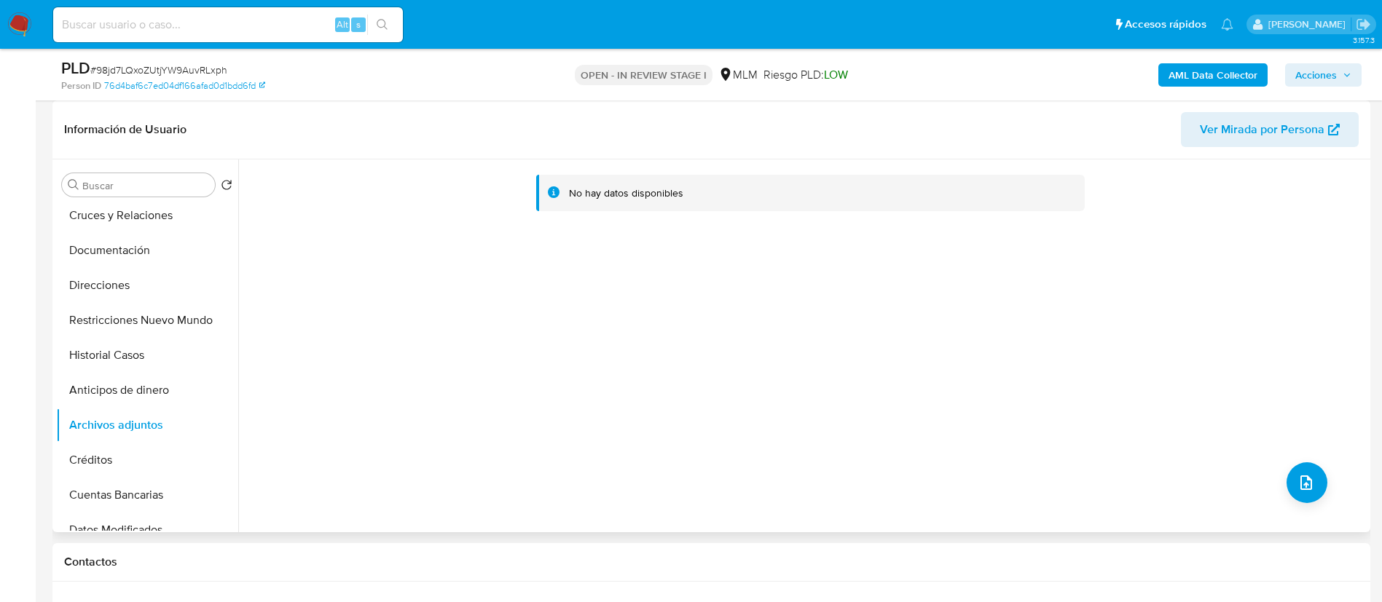
click at [1321, 473] on div "No hay datos disponibles" at bounding box center [802, 346] width 1128 height 373
click at [1288, 485] on button "upload-file" at bounding box center [1306, 483] width 41 height 41
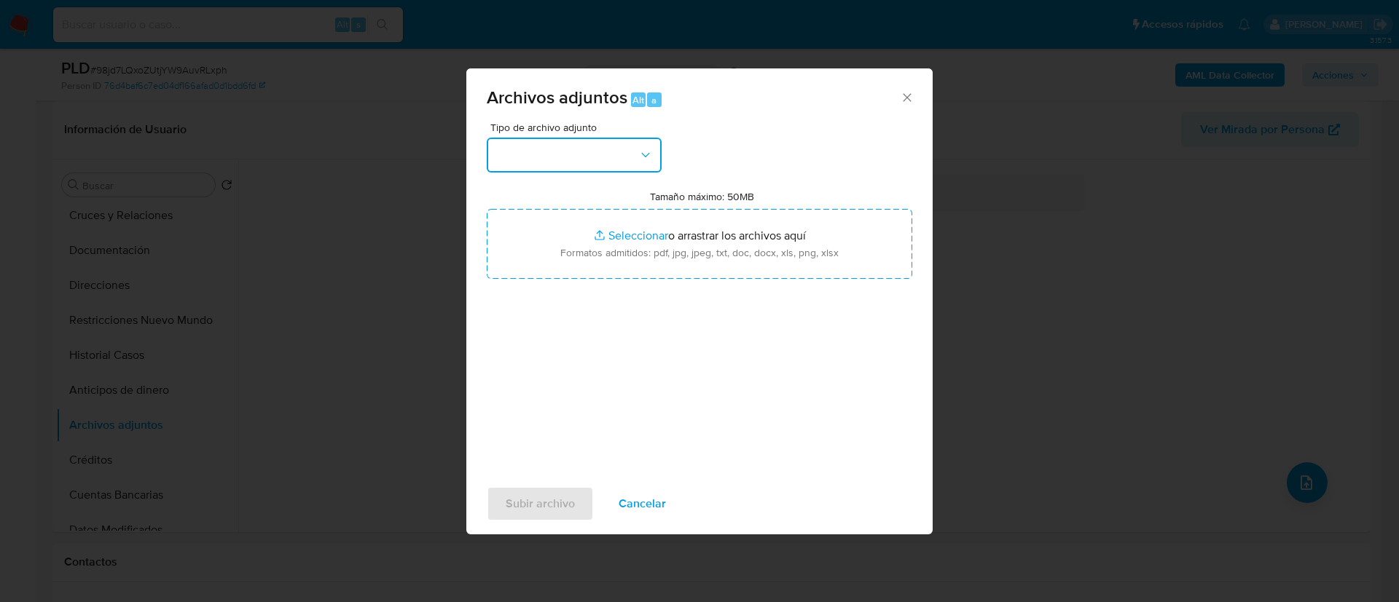
click at [544, 166] on button "button" at bounding box center [574, 155] width 175 height 35
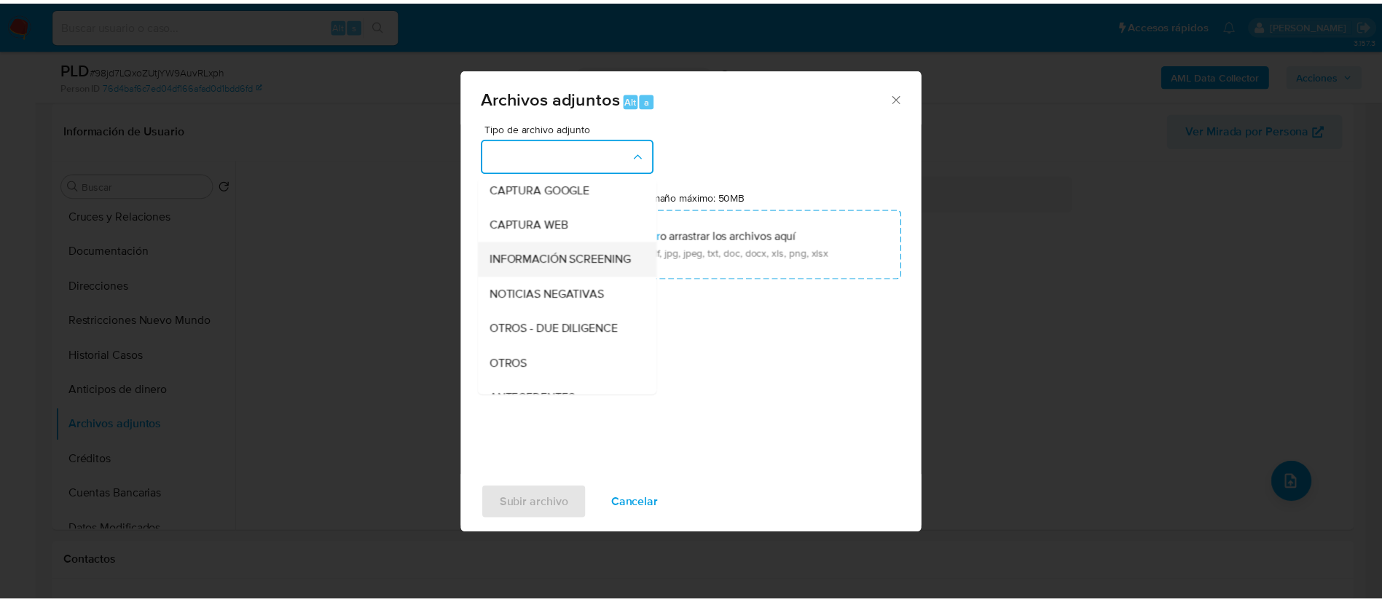
scroll to position [109, 0]
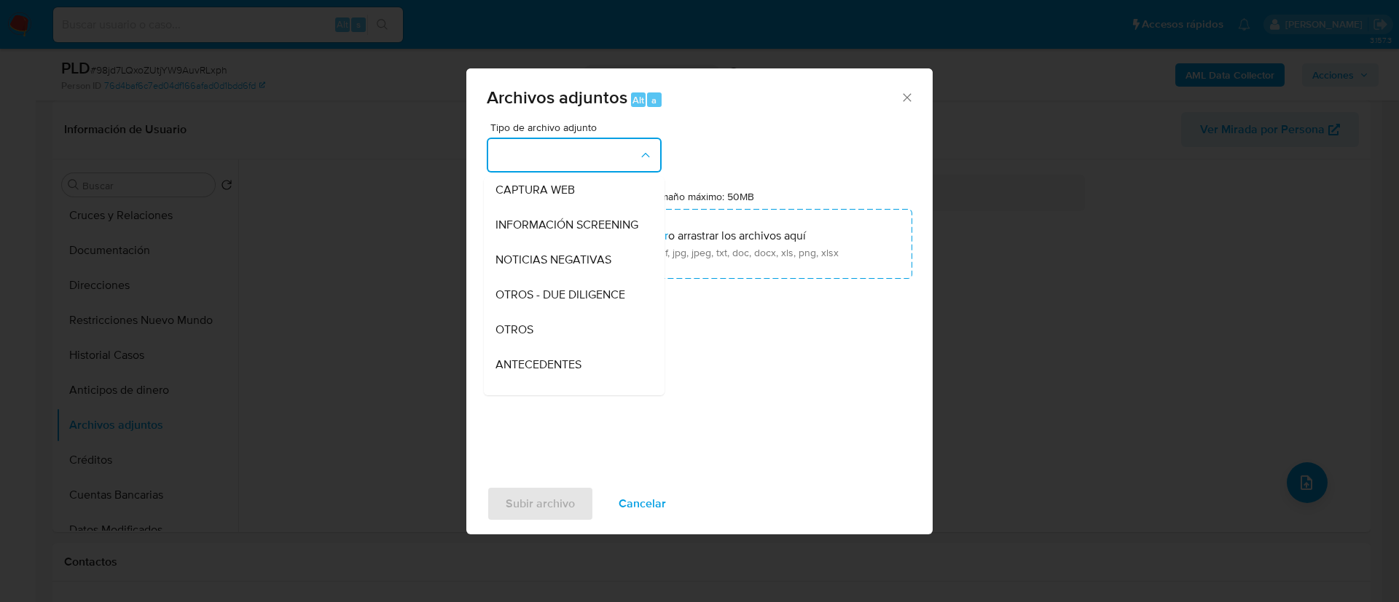
drag, startPoint x: 525, startPoint y: 337, endPoint x: 746, endPoint y: 285, distance: 226.8
click at [530, 337] on span "OTROS" at bounding box center [514, 330] width 38 height 15
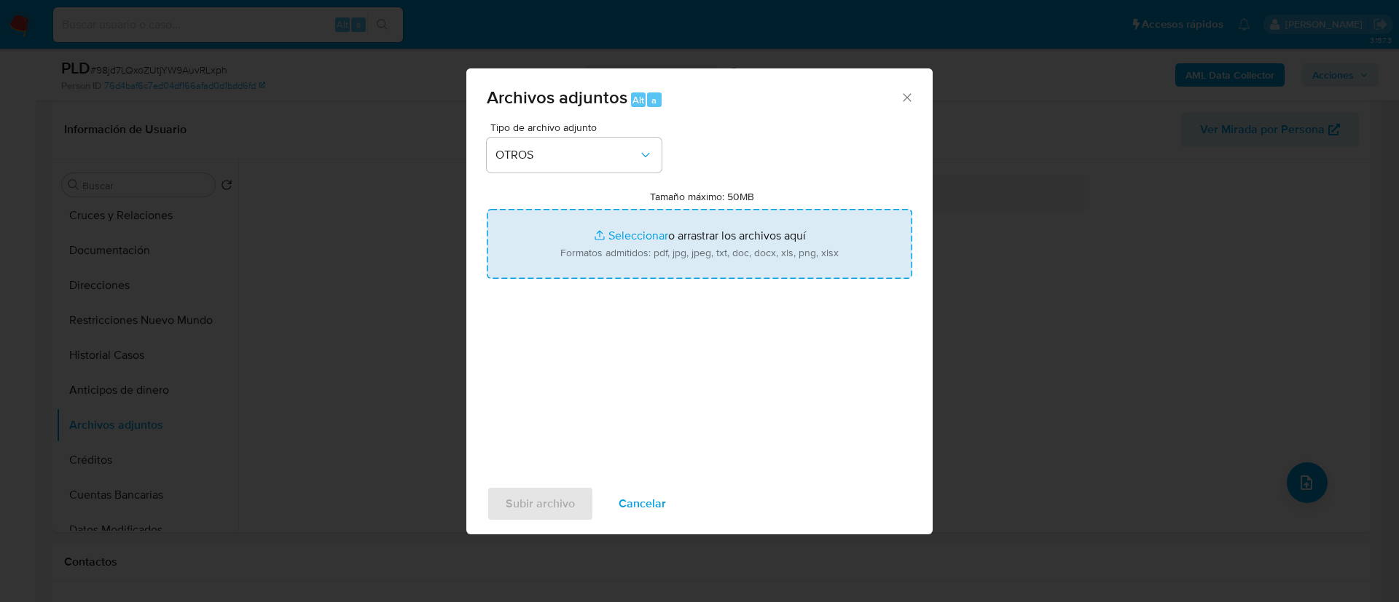
click at [765, 253] on input "Tamaño máximo: 50MB Seleccionar archivos" at bounding box center [699, 244] width 425 height 70
type input "C:\fakepath\31871248_Brandon [PERSON_NAME] 2025.pdf"
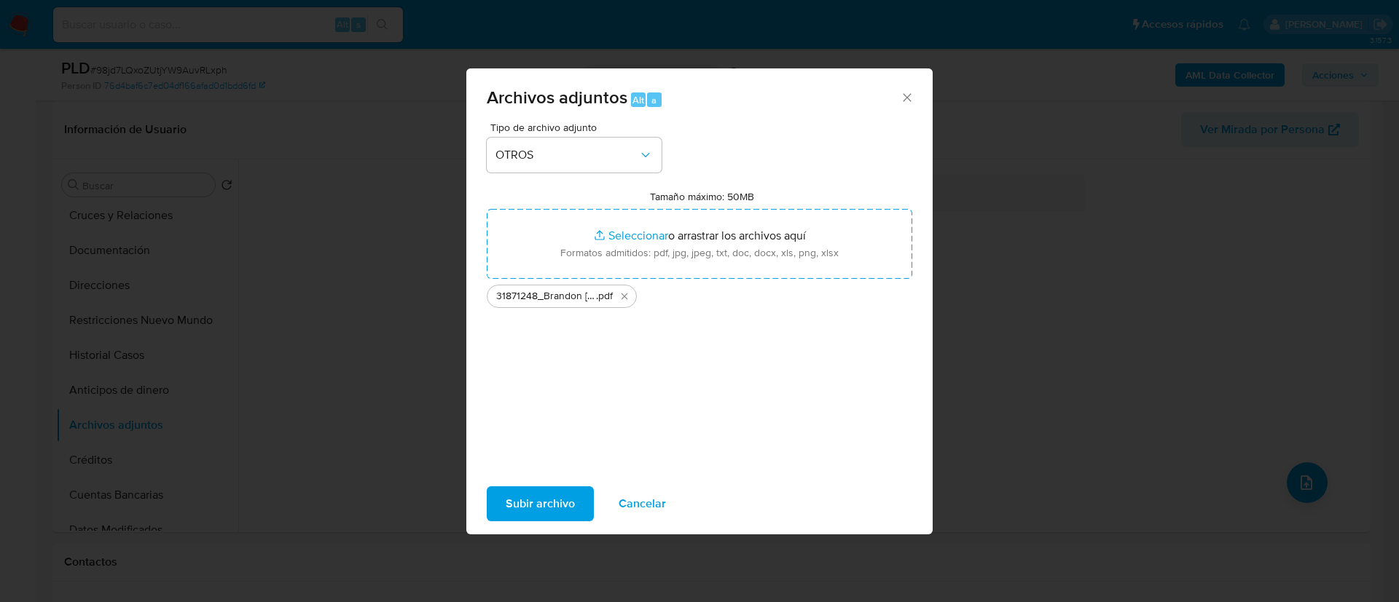
click at [543, 497] on span "Subir archivo" at bounding box center [540, 504] width 69 height 32
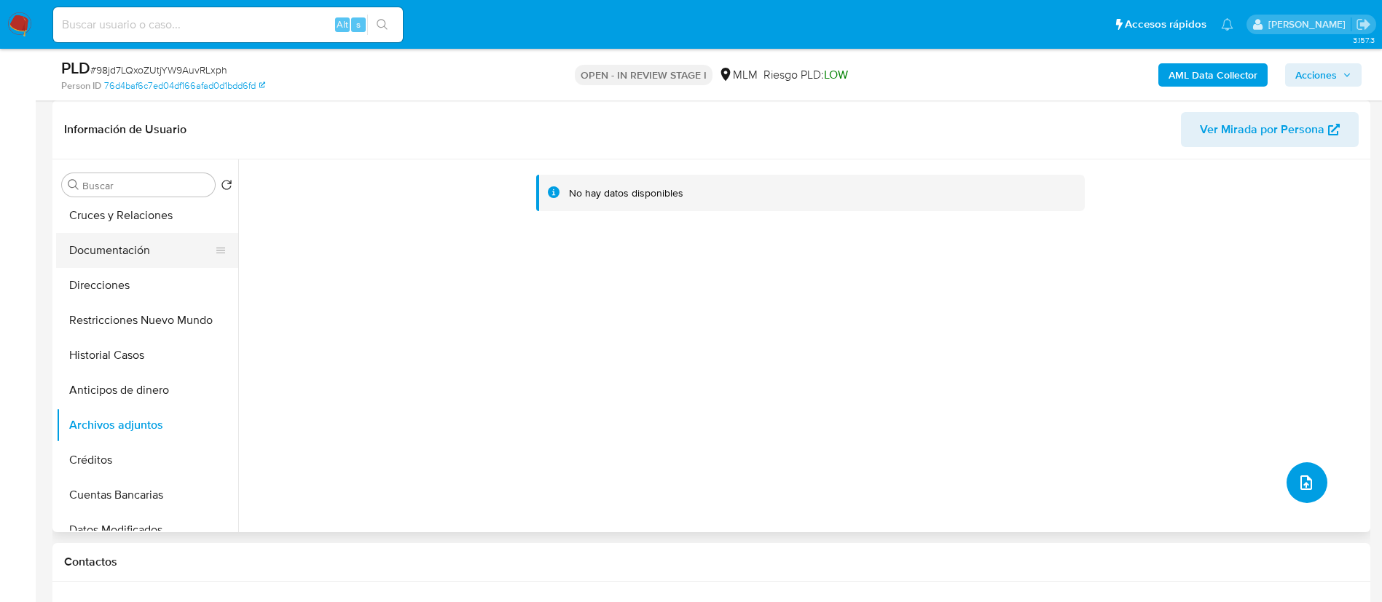
scroll to position [0, 0]
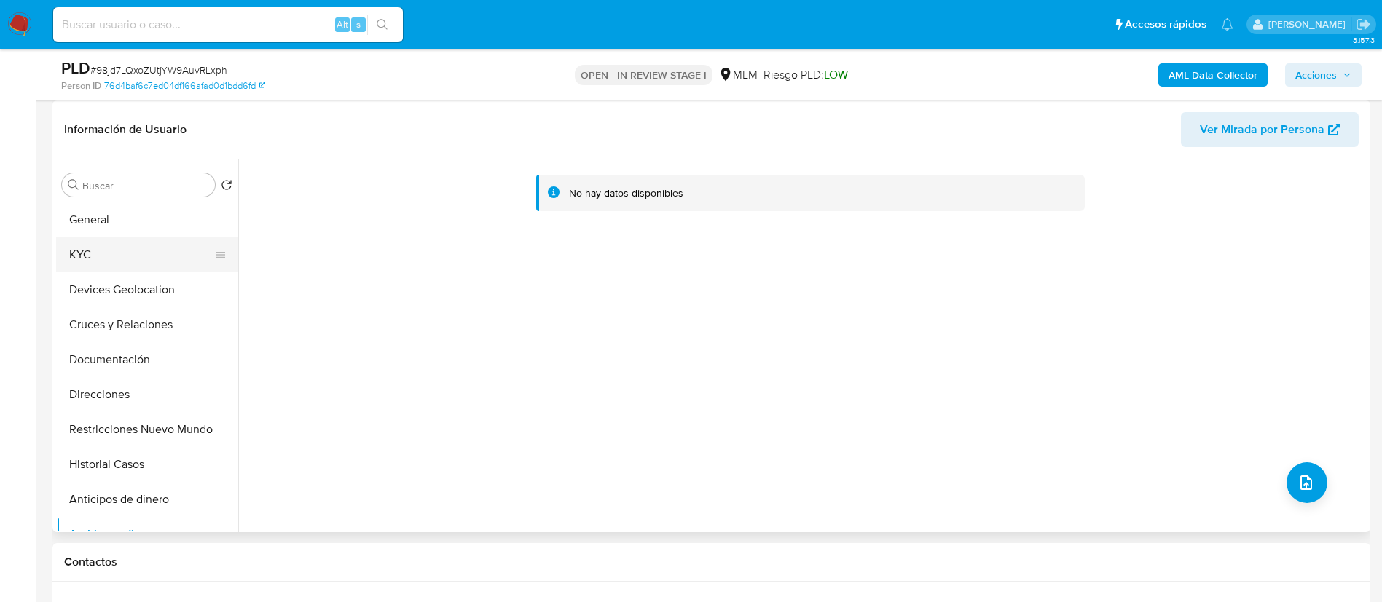
click at [107, 240] on button "KYC" at bounding box center [141, 254] width 170 height 35
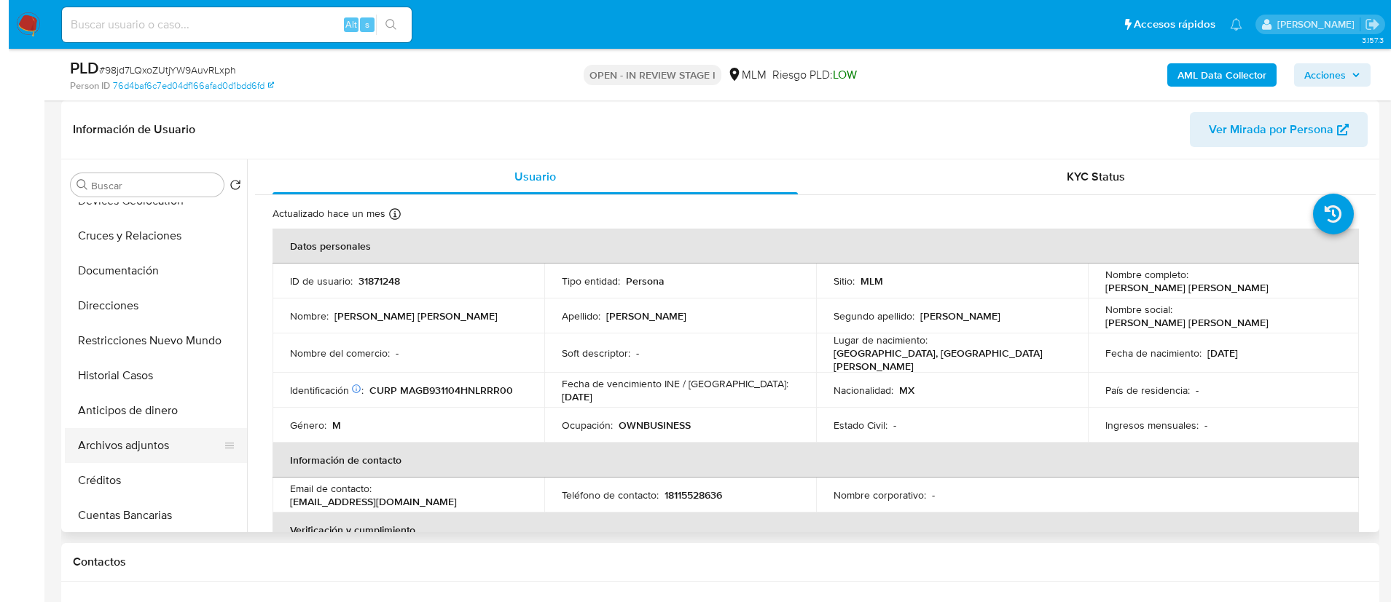
scroll to position [109, 0]
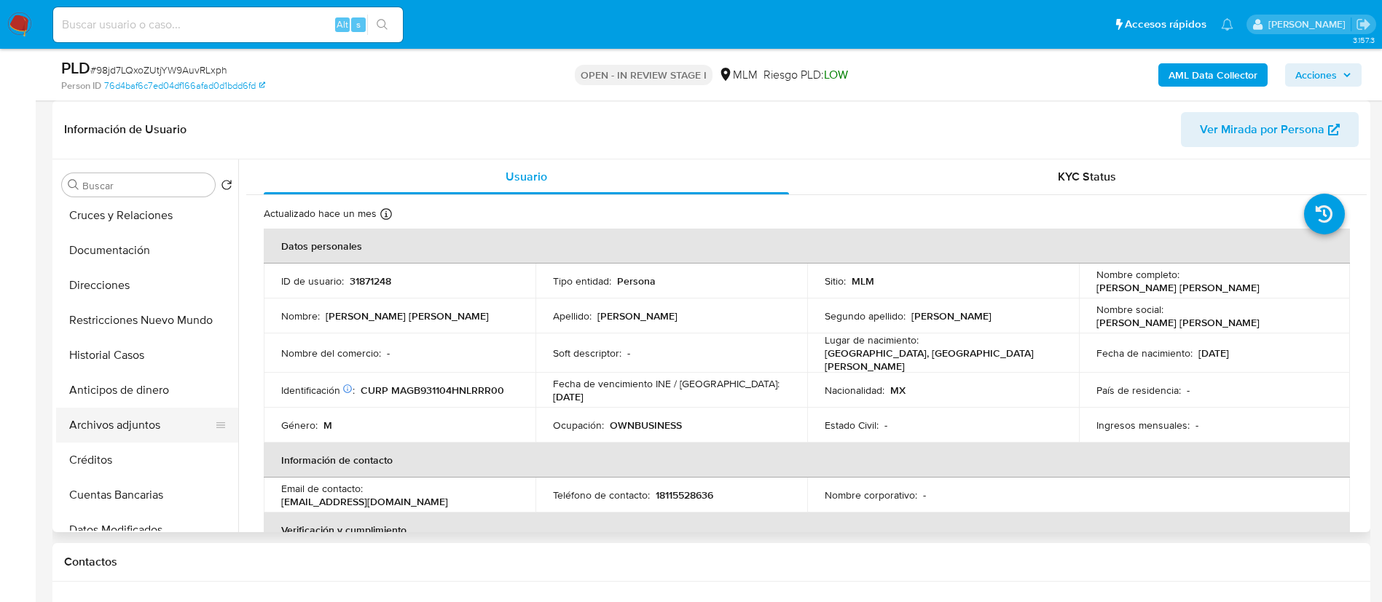
click at [131, 414] on button "Archivos adjuntos" at bounding box center [141, 425] width 170 height 35
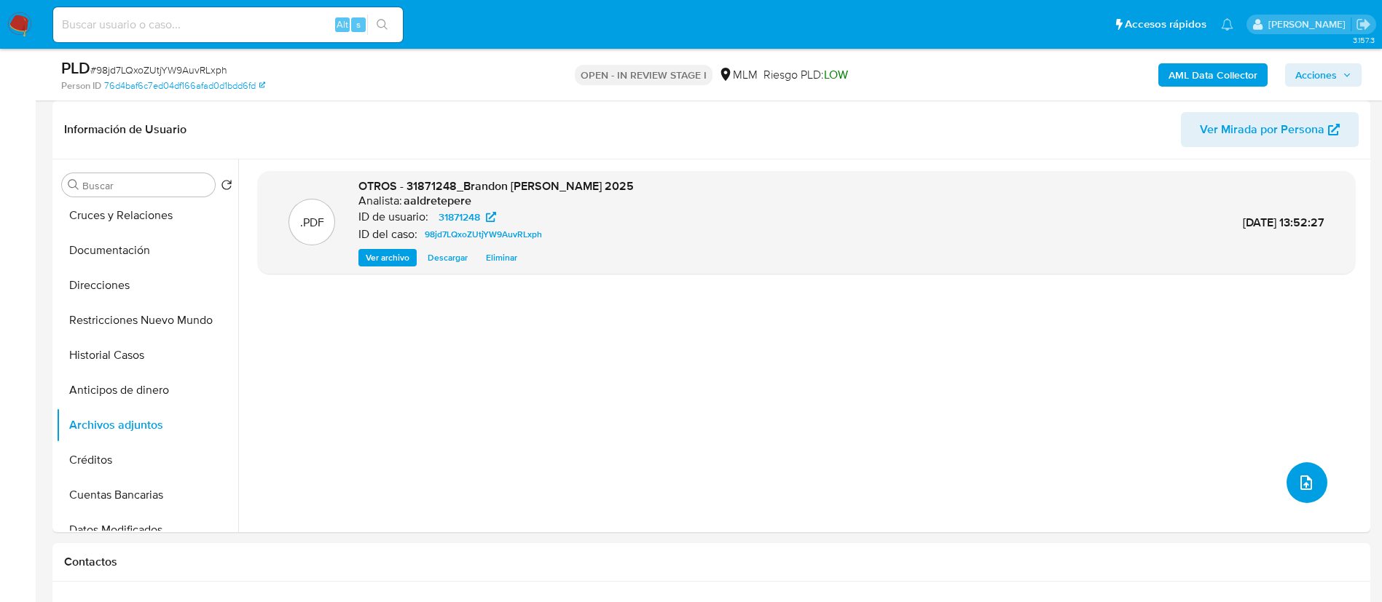
click at [1289, 483] on button "upload-file" at bounding box center [1306, 483] width 41 height 41
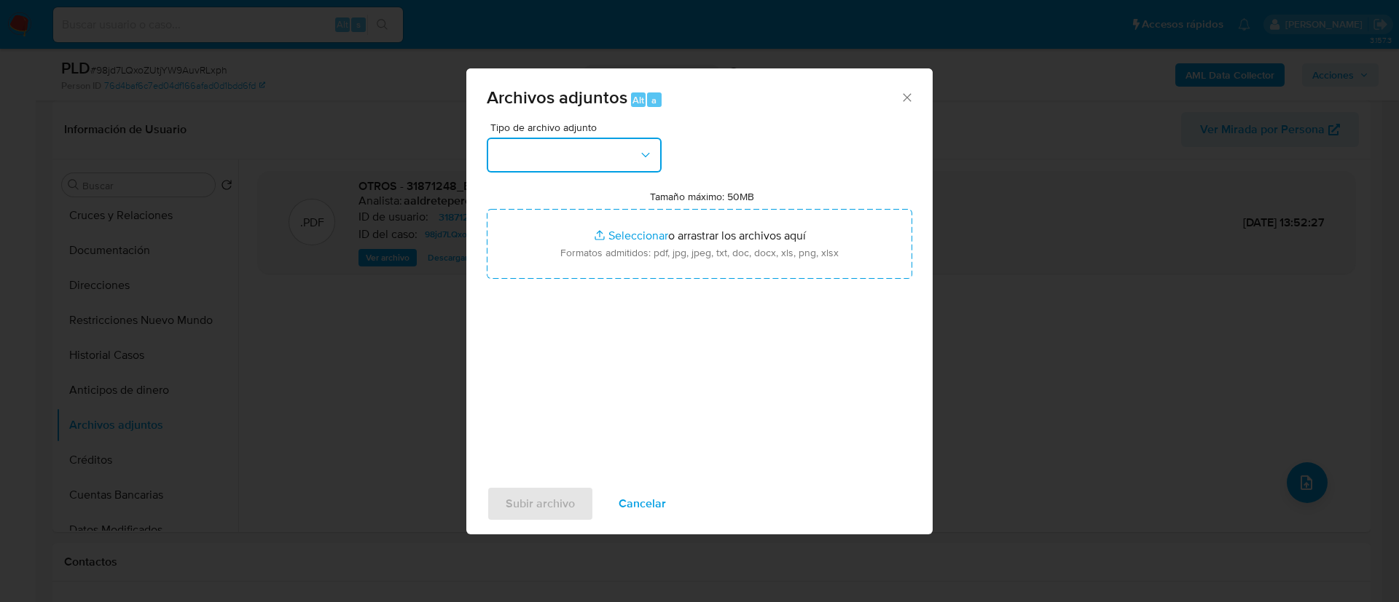
click at [535, 162] on button "button" at bounding box center [574, 155] width 175 height 35
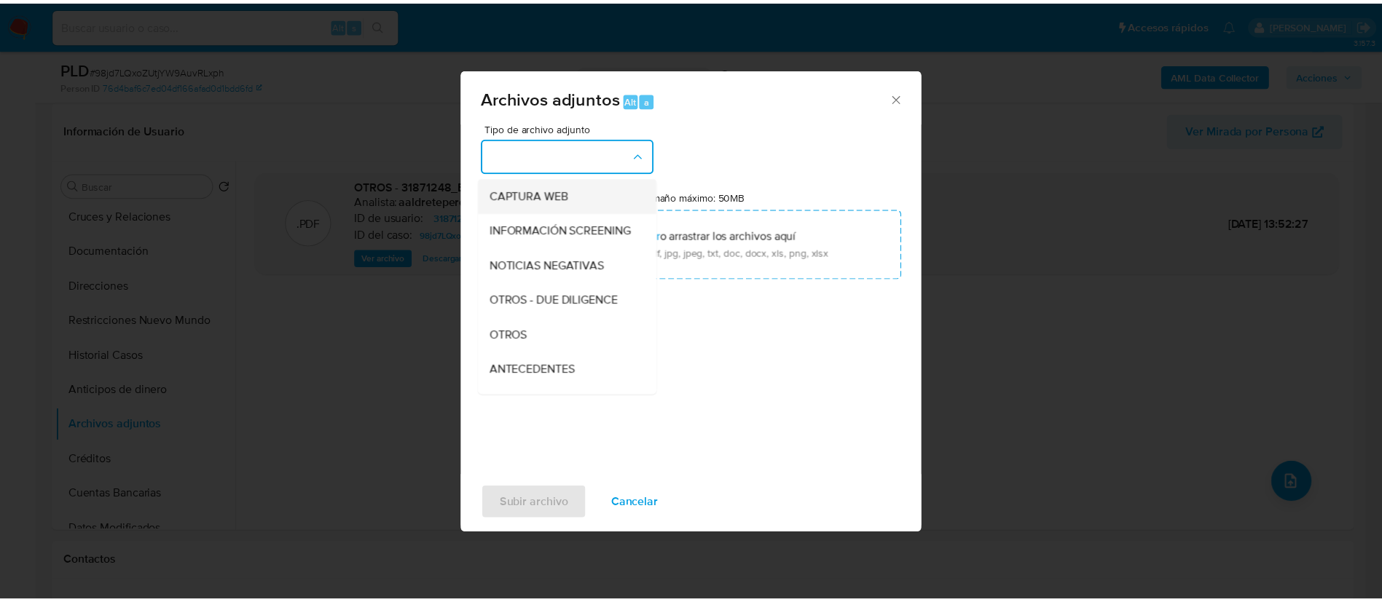
scroll to position [150, 0]
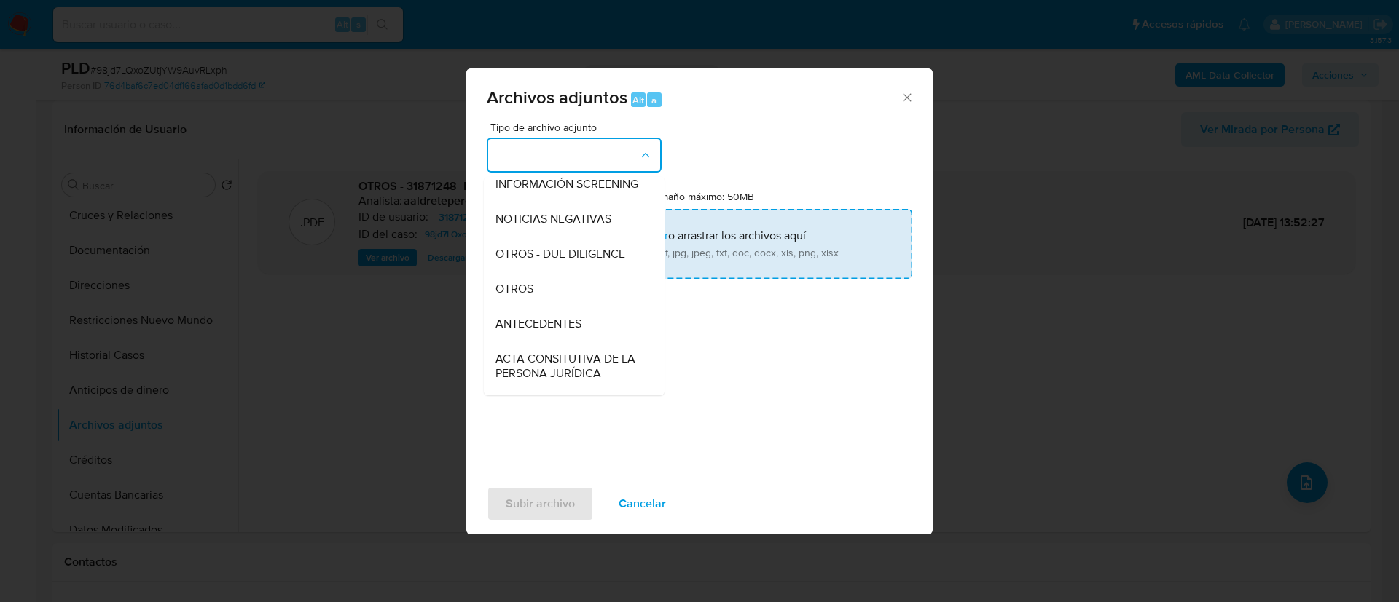
drag, startPoint x: 518, startPoint y: 296, endPoint x: 655, endPoint y: 232, distance: 150.9
click at [518, 296] on span "OTROS" at bounding box center [514, 289] width 38 height 15
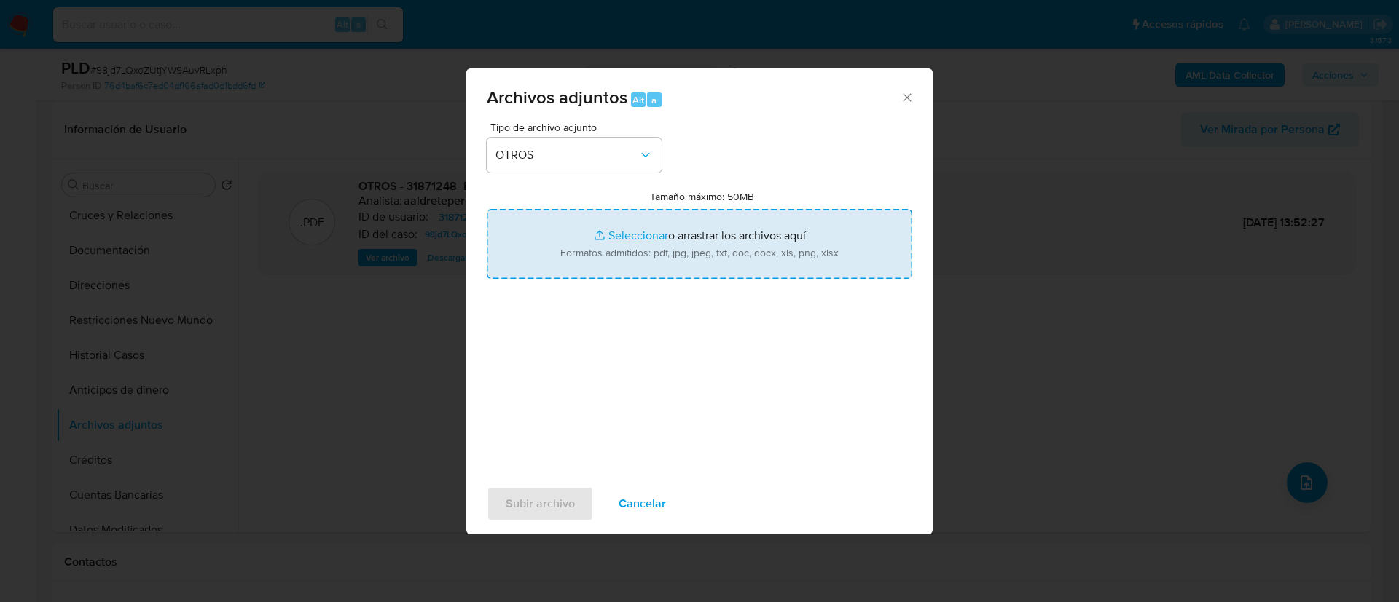
click at [655, 232] on input "Tamaño máximo: 50MB Seleccionar archivos" at bounding box center [699, 244] width 425 height 70
type input "C:\fakepath\31871248_BRANDON [PERSON_NAME] 2025.xlsx"
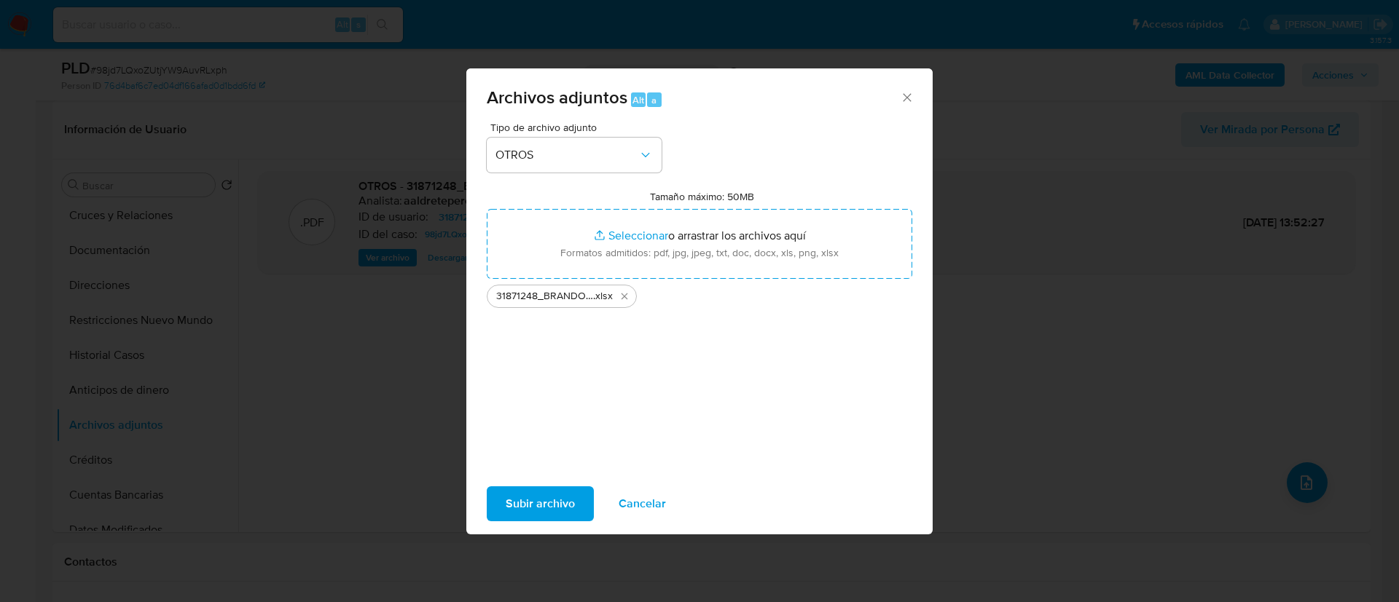
click at [569, 503] on span "Subir archivo" at bounding box center [540, 504] width 69 height 32
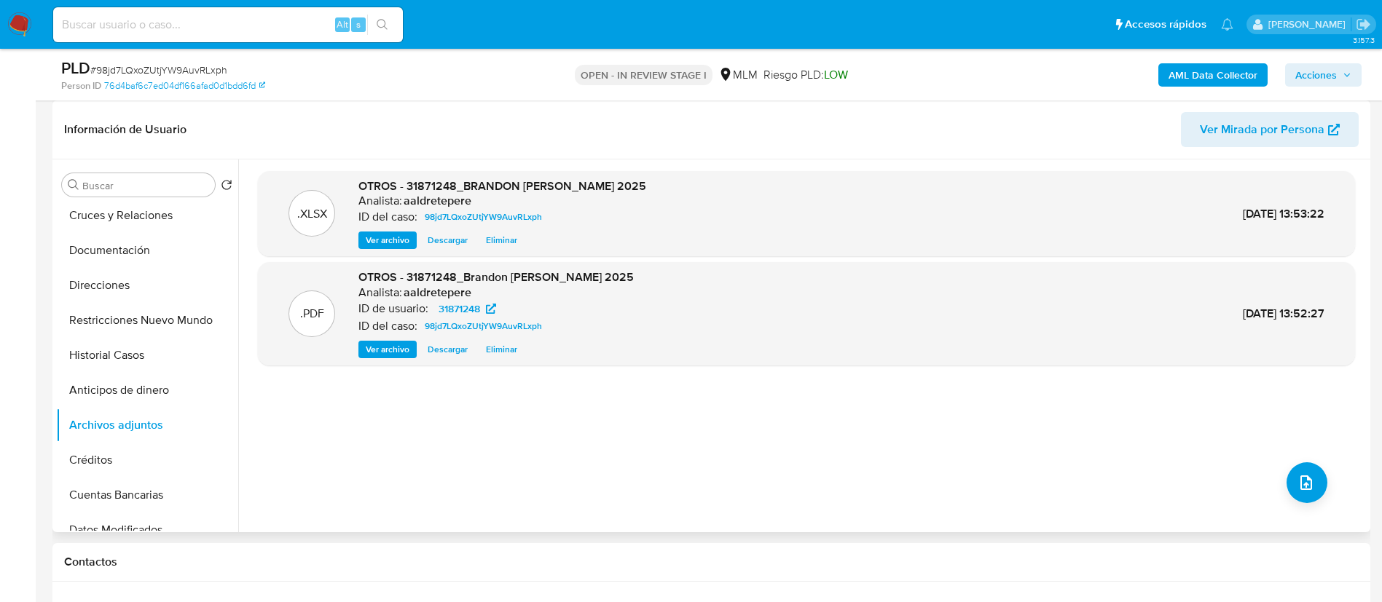
drag, startPoint x: 1324, startPoint y: 76, endPoint x: 884, endPoint y: 314, distance: 500.3
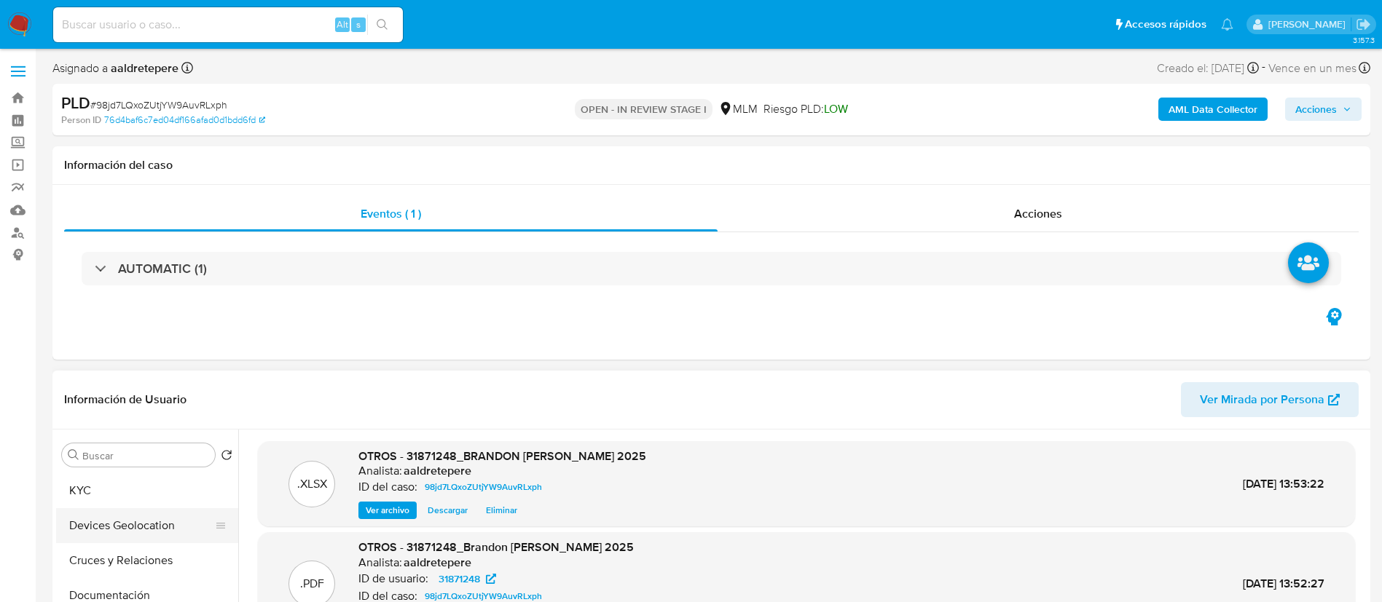
scroll to position [0, 0]
click at [152, 517] on button "KYC" at bounding box center [141, 525] width 170 height 35
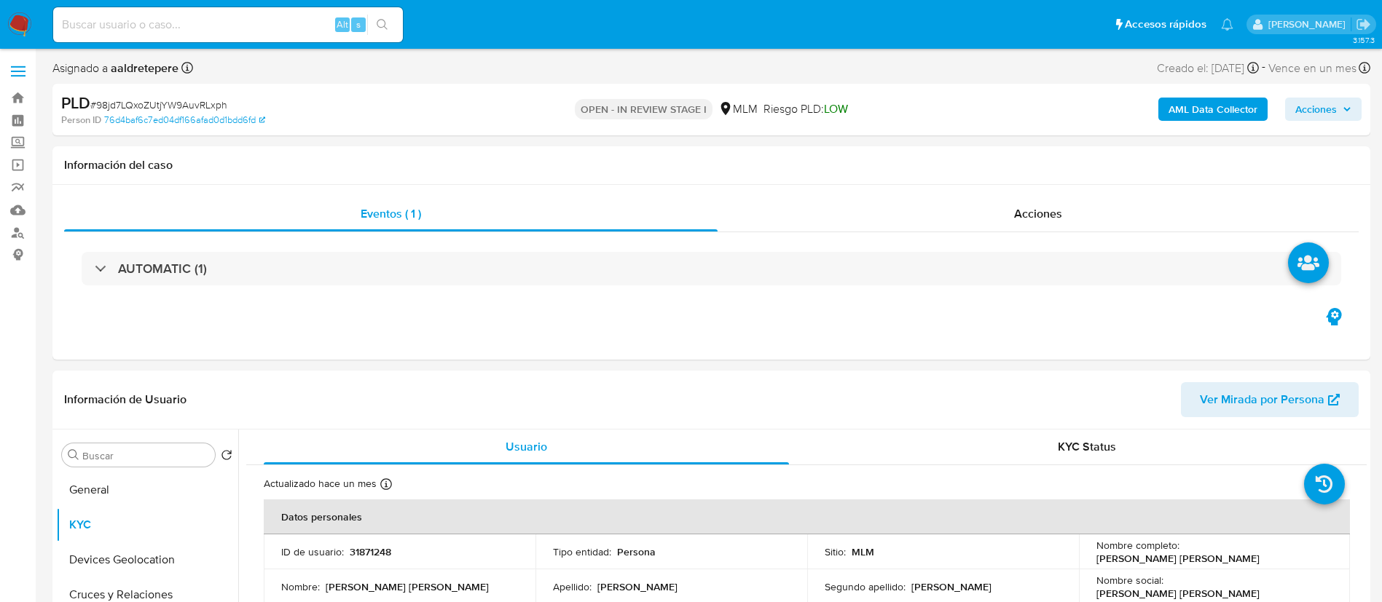
click at [1338, 116] on span "Acciones" at bounding box center [1323, 109] width 56 height 20
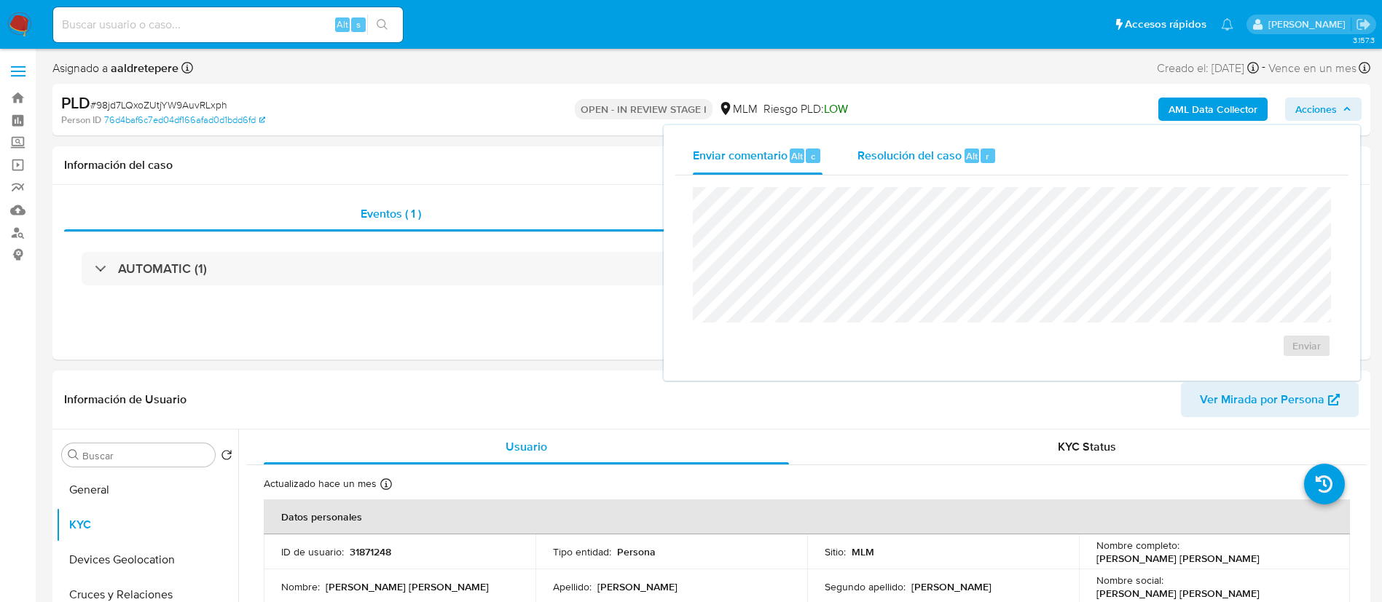
click at [916, 174] on div "Resolución del caso Alt r" at bounding box center [926, 156] width 139 height 38
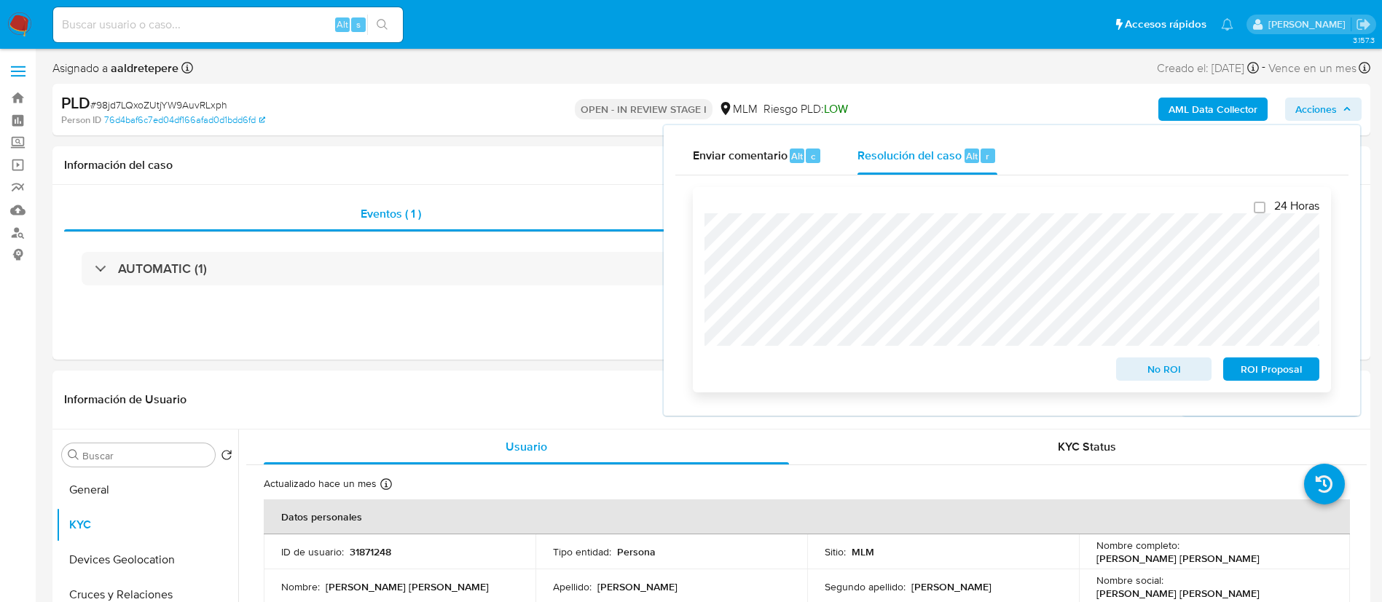
click at [701, 310] on div "24 Horas No ROI ROI Proposal" at bounding box center [1012, 289] width 638 height 205
click at [1167, 374] on span "No ROI" at bounding box center [1164, 369] width 76 height 20
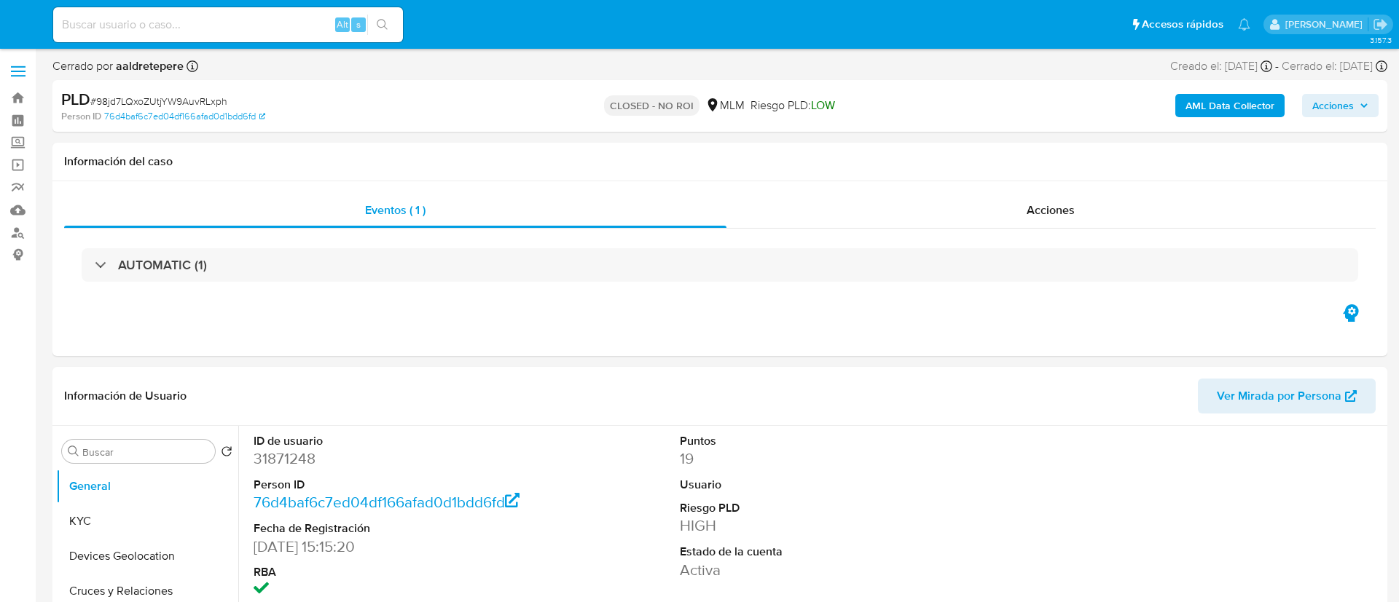
select select "10"
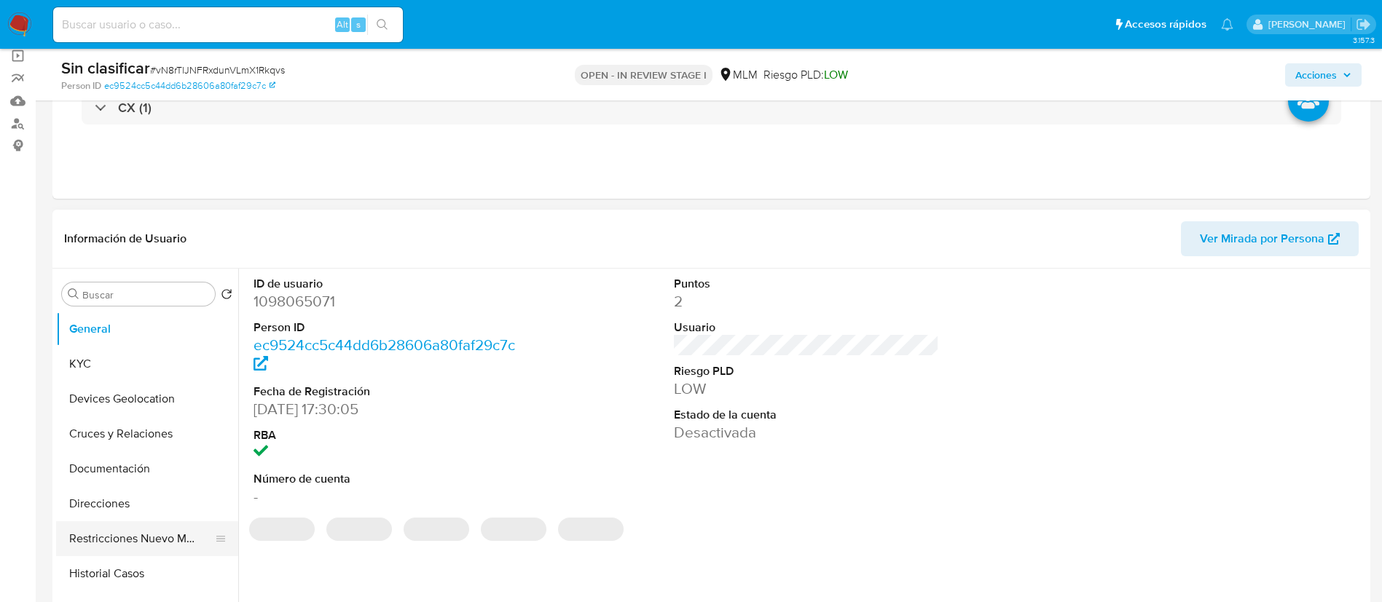
scroll to position [109, 0]
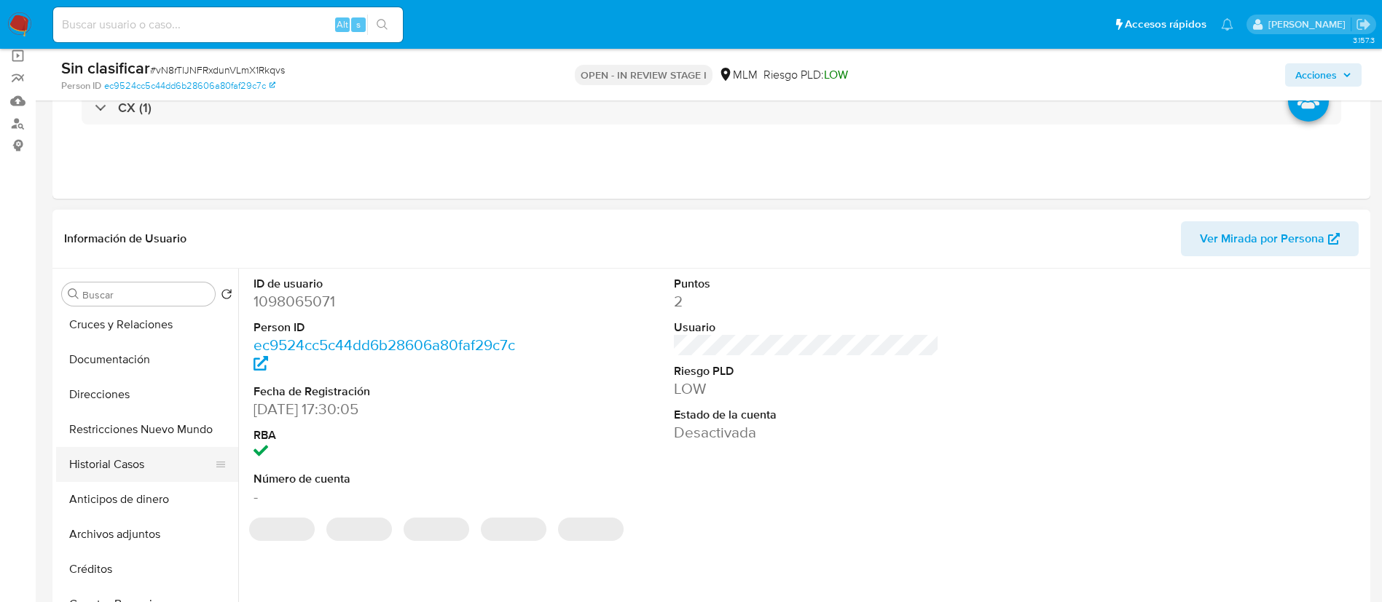
click at [126, 471] on button "Historial Casos" at bounding box center [141, 464] width 170 height 35
select select "10"
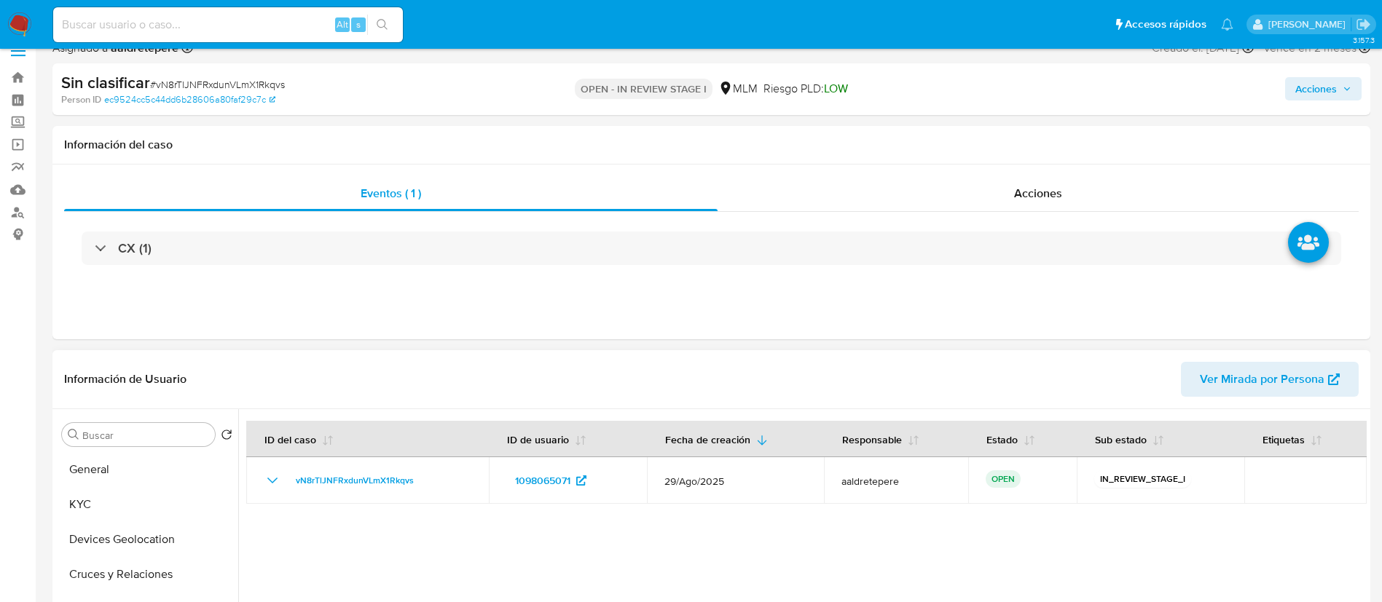
scroll to position [0, 0]
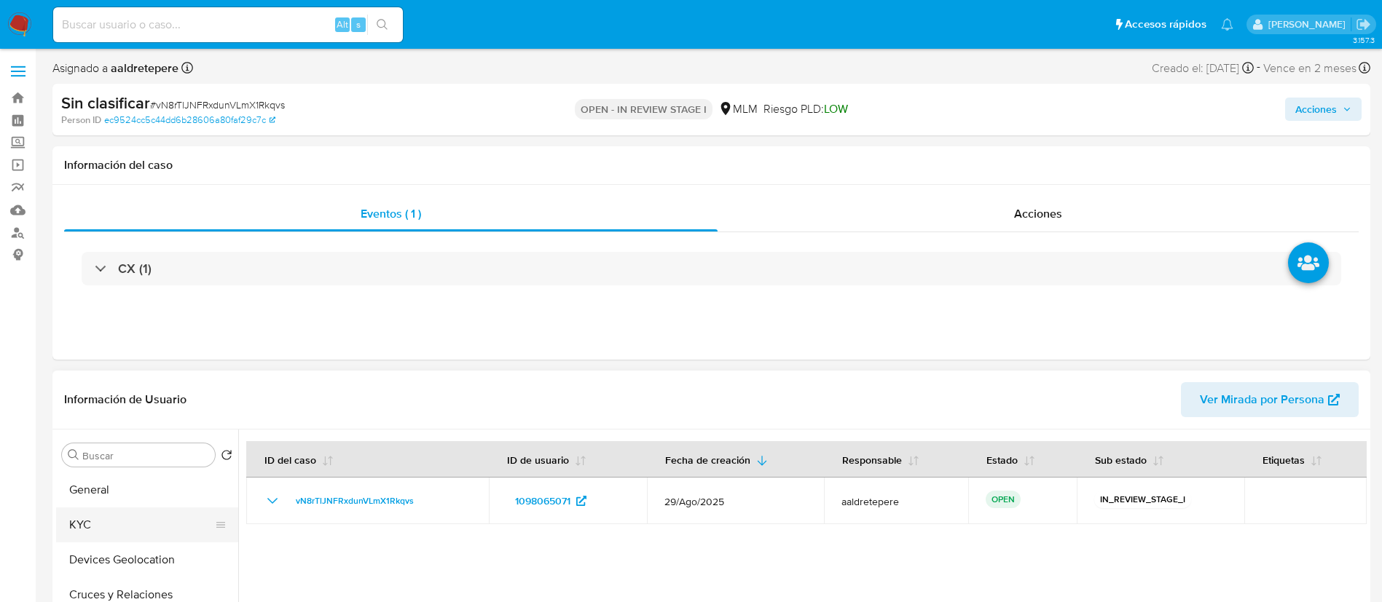
click at [71, 521] on button "KYC" at bounding box center [141, 525] width 170 height 35
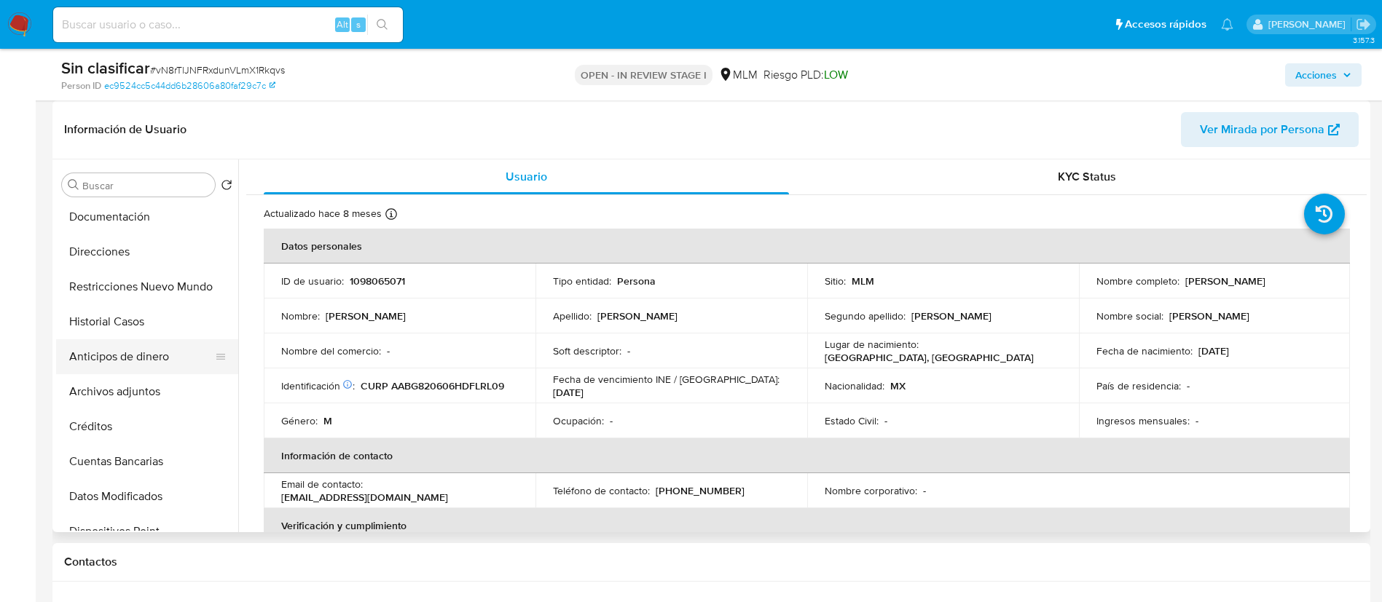
scroll to position [109, 0]
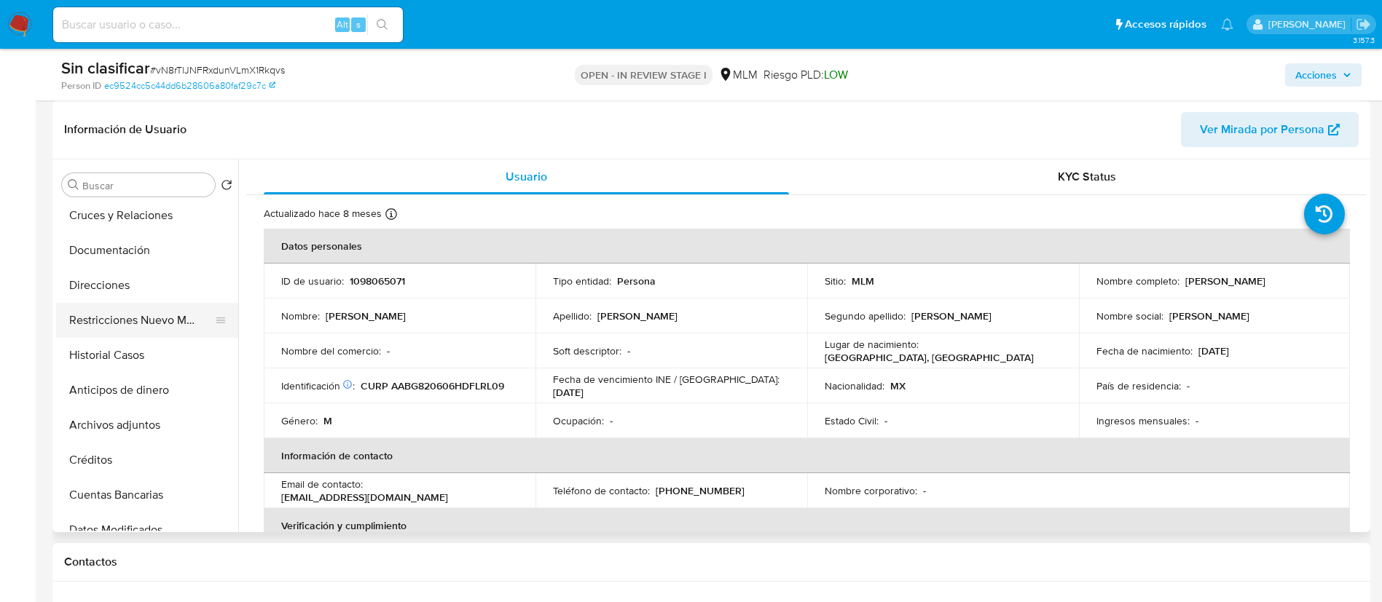
click at [184, 315] on button "Restricciones Nuevo Mundo" at bounding box center [141, 320] width 170 height 35
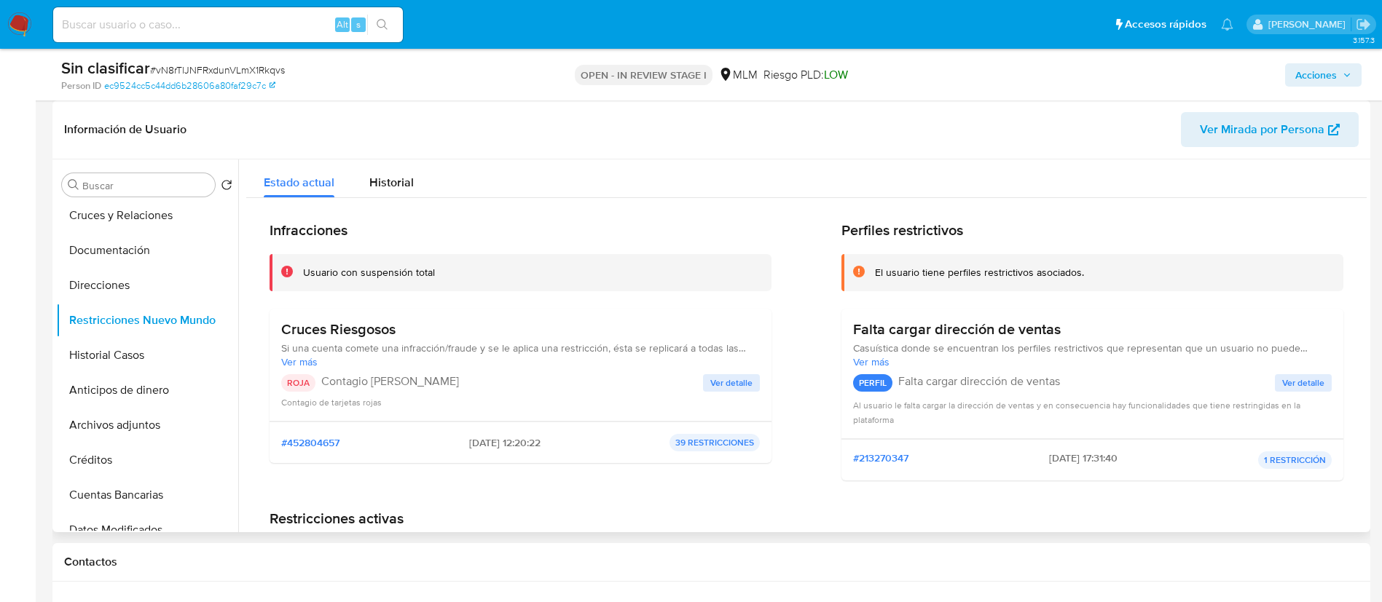
click at [739, 389] on span "Ver detalle" at bounding box center [731, 383] width 42 height 15
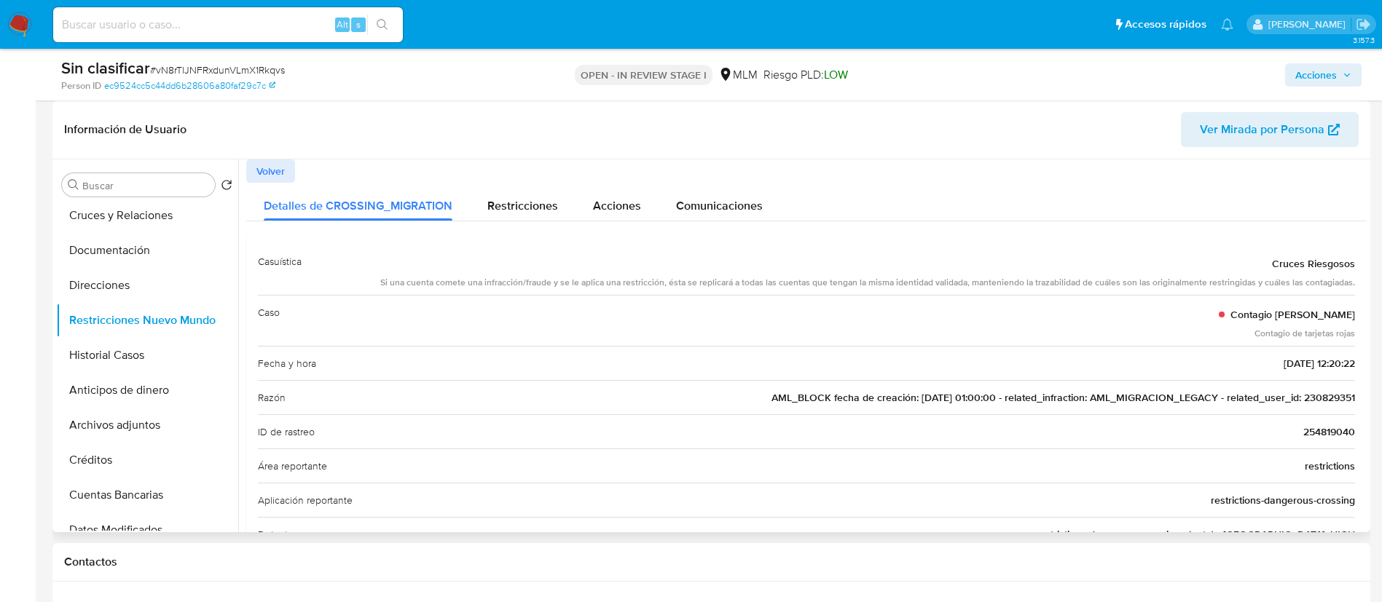
click at [1337, 397] on span "AML_BLOCK fecha de creación: 23/03/2022 01:00:00 - related_infraction: AML_MIGR…" at bounding box center [1062, 397] width 583 height 15
click at [1339, 395] on span "AML_BLOCK fecha de creación: 23/03/2022 01:00:00 - related_infraction: AML_MIGR…" at bounding box center [1062, 397] width 583 height 15
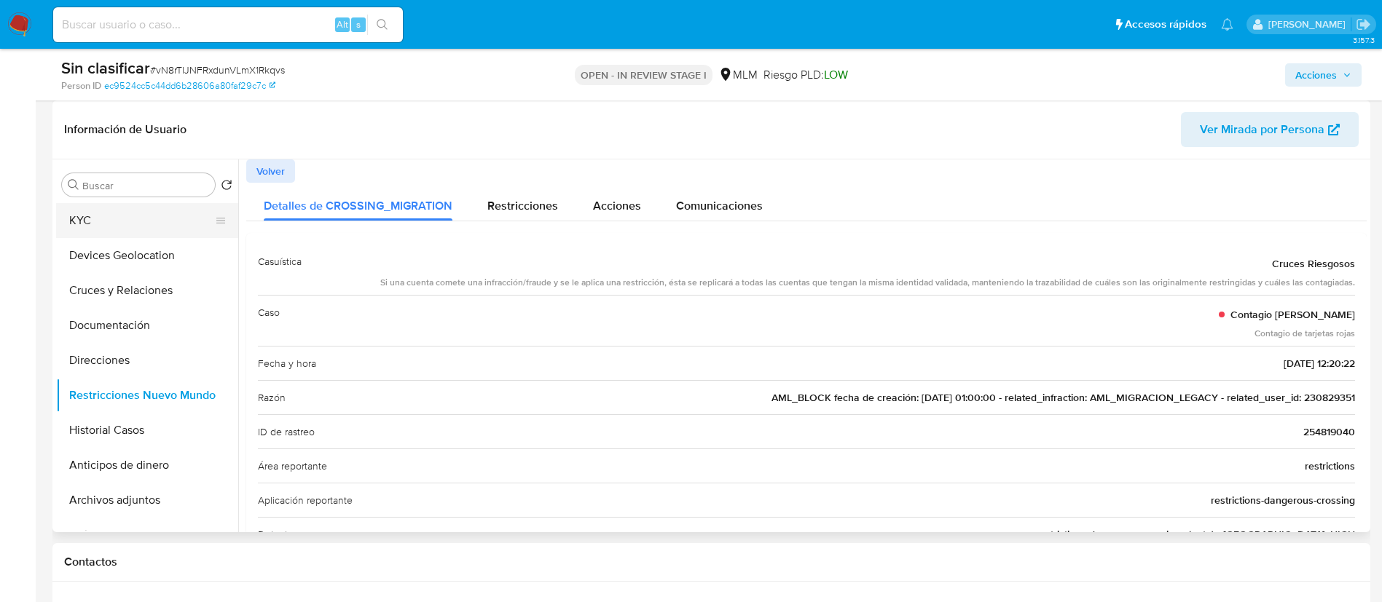
scroll to position [0, 0]
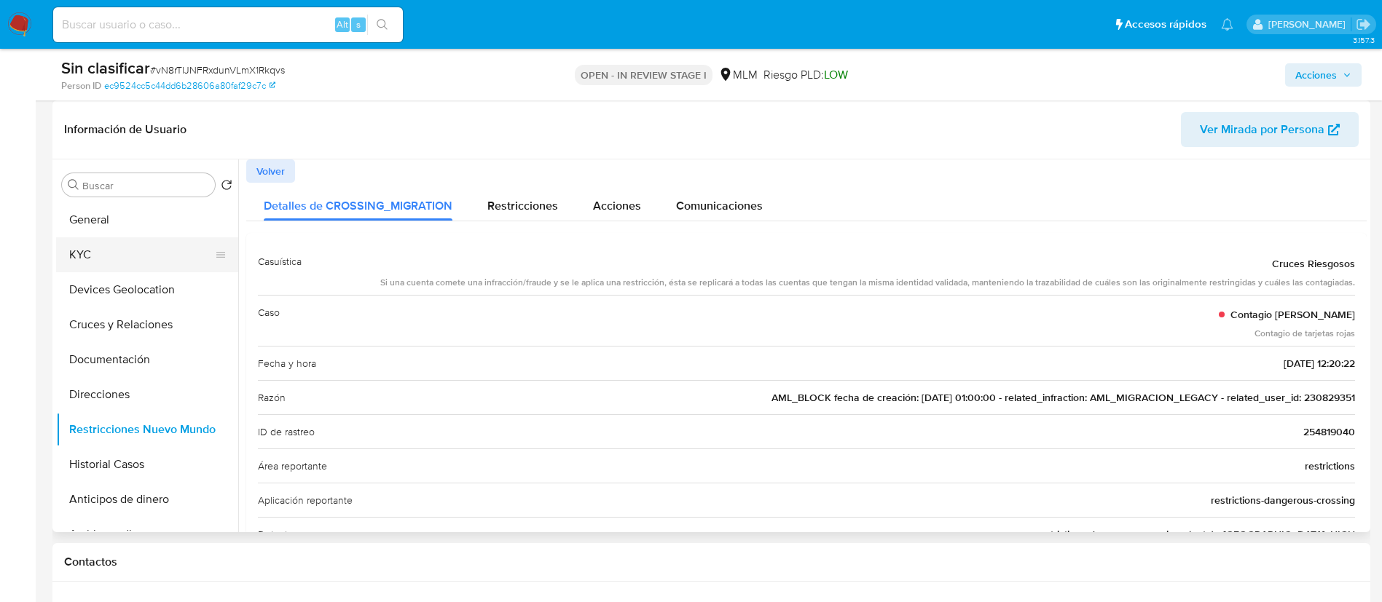
click at [92, 245] on button "KYC" at bounding box center [141, 254] width 170 height 35
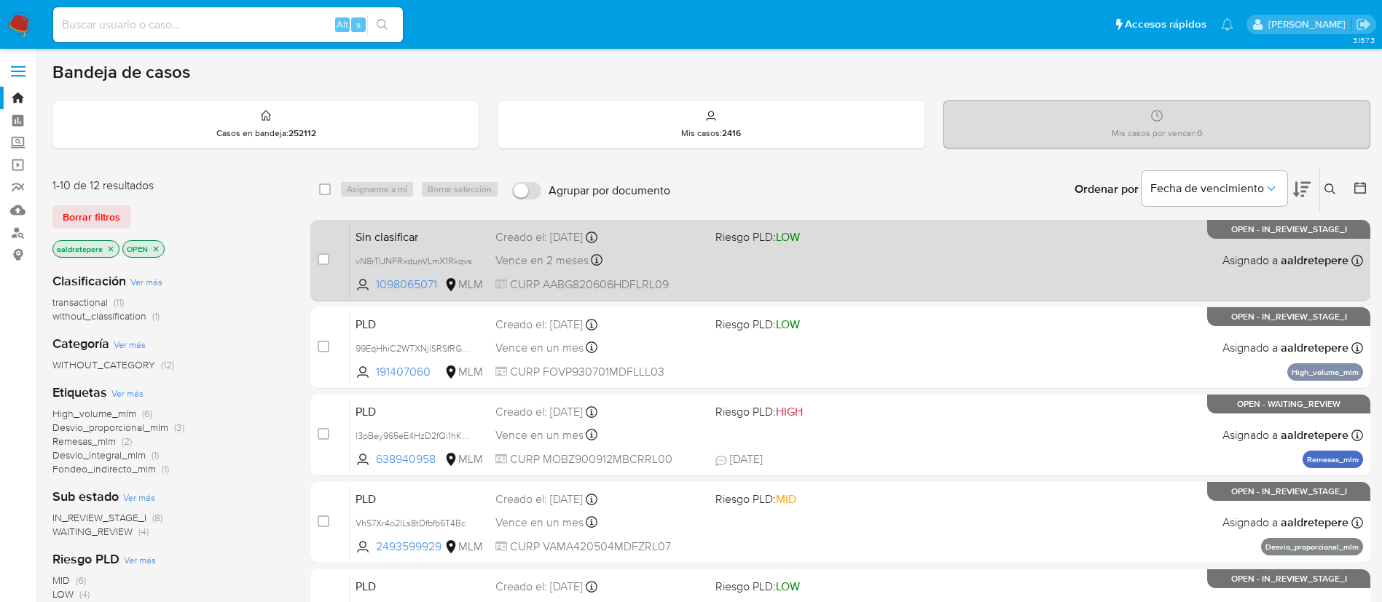
click at [940, 286] on div "Sin clasificar vN8rTlJNFRxdunVLmX1Rkqvs 1098065071 MLM Riesgo PLD: LOW Creado e…" at bounding box center [856, 261] width 1013 height 74
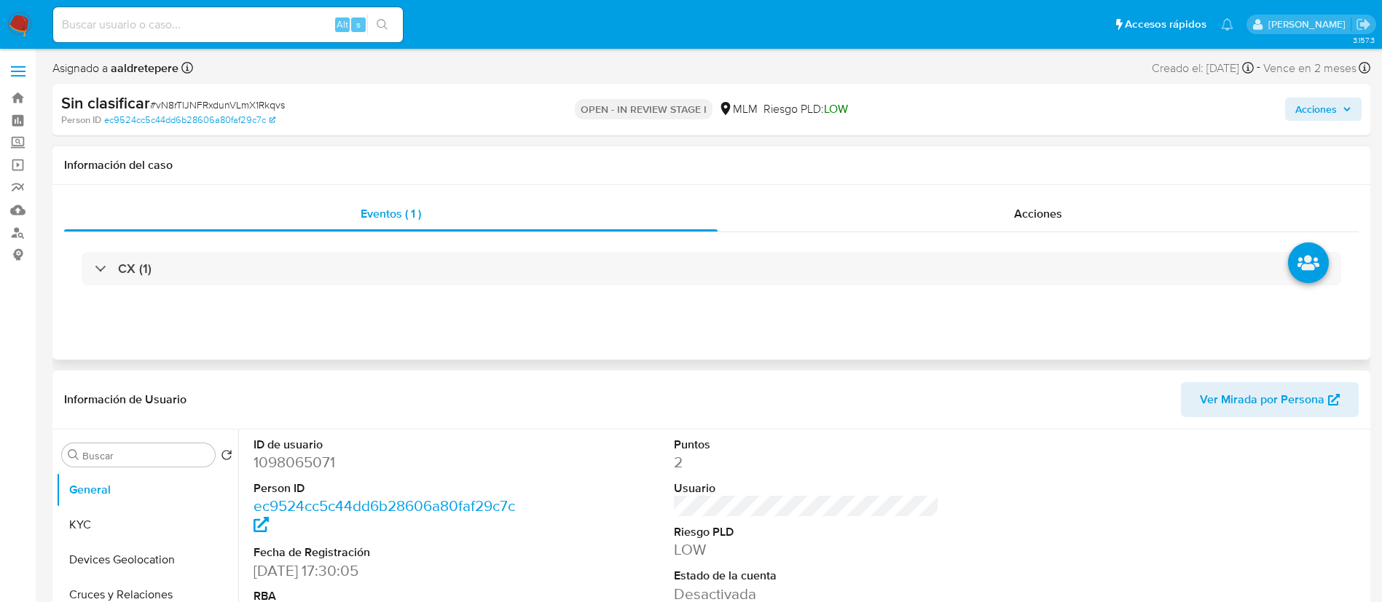
select select "10"
click at [70, 543] on button "Devices Geolocation" at bounding box center [141, 560] width 170 height 35
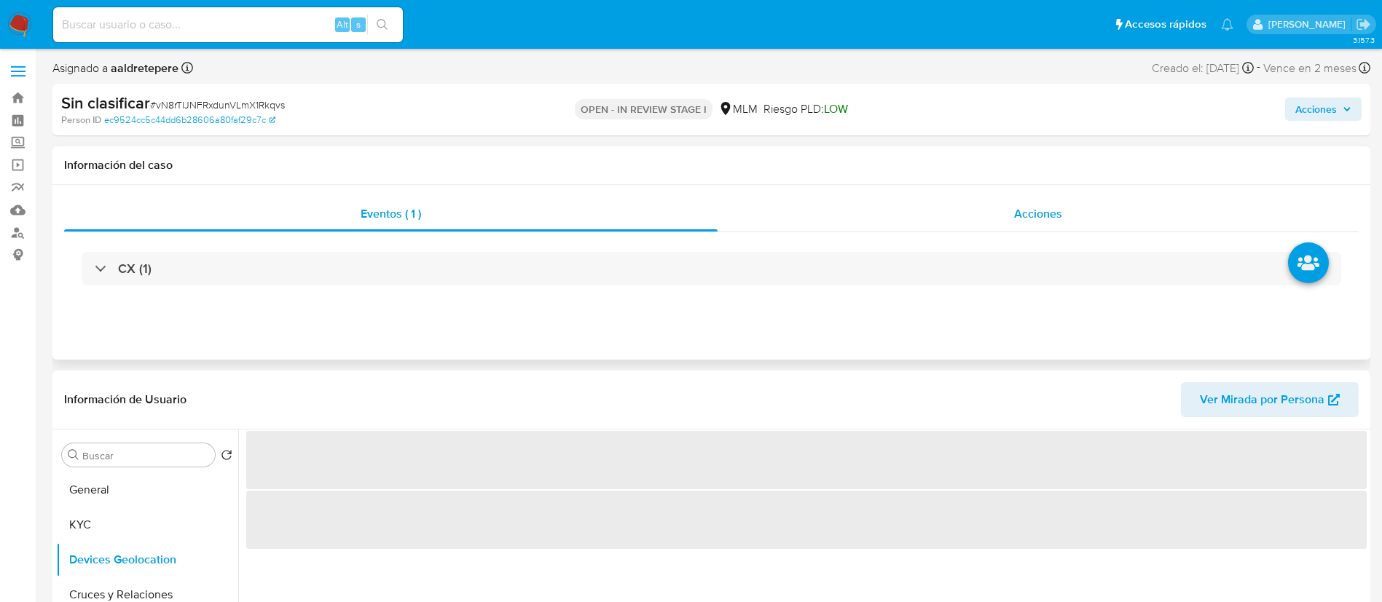
click at [1051, 221] on span "Acciones" at bounding box center [1038, 213] width 48 height 17
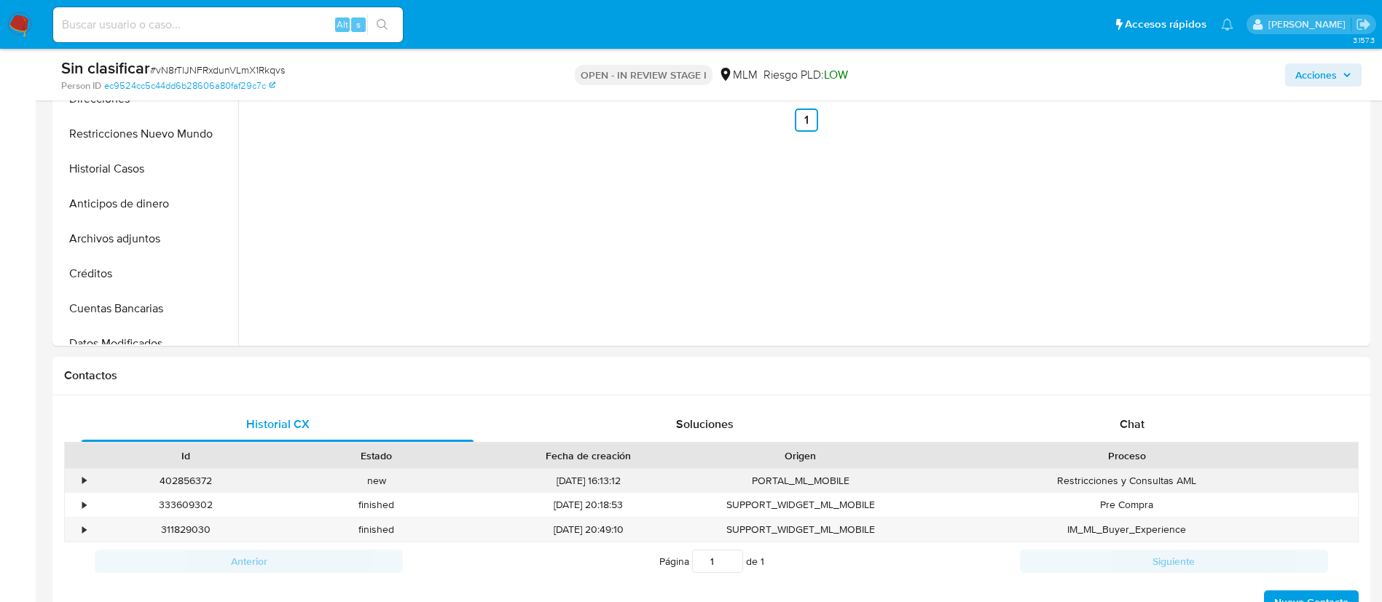
scroll to position [546, 0]
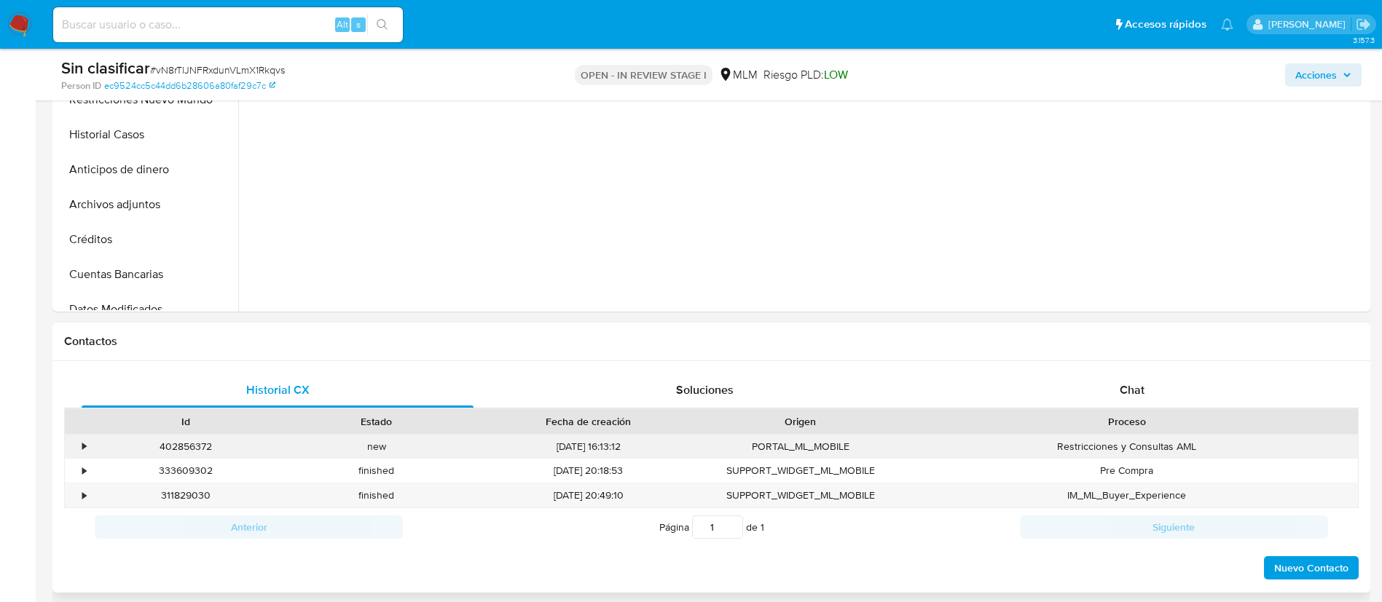
click at [82, 447] on div "•" at bounding box center [84, 447] width 4 height 14
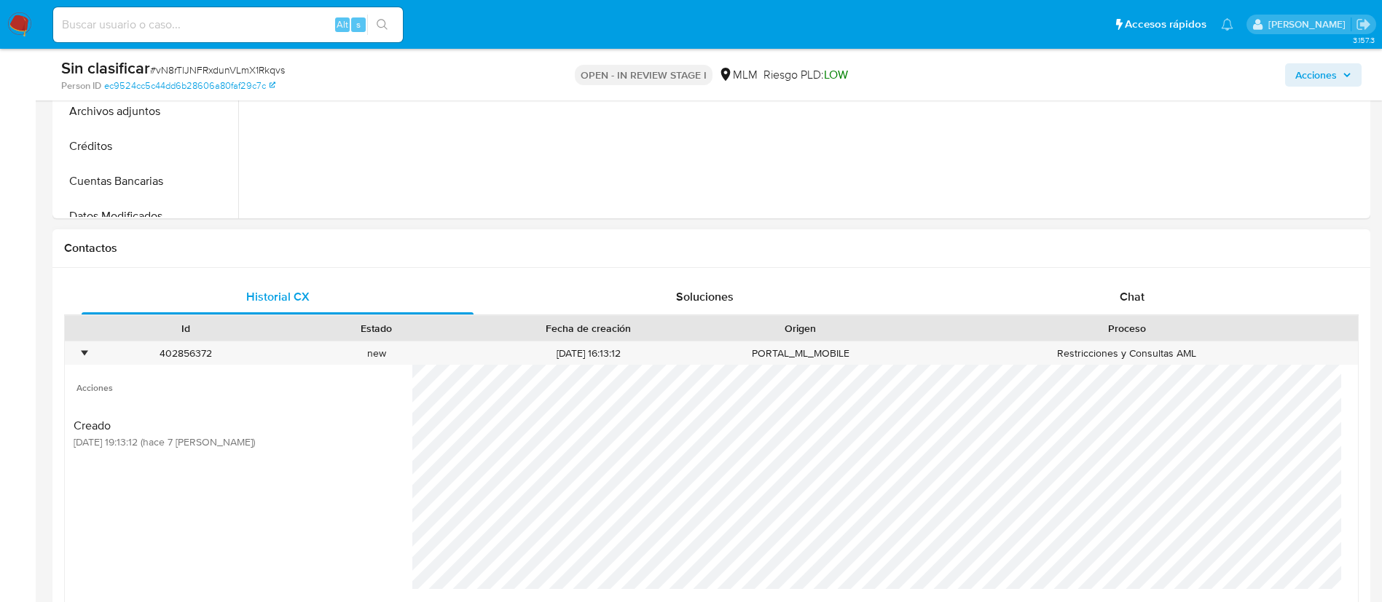
scroll to position [765, 0]
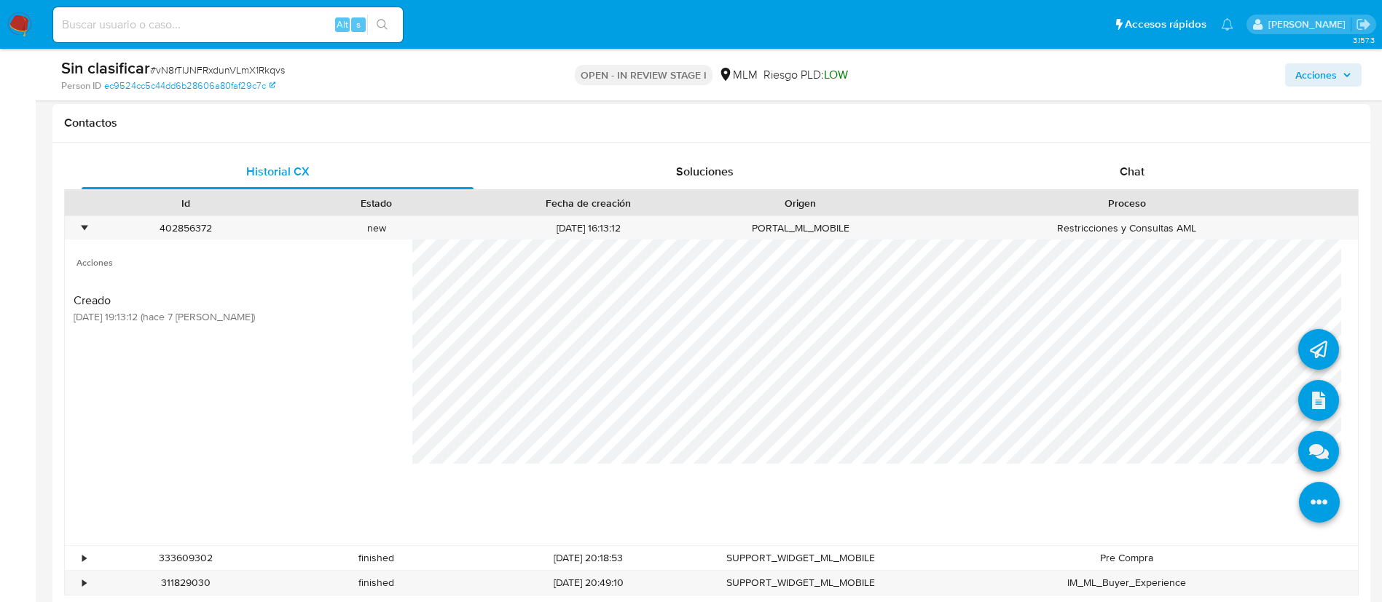
click at [1294, 525] on li at bounding box center [1319, 504] width 77 height 81
click at [1298, 468] on icon at bounding box center [1318, 451] width 41 height 41
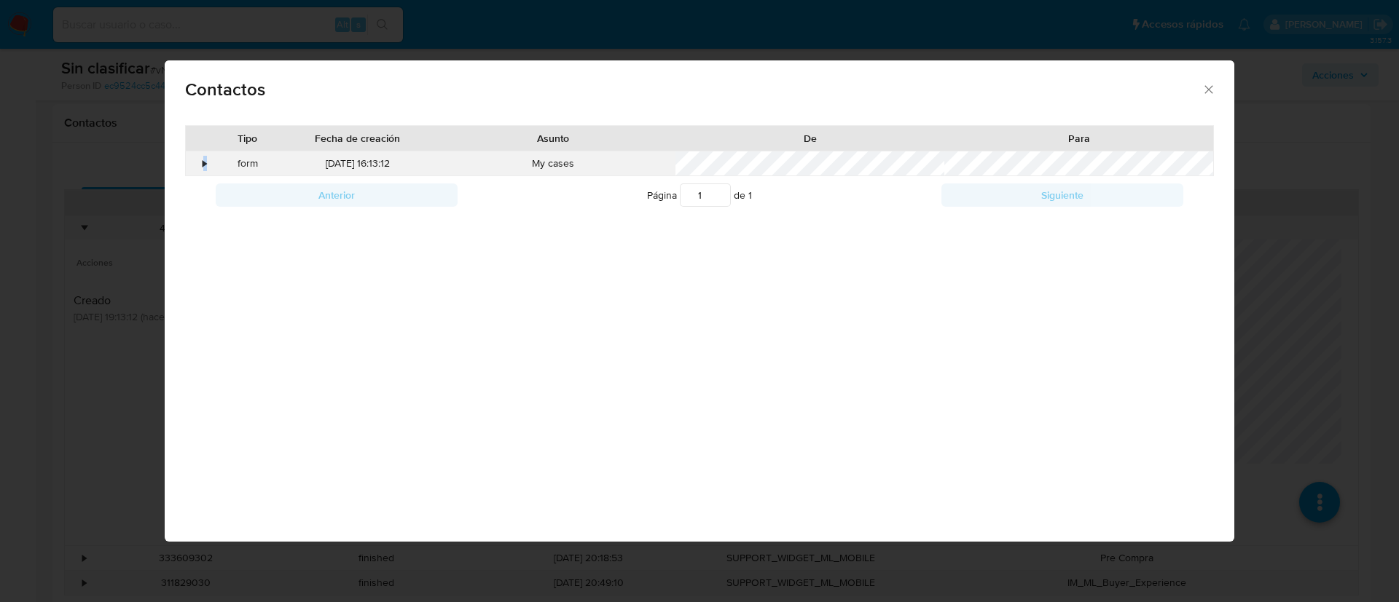
drag, startPoint x: 202, startPoint y: 160, endPoint x: 250, endPoint y: 167, distance: 47.8
click at [193, 146] on div "Tipo Fecha de creación Asunto De Para • form 29/08/2025 16:13:12 My cases" at bounding box center [699, 151] width 1029 height 52
click at [205, 161] on div "•" at bounding box center [205, 164] width 4 height 15
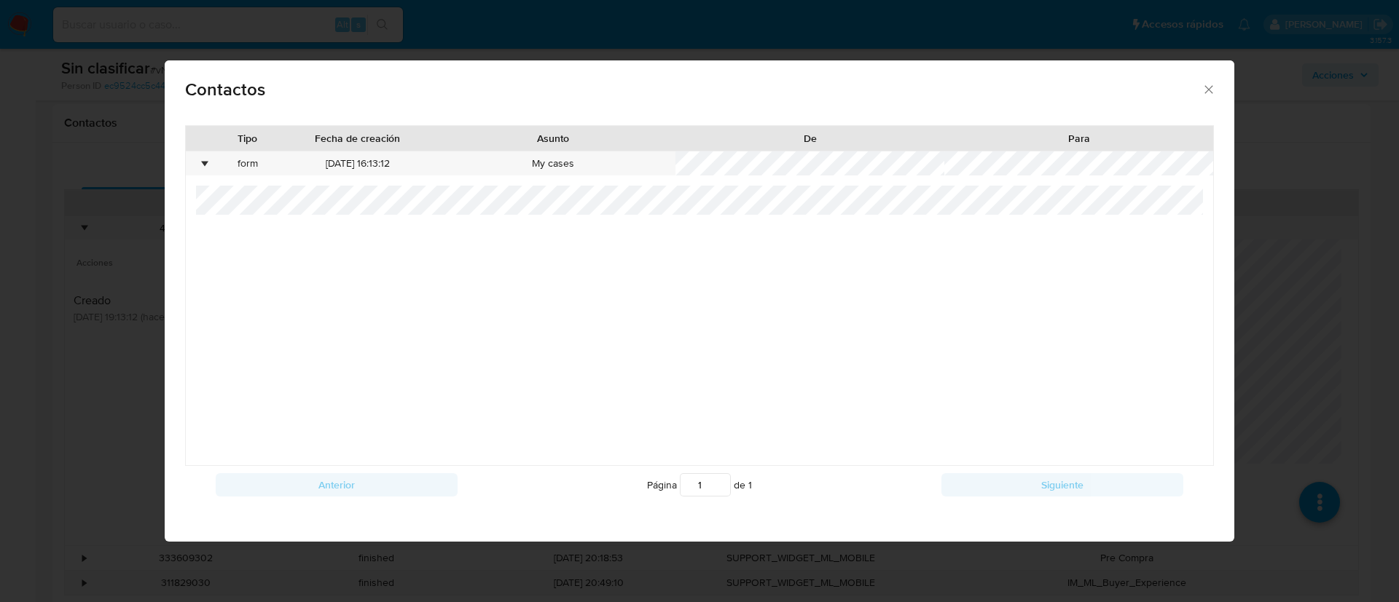
click at [1205, 87] on icon "close" at bounding box center [1208, 89] width 15 height 15
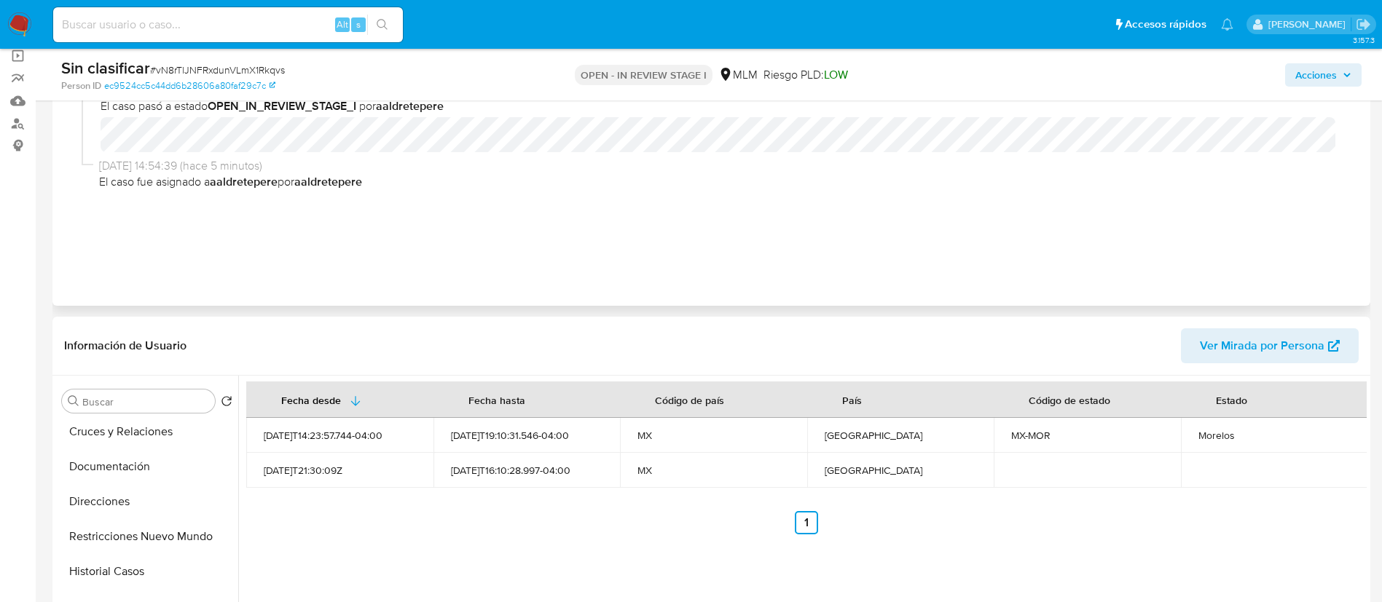
scroll to position [0, 0]
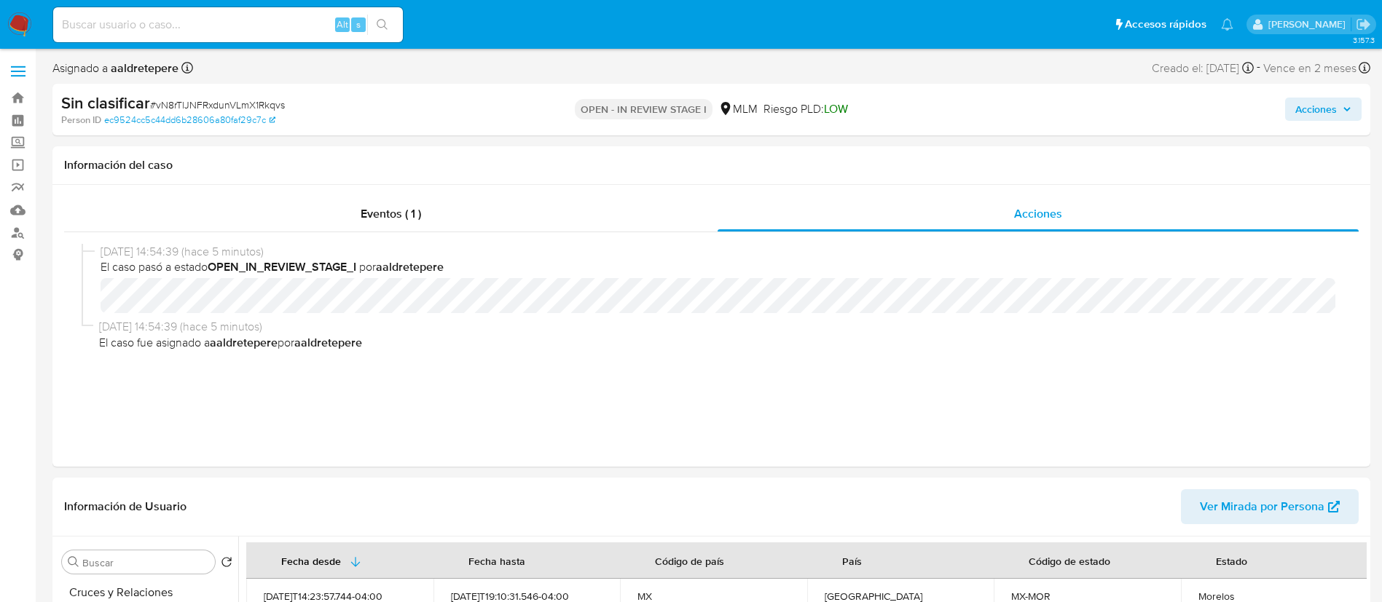
drag, startPoint x: 1325, startPoint y: 92, endPoint x: 1315, endPoint y: 115, distance: 25.4
click at [1325, 93] on div "Acciones" at bounding box center [1147, 110] width 430 height 34
click at [1313, 117] on span "Acciones" at bounding box center [1316, 109] width 42 height 23
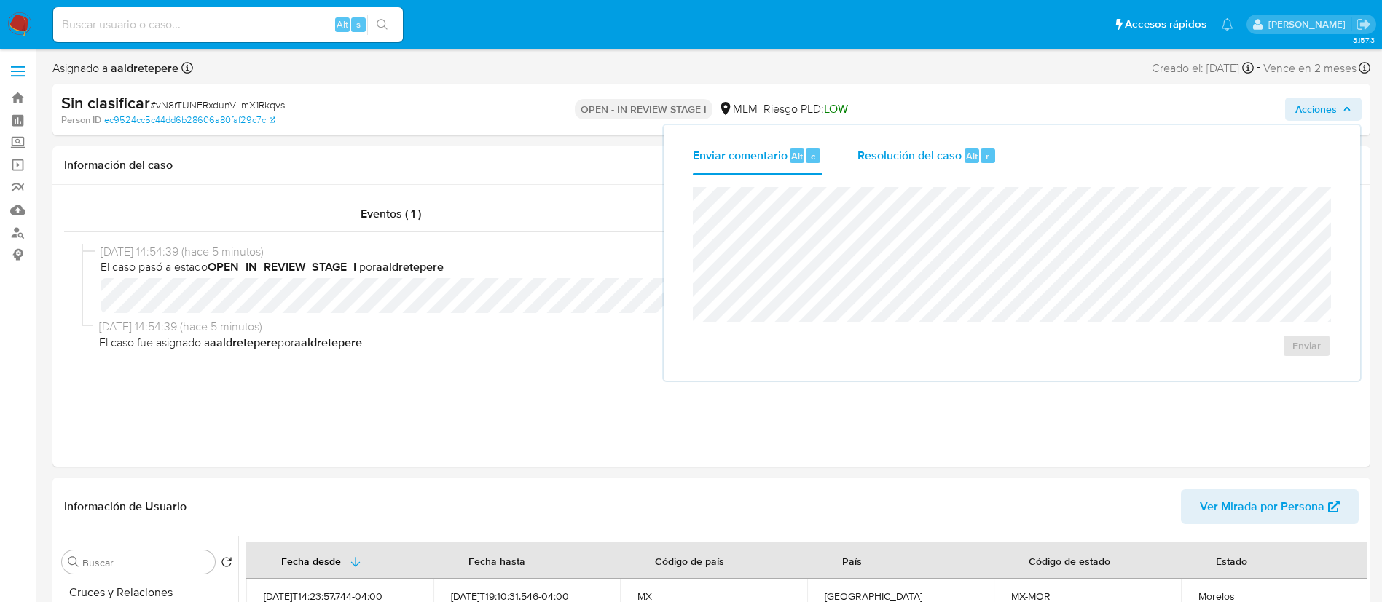
click at [873, 158] on span "Resolución del caso" at bounding box center [909, 155] width 104 height 17
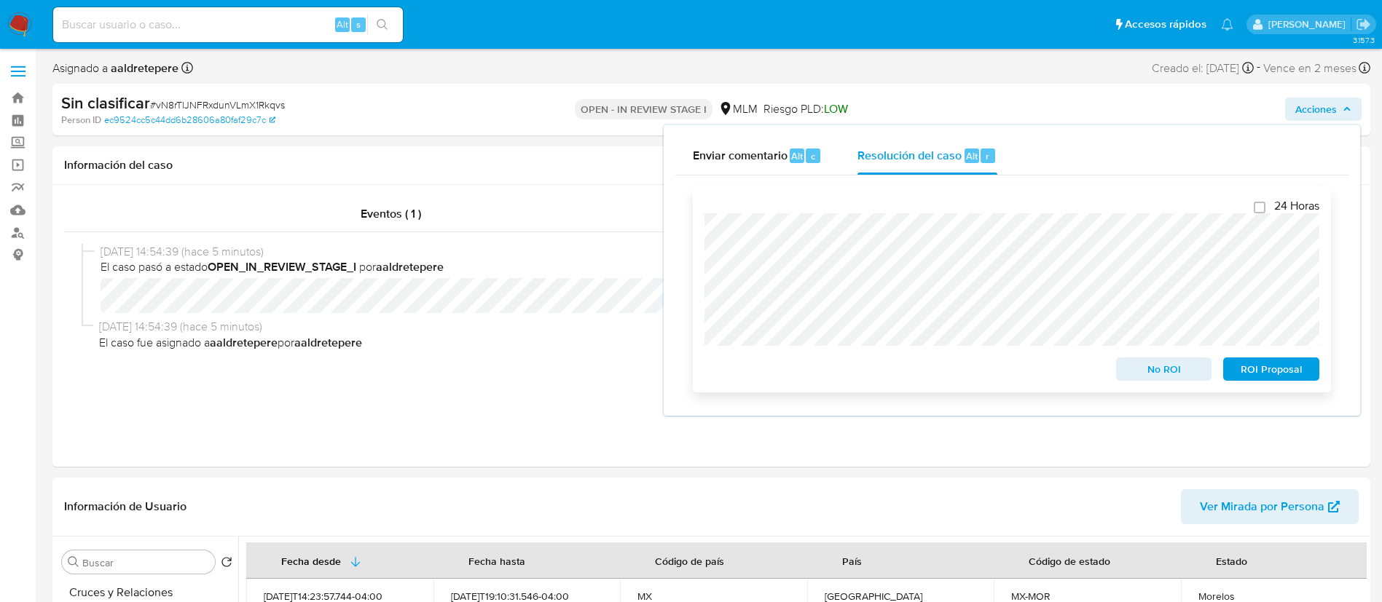
click at [1157, 387] on div "24 Horas No ROI ROI Proposal" at bounding box center [1012, 289] width 638 height 205
click at [1157, 379] on span "No ROI" at bounding box center [1164, 369] width 76 height 20
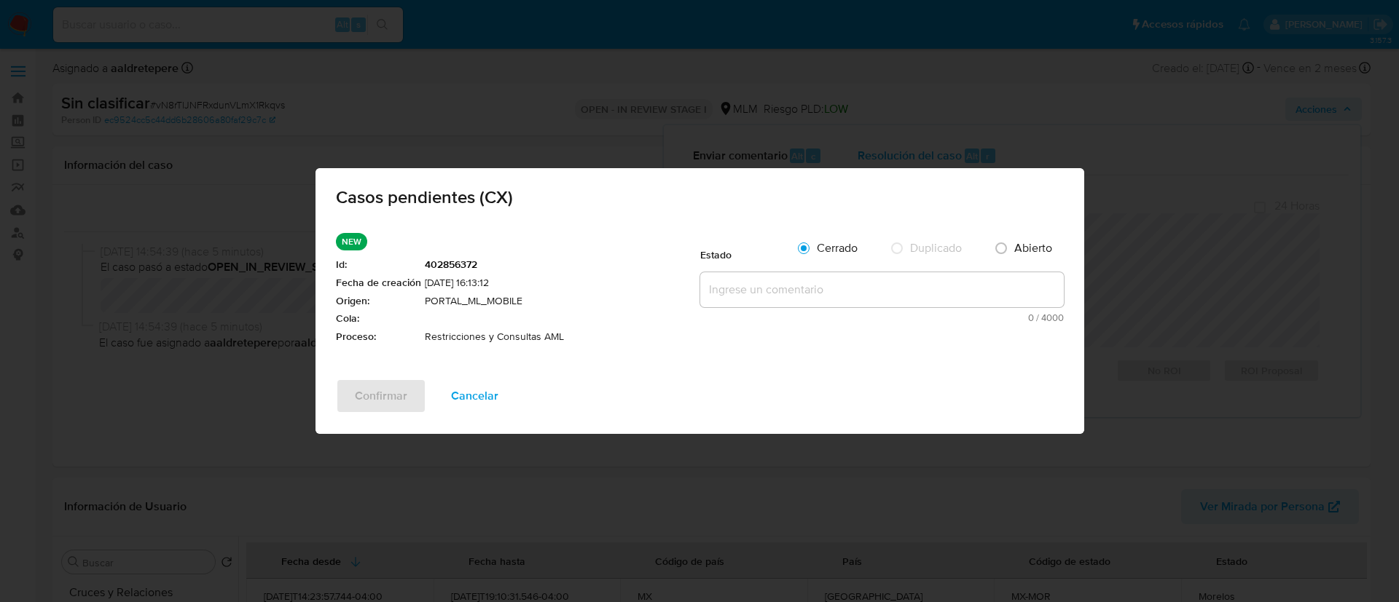
drag, startPoint x: 807, startPoint y: 284, endPoint x: 779, endPoint y: 304, distance: 34.4
click at [801, 288] on textarea at bounding box center [881, 289] width 363 height 35
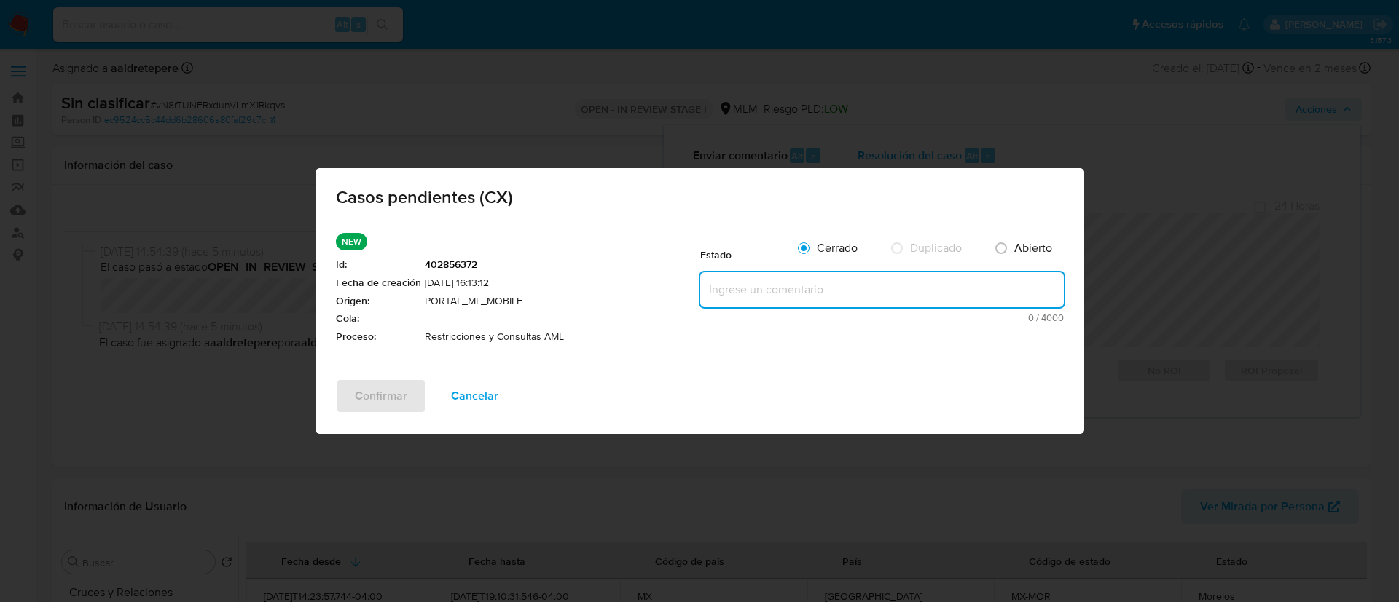
paste textarea "CASO GENERADO POR CX, ALERTA DEBIDO A UNA RESTRICCION APLICADA POR EL EQUIPO DE…"
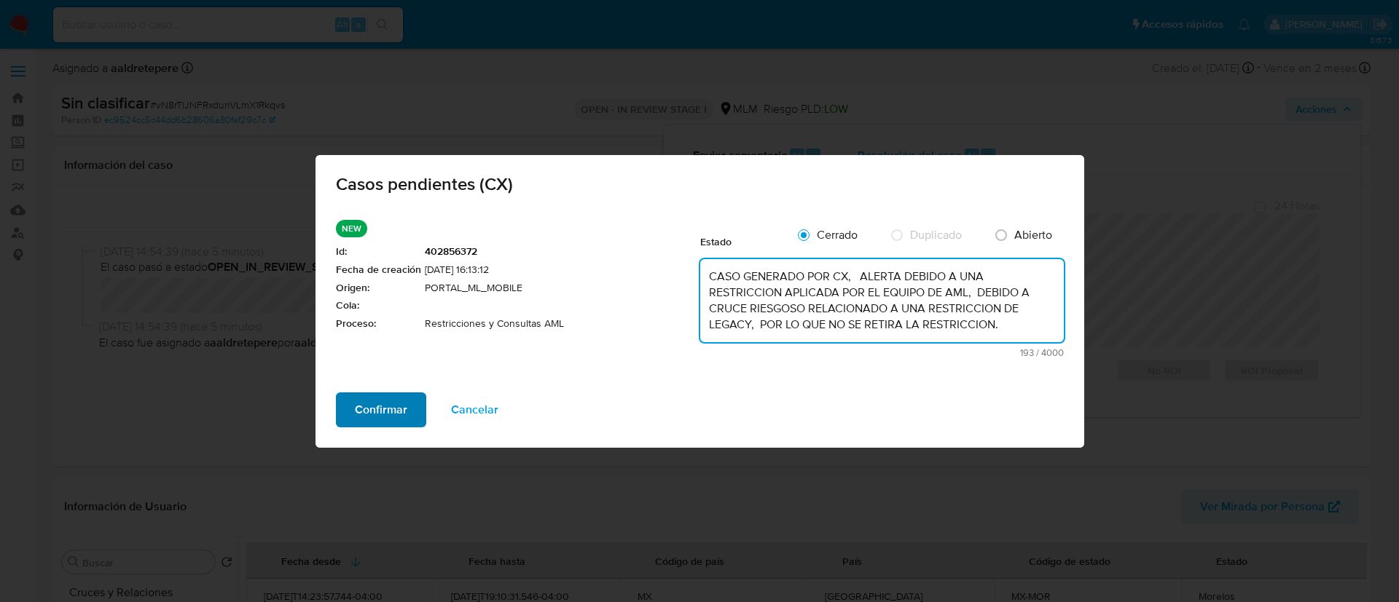
type textarea "CASO GENERADO POR CX, ALERTA DEBIDO A UNA RESTRICCION APLICADA POR EL EQUIPO DE…"
click at [357, 398] on span "Confirmar" at bounding box center [381, 410] width 52 height 32
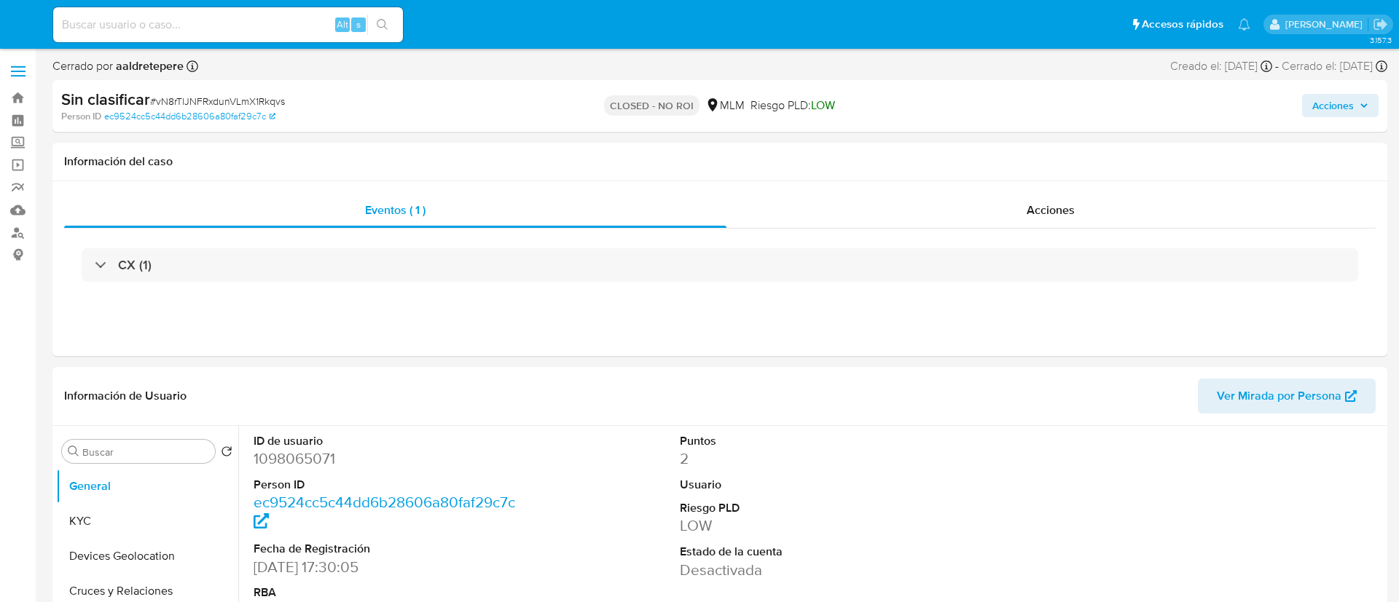
select select "10"
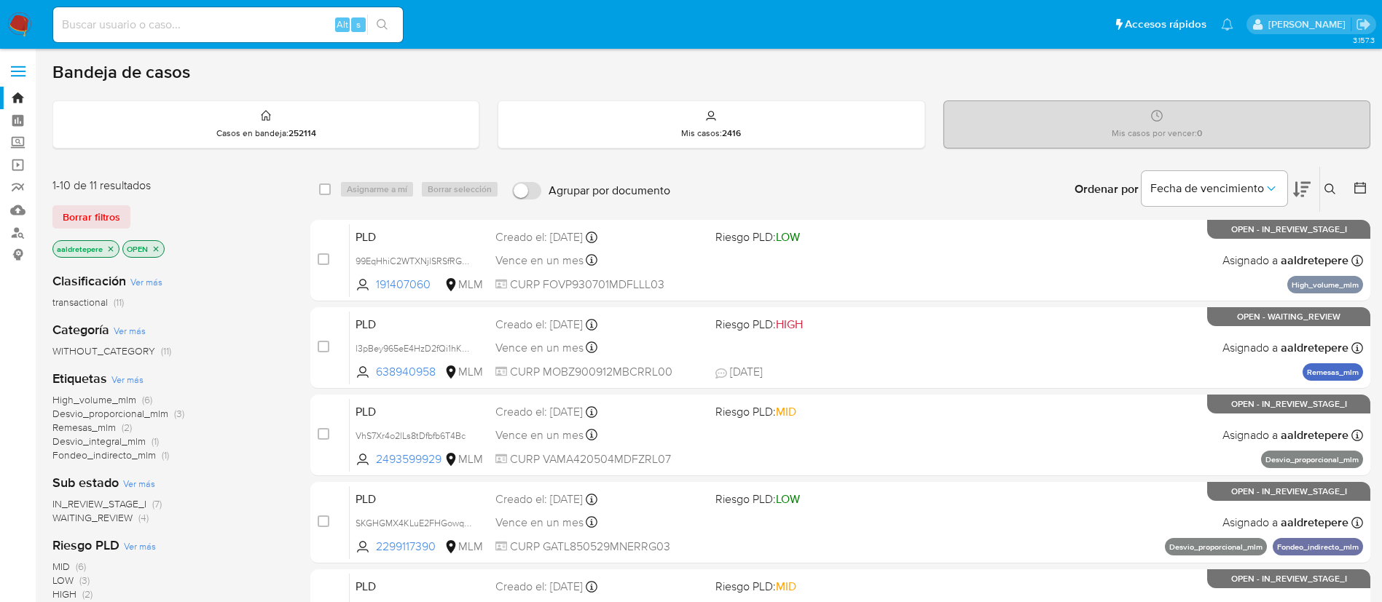
click at [15, 29] on img at bounding box center [19, 24] width 25 height 25
click at [12, 136] on label "Screening" at bounding box center [86, 143] width 173 height 23
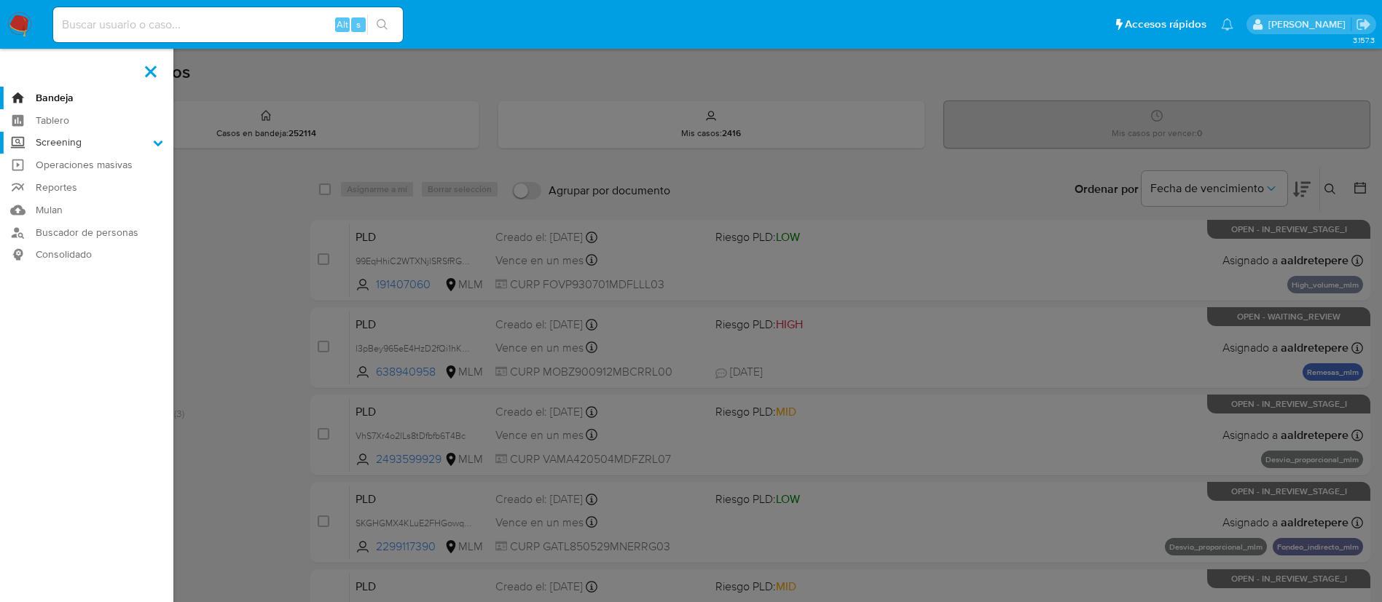
click at [0, 0] on input "Screening" at bounding box center [0, 0] width 0 height 0
click at [56, 204] on link "Herramientas" at bounding box center [86, 200] width 173 height 18
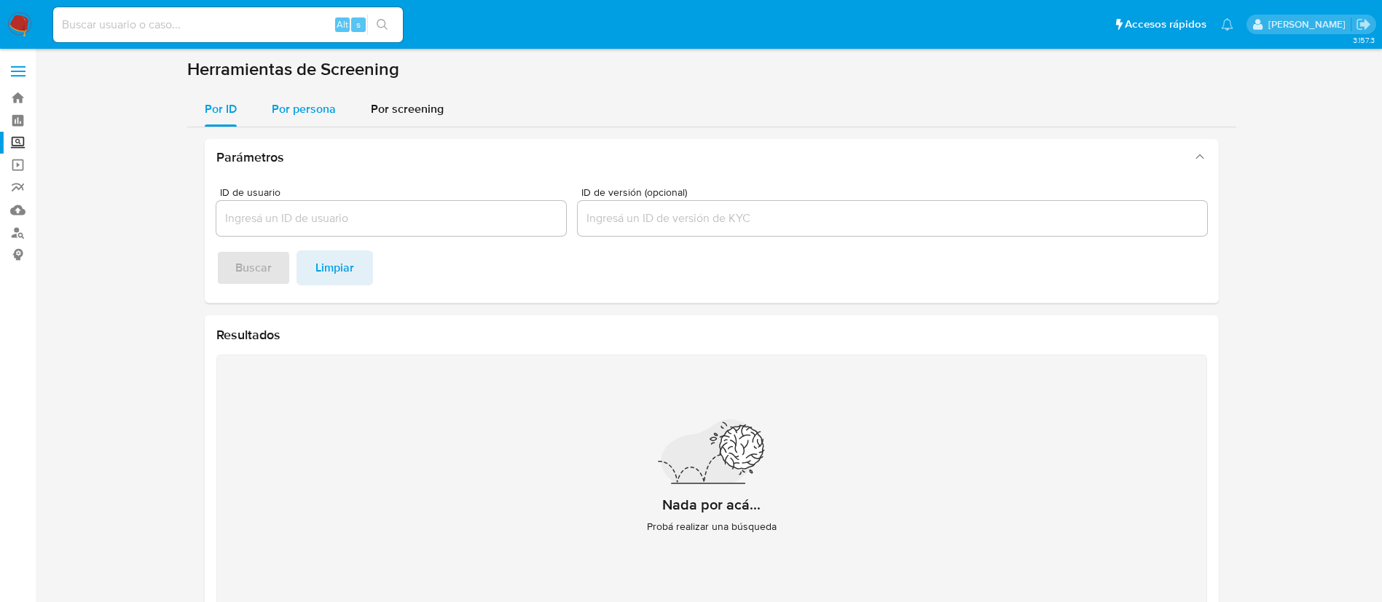
click at [302, 109] on span "Por persona" at bounding box center [304, 109] width 64 height 17
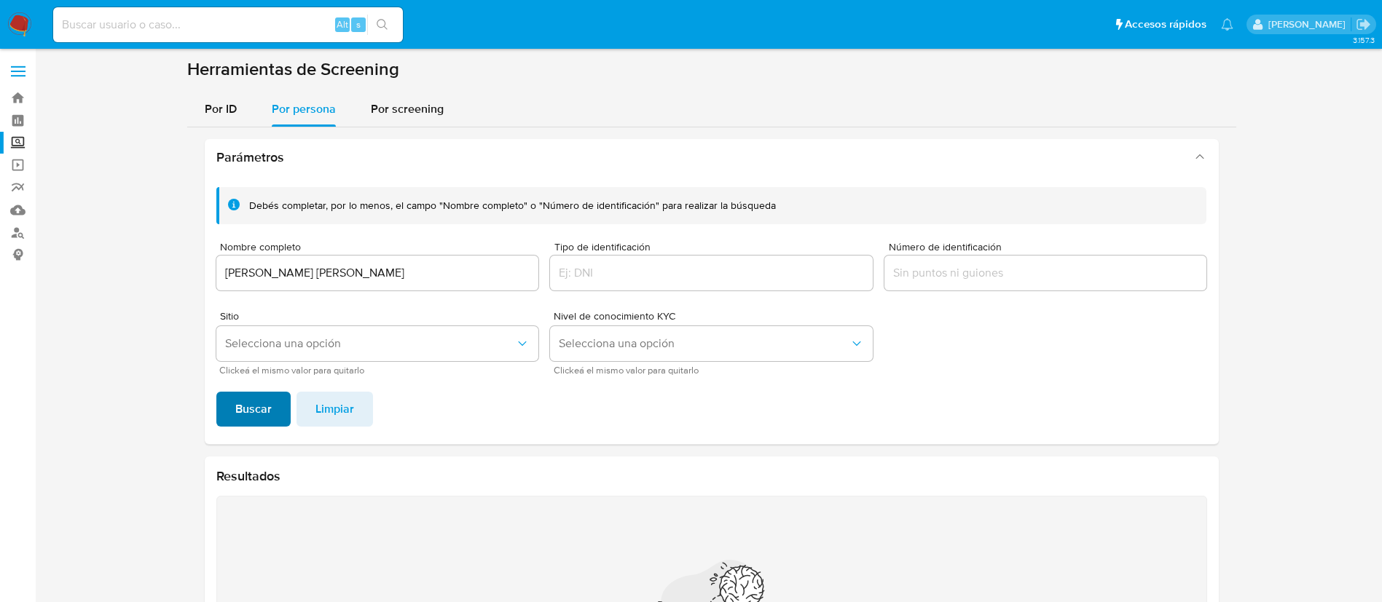
click at [243, 402] on span "Buscar" at bounding box center [253, 409] width 36 height 32
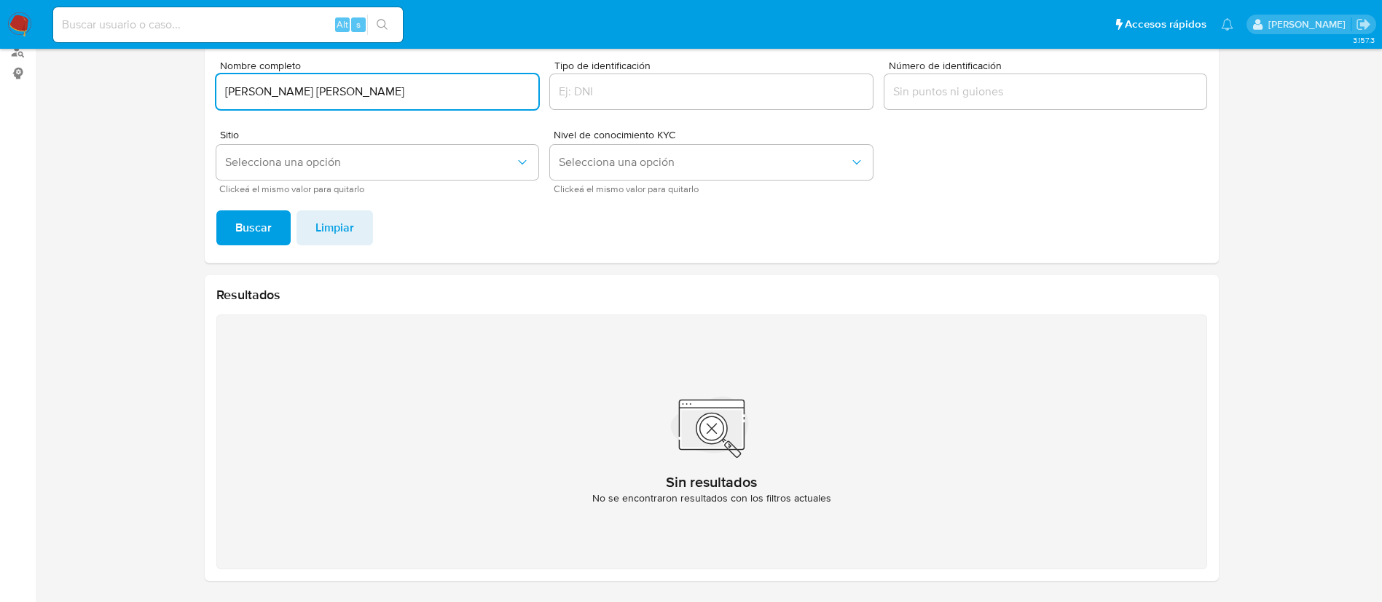
click at [224, 91] on input "[PERSON_NAME] [PERSON_NAME]" at bounding box center [377, 91] width 323 height 19
drag, startPoint x: 303, startPoint y: 87, endPoint x: 381, endPoint y: 122, distance: 85.1
click at [310, 95] on input "[PERSON_NAME] [PERSON_NAME]" at bounding box center [377, 91] width 323 height 19
type input "[PERSON_NAME] [PERSON_NAME]"
click at [216, 211] on button "Buscar" at bounding box center [253, 228] width 74 height 35
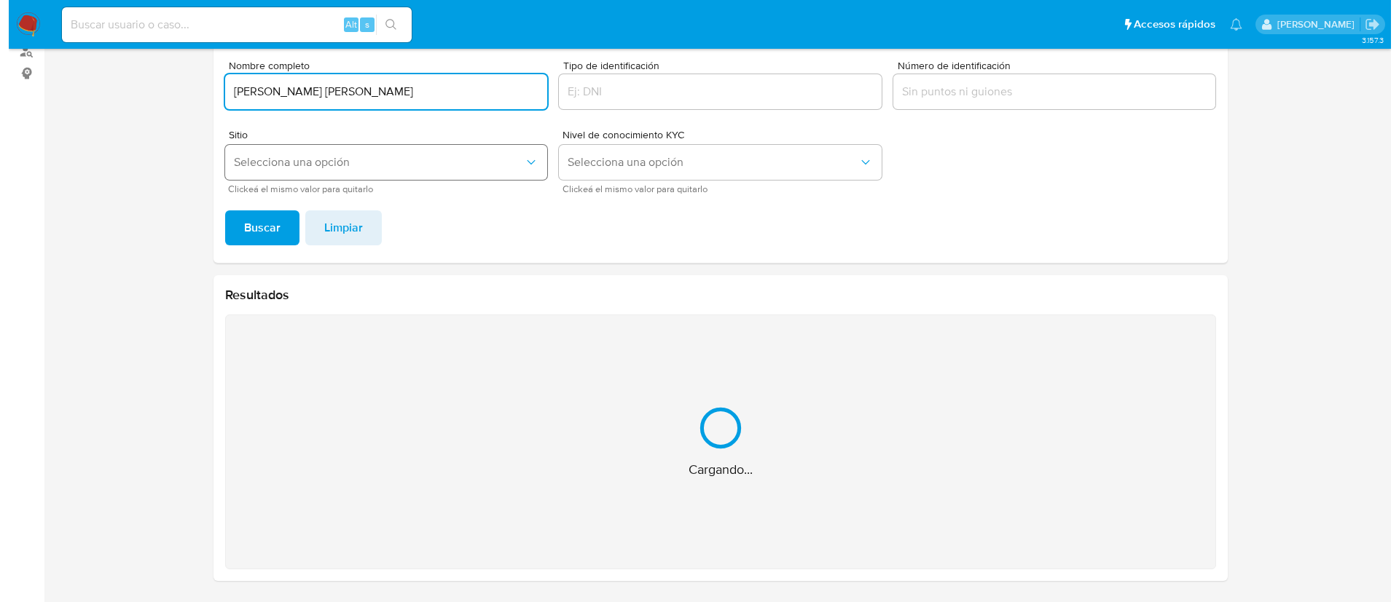
scroll to position [0, 0]
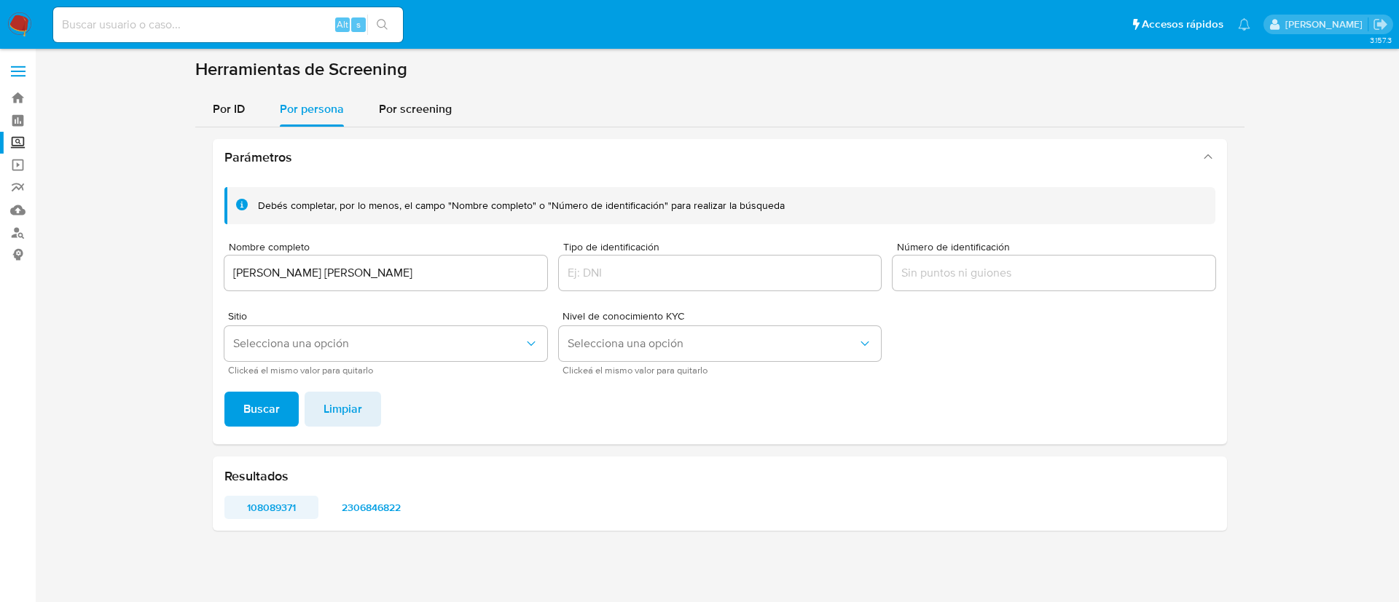
click at [256, 517] on span "108089371" at bounding box center [272, 507] width 74 height 20
click at [374, 514] on span "2306846822" at bounding box center [371, 507] width 74 height 20
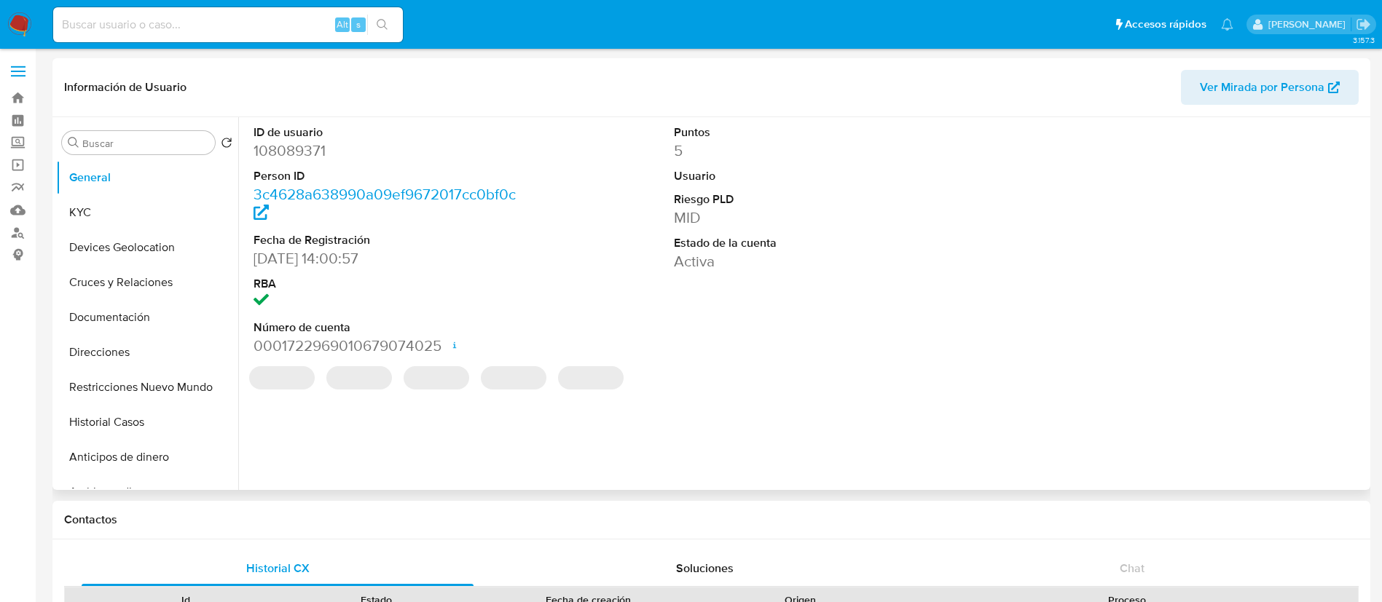
select select "10"
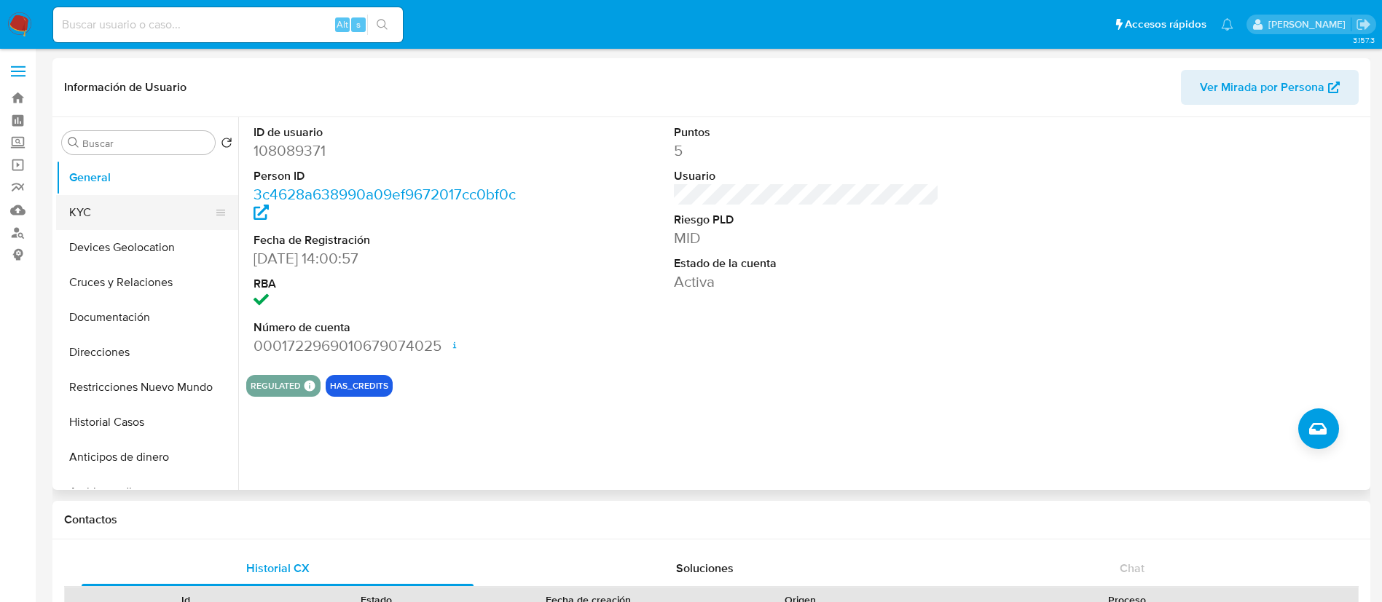
click at [108, 212] on button "KYC" at bounding box center [141, 212] width 170 height 35
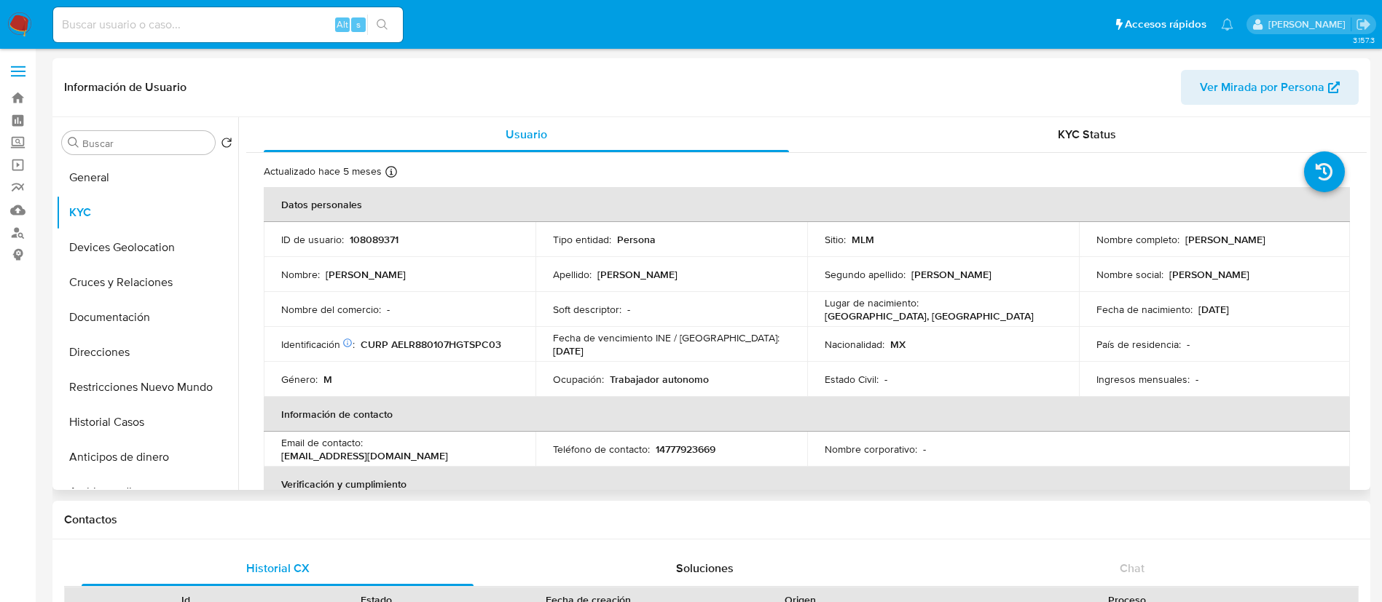
click at [344, 242] on div "ID de usuario : 108089371" at bounding box center [399, 239] width 237 height 13
click at [382, 239] on p "108089371" at bounding box center [374, 239] width 49 height 13
copy p "108089371"
click at [989, 310] on p "[GEOGRAPHIC_DATA], [GEOGRAPHIC_DATA]" at bounding box center [929, 316] width 209 height 13
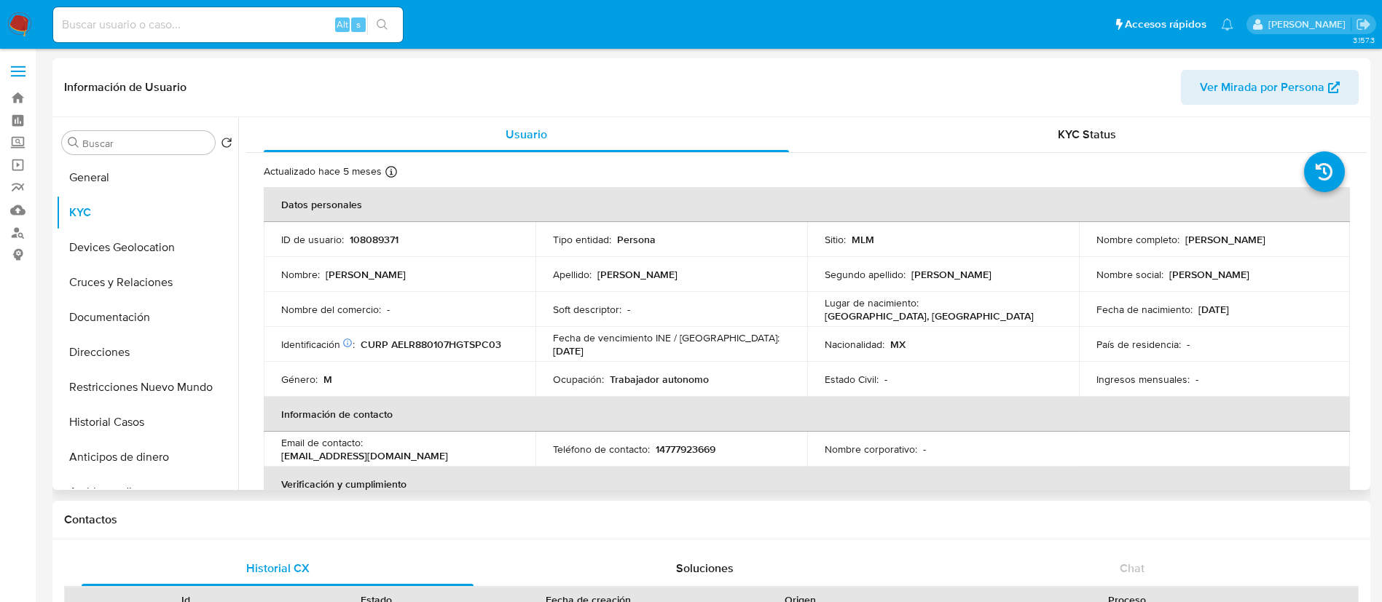
drag, startPoint x: 1246, startPoint y: 303, endPoint x: 1058, endPoint y: 347, distance: 193.1
click at [1214, 313] on div "Fecha de nacimiento : 07/01/1988" at bounding box center [1214, 309] width 237 height 13
click at [1038, 331] on td "Nacionalidad : MX" at bounding box center [943, 344] width 272 height 35
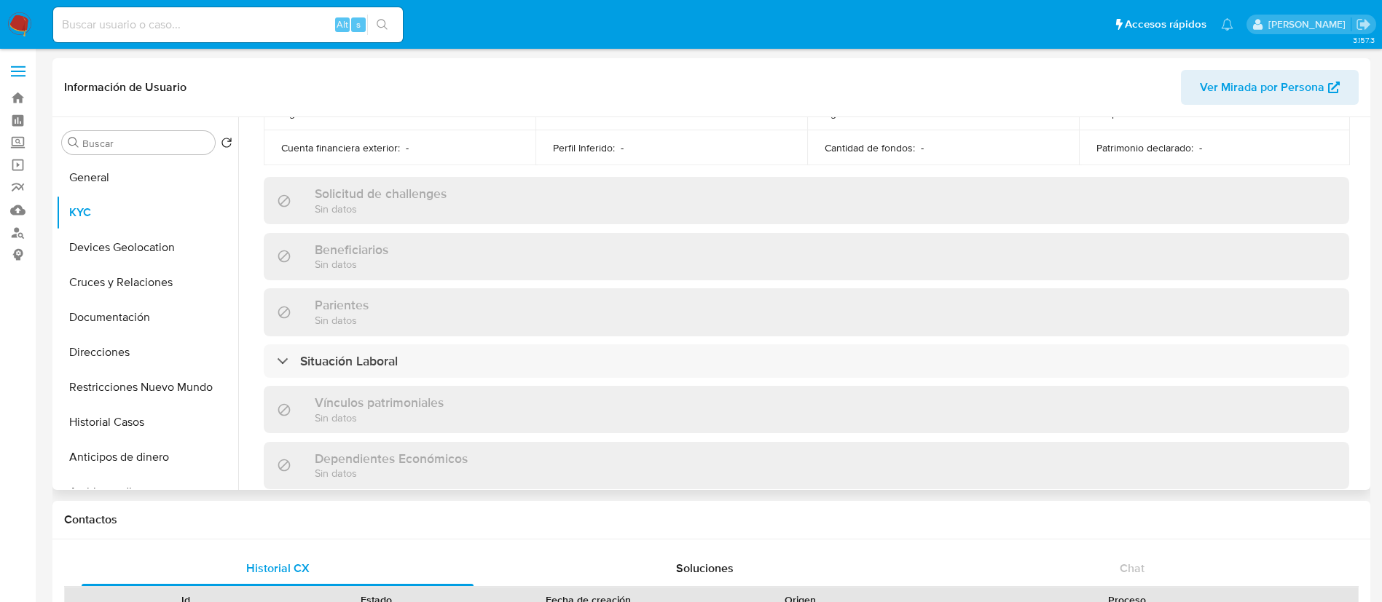
scroll to position [901, 0]
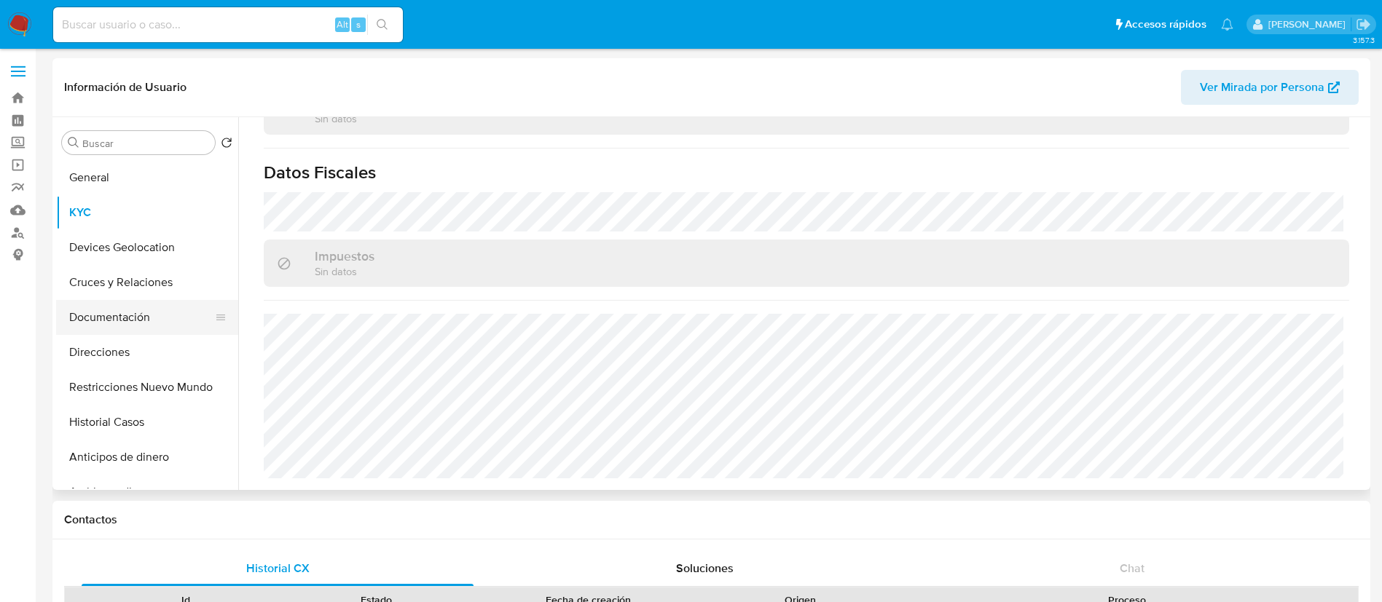
click at [119, 312] on button "Documentación" at bounding box center [141, 317] width 170 height 35
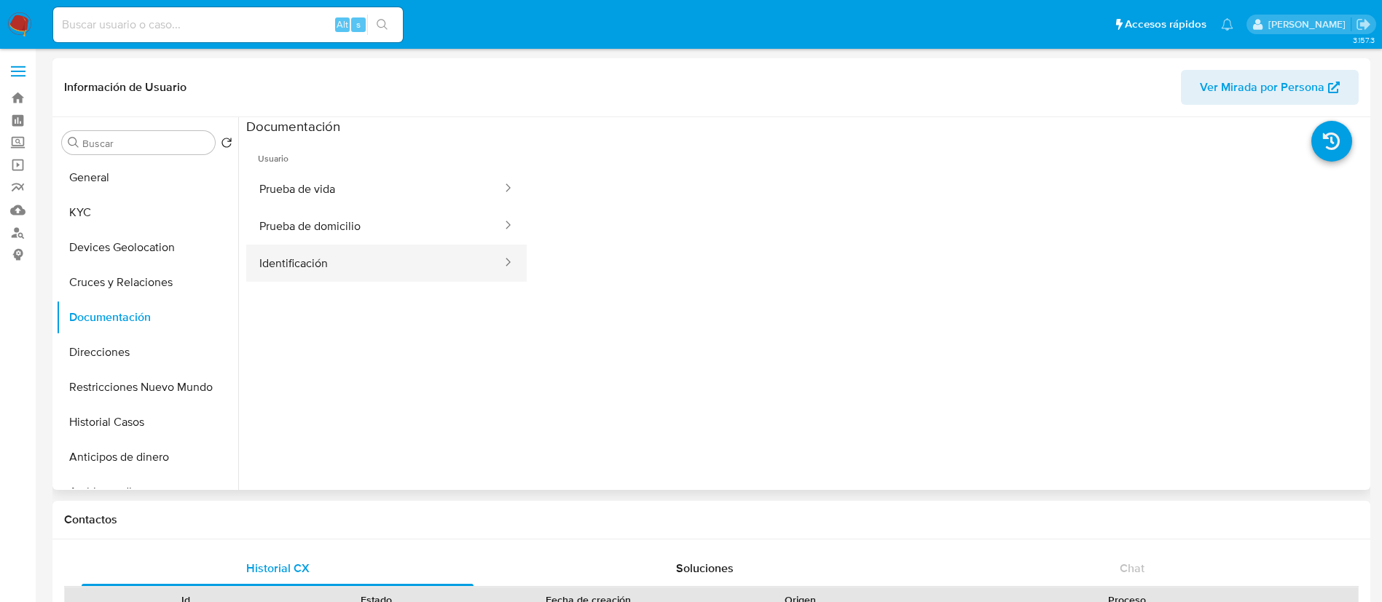
click at [305, 272] on button "Identificación" at bounding box center [374, 263] width 257 height 37
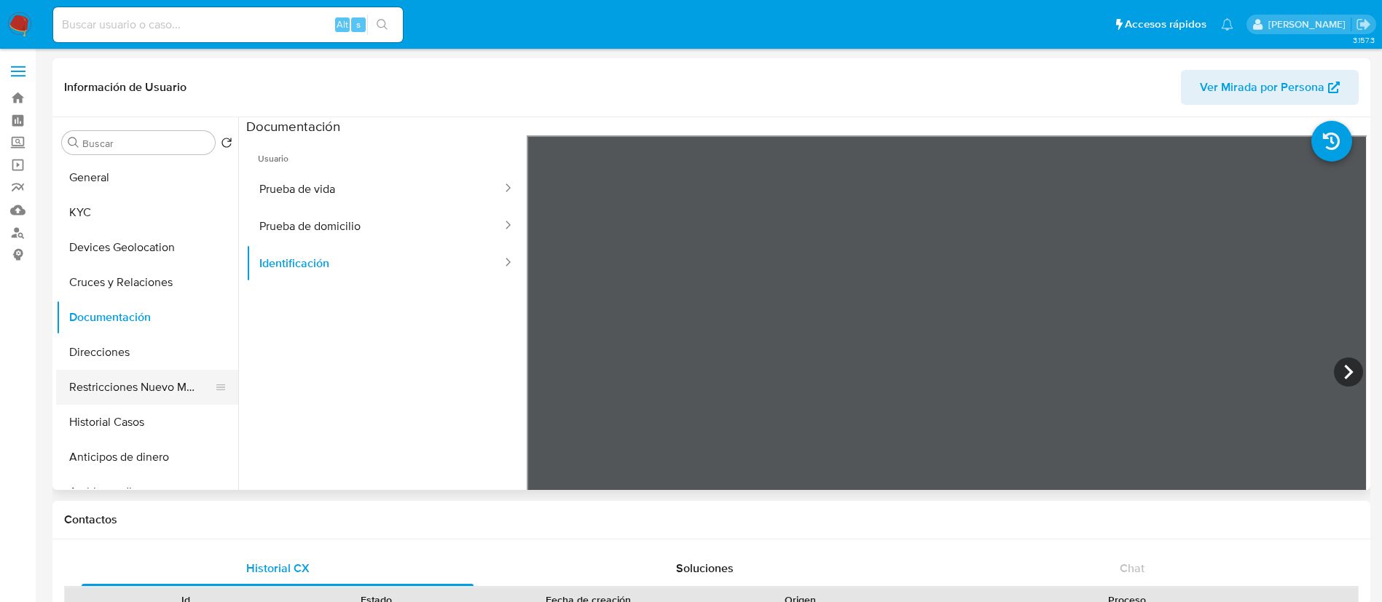
click at [140, 393] on button "Restricciones Nuevo Mundo" at bounding box center [141, 387] width 170 height 35
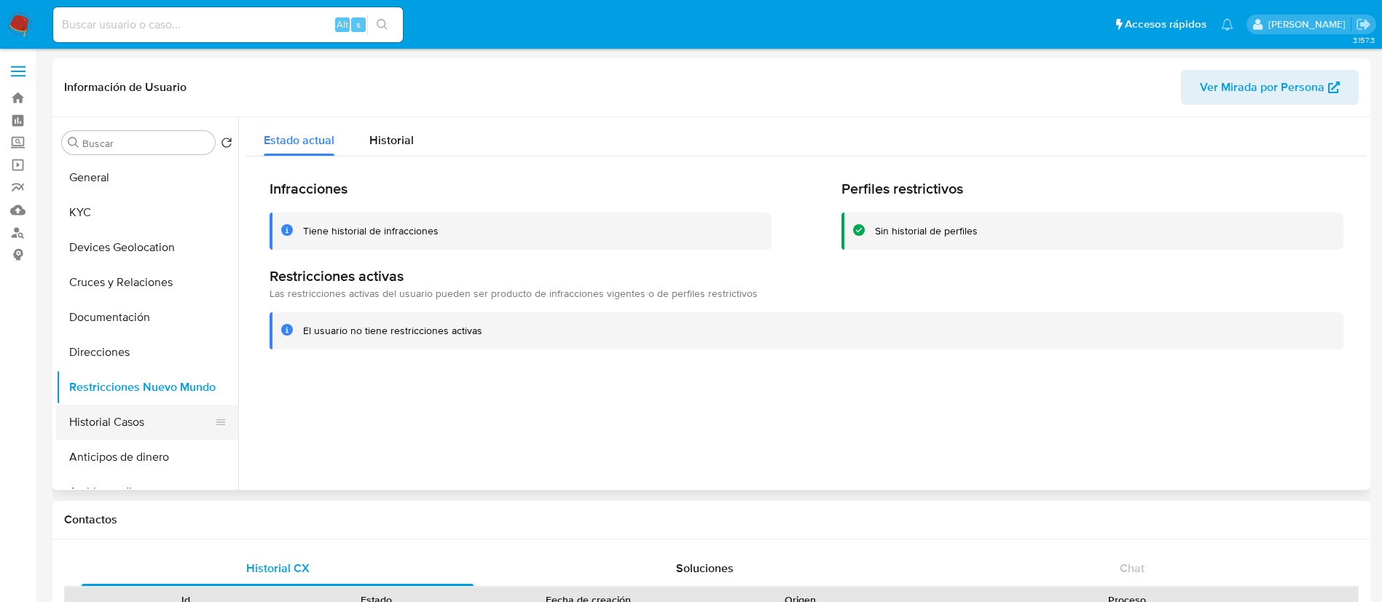
click at [119, 426] on button "Historial Casos" at bounding box center [141, 422] width 170 height 35
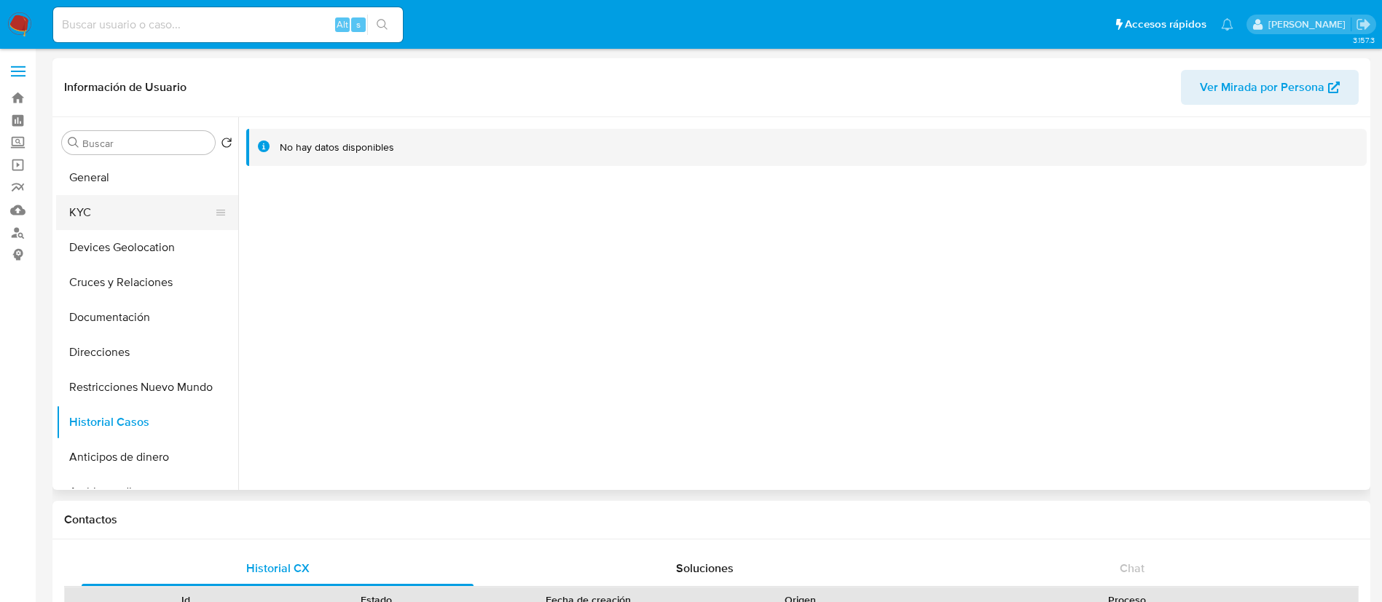
click at [176, 221] on button "KYC" at bounding box center [141, 212] width 170 height 35
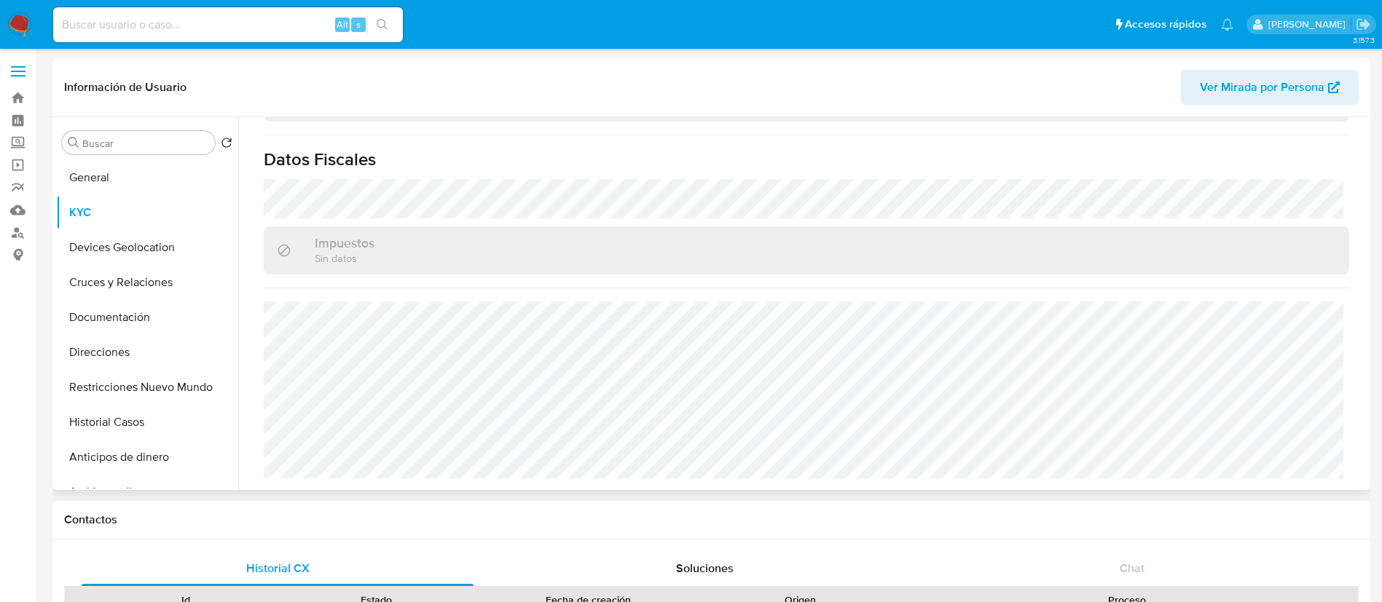
scroll to position [901, 0]
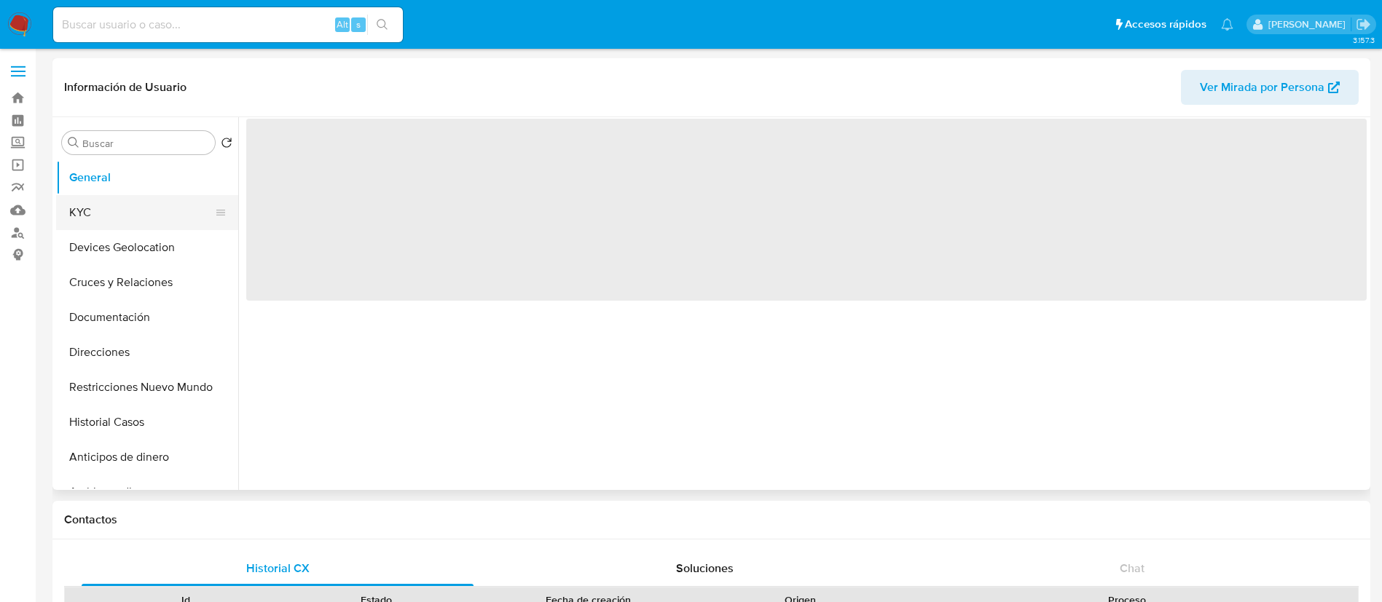
click at [123, 197] on button "KYC" at bounding box center [141, 212] width 170 height 35
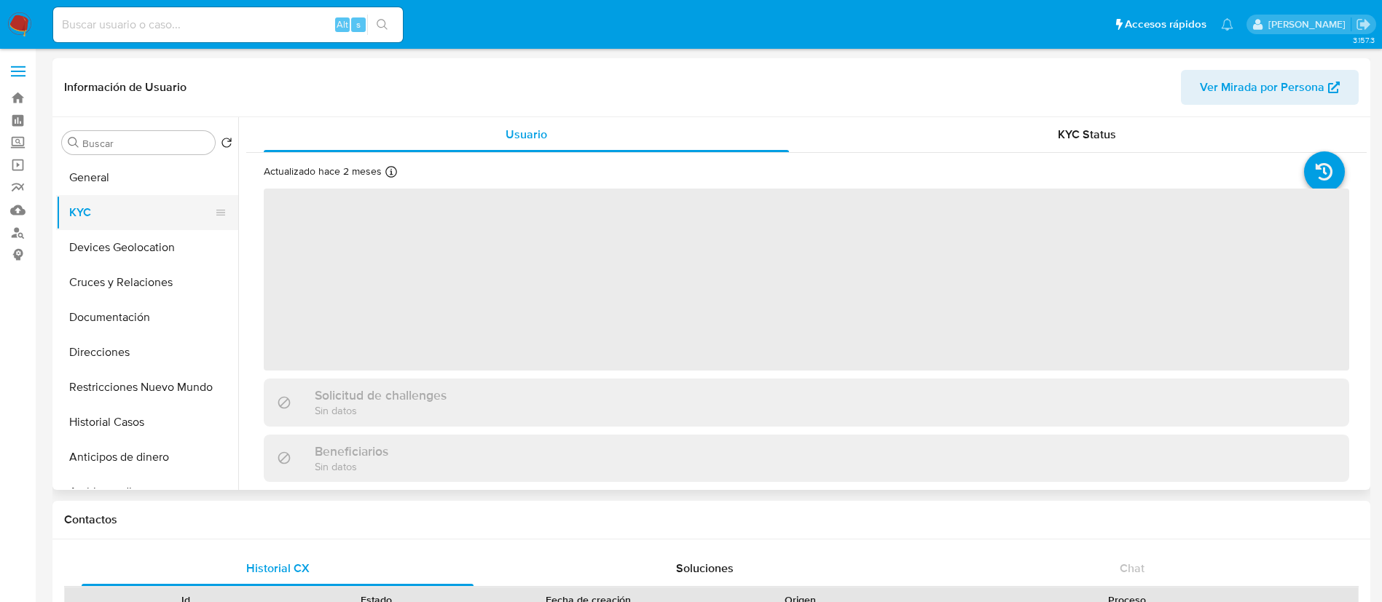
select select "10"
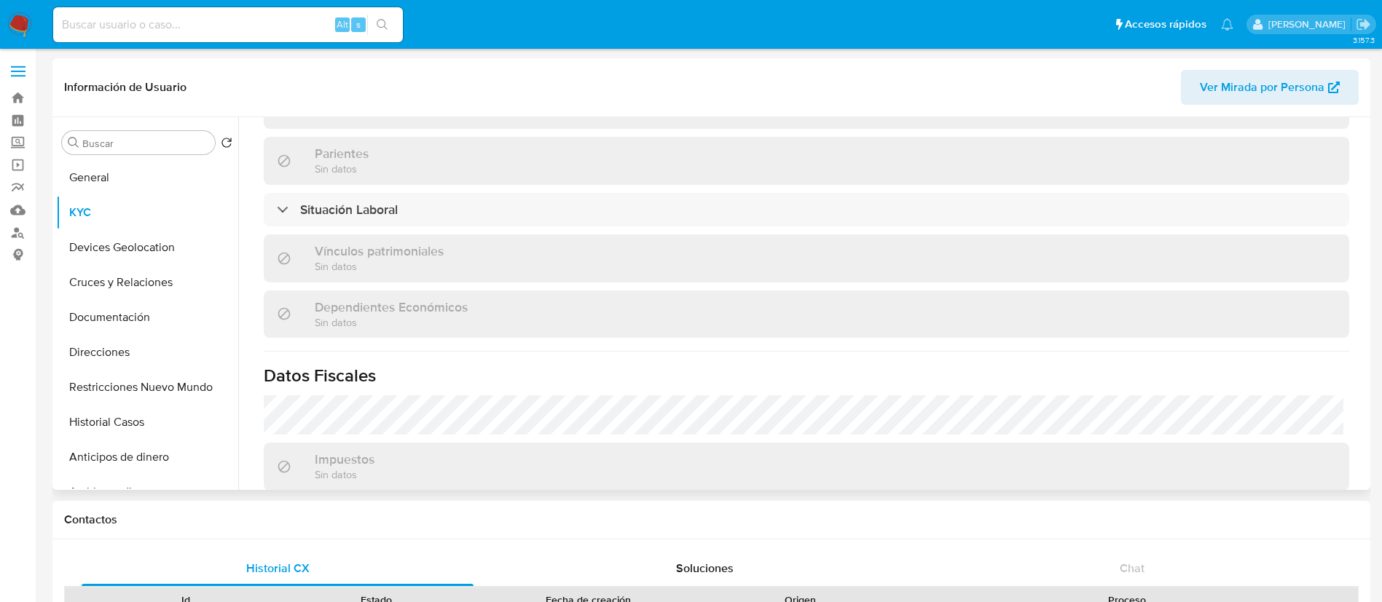
scroll to position [901, 0]
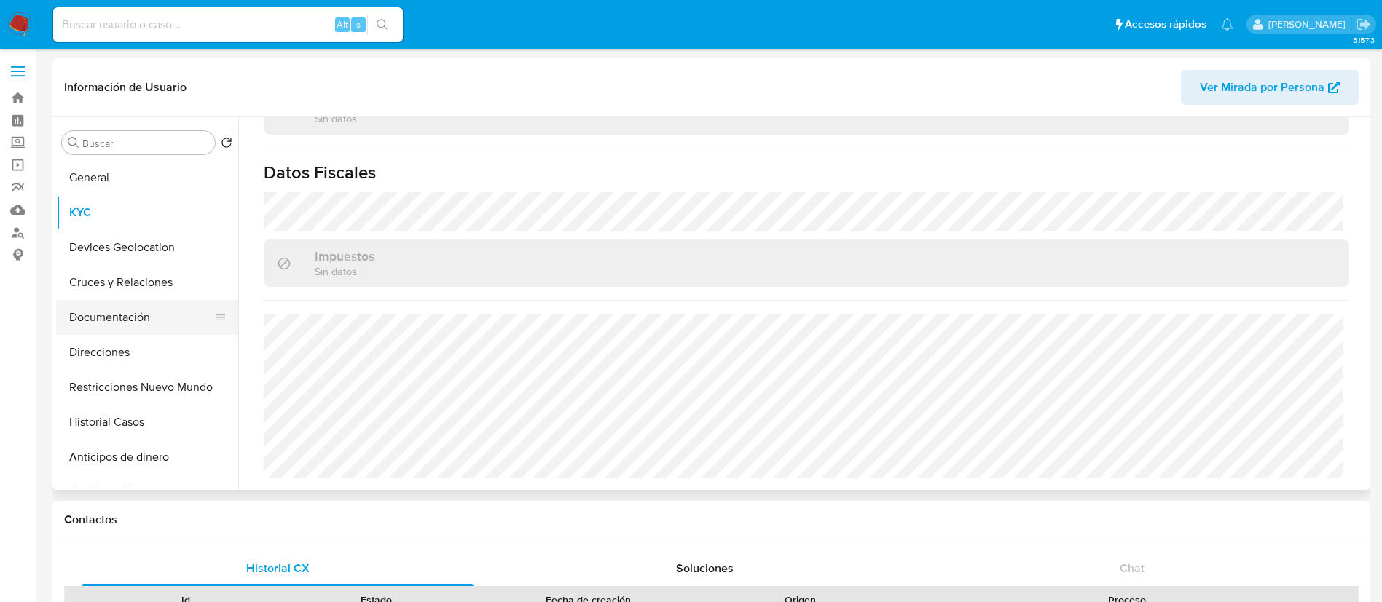
click at [160, 331] on button "Documentación" at bounding box center [141, 317] width 170 height 35
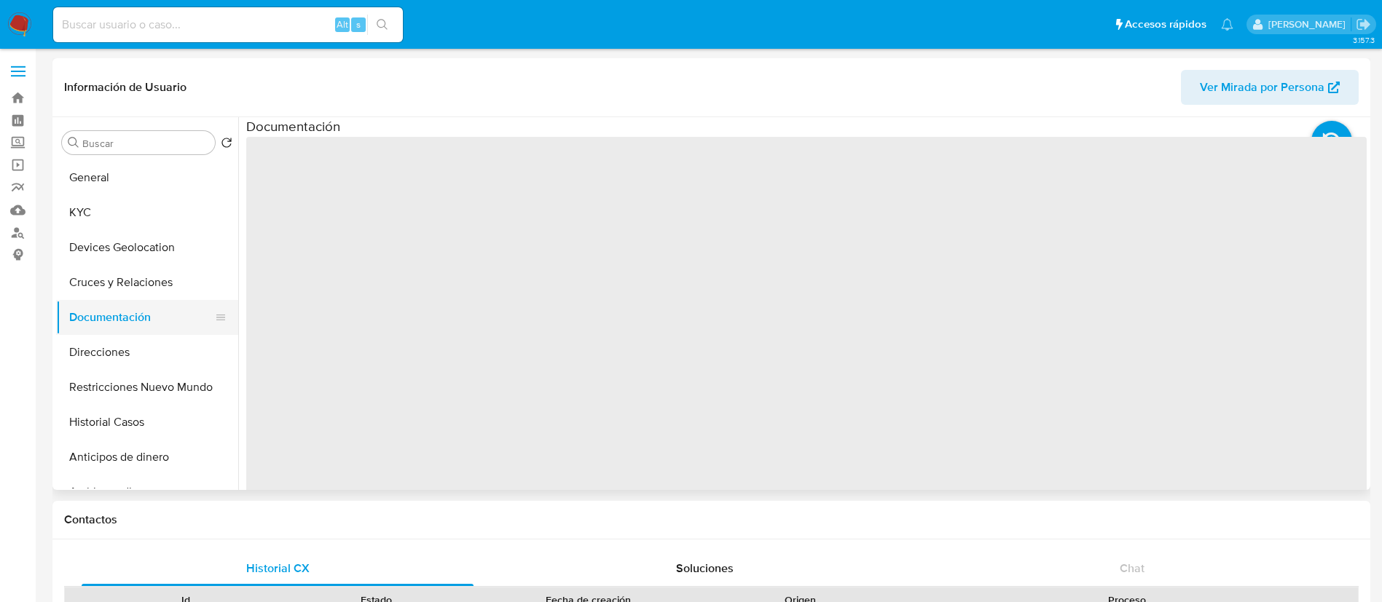
scroll to position [0, 0]
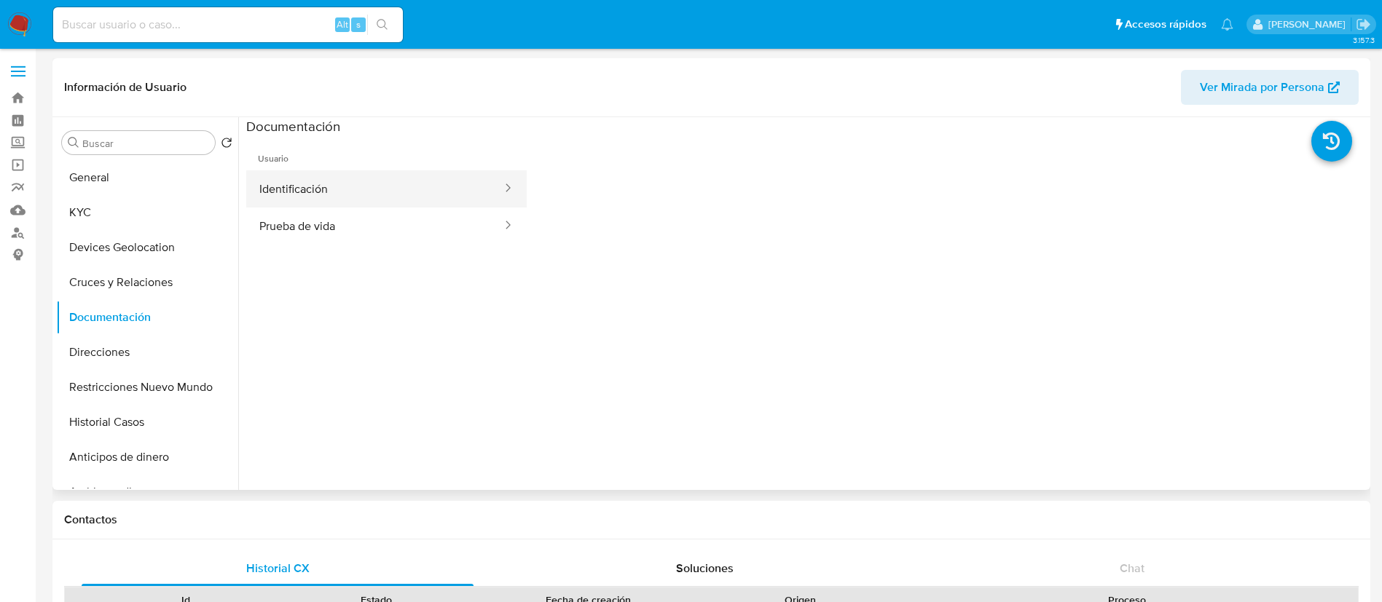
click at [357, 197] on button "Identificación" at bounding box center [374, 188] width 257 height 37
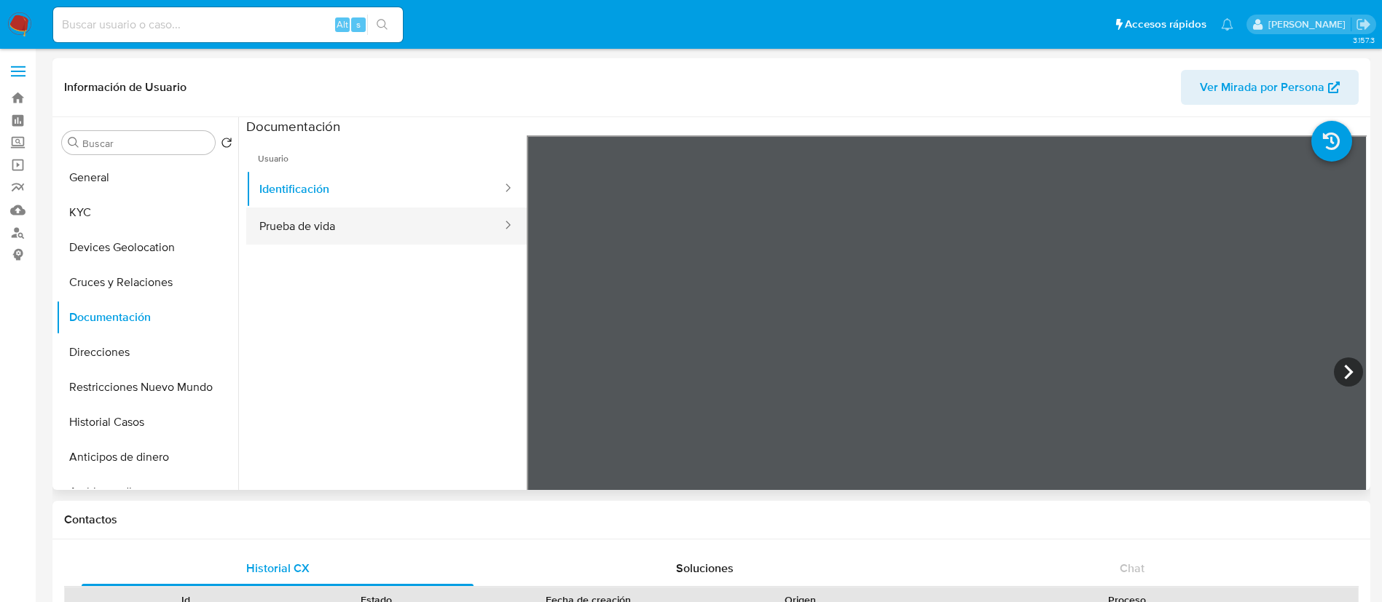
click at [378, 237] on button "Prueba de vida" at bounding box center [374, 226] width 257 height 37
